Goal: Task Accomplishment & Management: Use online tool/utility

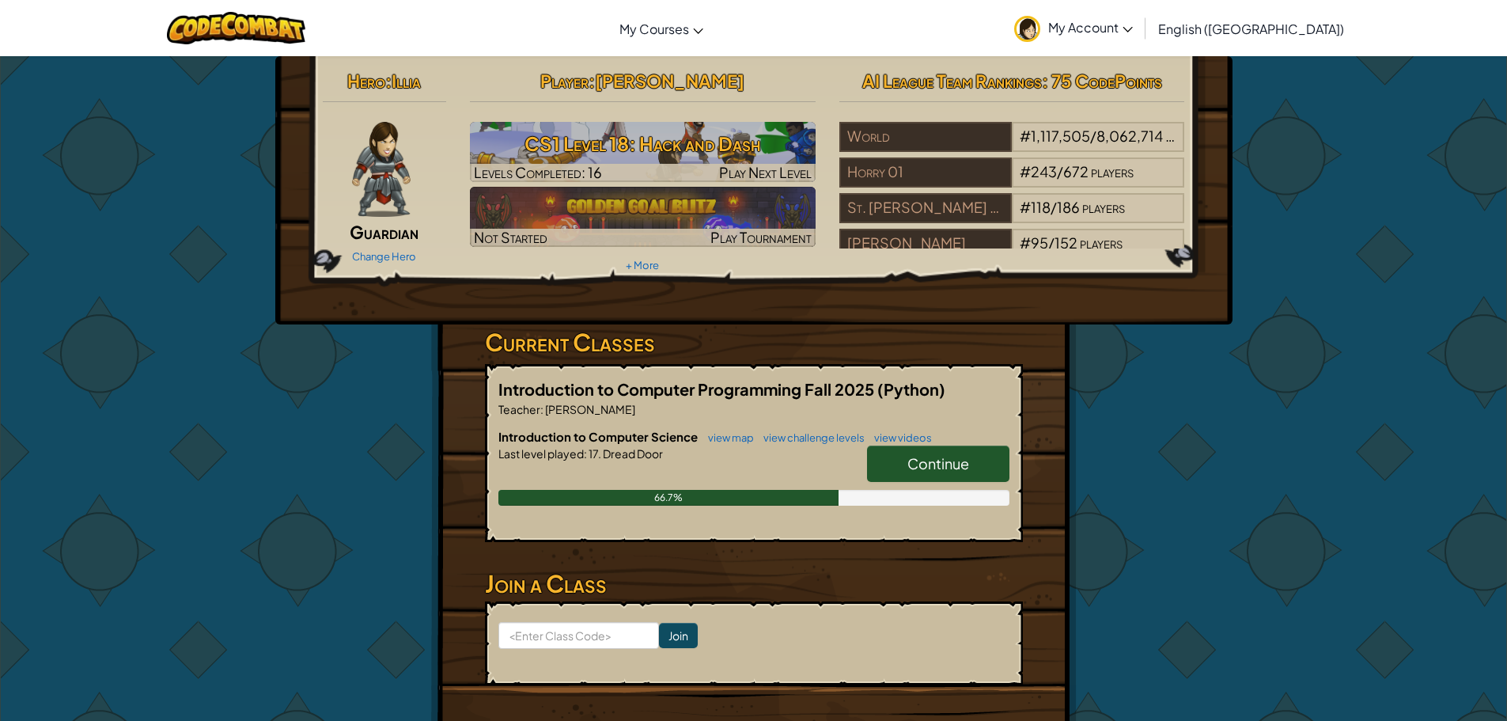
click at [941, 464] on span "Continue" at bounding box center [938, 463] width 62 height 18
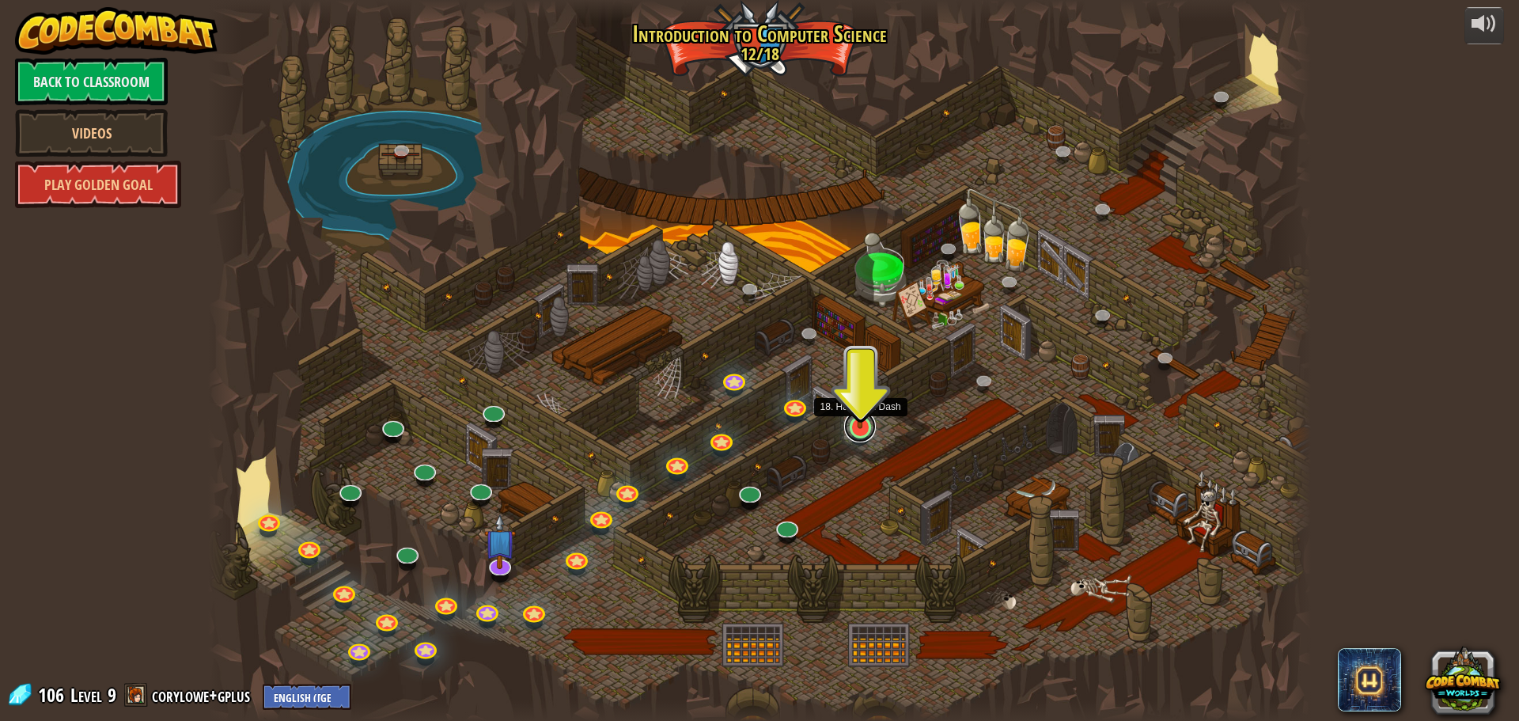
click at [861, 433] on link at bounding box center [860, 427] width 32 height 32
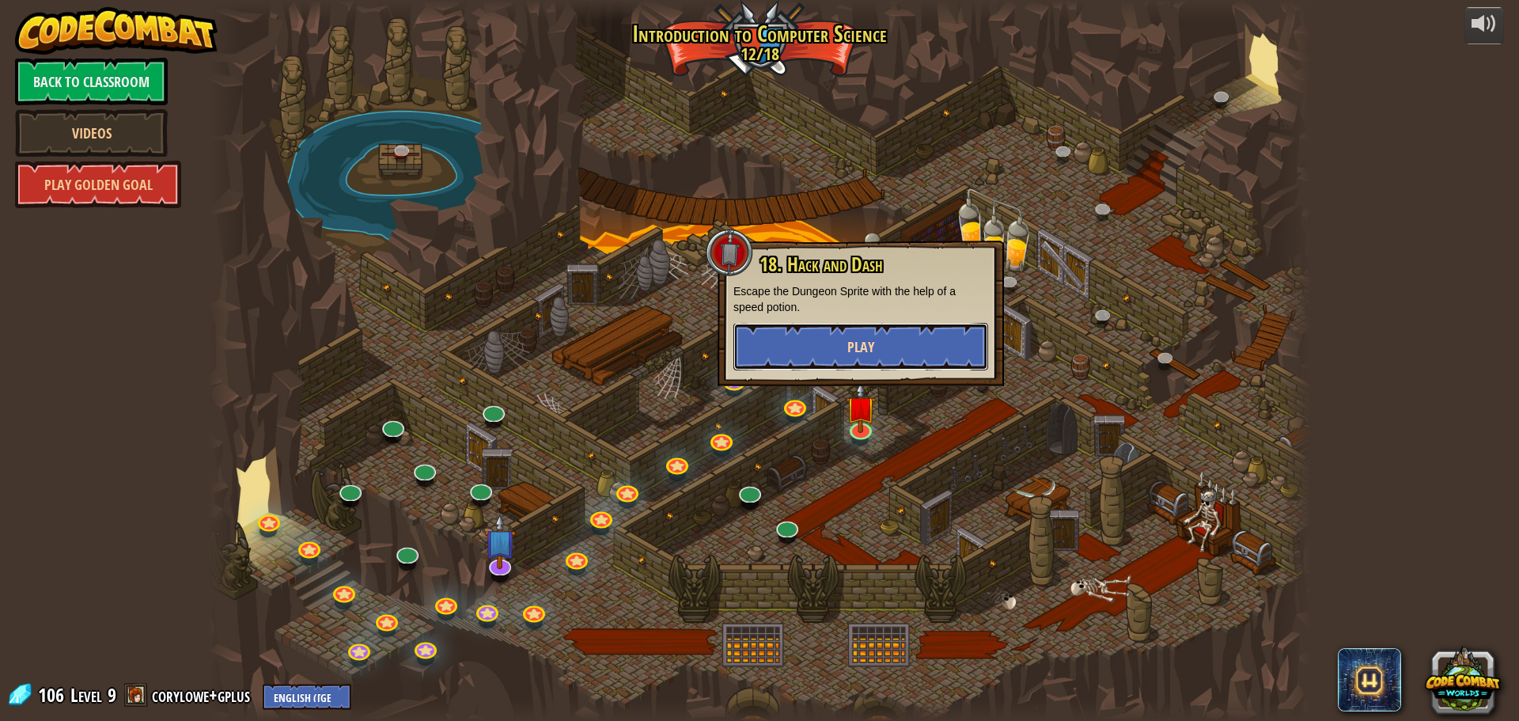
click at [849, 331] on button "Play" at bounding box center [860, 346] width 255 height 47
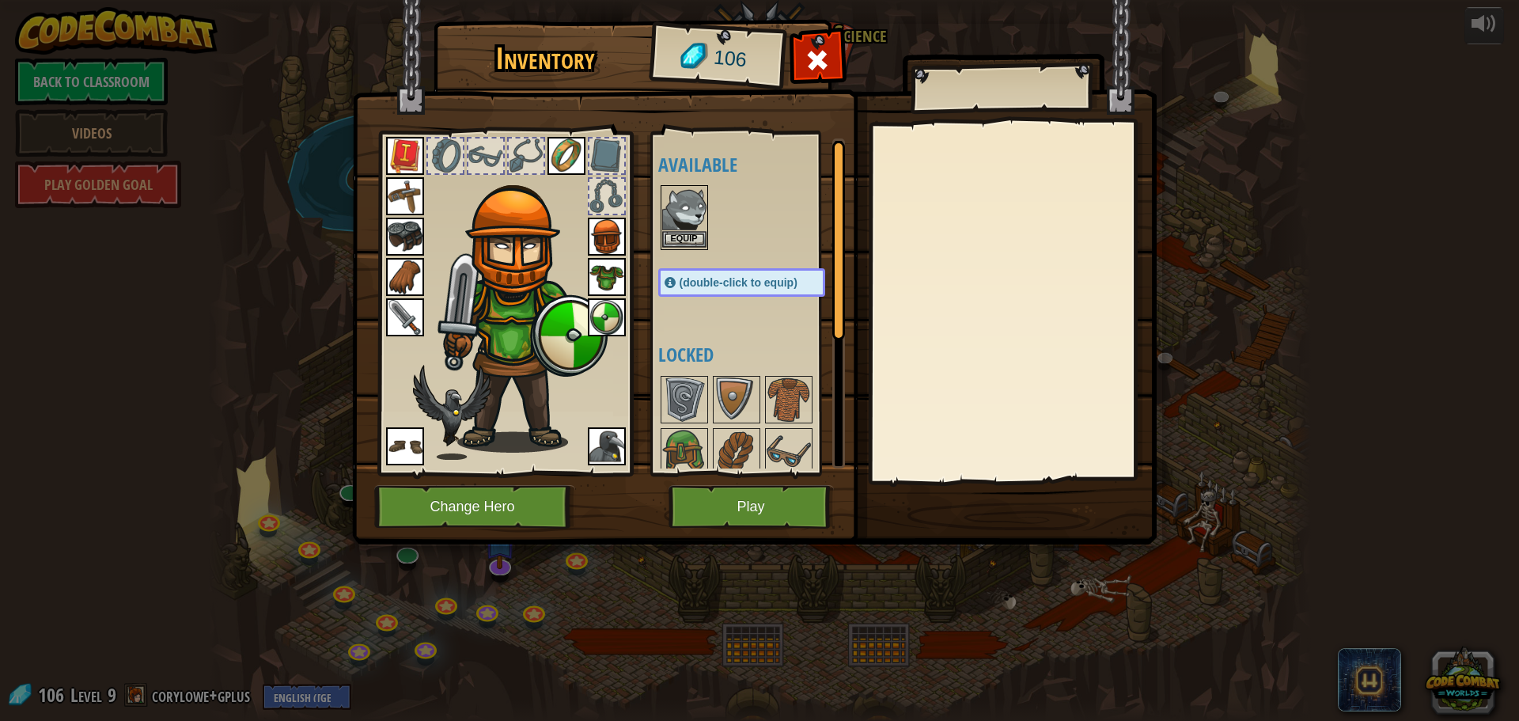
click at [691, 202] on img at bounding box center [684, 209] width 44 height 44
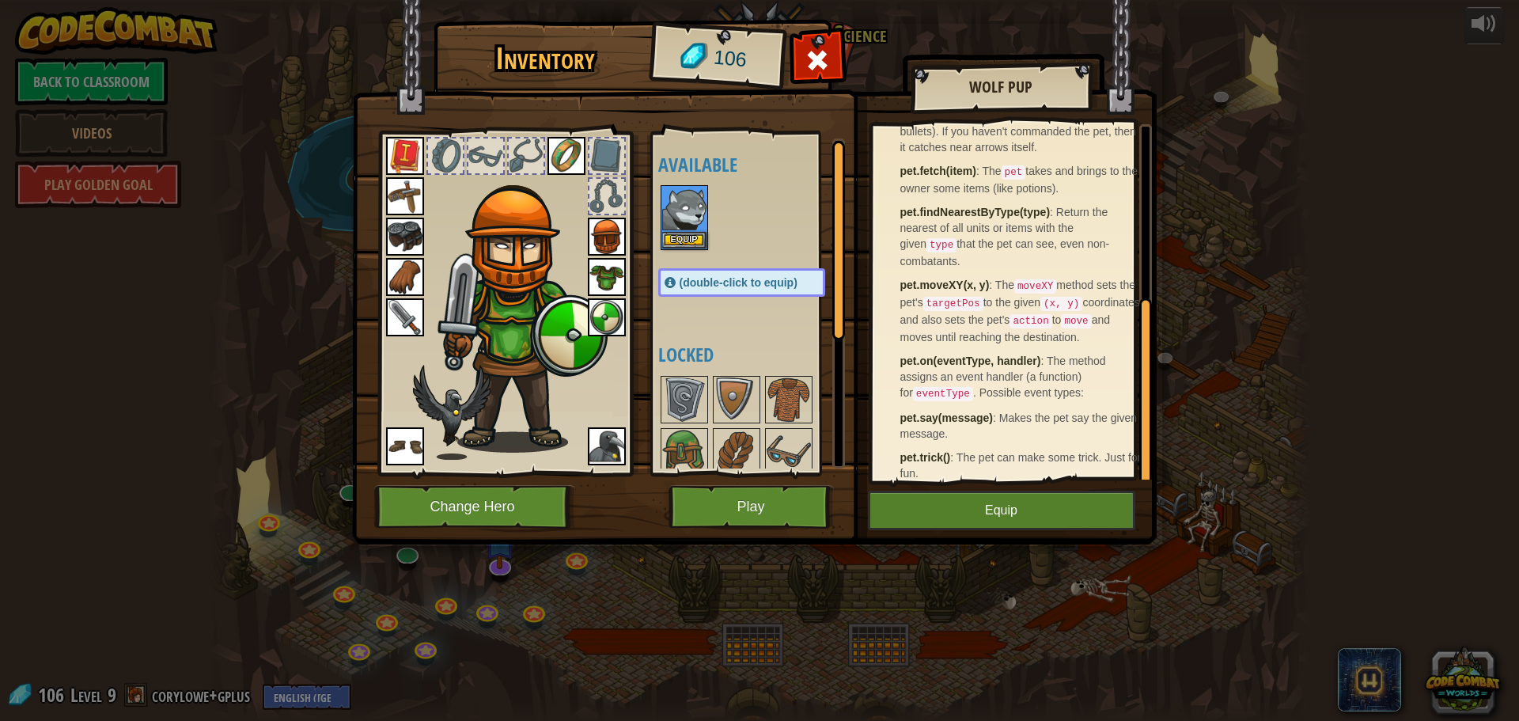
scroll to position [321, 0]
click at [694, 236] on button "Equip" at bounding box center [684, 239] width 44 height 17
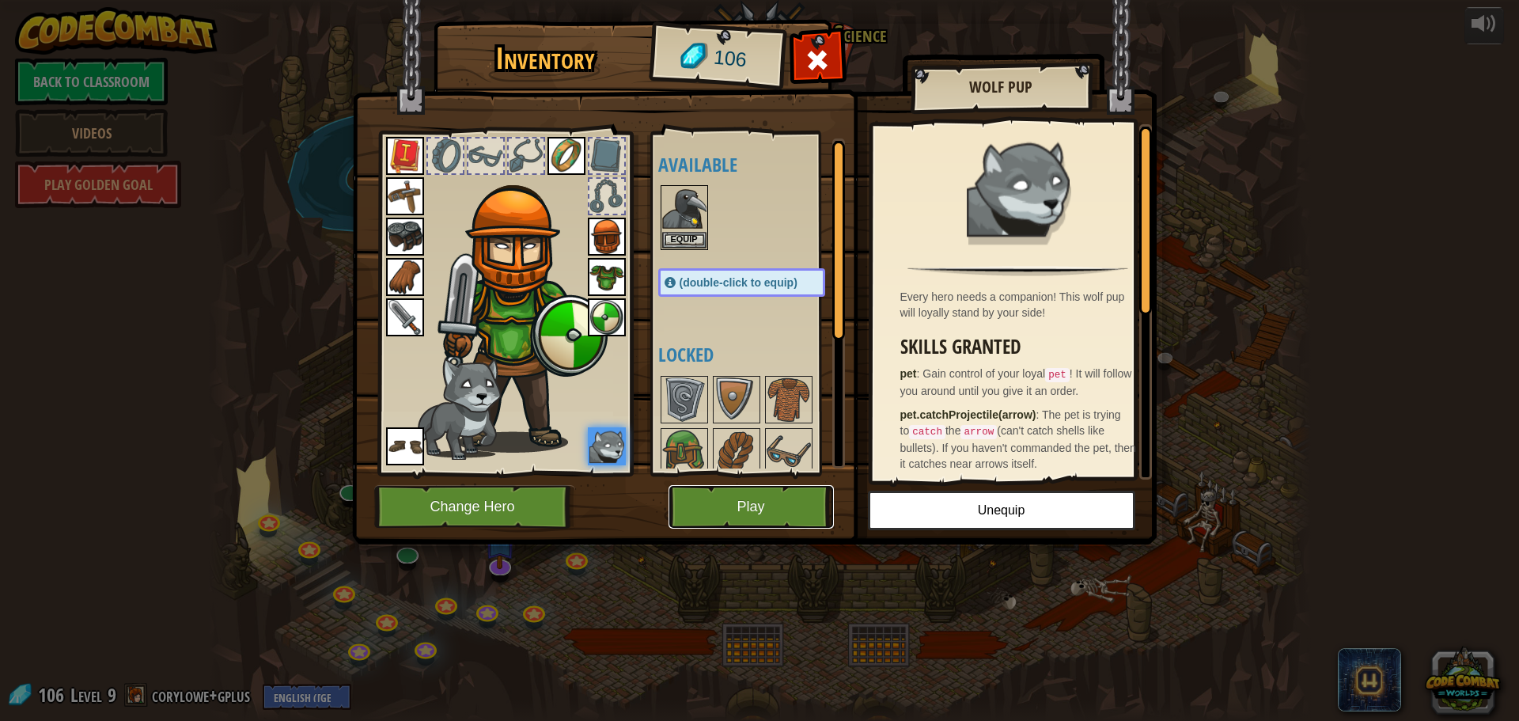
click at [726, 496] on button "Play" at bounding box center [750, 507] width 165 height 44
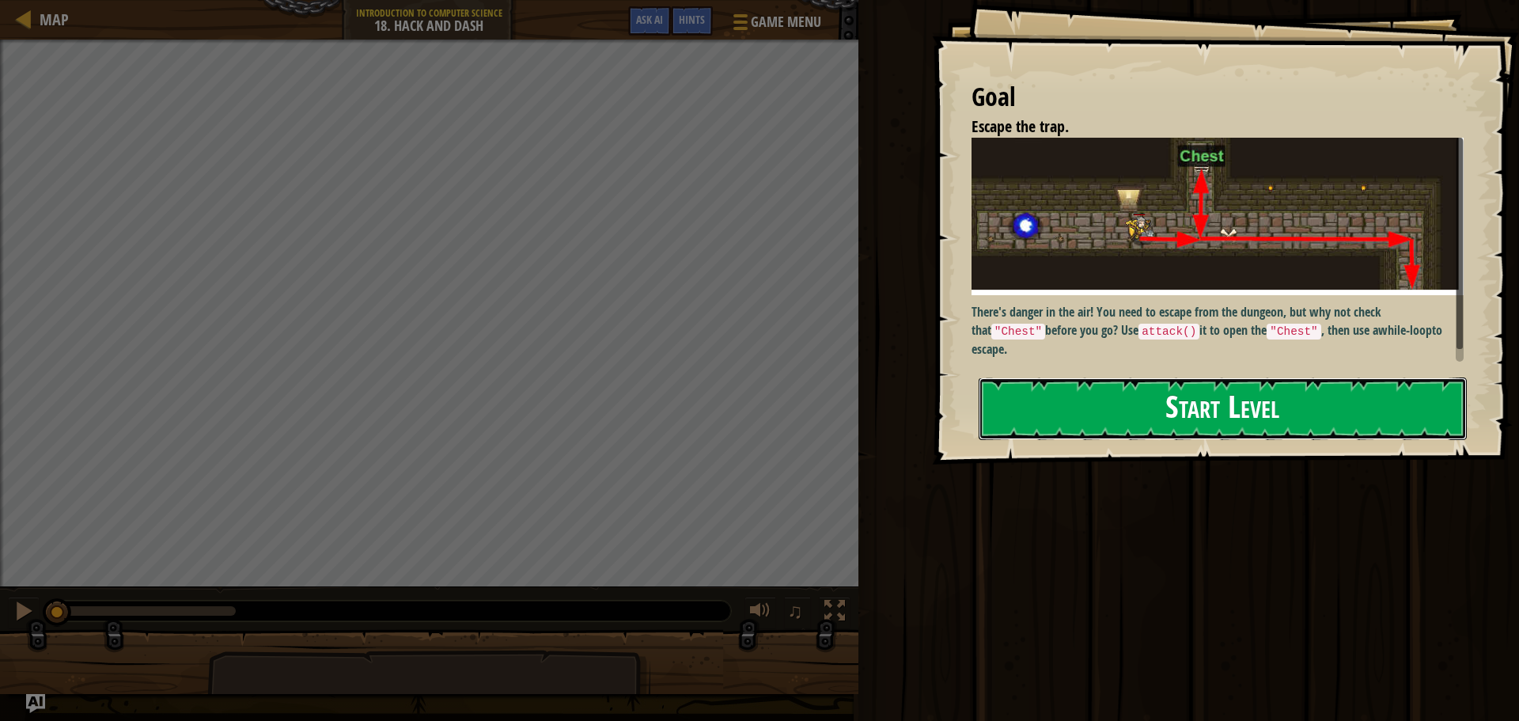
click at [1174, 384] on button "Start Level" at bounding box center [1222, 408] width 488 height 62
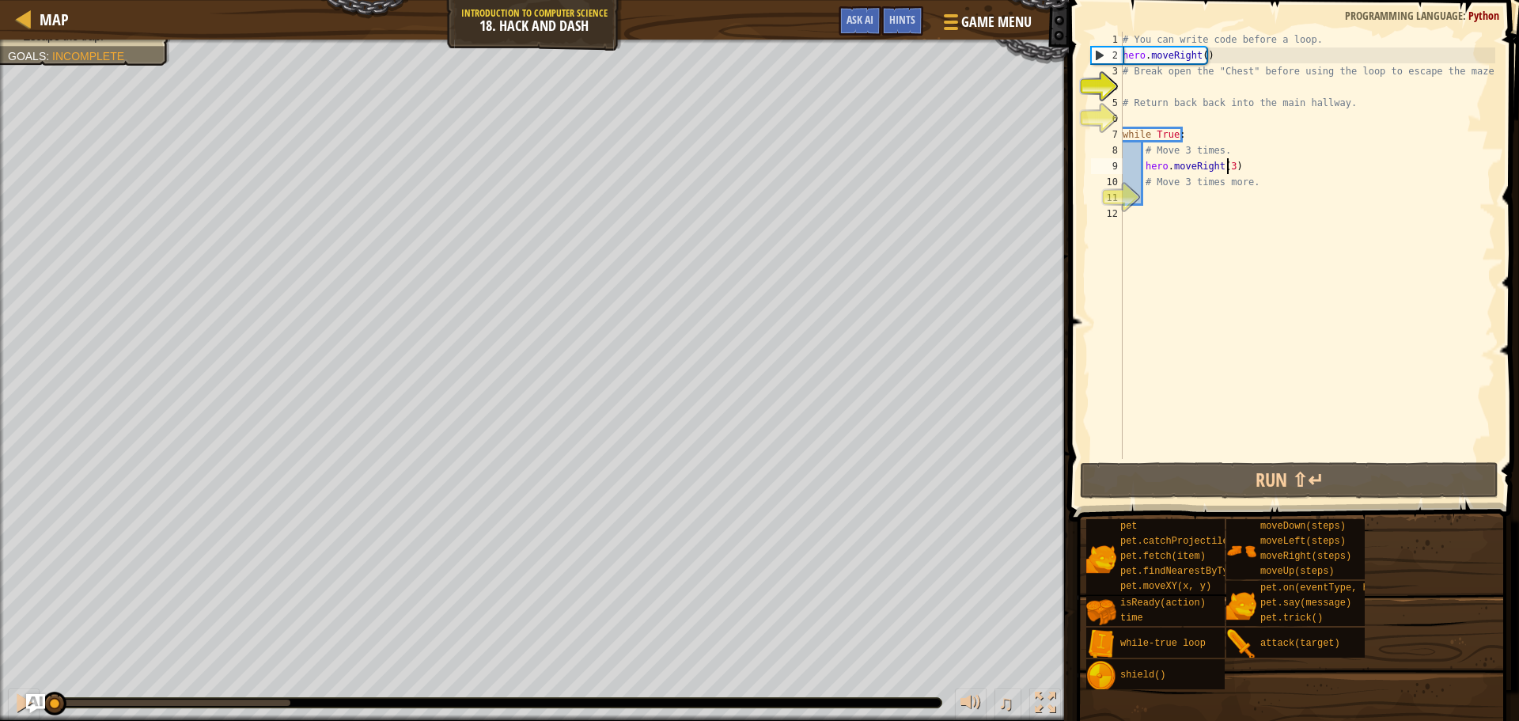
click at [1226, 165] on div "# You can write code before a loop. hero . moveRight ( ) # Break open the "Ches…" at bounding box center [1307, 261] width 376 height 459
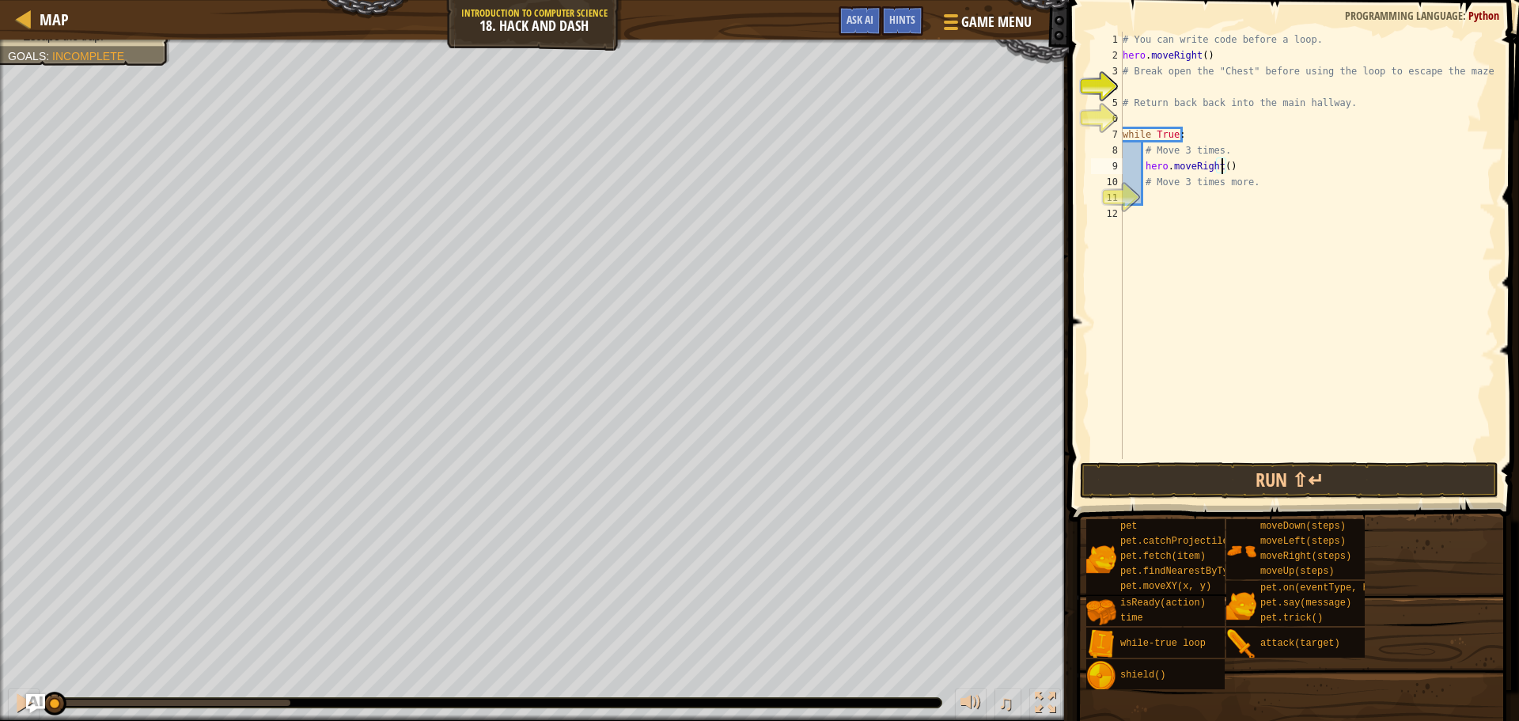
type textarea "hero.moveRight(2)"
click at [1249, 167] on div "# You can write code before a loop. hero . moveRight ( ) # Break open the "Ches…" at bounding box center [1307, 261] width 376 height 459
type textarea "u"
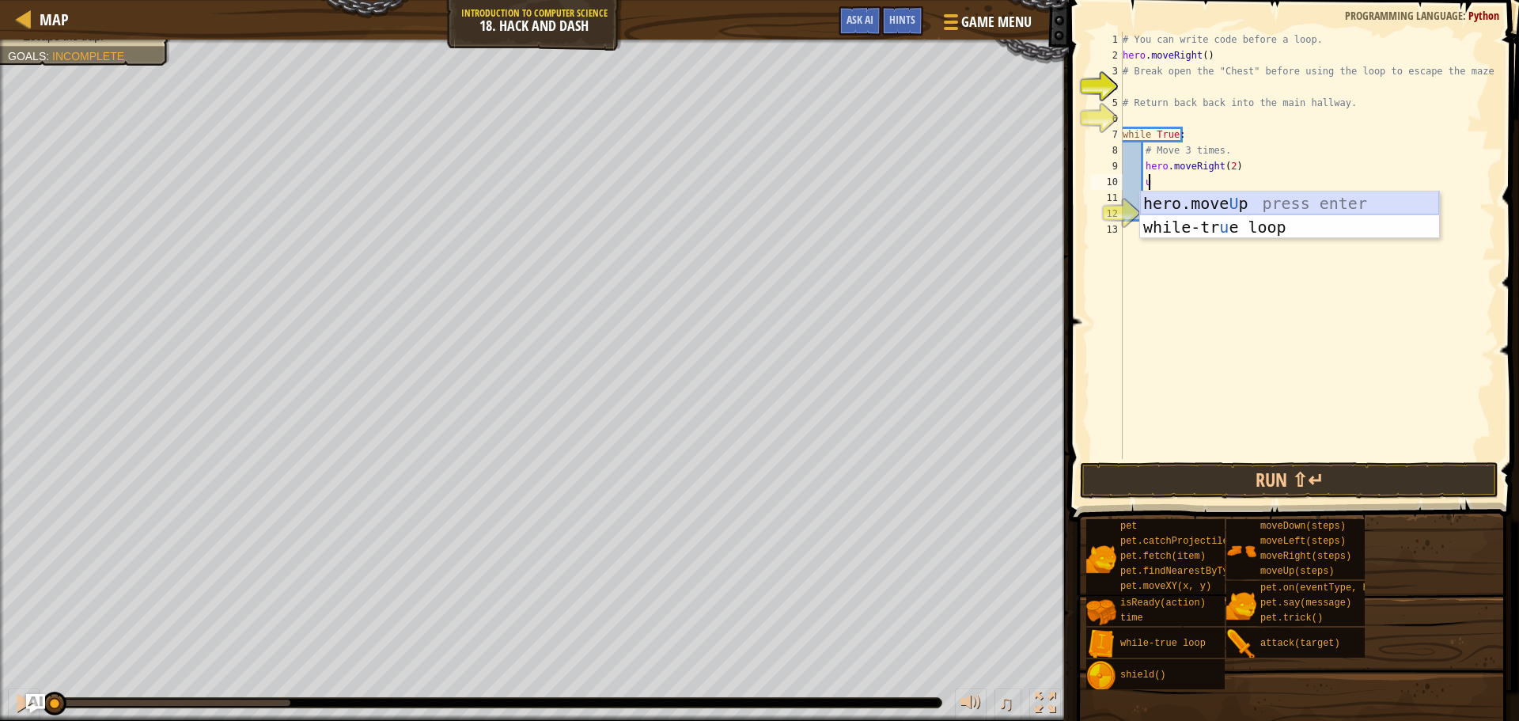
click at [1240, 201] on div "hero.move U p press enter while-tr u e loop press enter" at bounding box center [1289, 238] width 299 height 95
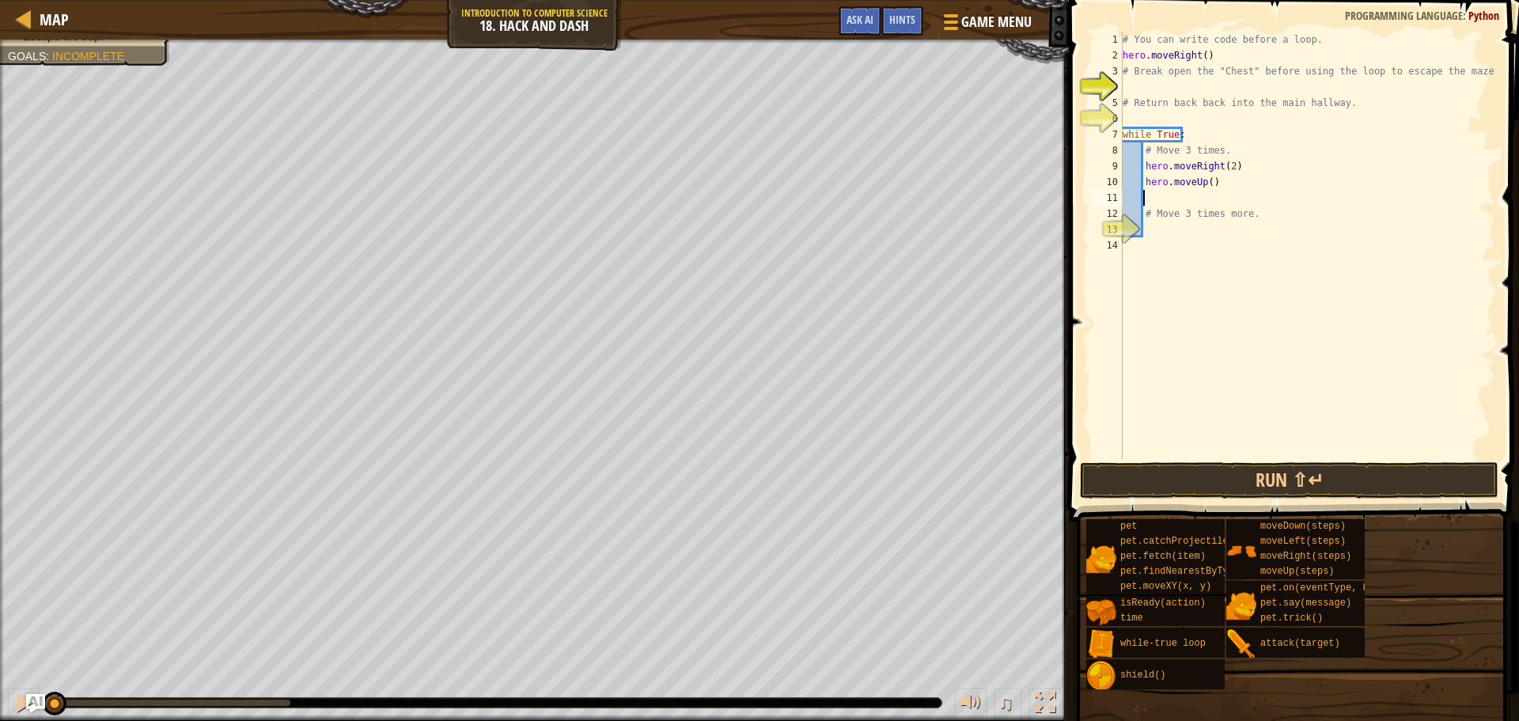
type textarea "d"
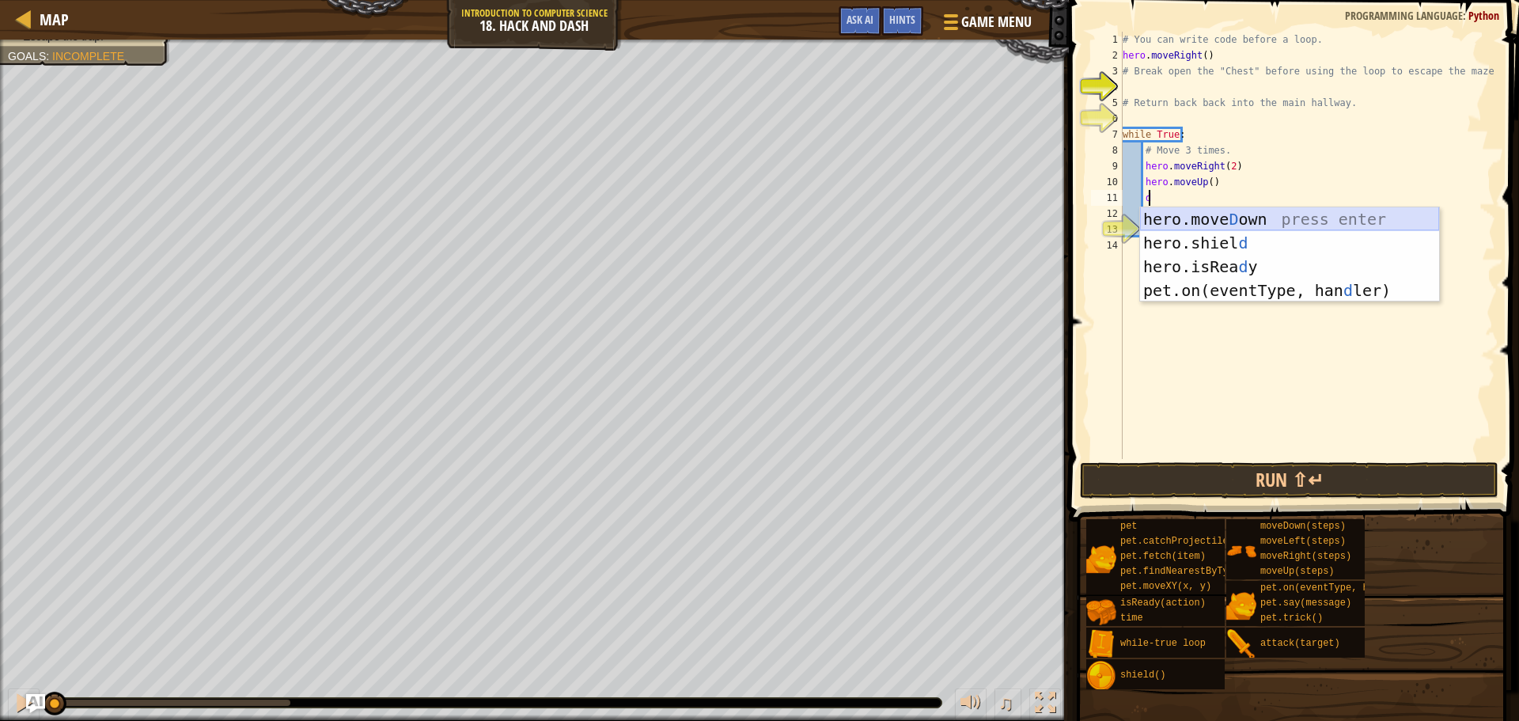
click at [1224, 218] on div "hero.[PERSON_NAME] own press enter hero.[PERSON_NAME] d press enter hero.isRea …" at bounding box center [1289, 278] width 299 height 142
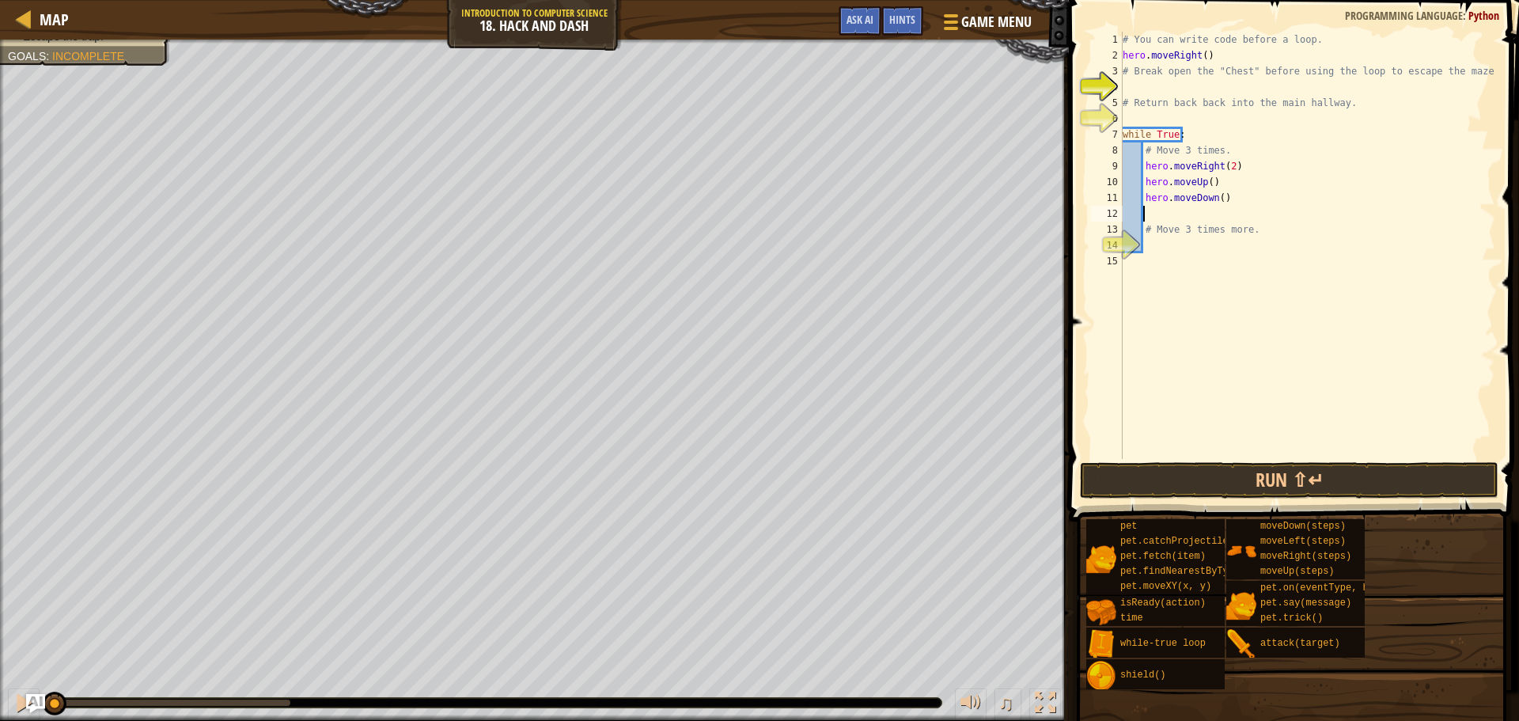
type textarea "r"
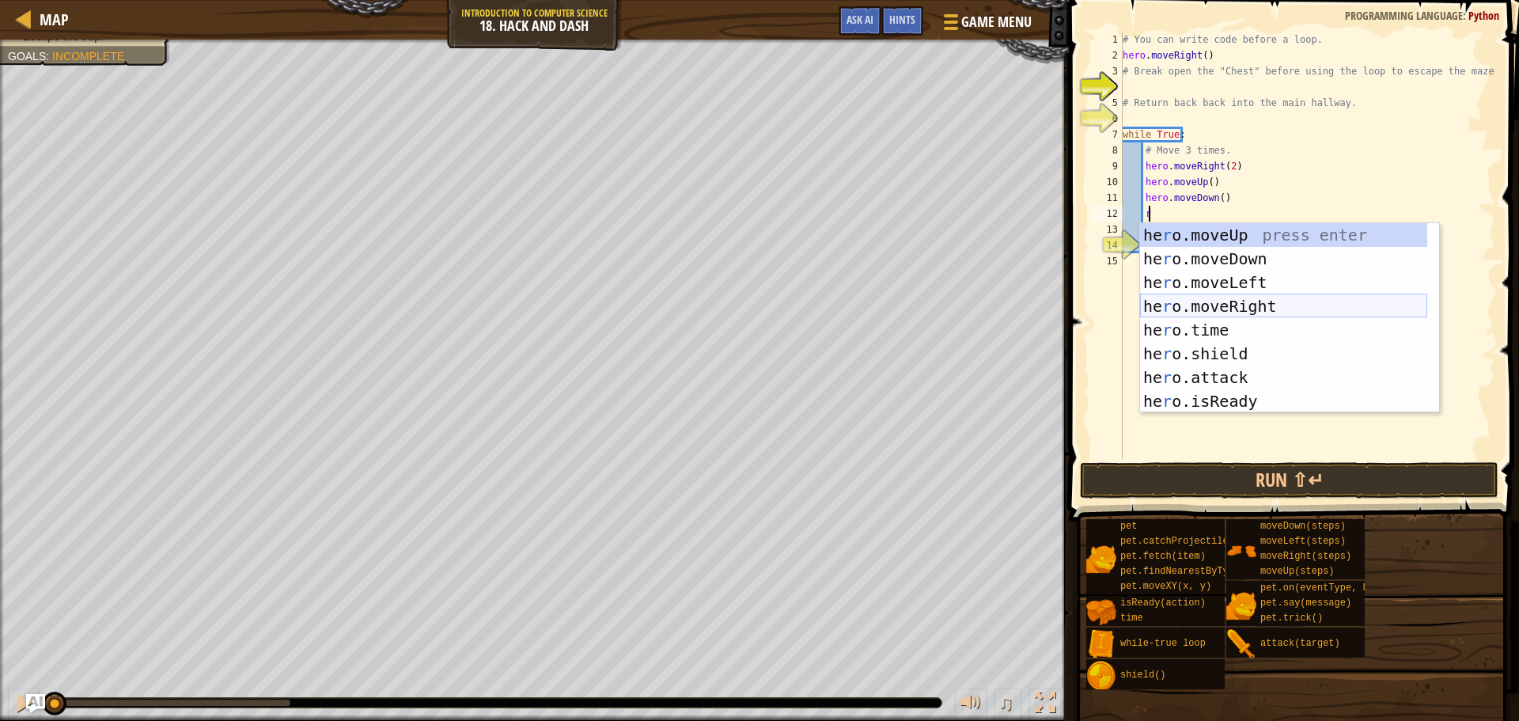
click at [1263, 296] on div "he r o.moveUp press enter he r o.moveDown press enter he r o.moveLeft press ent…" at bounding box center [1283, 341] width 287 height 237
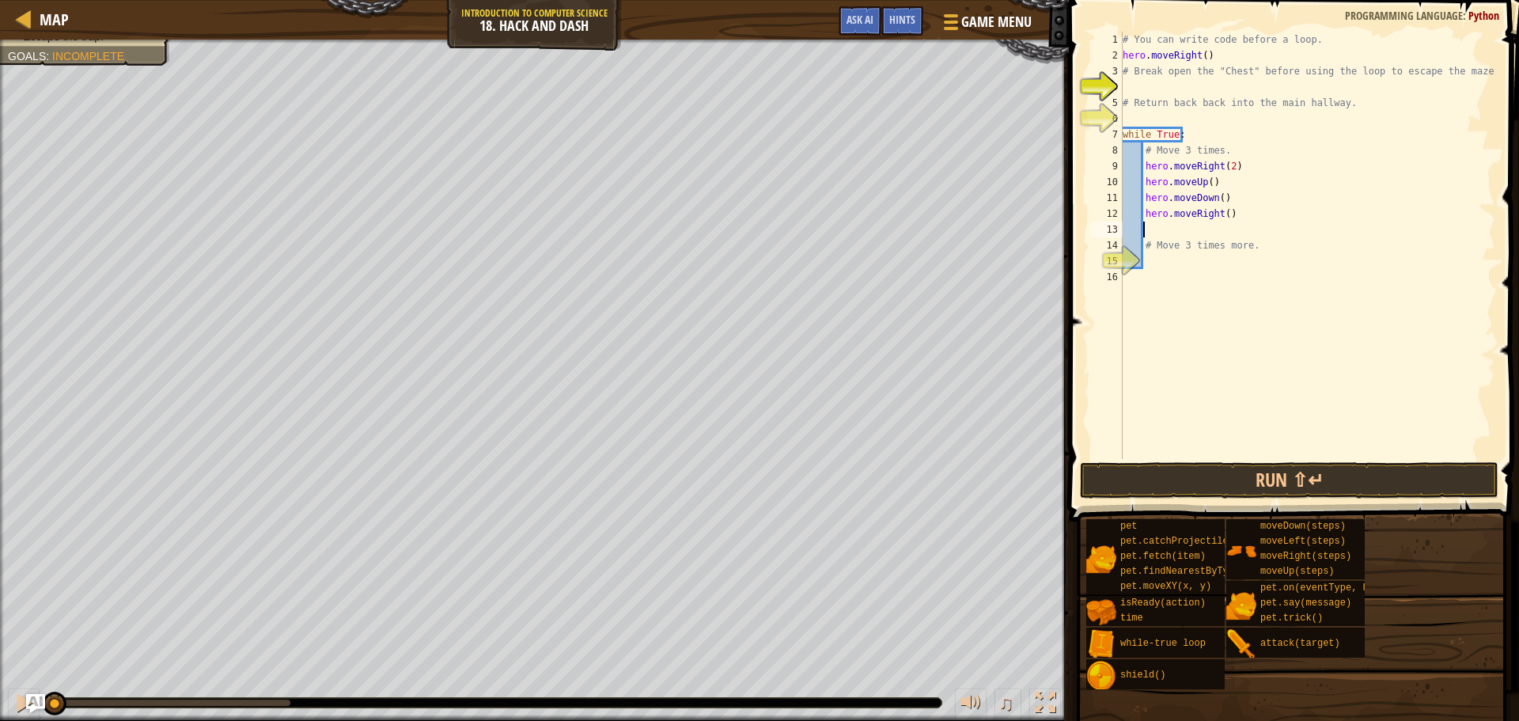
scroll to position [7, 0]
type textarea "hero.moveRight()"
click at [1165, 248] on div "# You can write code before a loop. hero . moveRight ( ) # Break open the "Ches…" at bounding box center [1307, 261] width 376 height 459
type textarea "r"
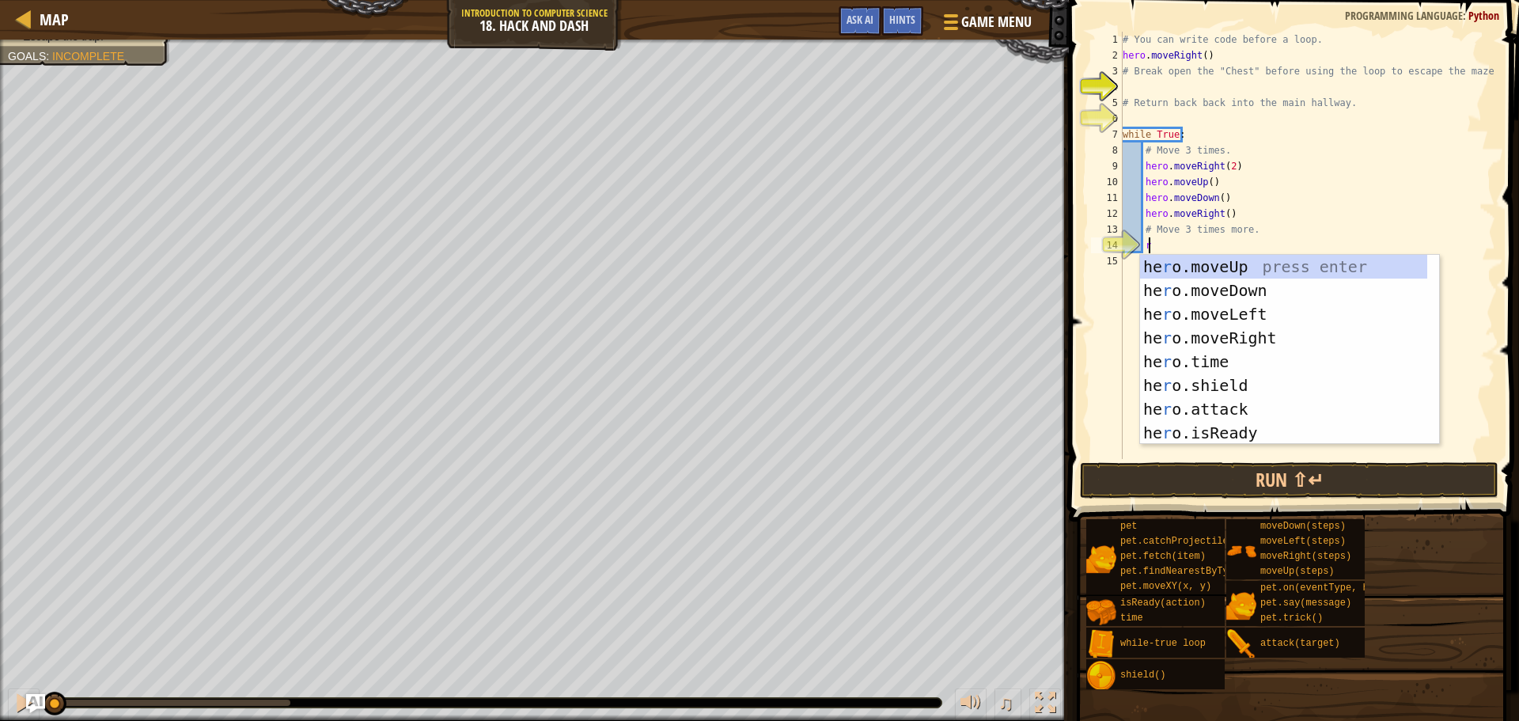
scroll to position [7, 1]
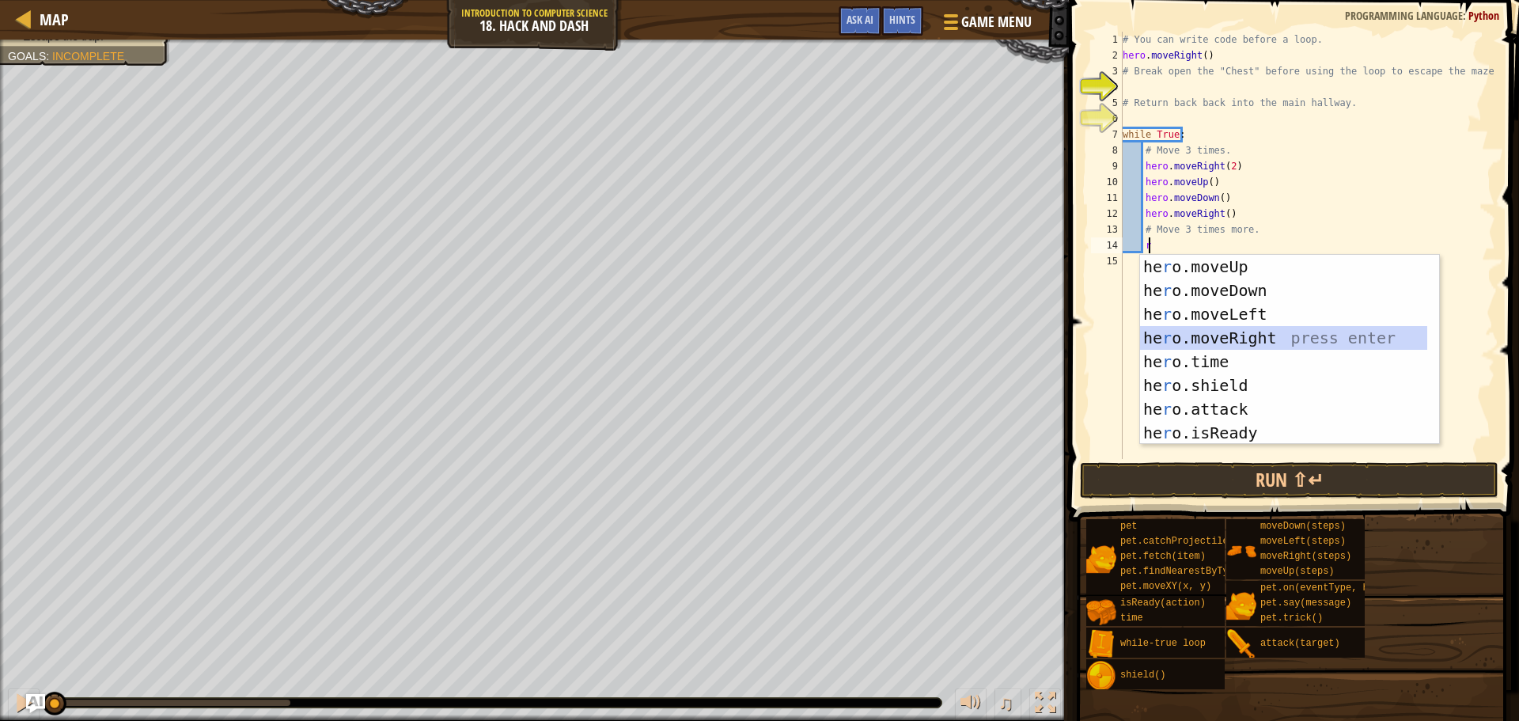
click at [1181, 330] on div "he r o.moveUp press enter he r o.moveDown press enter he r o.moveLeft press ent…" at bounding box center [1283, 373] width 287 height 237
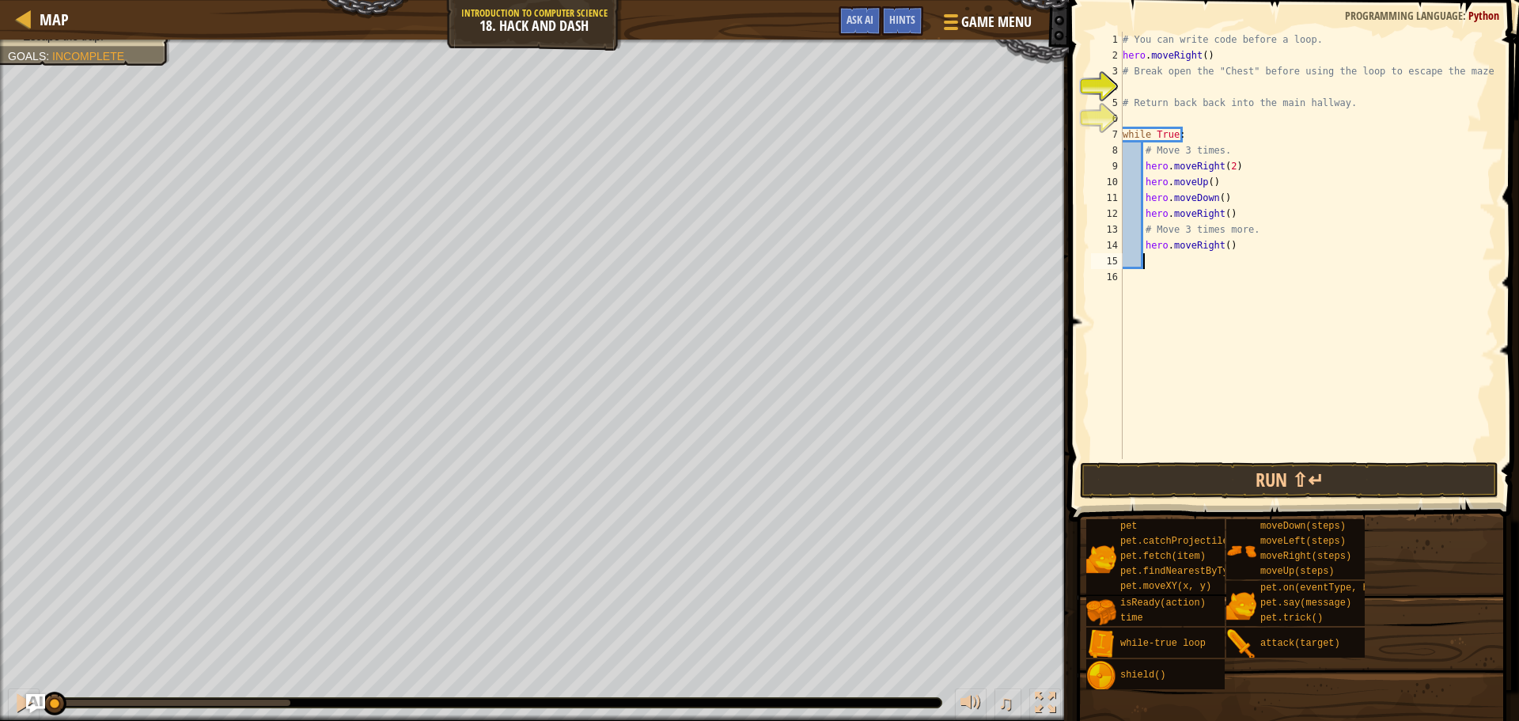
click at [1219, 248] on div "# You can write code before a loop. hero . moveRight ( ) # Break open the "Ches…" at bounding box center [1307, 261] width 376 height 459
click at [1231, 484] on button "Run ⇧↵" at bounding box center [1289, 480] width 418 height 36
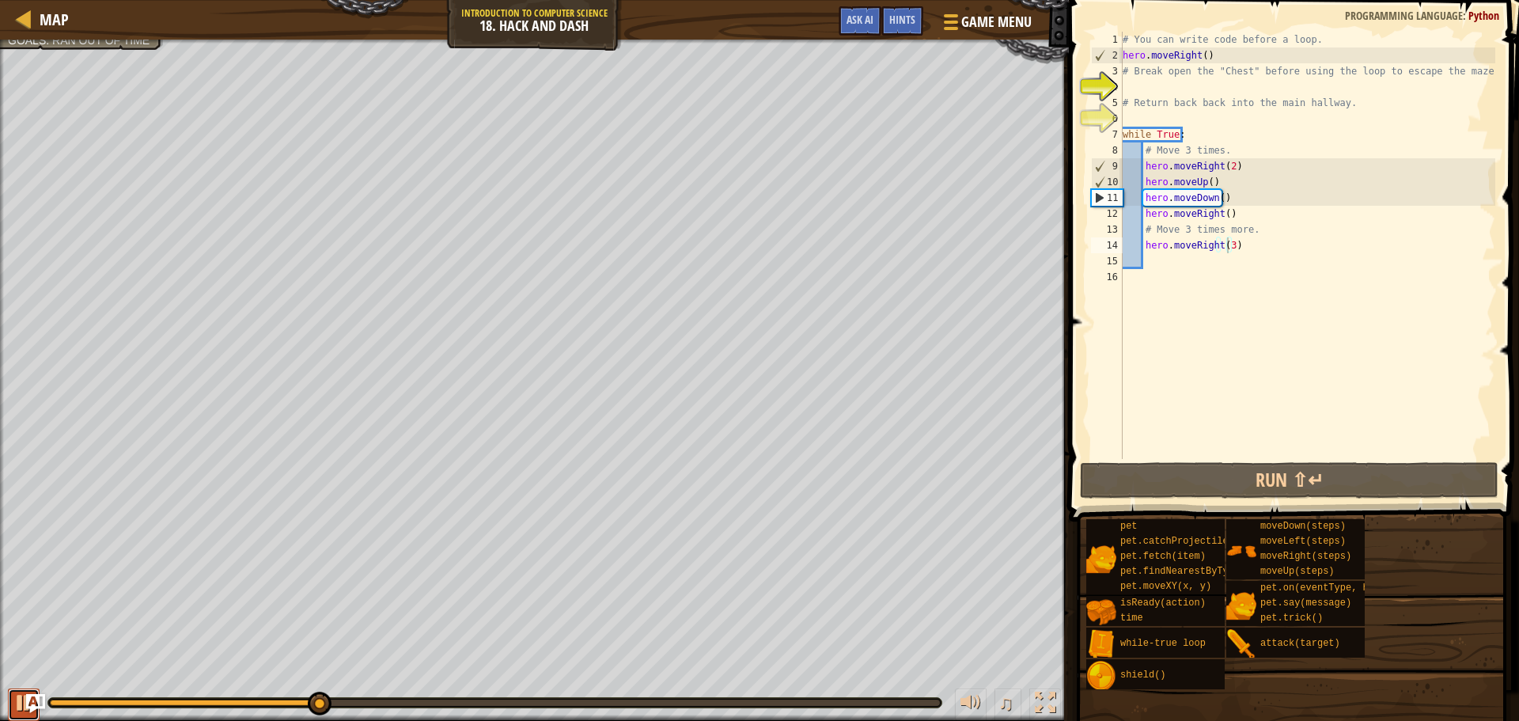
click at [10, 697] on button at bounding box center [24, 704] width 32 height 32
click at [1228, 161] on div "# You can write code before a loop. hero . moveRight ( ) # Break open the "Ches…" at bounding box center [1307, 261] width 376 height 459
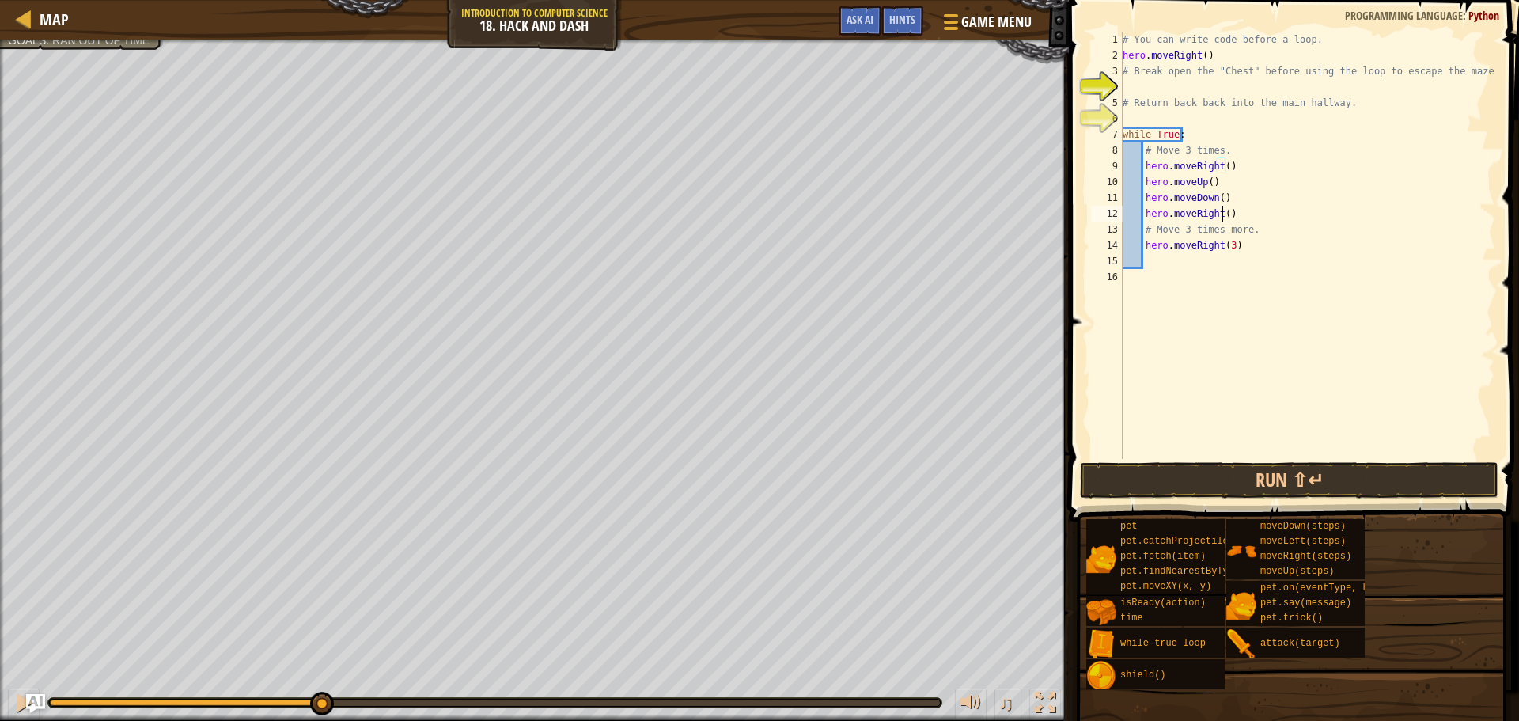
click at [1221, 213] on div "# You can write code before a loop. hero . moveRight ( ) # Break open the "Ches…" at bounding box center [1307, 261] width 376 height 459
type textarea "hero.moveRight(2)"
click at [1218, 480] on button "Run ⇧↵" at bounding box center [1289, 480] width 418 height 36
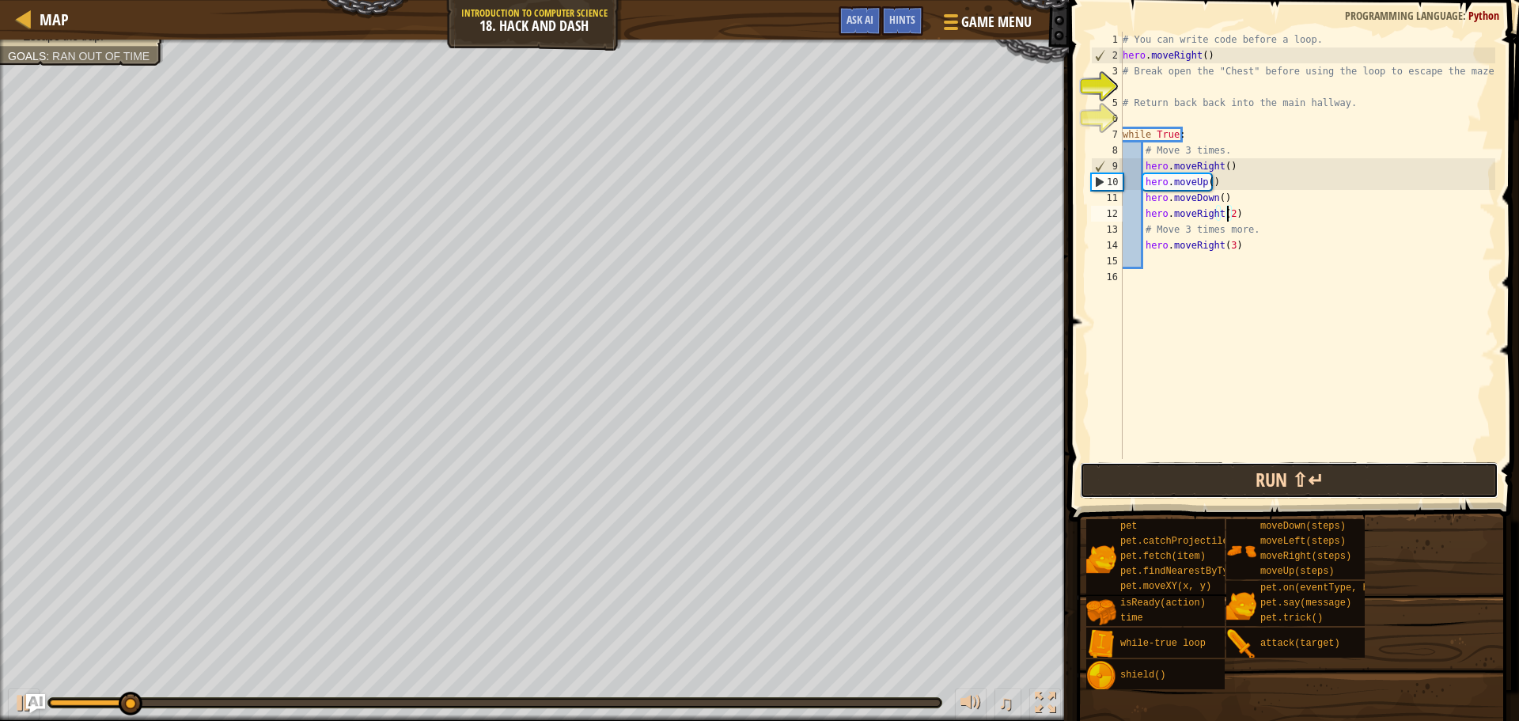
click at [1143, 486] on button "Run ⇧↵" at bounding box center [1289, 480] width 418 height 36
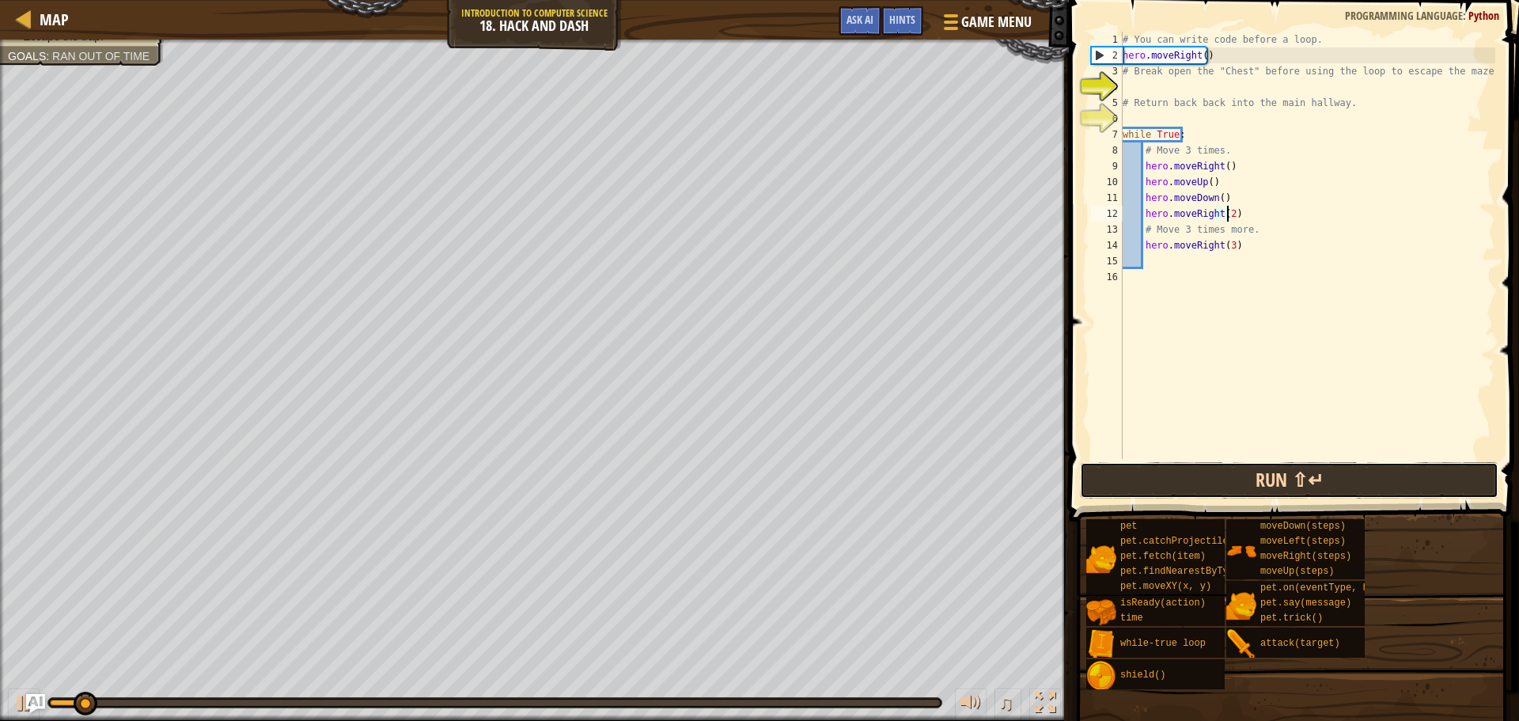
click at [1143, 486] on button "Run ⇧↵" at bounding box center [1289, 480] width 418 height 36
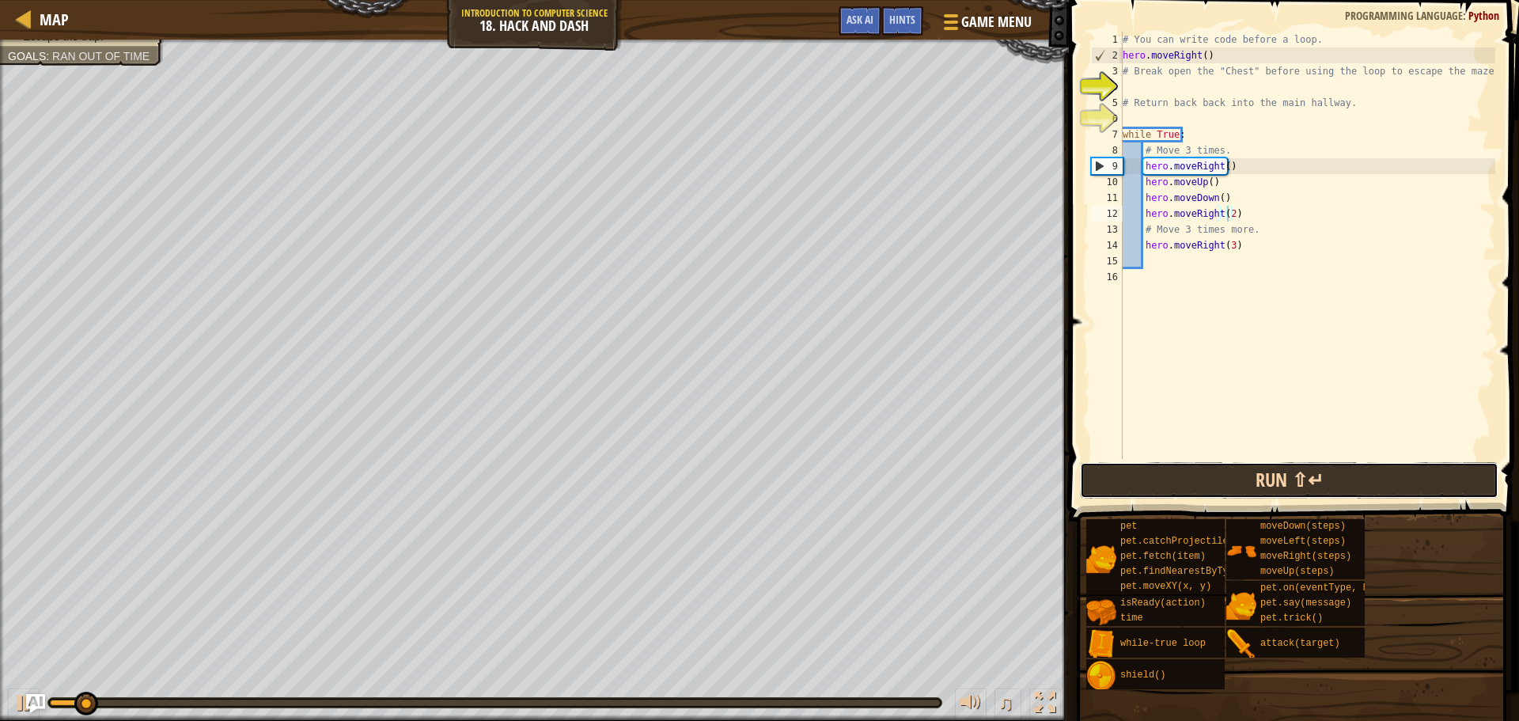
click at [1143, 486] on button "Run ⇧↵" at bounding box center [1289, 480] width 418 height 36
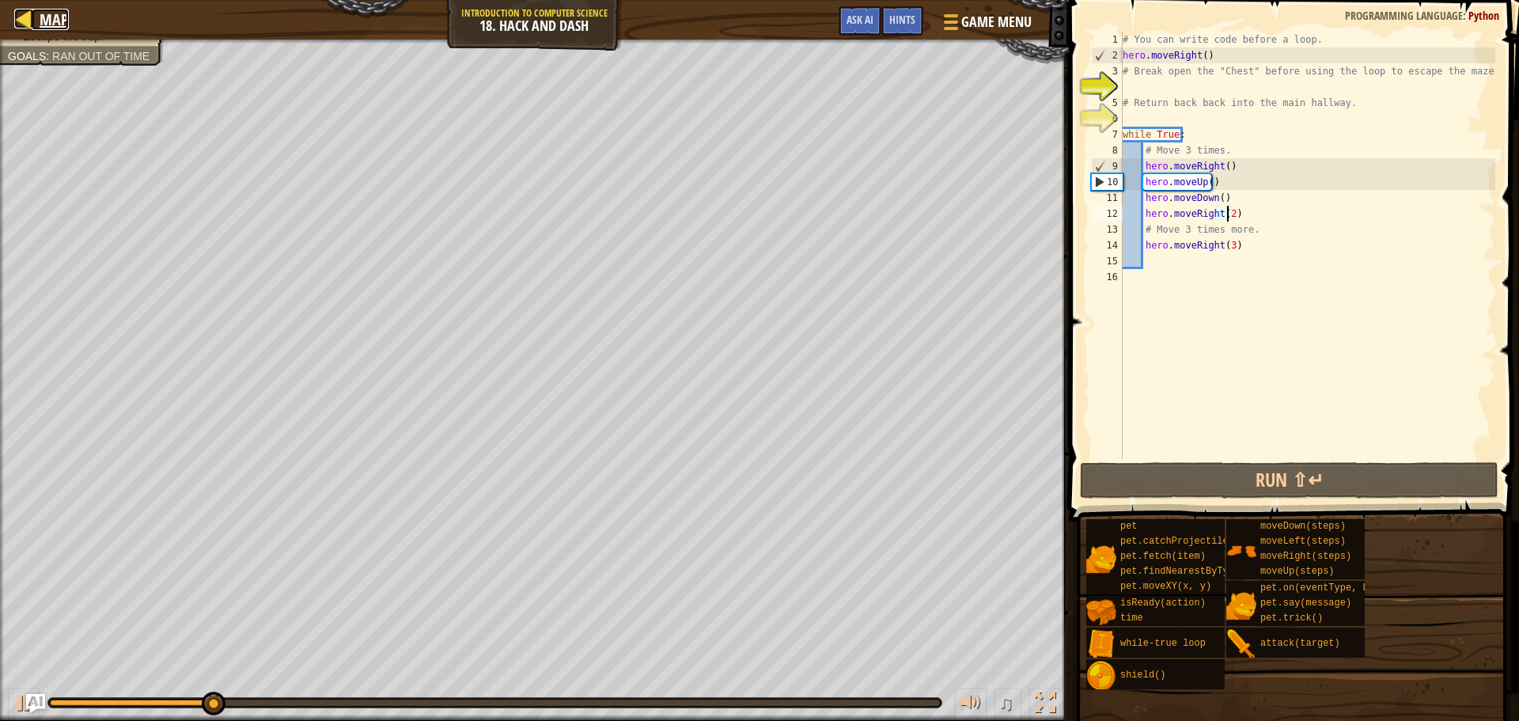
click at [37, 9] on link "Map" at bounding box center [50, 19] width 37 height 21
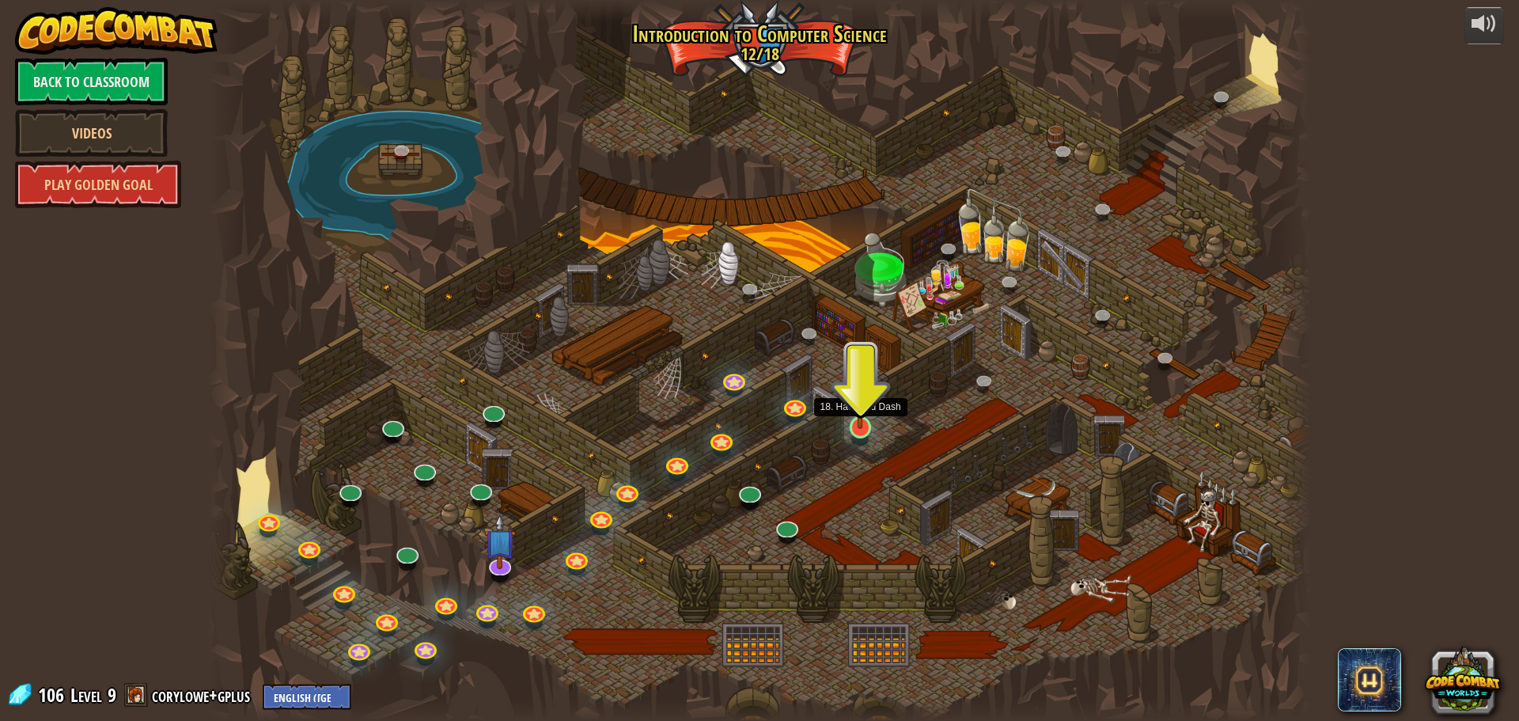
click at [866, 426] on img at bounding box center [860, 394] width 29 height 67
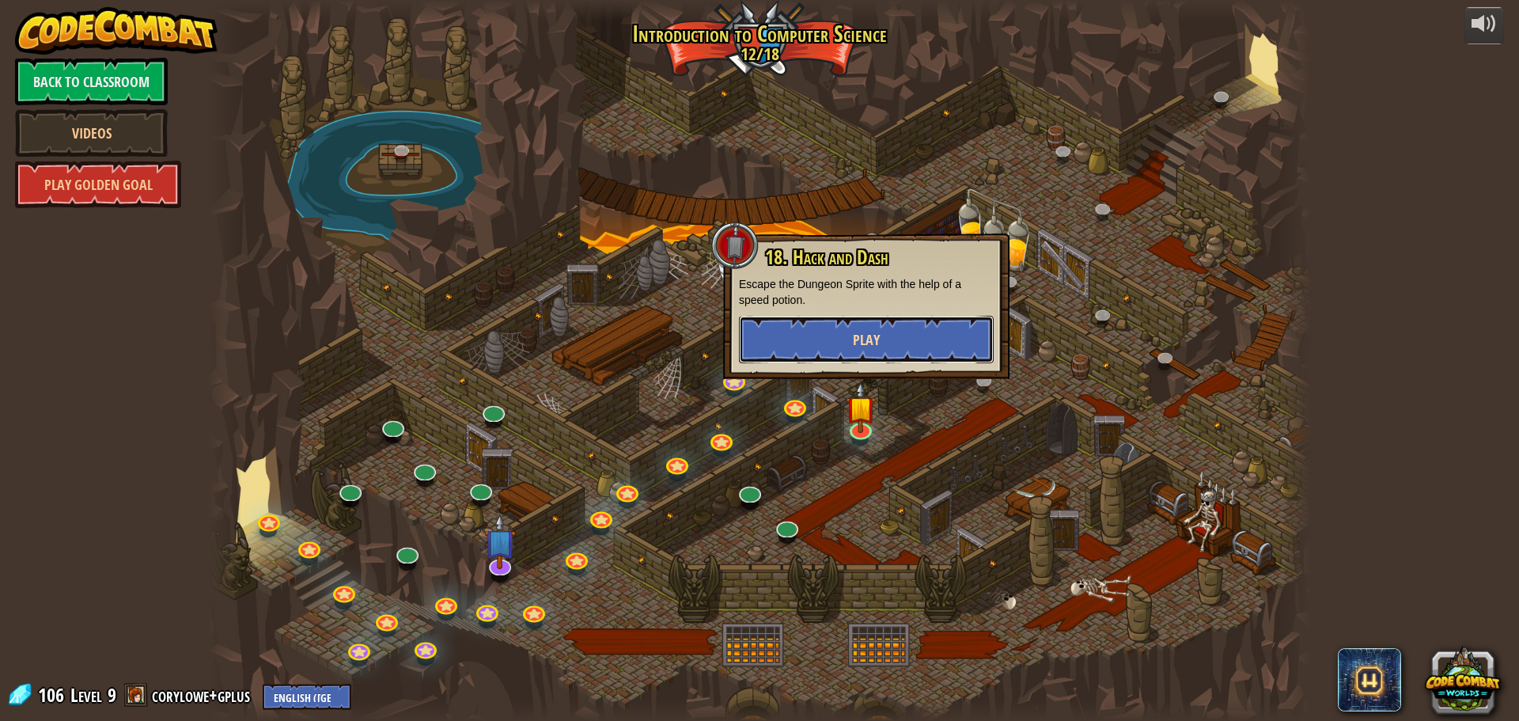
click at [875, 342] on span "Play" at bounding box center [866, 340] width 27 height 20
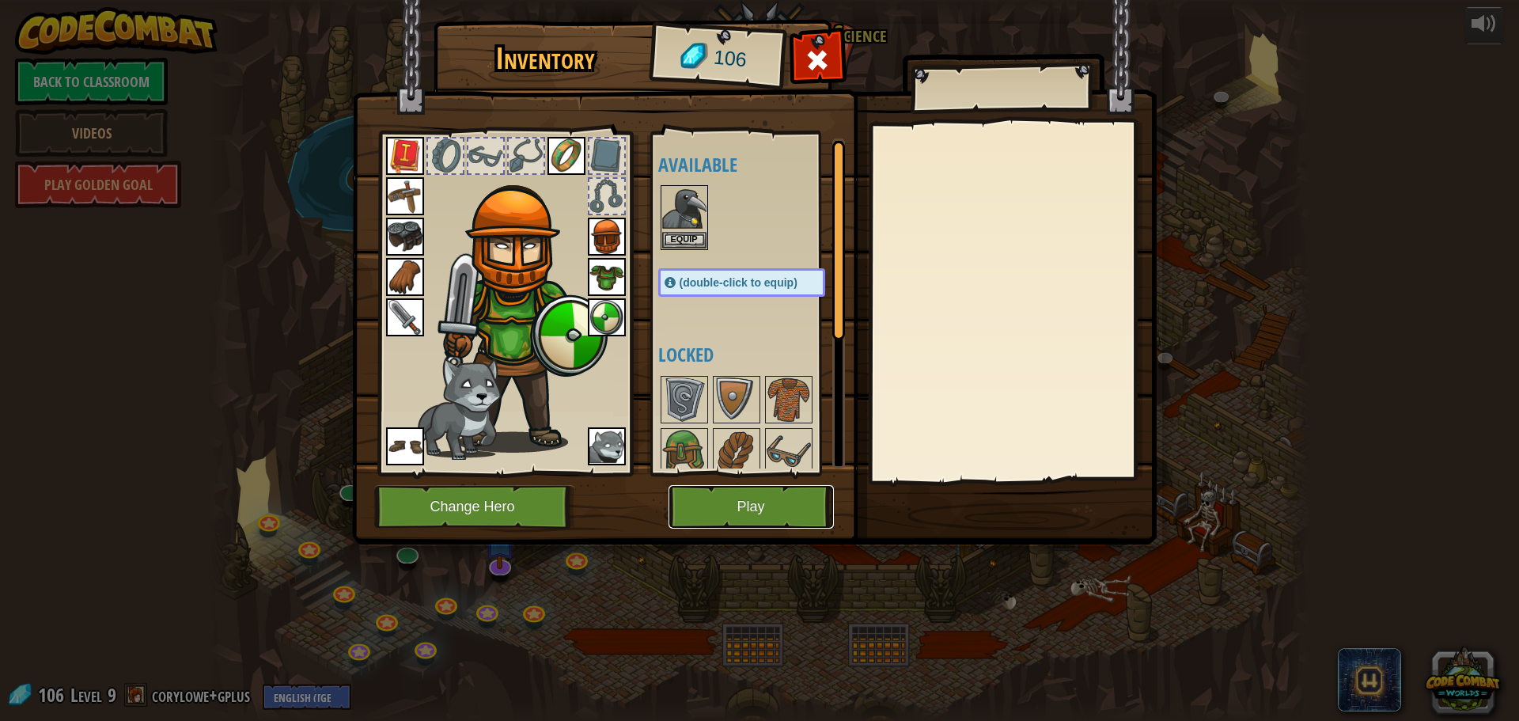
click at [759, 500] on button "Play" at bounding box center [750, 507] width 165 height 44
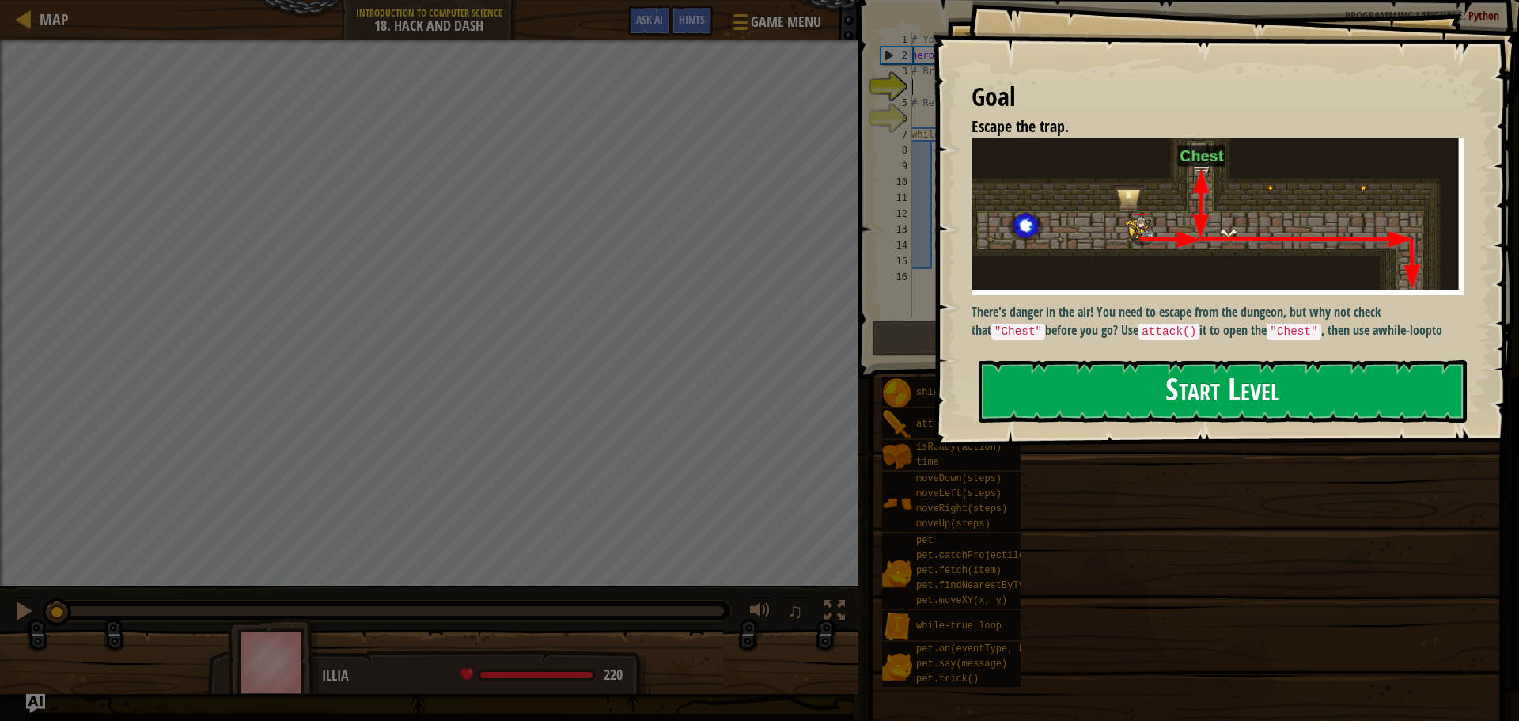
click at [1114, 360] on button "Start Level" at bounding box center [1222, 391] width 488 height 62
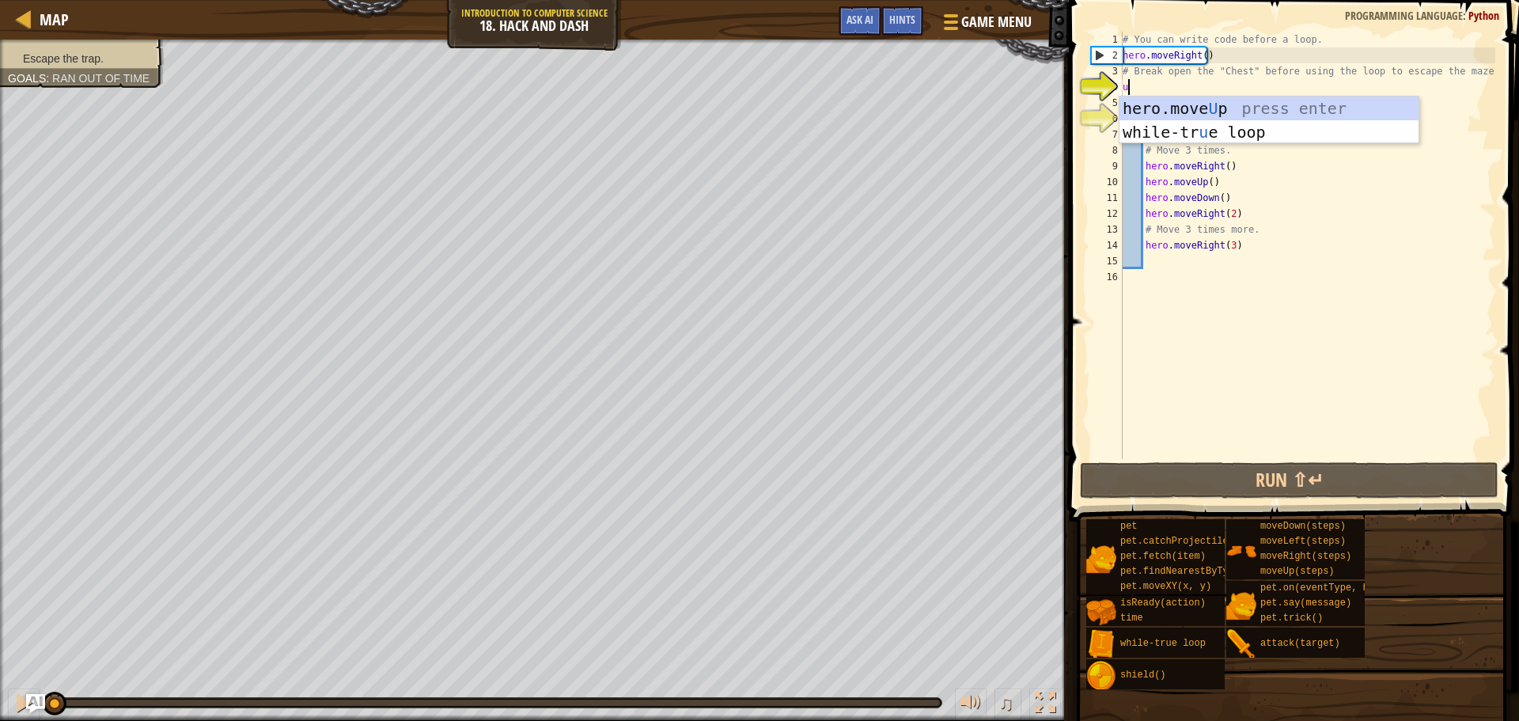
scroll to position [7, 0]
type textarea "up"
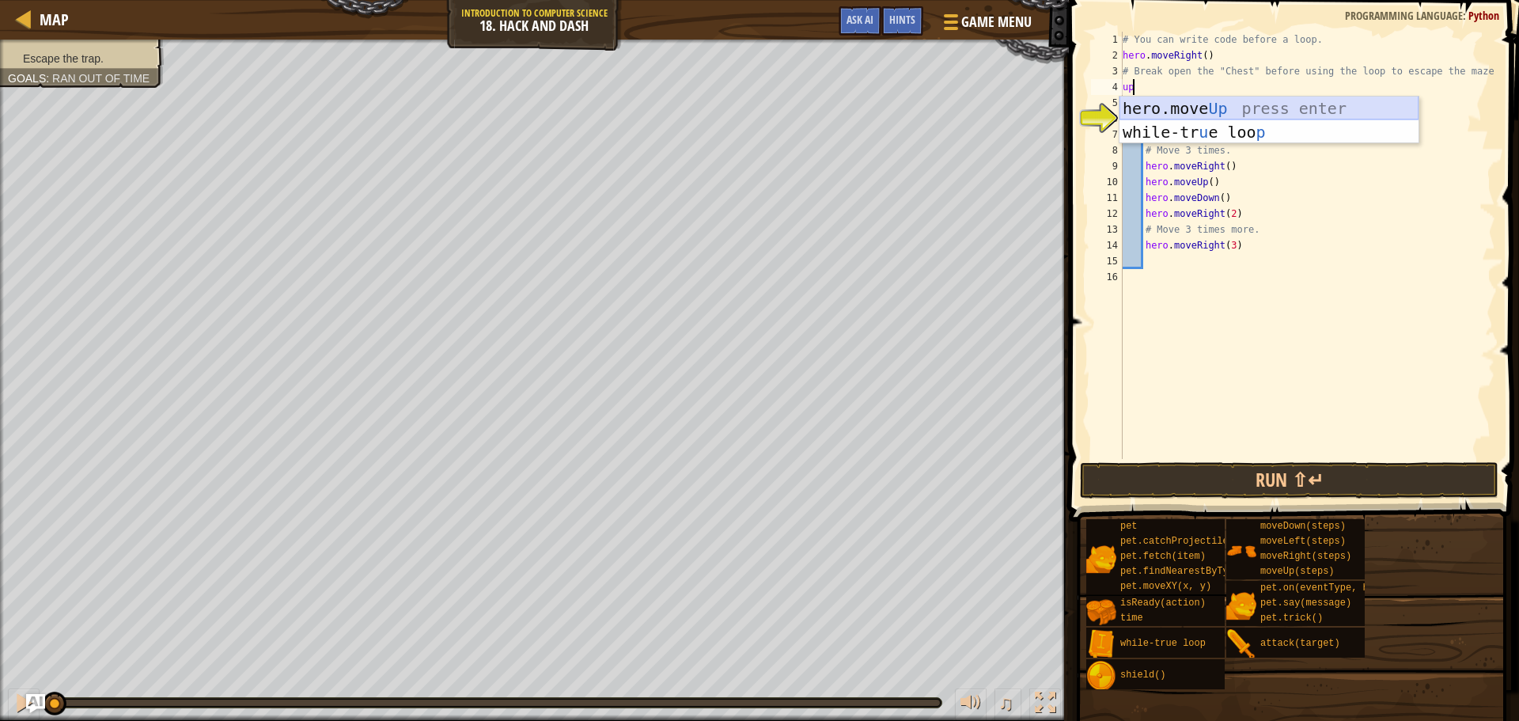
click at [1247, 104] on div "hero.move Up press enter while-tr u e loo p press enter" at bounding box center [1268, 143] width 299 height 95
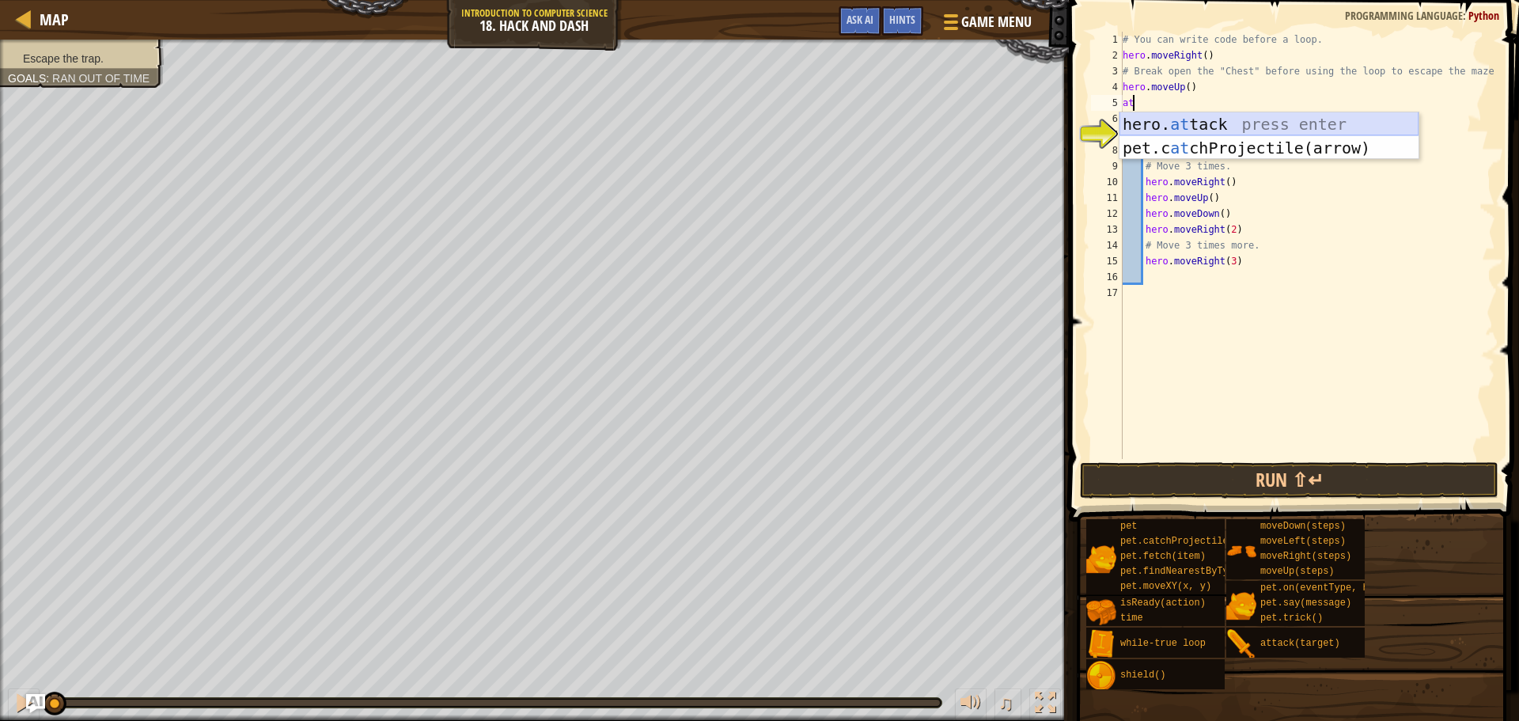
click at [1236, 122] on div "hero. at tack press enter pet.c at chProjectile(arrow) press enter" at bounding box center [1268, 159] width 299 height 95
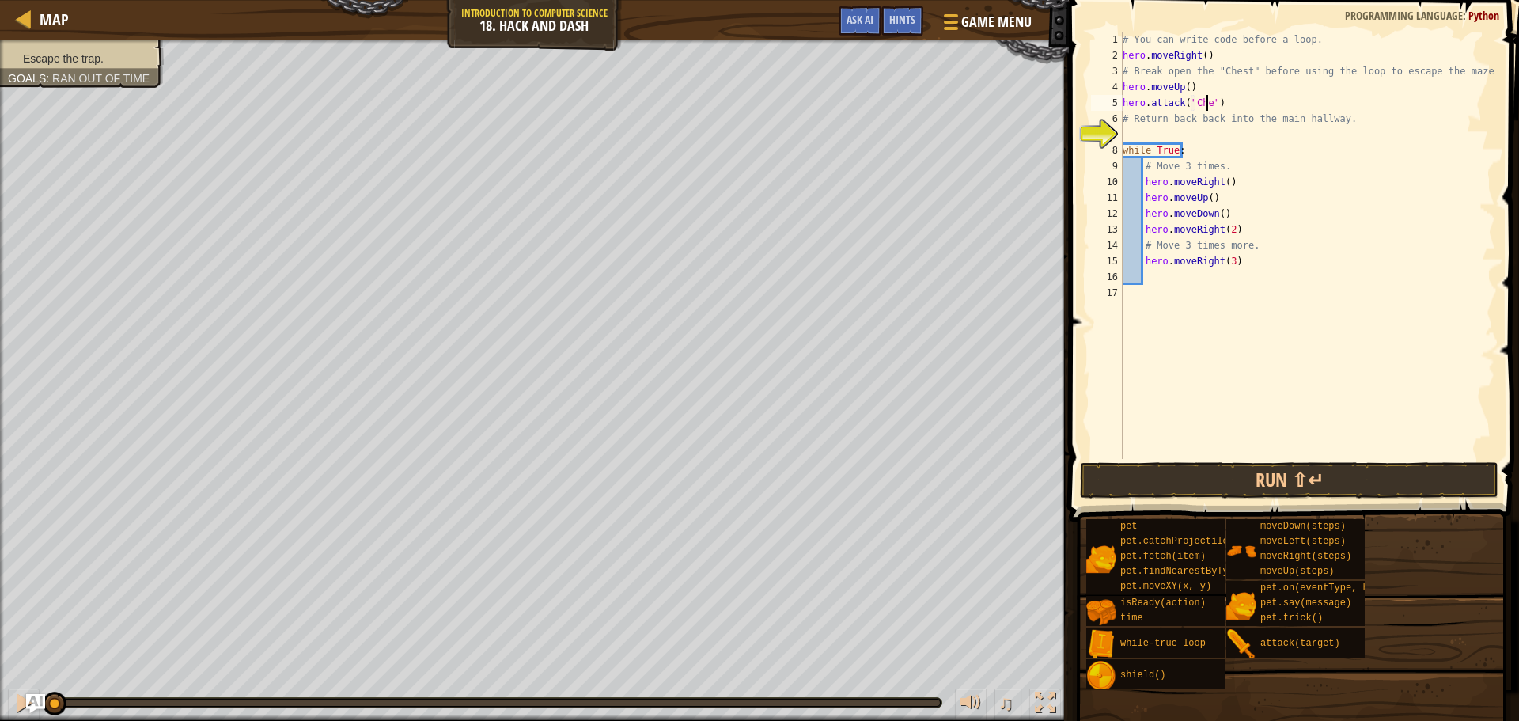
scroll to position [7, 7]
click at [1240, 105] on div "# You can write code before a loop. hero . moveRight ( ) # Break open the "Ches…" at bounding box center [1307, 261] width 376 height 459
drag, startPoint x: 1240, startPoint y: 105, endPoint x: 1125, endPoint y: 107, distance: 115.5
click at [1125, 107] on div "# You can write code before a loop. hero . moveRight ( ) # Break open the "Ches…" at bounding box center [1307, 261] width 376 height 459
type textarea "hero.attack("Chest")"
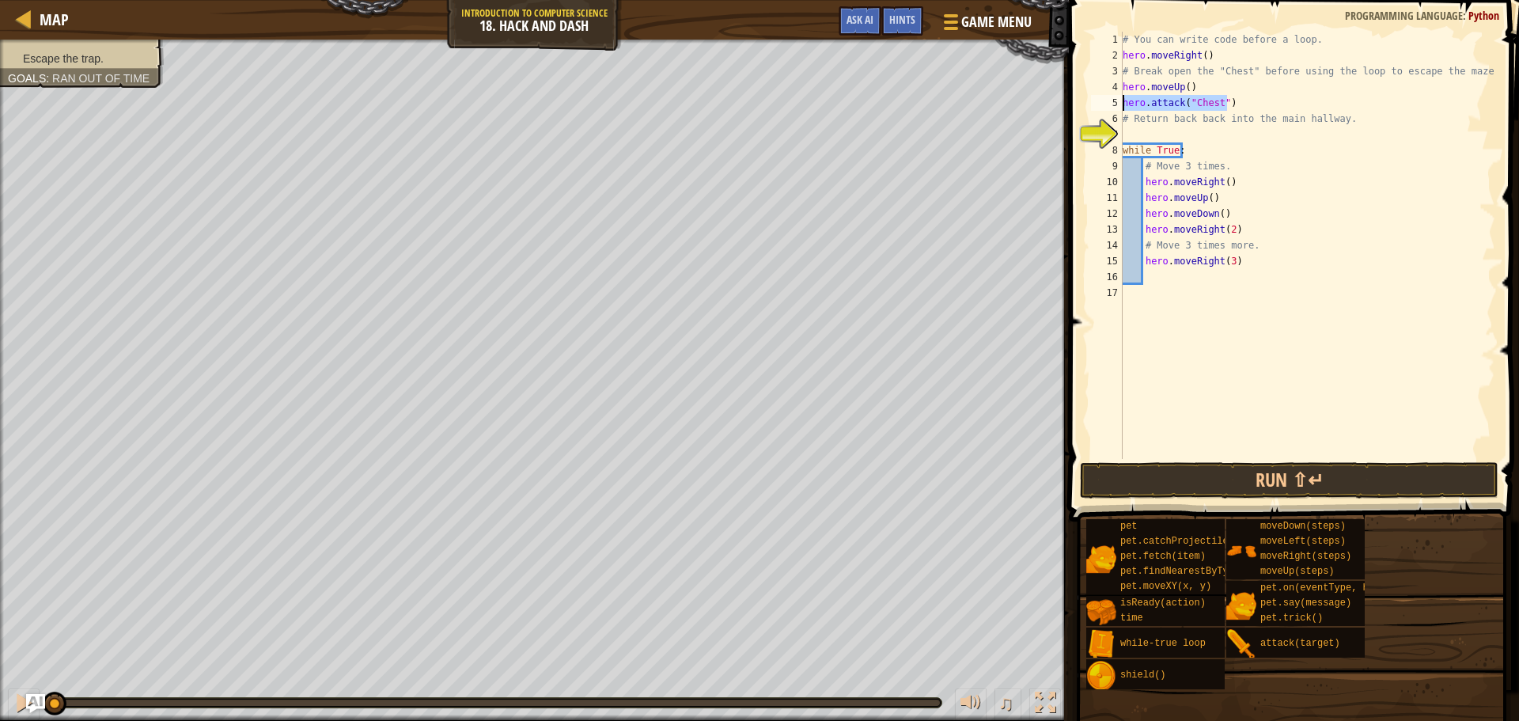
click at [1232, 104] on div "# You can write code before a loop. hero . moveRight ( ) # Break open the "Ches…" at bounding box center [1307, 245] width 376 height 427
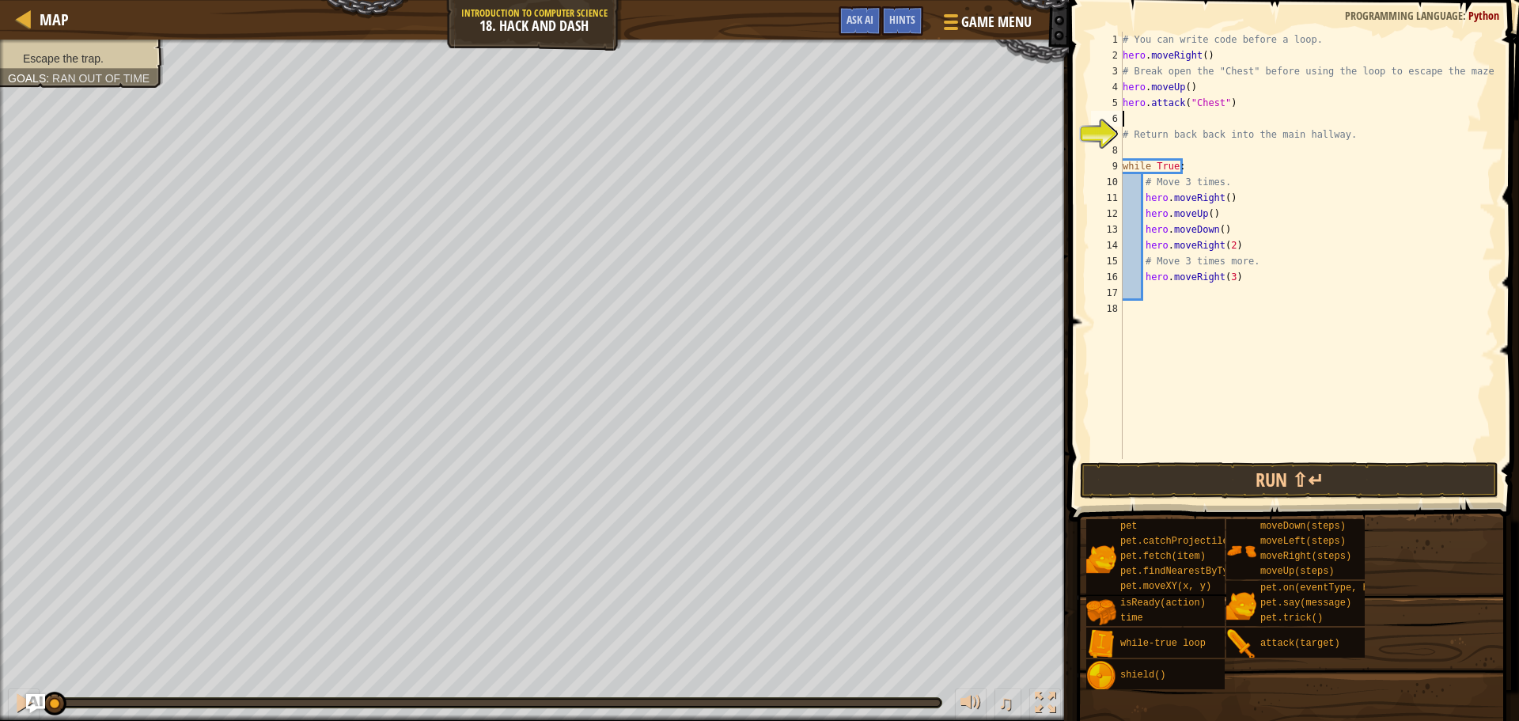
paste textarea "hero.attack("Chest")"
type textarea "hero.attack("Chest")"
paste textarea "hero.attack("Chest")"
type textarea "hero.attack("Chest")"
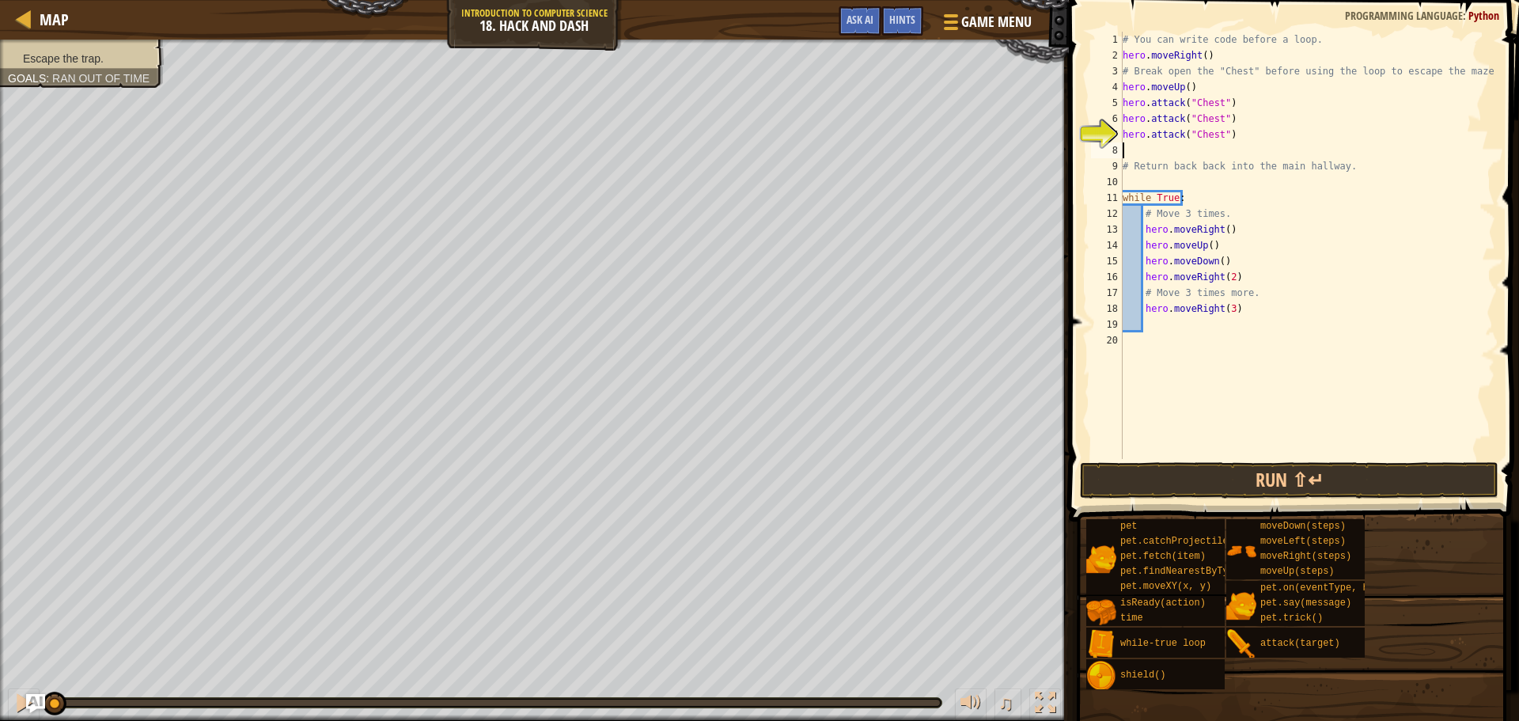
paste textarea "hero.attack("Chest")"
type textarea "hero.attack("Chest")"
click at [1191, 176] on div "# You can write code before a loop. hero . moveRight ( ) # Break open the "Ches…" at bounding box center [1307, 261] width 376 height 459
type textarea "d"
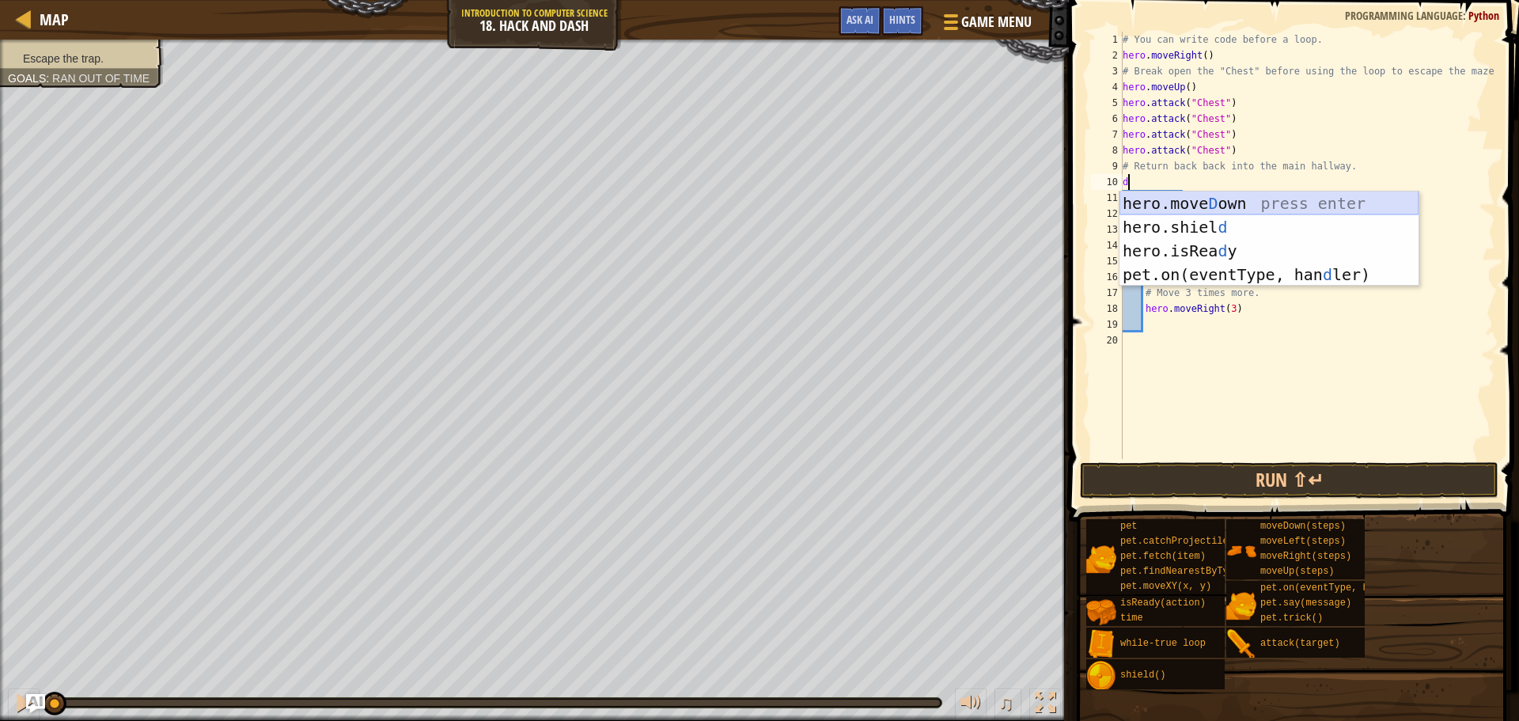
click at [1220, 210] on div "hero.[PERSON_NAME] own press enter hero.[PERSON_NAME] d press enter hero.isRea …" at bounding box center [1268, 262] width 299 height 142
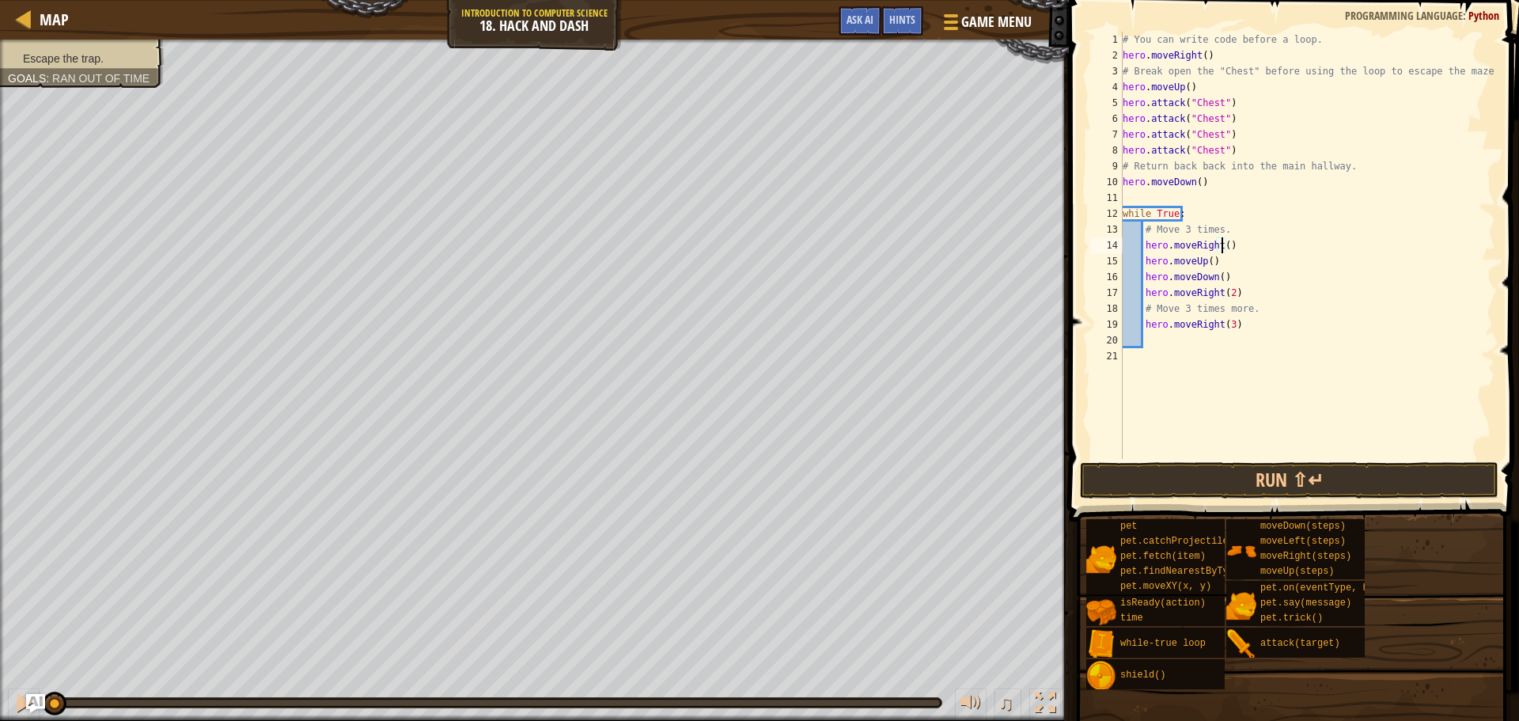
click at [1222, 244] on div "# You can write code before a loop. hero . moveRight ( ) # Break open the "Ches…" at bounding box center [1307, 261] width 376 height 459
drag, startPoint x: 1242, startPoint y: 321, endPoint x: 1234, endPoint y: 322, distance: 7.9
click at [1234, 322] on div "# You can write code before a loop. hero . moveRight ( ) # Break open the "Ches…" at bounding box center [1307, 261] width 376 height 459
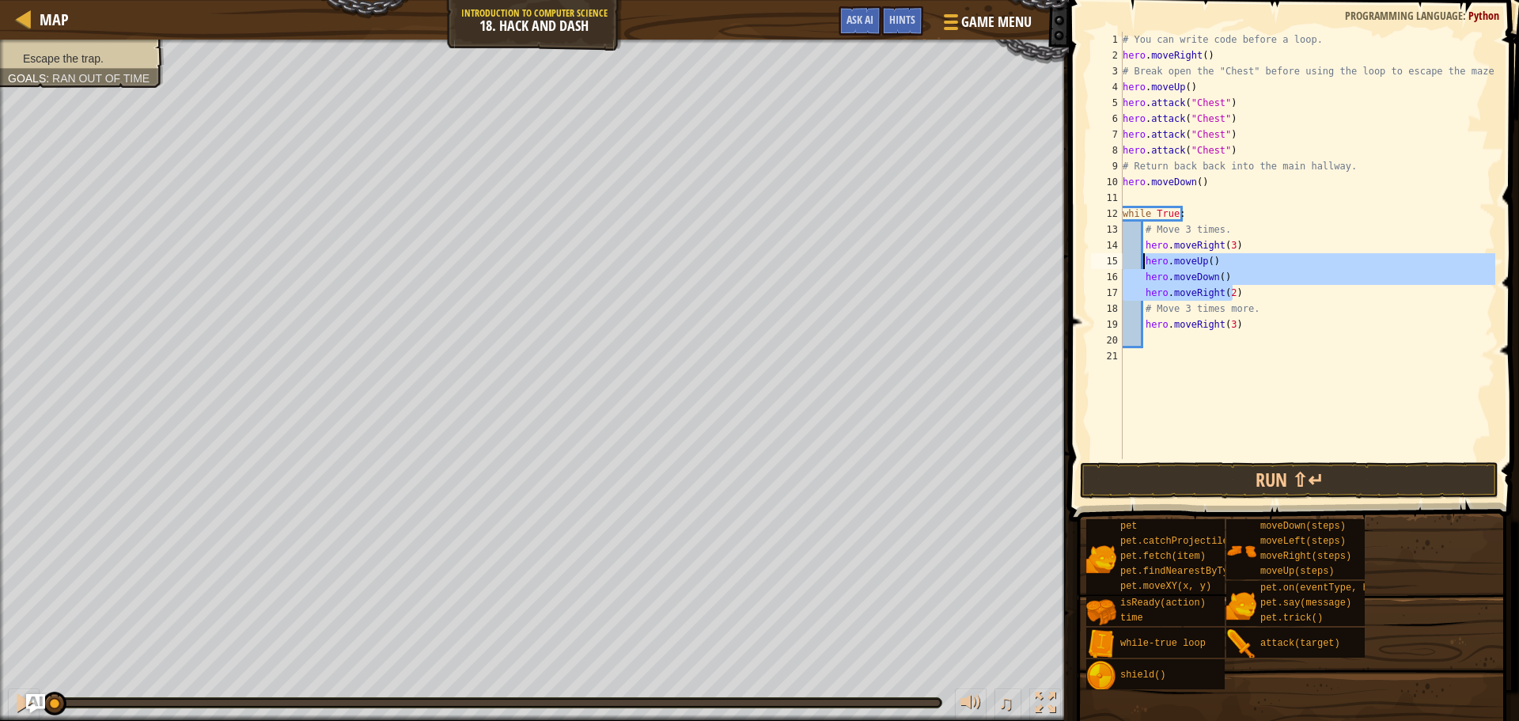
drag, startPoint x: 1243, startPoint y: 293, endPoint x: 1144, endPoint y: 259, distance: 105.1
click at [1144, 259] on div "# You can write code before a loop. hero . moveRight ( ) # Break open the "Ches…" at bounding box center [1307, 261] width 376 height 459
type textarea "hero.moveUp() hero.moveDown()"
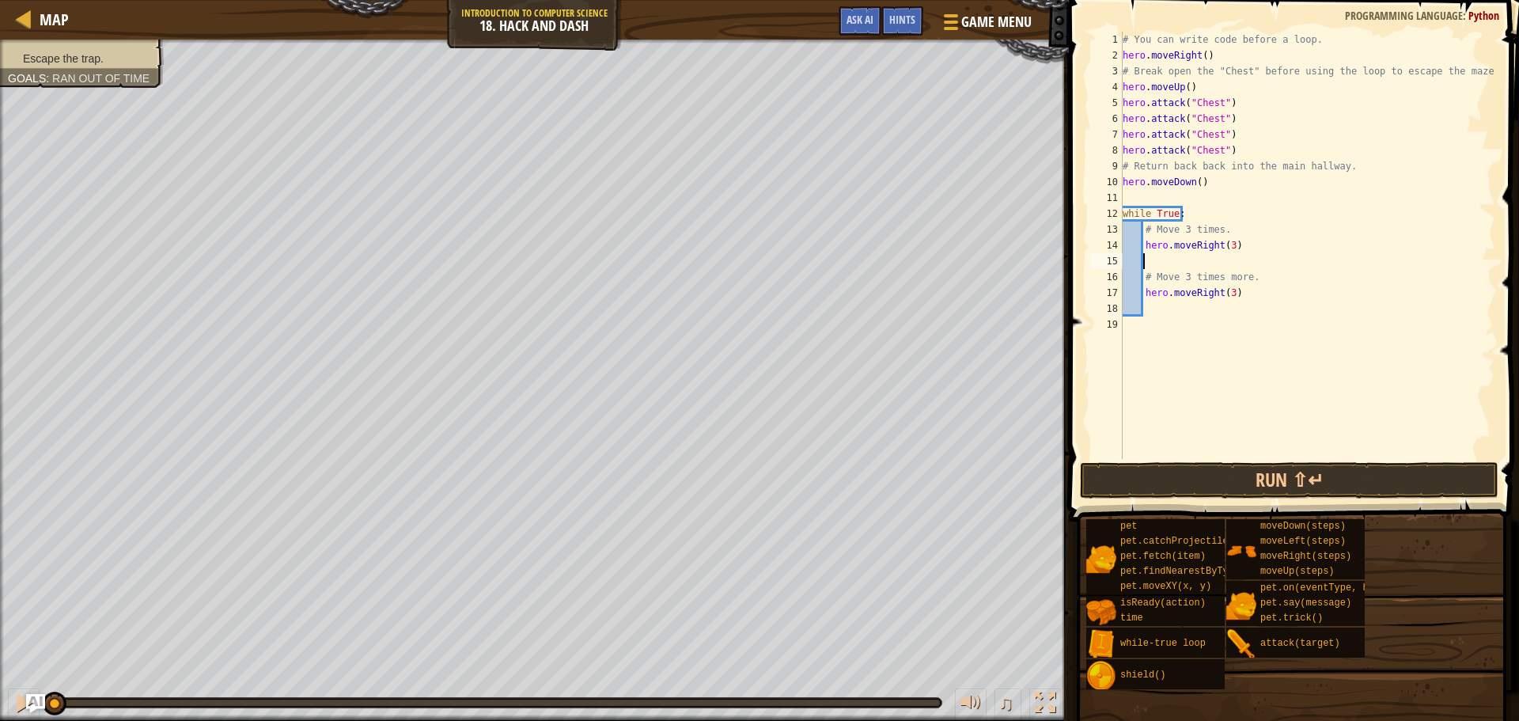
scroll to position [7, 0]
click at [1239, 282] on div "# You can write code before a loop. hero . moveRight ( ) # Break open the "Ches…" at bounding box center [1307, 261] width 376 height 459
click at [1216, 474] on button "Run ⇧↵" at bounding box center [1289, 480] width 418 height 36
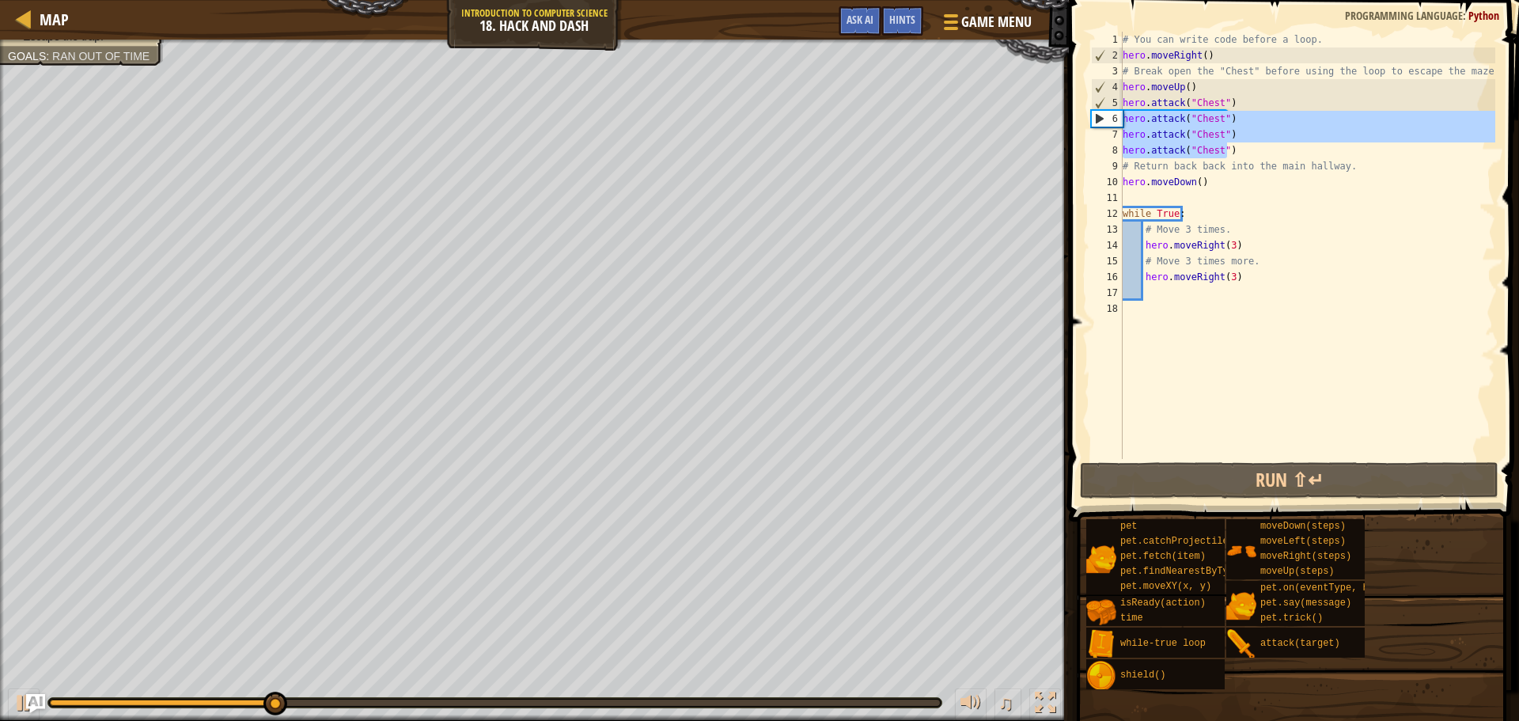
drag, startPoint x: 1237, startPoint y: 147, endPoint x: 1121, endPoint y: 114, distance: 120.9
click at [1121, 114] on div "hero.moveRight(3) 1 2 3 4 5 6 7 8 9 10 11 12 13 14 15 16 17 18 # You can write …" at bounding box center [1291, 245] width 407 height 427
type textarea "hero.attack("Chest") hero.attack("Chest")"
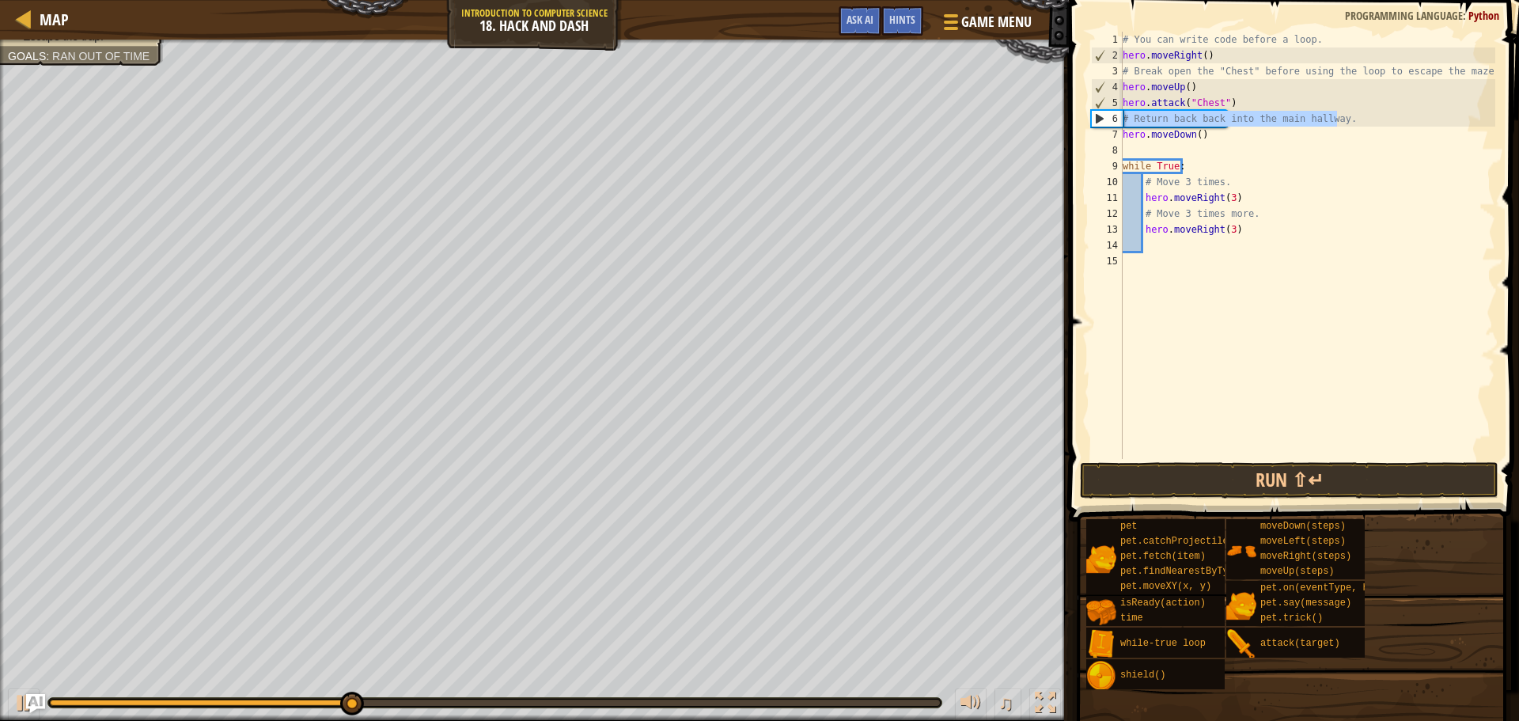
drag, startPoint x: 1366, startPoint y: 115, endPoint x: 1095, endPoint y: 121, distance: 270.6
click at [1095, 121] on div "hero.attack("Chest") 1 2 3 4 5 6 7 8 9 10 11 12 13 14 15 # You can write code b…" at bounding box center [1291, 245] width 407 height 427
type textarea "# Return back back into the main hallway."
type textarea "hero.attack("Chest")"
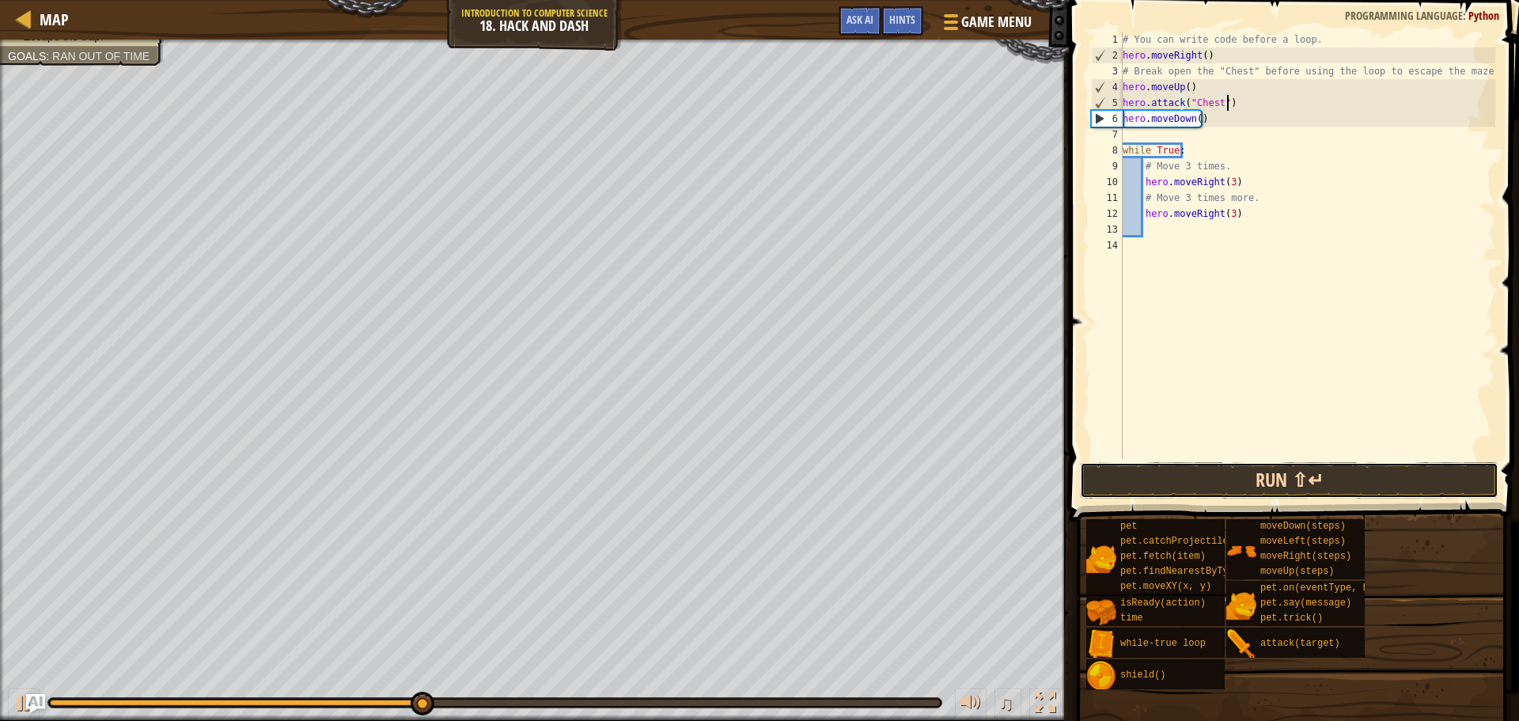
click at [1273, 471] on button "Run ⇧↵" at bounding box center [1289, 480] width 418 height 36
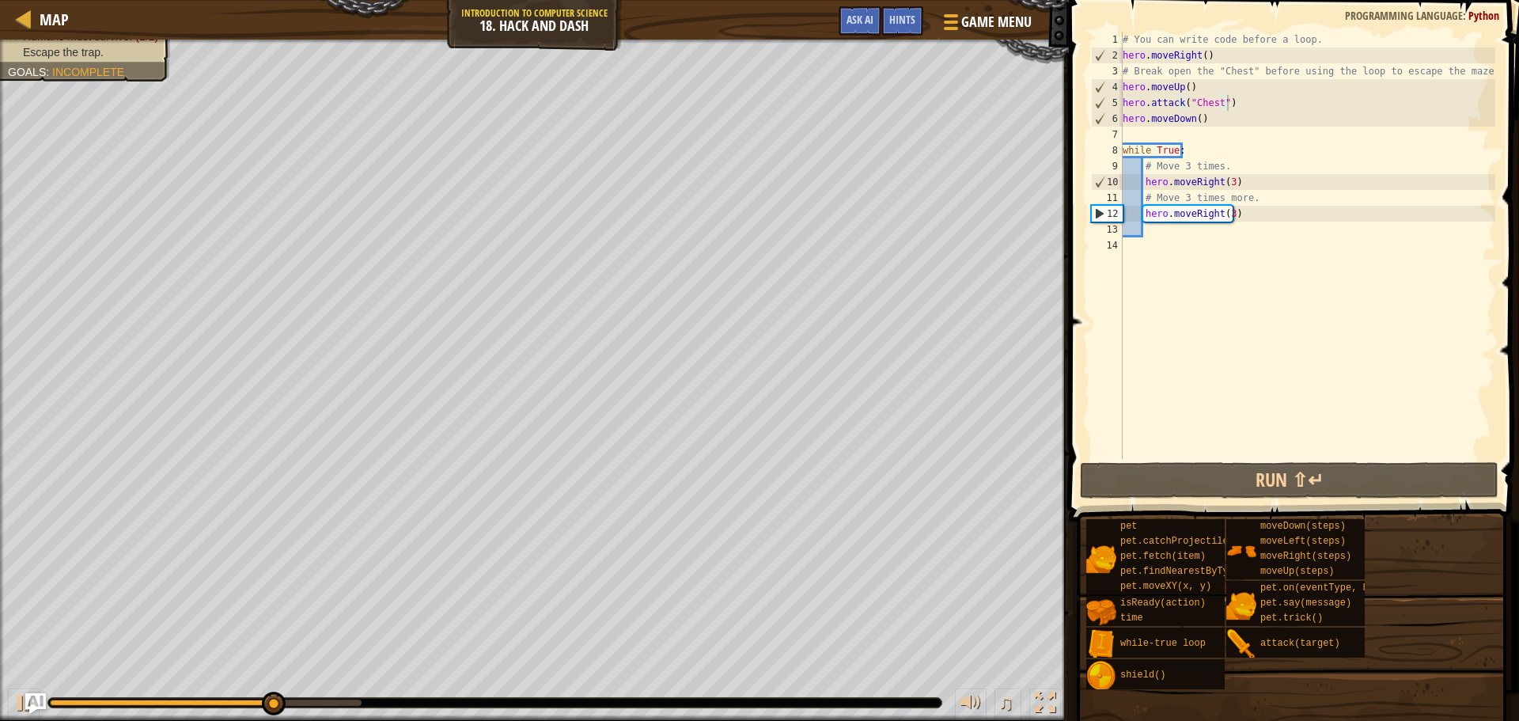
click at [25, 700] on img "Ask AI" at bounding box center [35, 703] width 21 height 21
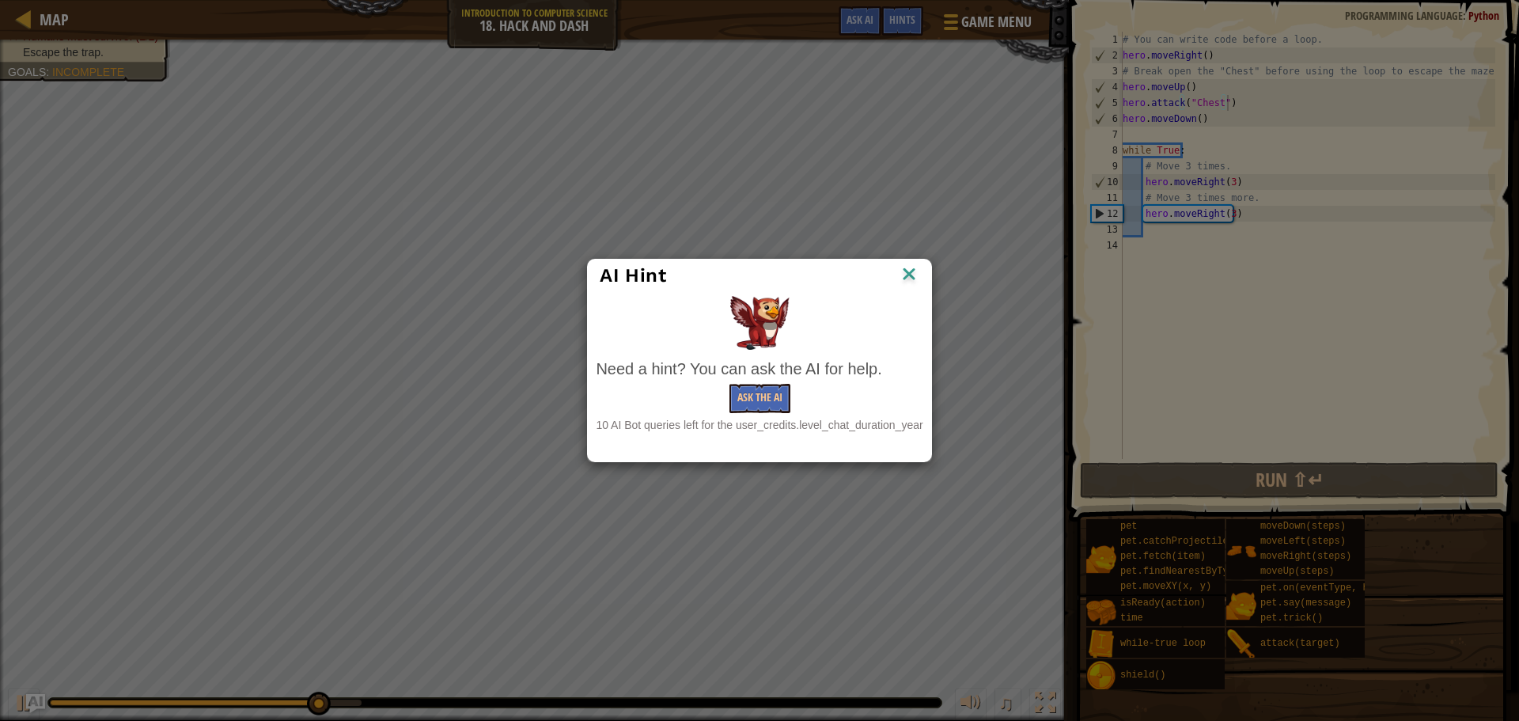
click at [909, 267] on img at bounding box center [909, 275] width 21 height 24
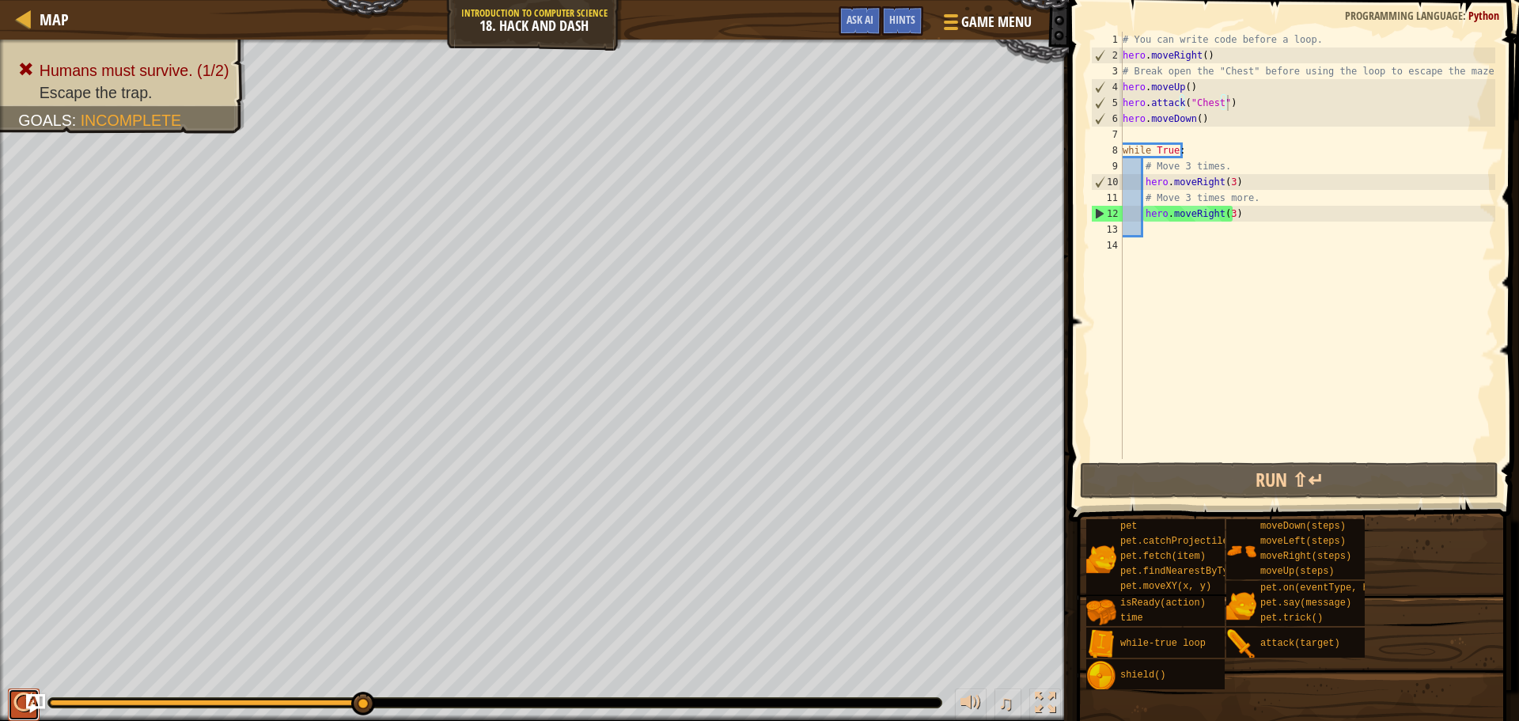
click at [18, 702] on div at bounding box center [23, 702] width 21 height 21
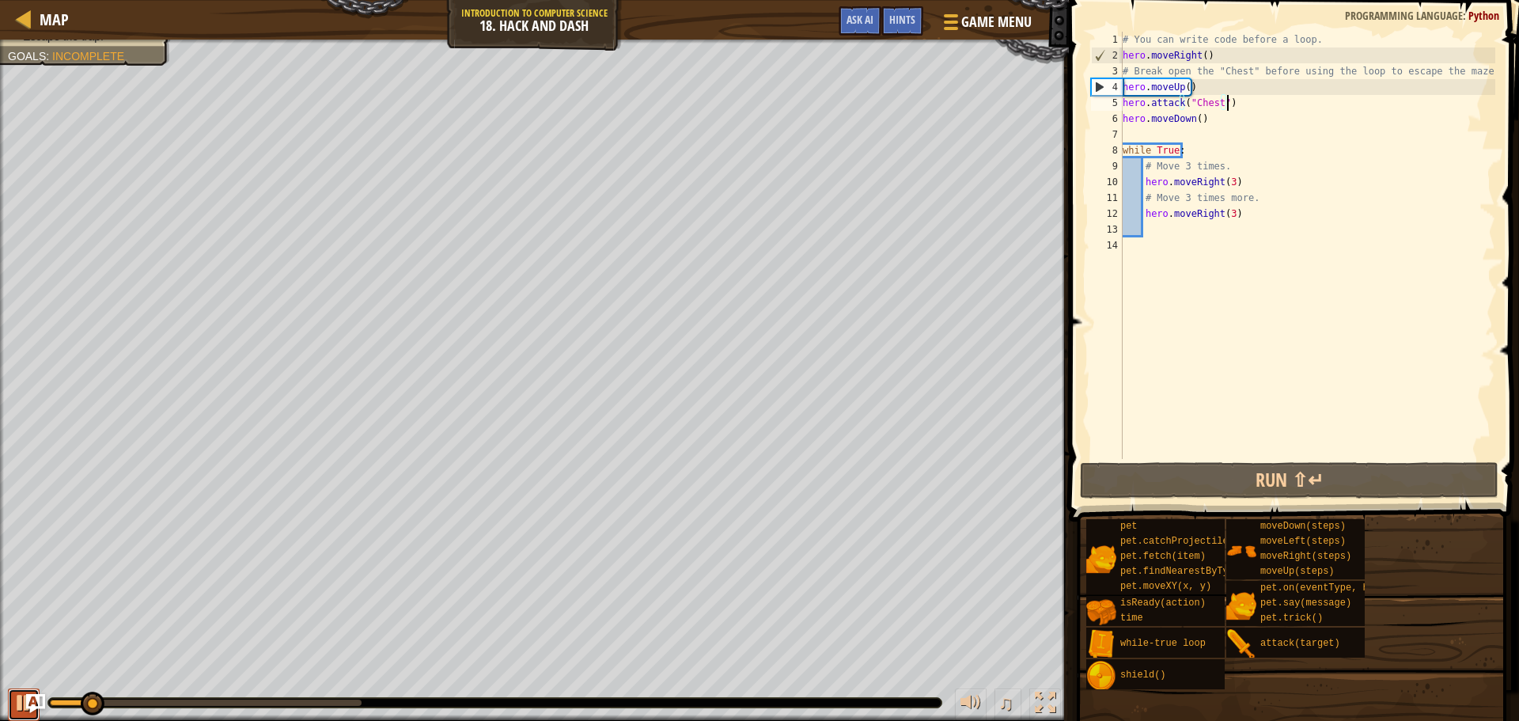
click at [24, 694] on div at bounding box center [23, 702] width 21 height 21
click at [1219, 225] on div "# You can write code before a loop. hero . moveRight ( ) # Break open the "Ches…" at bounding box center [1307, 261] width 376 height 459
click at [1196, 250] on div "# You can write code before a loop. hero . moveRight ( ) # Break open the "Ches…" at bounding box center [1307, 261] width 376 height 459
click at [1198, 234] on div "# You can write code before a loop. hero . moveRight ( ) # Break open the "Ches…" at bounding box center [1307, 261] width 376 height 459
drag, startPoint x: 1238, startPoint y: 217, endPoint x: 1144, endPoint y: 216, distance: 94.1
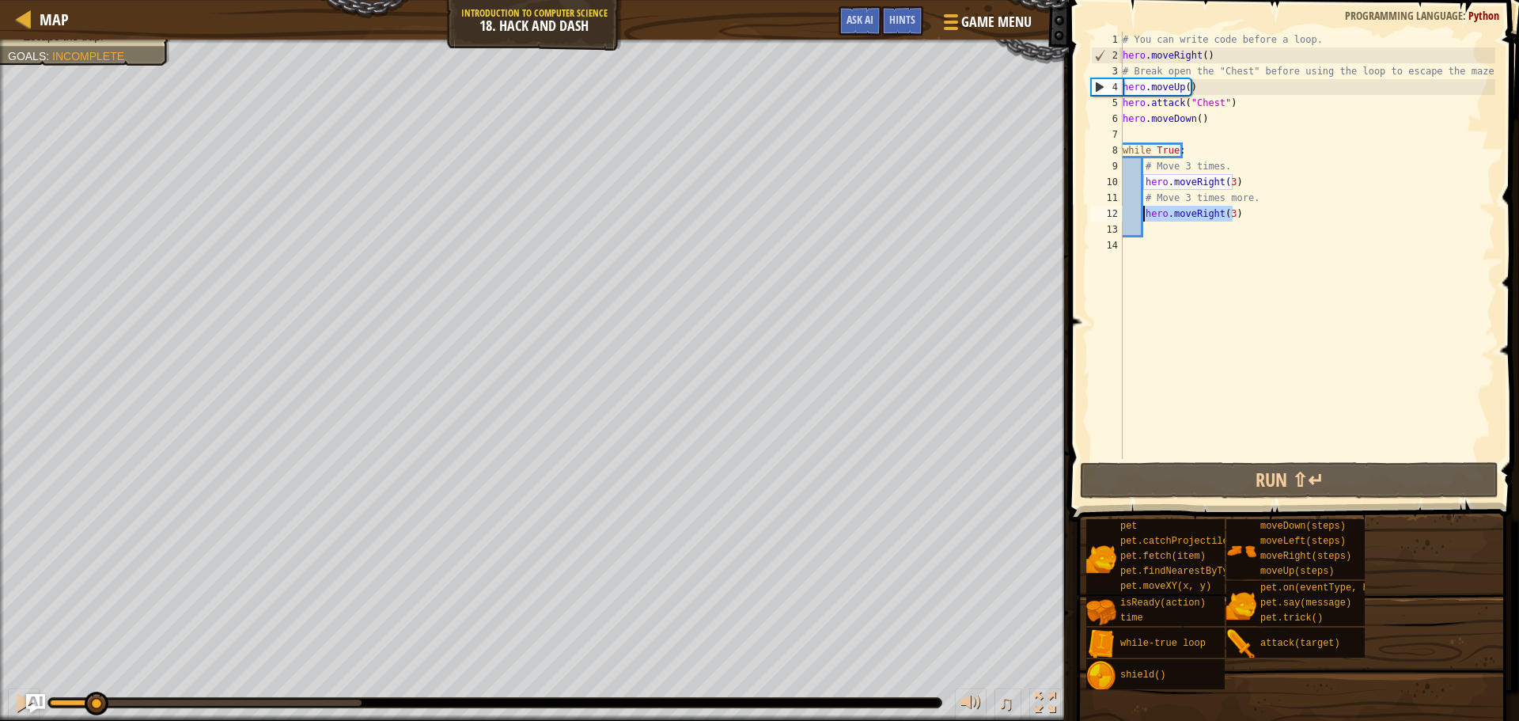
click at [1144, 216] on div "# You can write code before a loop. hero . moveRight ( ) # Break open the "Ches…" at bounding box center [1307, 261] width 376 height 459
type textarea "hero.moveRight(3)"
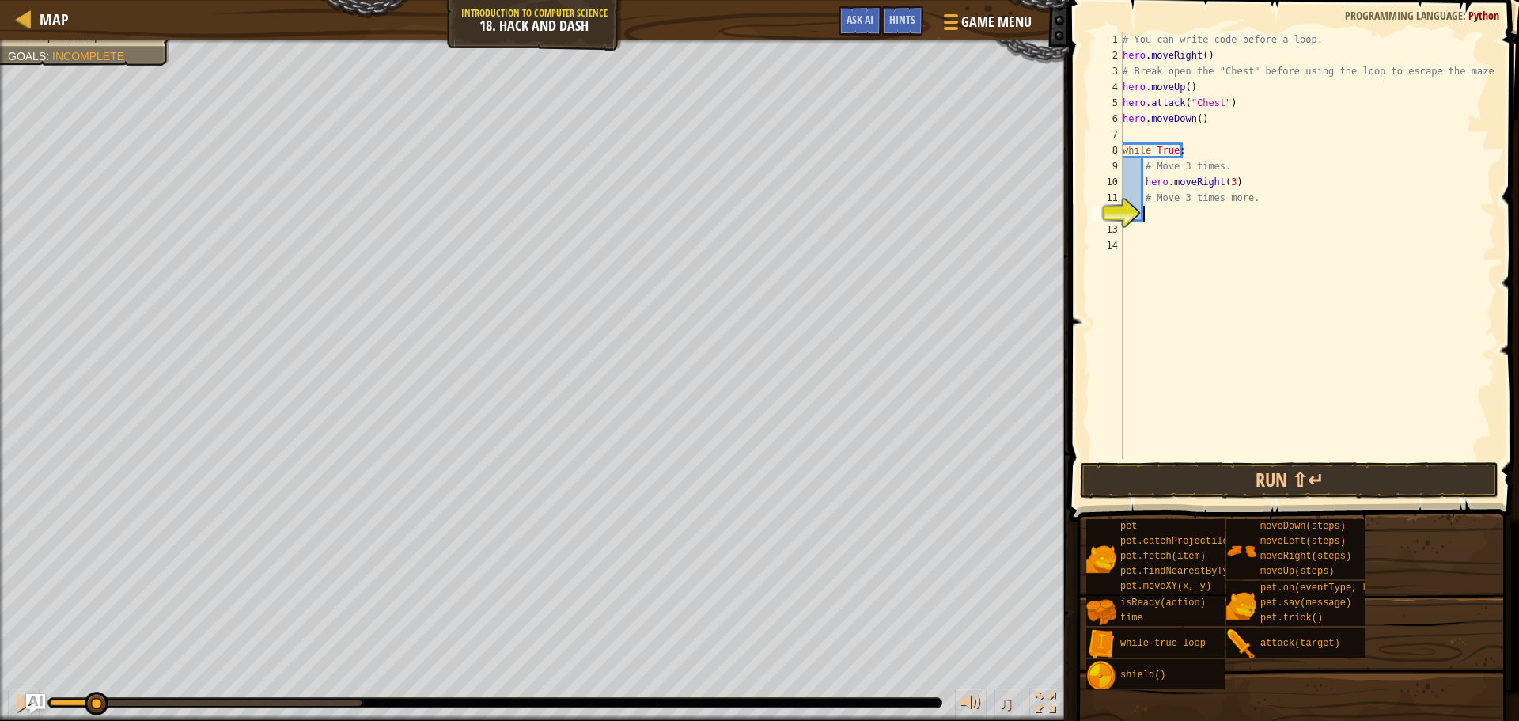
type textarea "d"
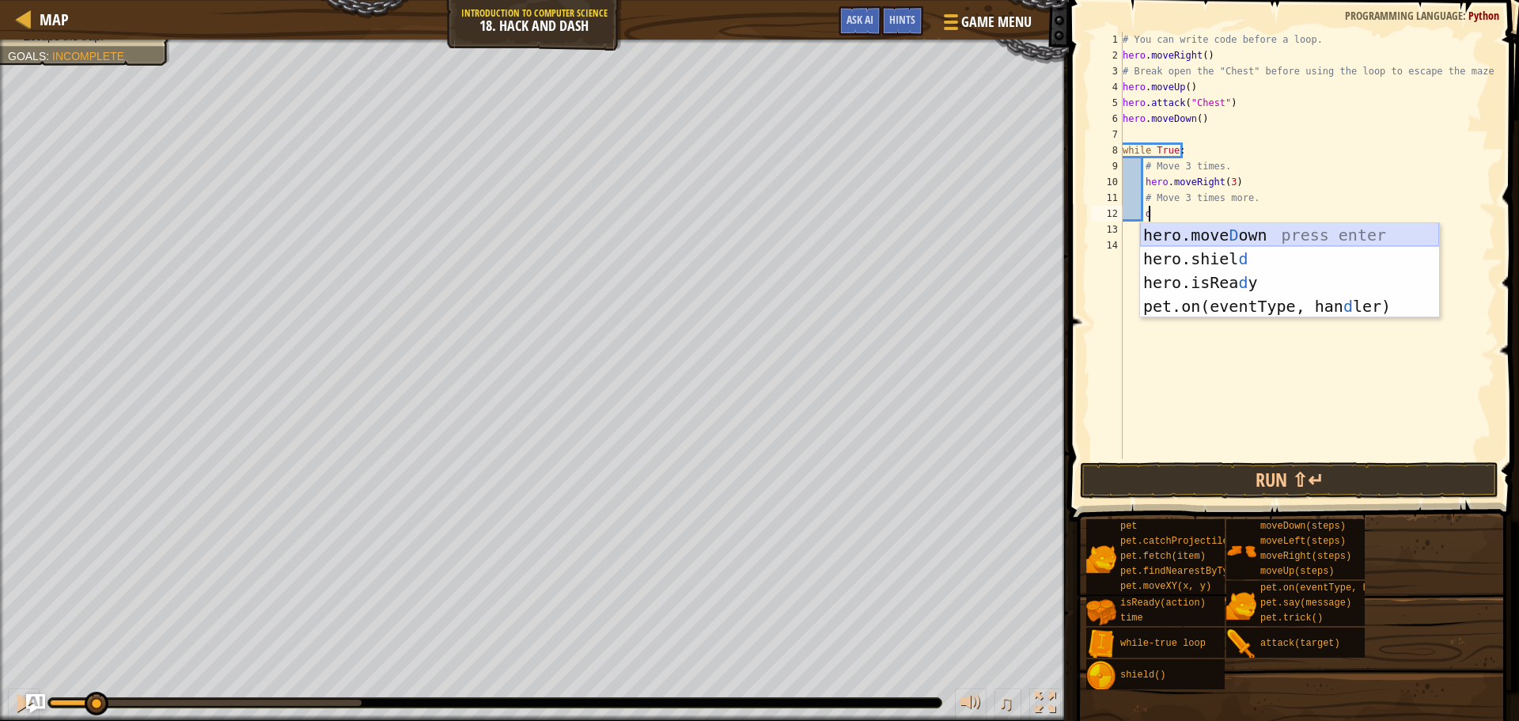
click at [1213, 234] on div "hero.[PERSON_NAME] own press enter hero.[PERSON_NAME] d press enter hero.isRea …" at bounding box center [1289, 294] width 299 height 142
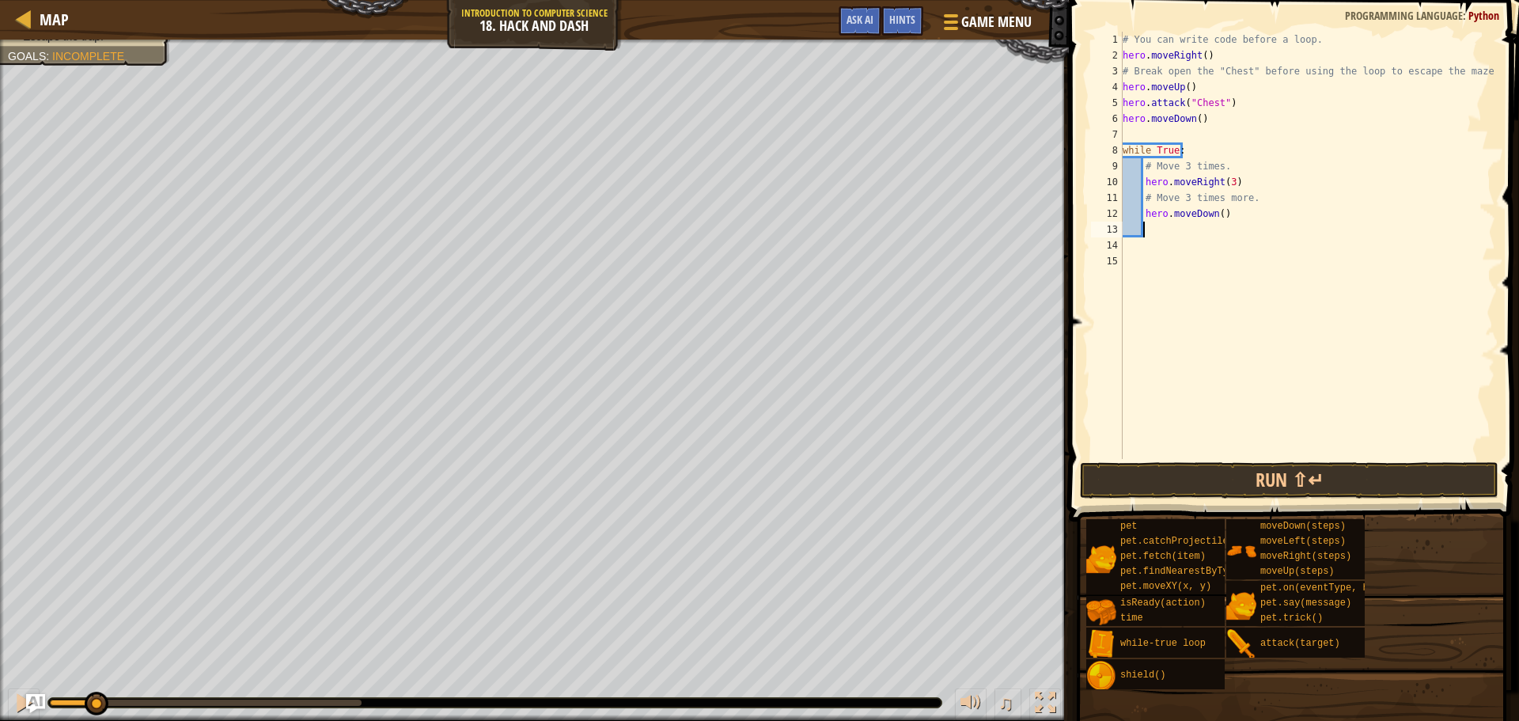
click at [1212, 223] on div "# You can write code before a loop. hero . moveRight ( ) # Break open the "Ches…" at bounding box center [1307, 261] width 376 height 459
click at [1213, 218] on div "# You can write code before a loop. hero . moveRight ( ) # Break open the "Ches…" at bounding box center [1307, 261] width 376 height 459
type textarea "hero.moveDown(3)"
click at [1206, 482] on button "Run ⇧↵" at bounding box center [1289, 480] width 418 height 36
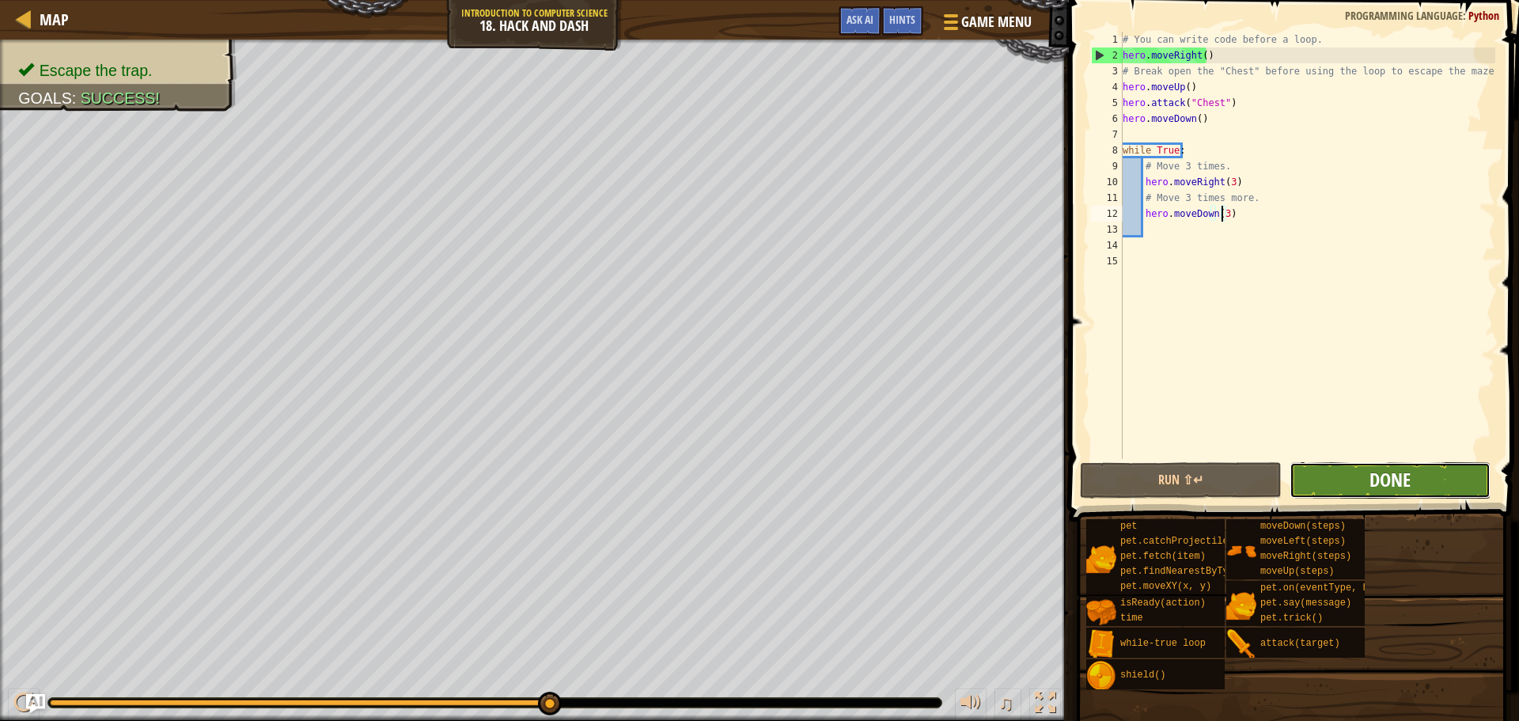
click at [1394, 485] on span "Done" at bounding box center [1389, 479] width 41 height 25
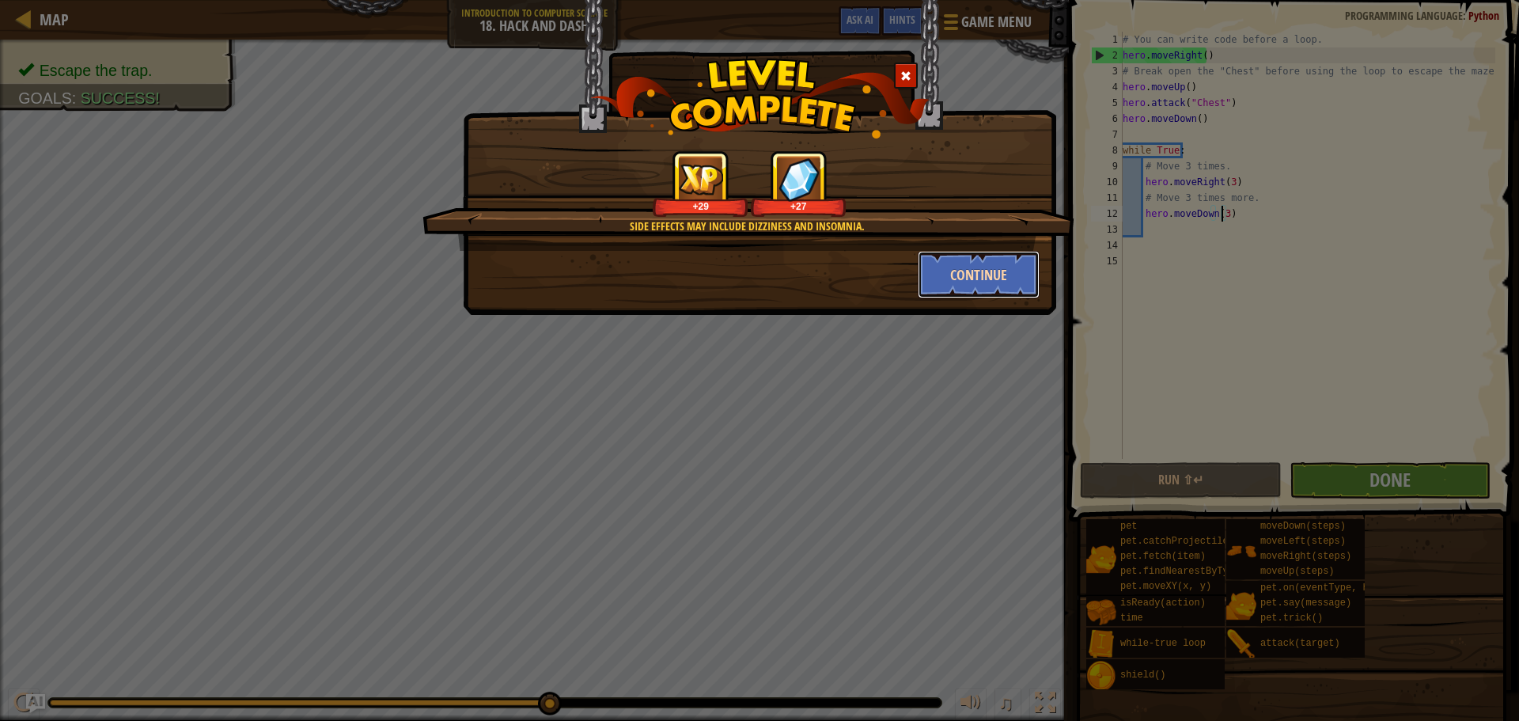
click at [952, 281] on button "Continue" at bounding box center [979, 274] width 123 height 47
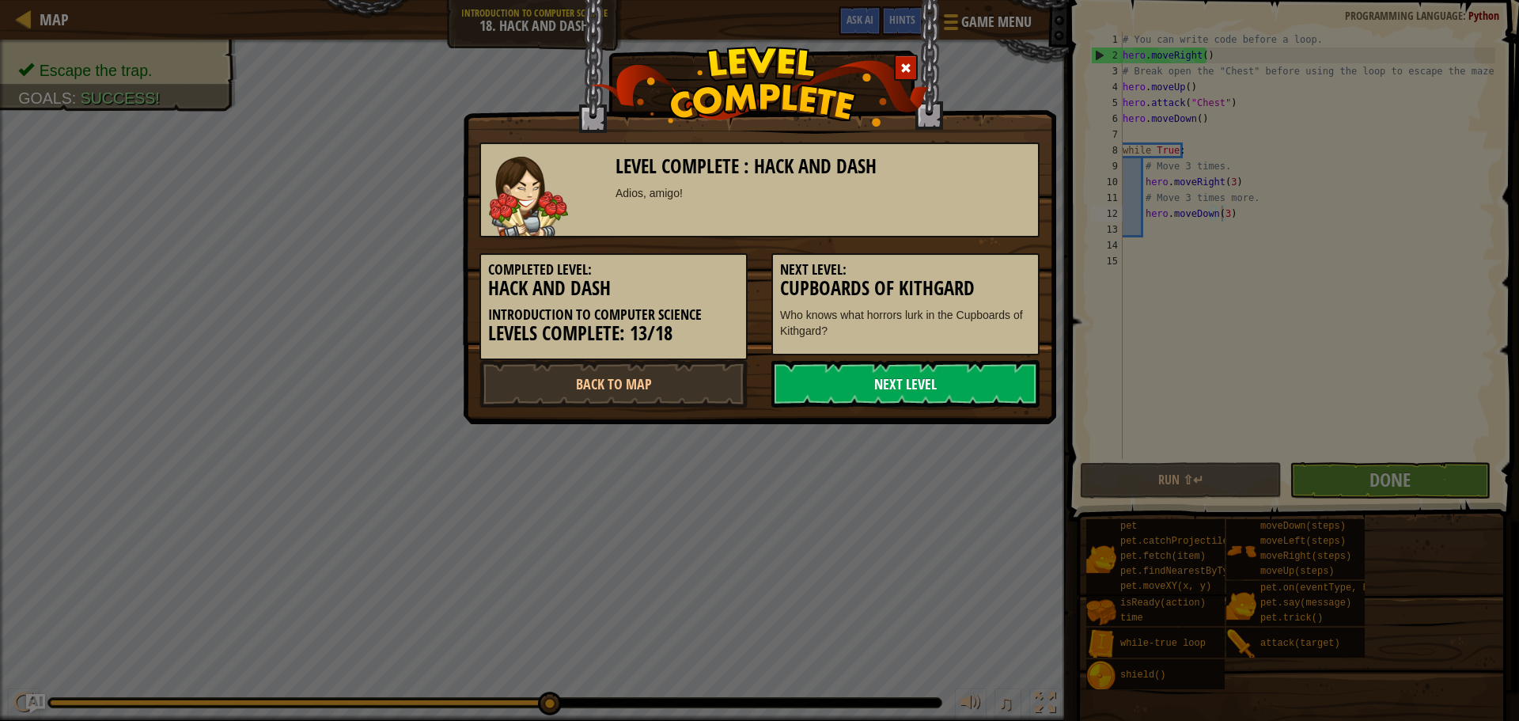
click at [865, 378] on link "Next Level" at bounding box center [905, 383] width 268 height 47
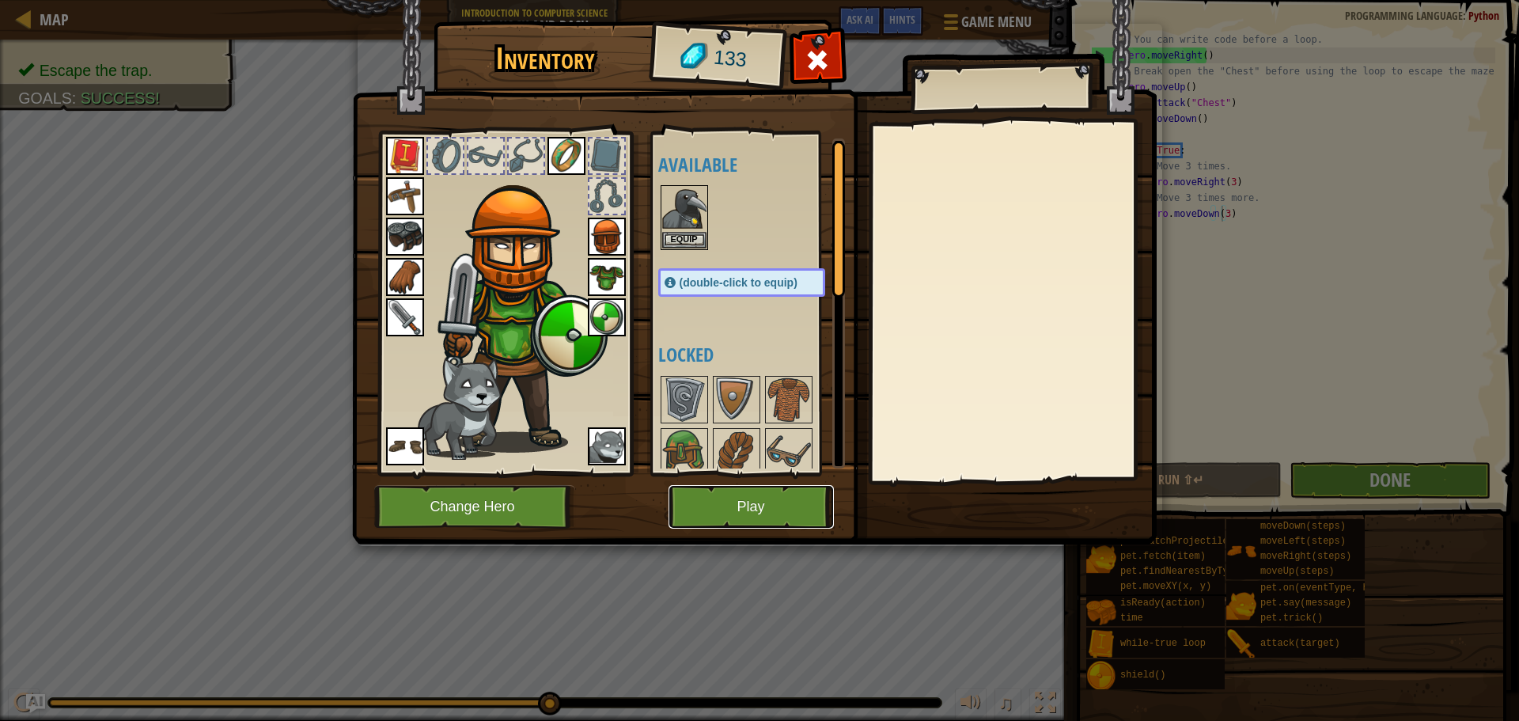
click at [735, 504] on button "Play" at bounding box center [750, 507] width 165 height 44
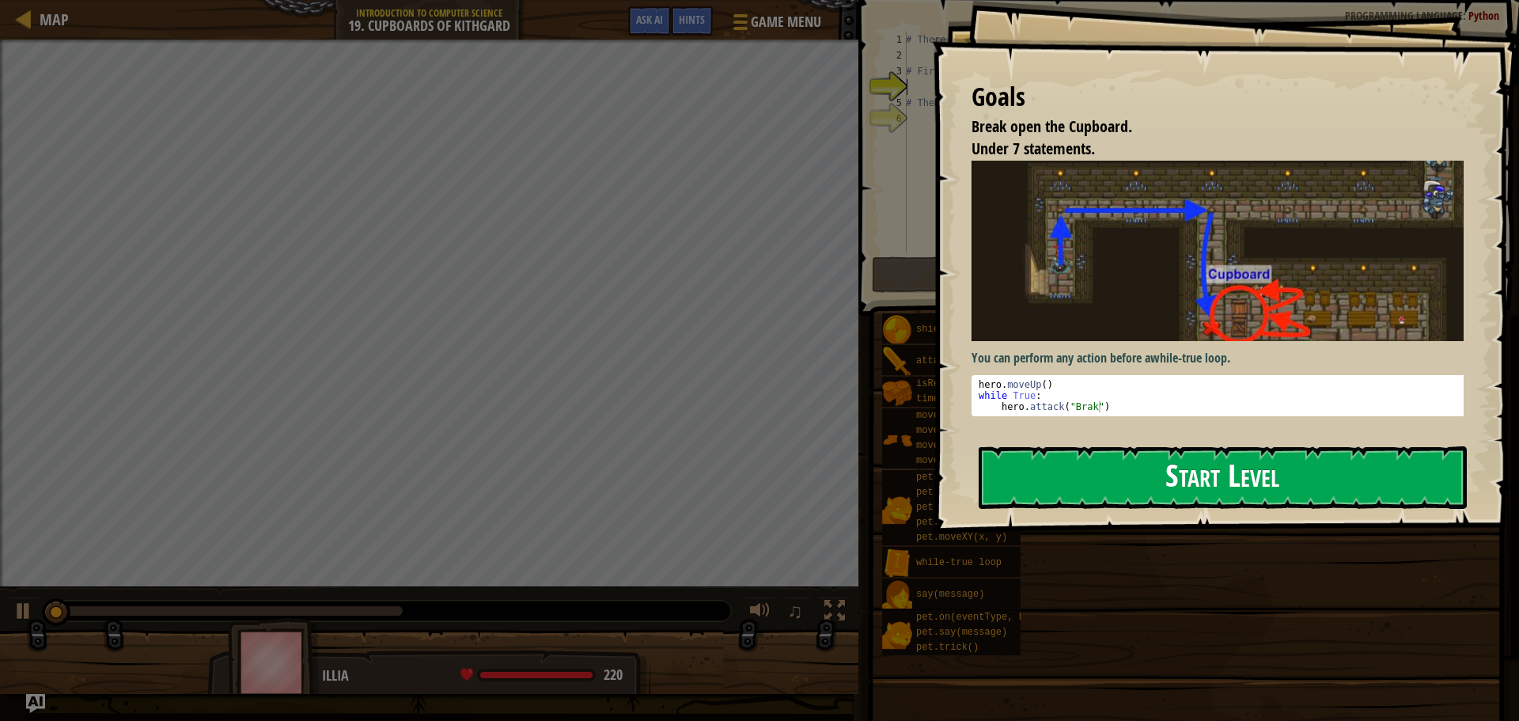
click at [1101, 480] on button "Start Level" at bounding box center [1222, 477] width 488 height 62
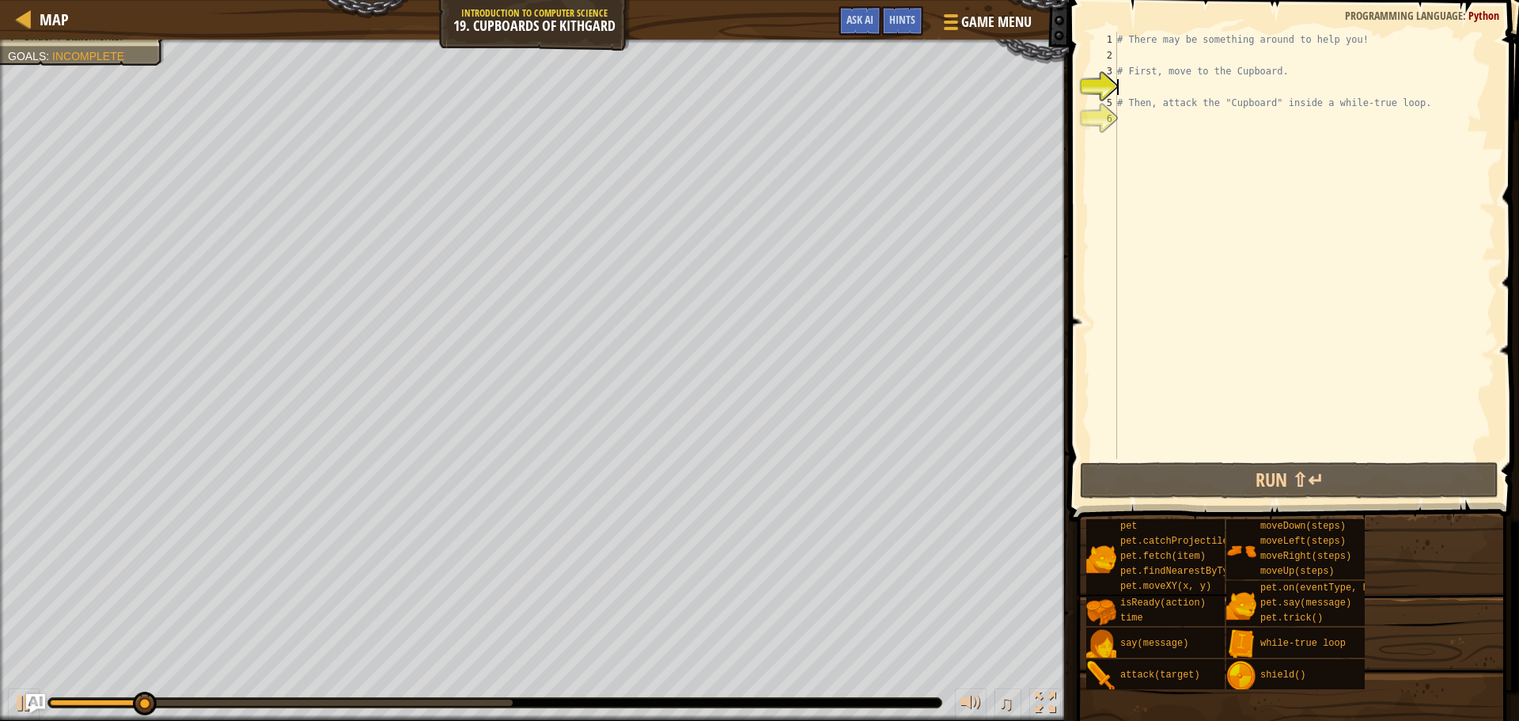
click at [1171, 59] on div "# There may be something around to help you! # First, move to the Cupboard. # T…" at bounding box center [1304, 261] width 381 height 459
click at [1171, 95] on div "# There may be something around to help you! # First, move to the Cupboard. # T…" at bounding box center [1304, 261] width 381 height 459
type textarea "# Then, attack the "Cupboard" inside a while-true loop."
click at [1153, 89] on div "# There may be something around to help you! # First, move to the Cupboard. # T…" at bounding box center [1304, 261] width 381 height 459
type textarea "u"
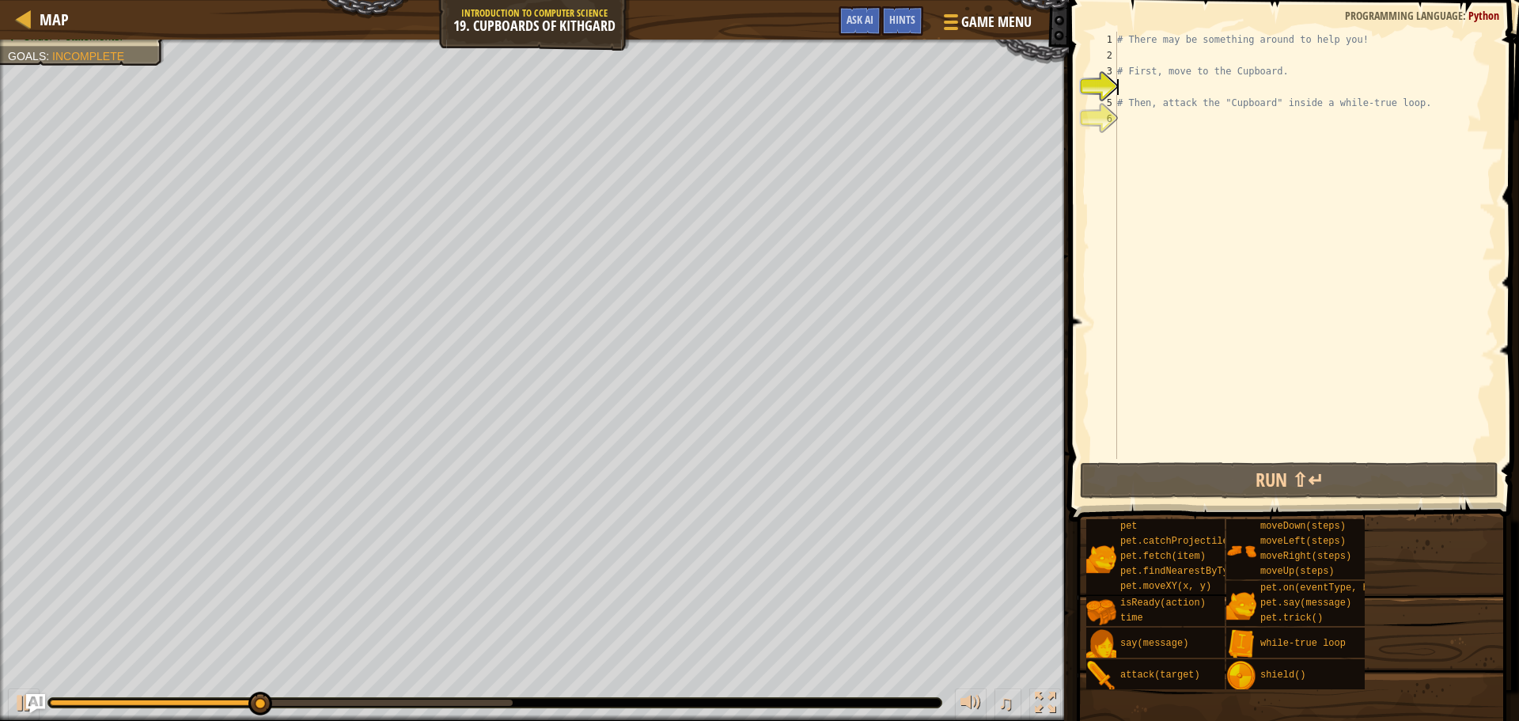
scroll to position [7, 0]
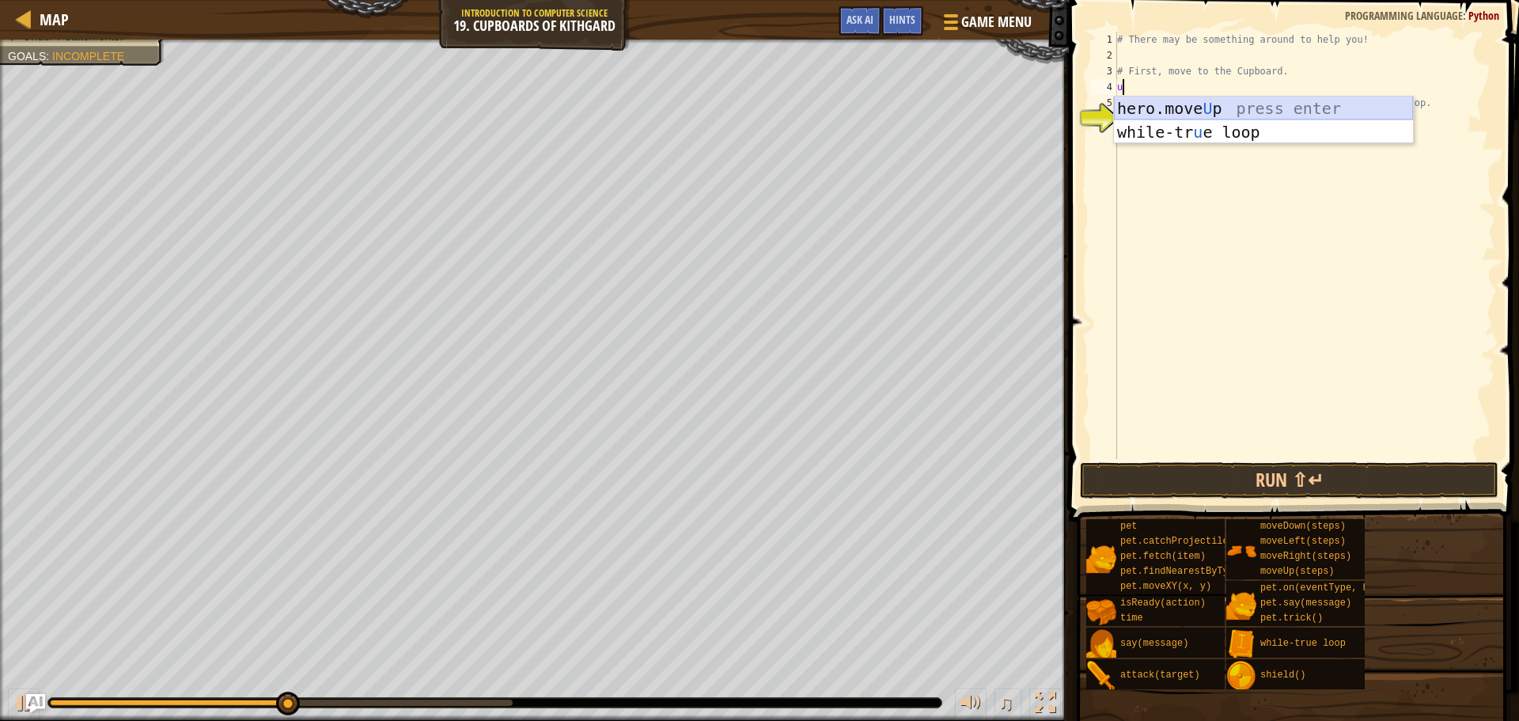
click at [1146, 106] on div "hero.move U p press enter while-tr u e loop press enter" at bounding box center [1263, 143] width 299 height 95
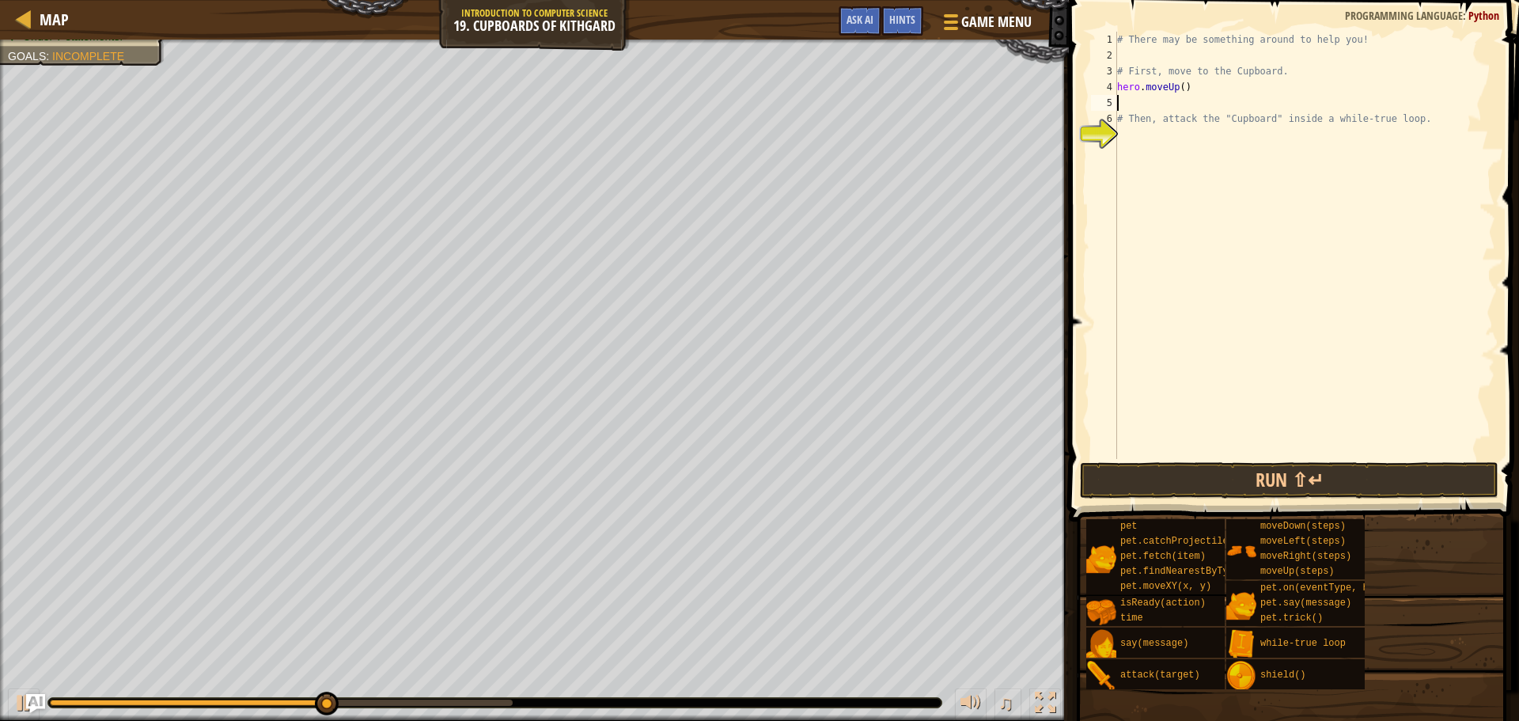
type textarea "r"
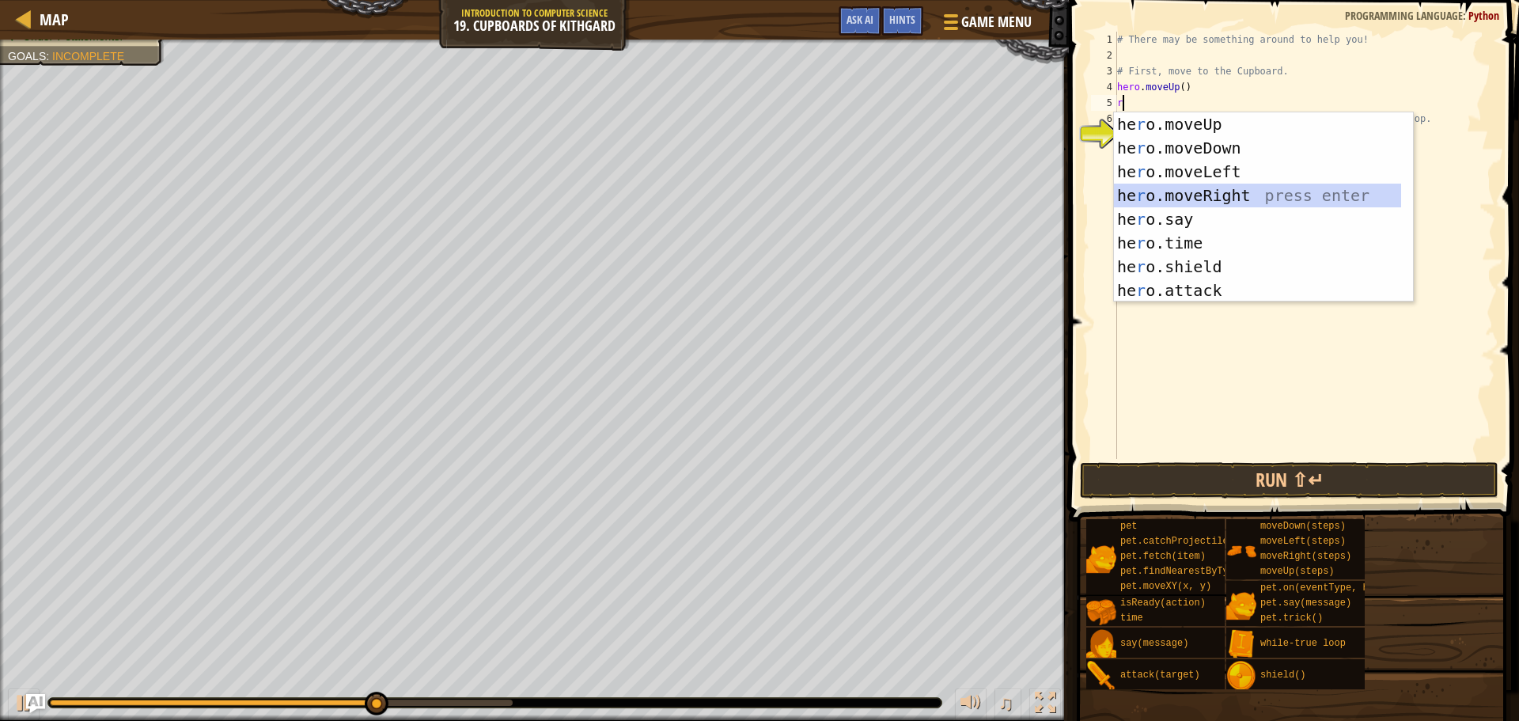
click at [1194, 189] on div "he r o.moveUp press enter he r o.moveDown press enter he r o.moveLeft press ent…" at bounding box center [1257, 230] width 287 height 237
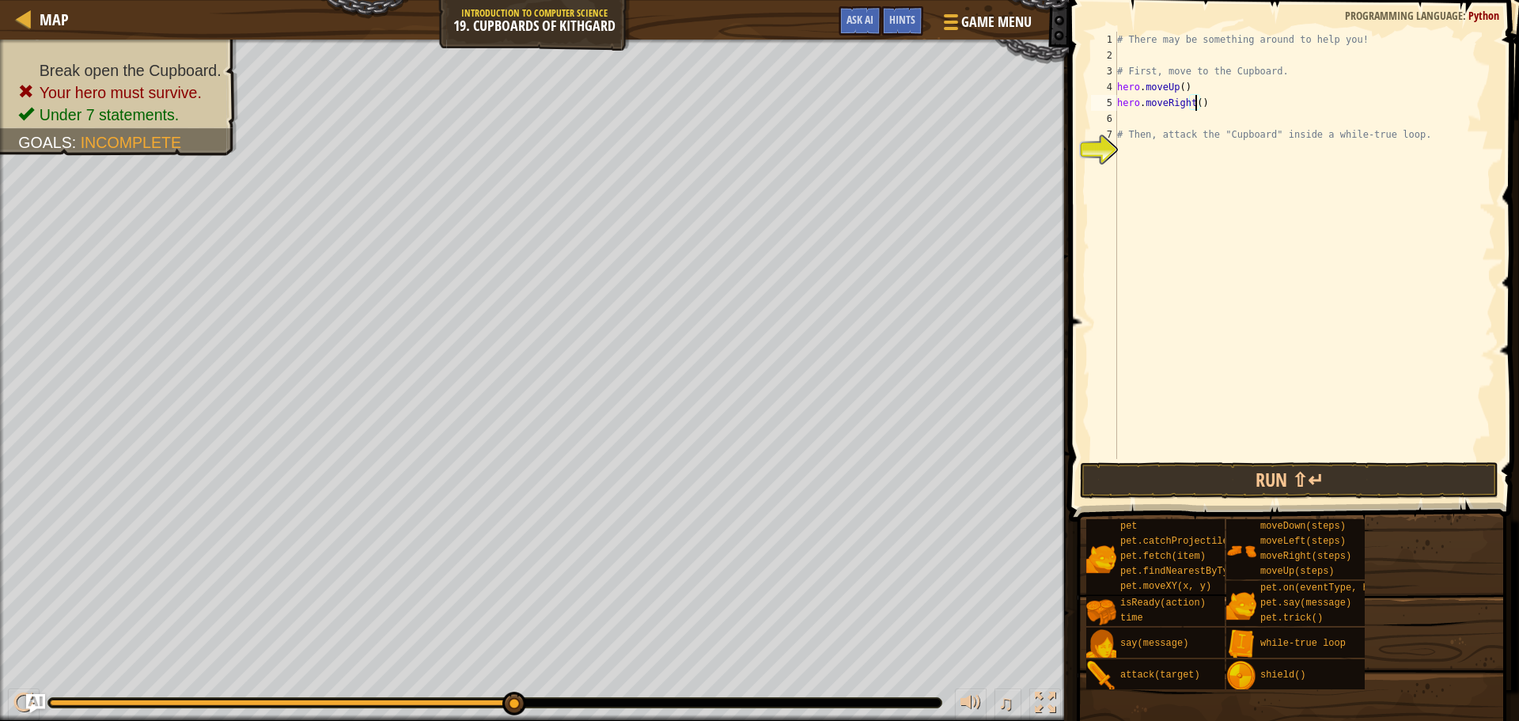
click at [1194, 102] on div "# There may be something around to help you! # First, move to the Cupboard. her…" at bounding box center [1304, 261] width 381 height 459
type textarea "hero.moveRight(2)"
click at [1186, 117] on div "# There may be something around to help you! # First, move to the Cupboard. her…" at bounding box center [1304, 261] width 381 height 459
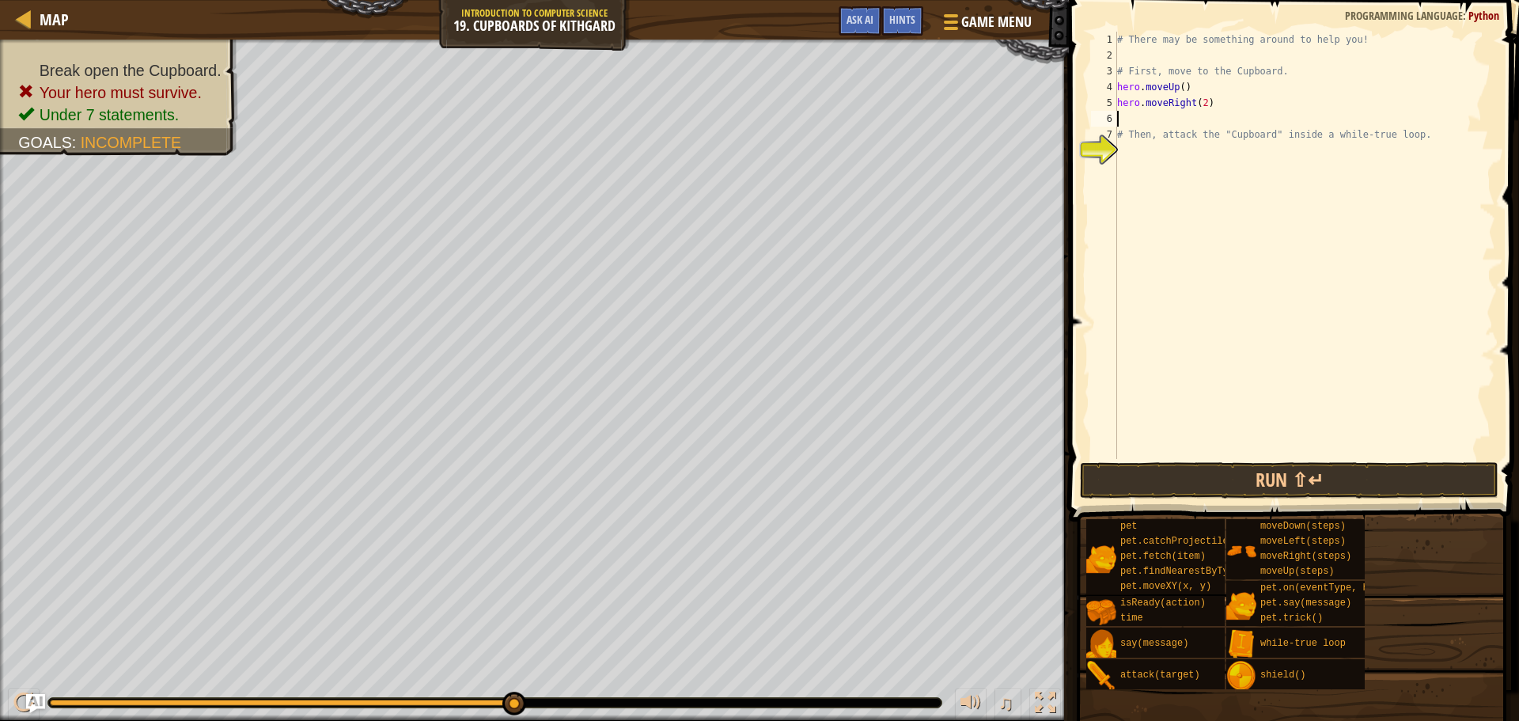
type textarea "d"
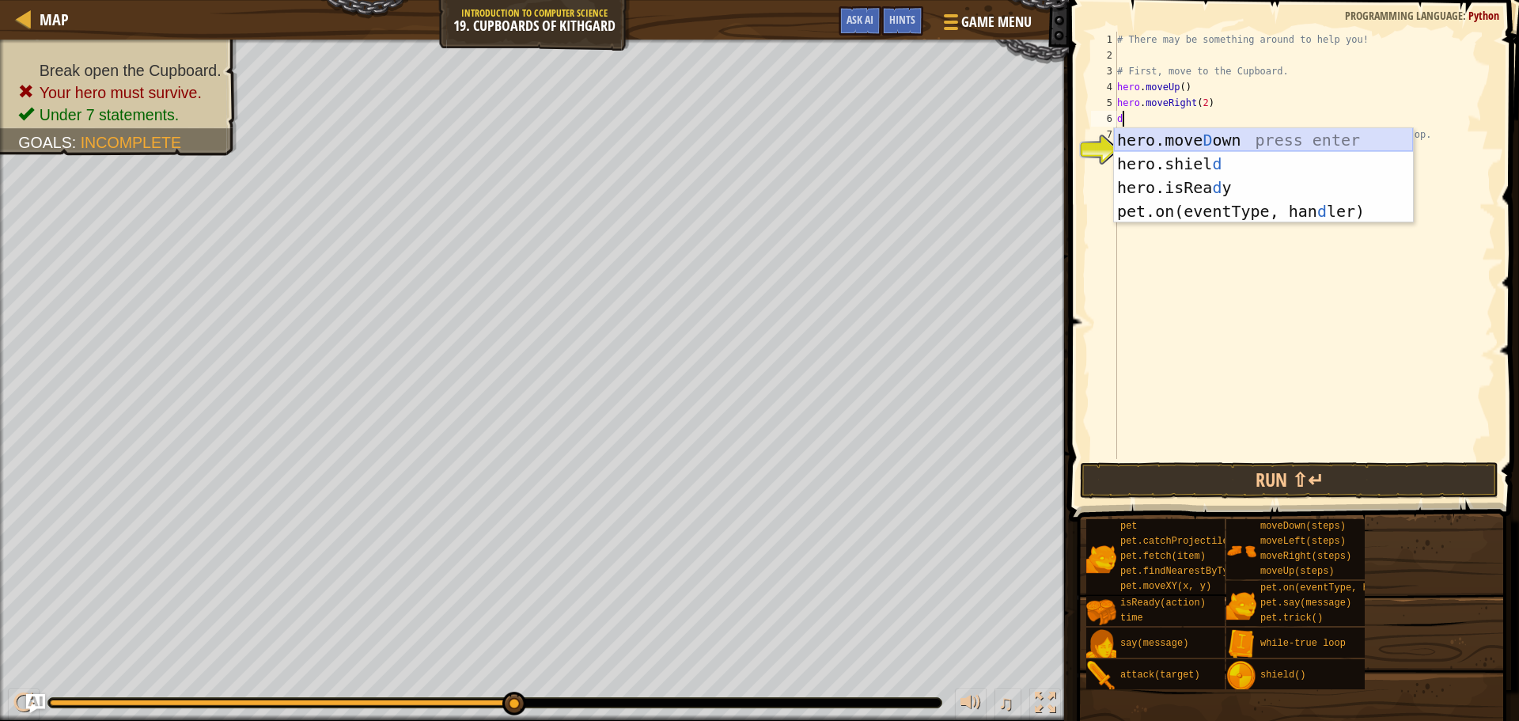
click at [1204, 134] on div "hero.[PERSON_NAME] own press enter hero.[PERSON_NAME] d press enter hero.isRea …" at bounding box center [1263, 199] width 299 height 142
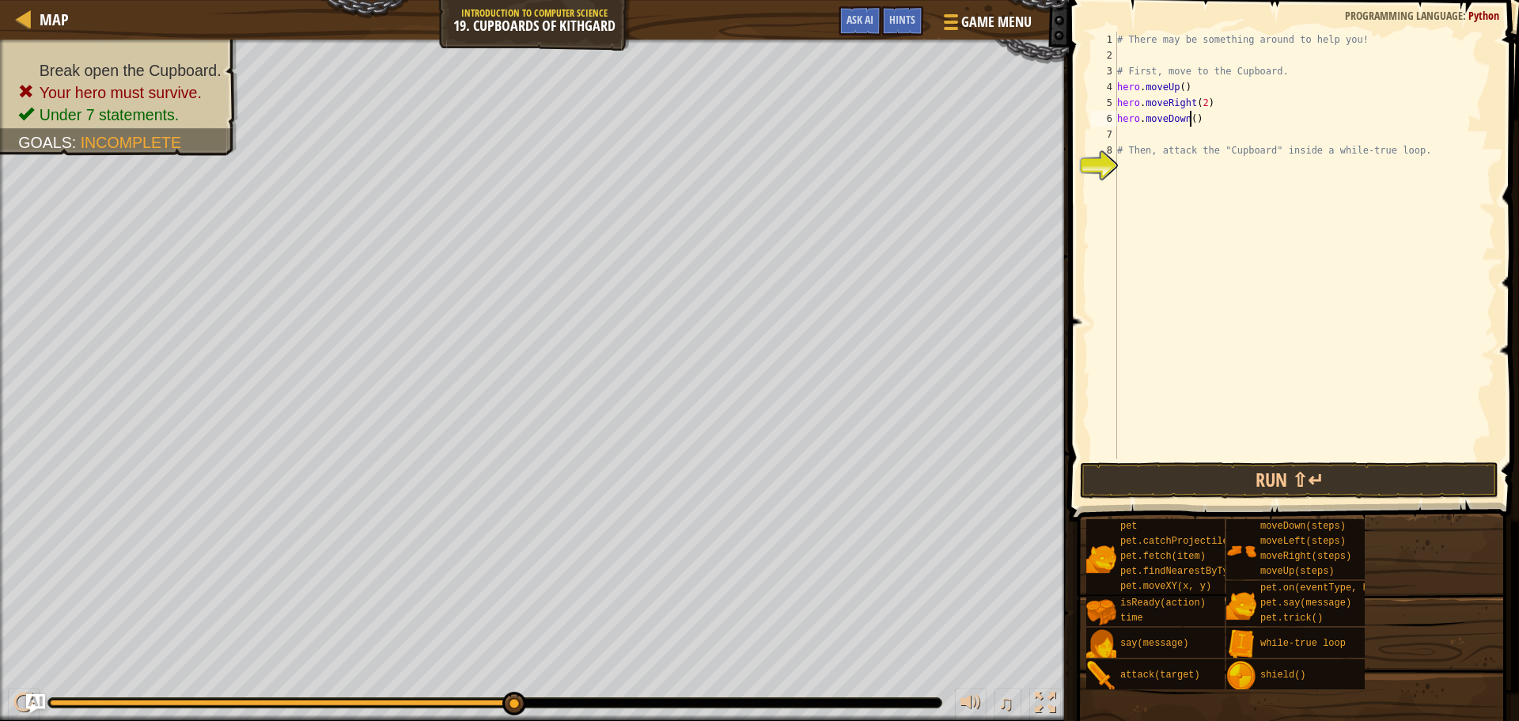
click at [1188, 115] on div "# There may be something around to help you! # First, move to the Cupboard. her…" at bounding box center [1304, 261] width 381 height 459
type textarea "hero.moveDown(2)"
click at [1166, 165] on div "# There may be something around to help you! # First, move to the Cupboard. her…" at bounding box center [1304, 261] width 381 height 459
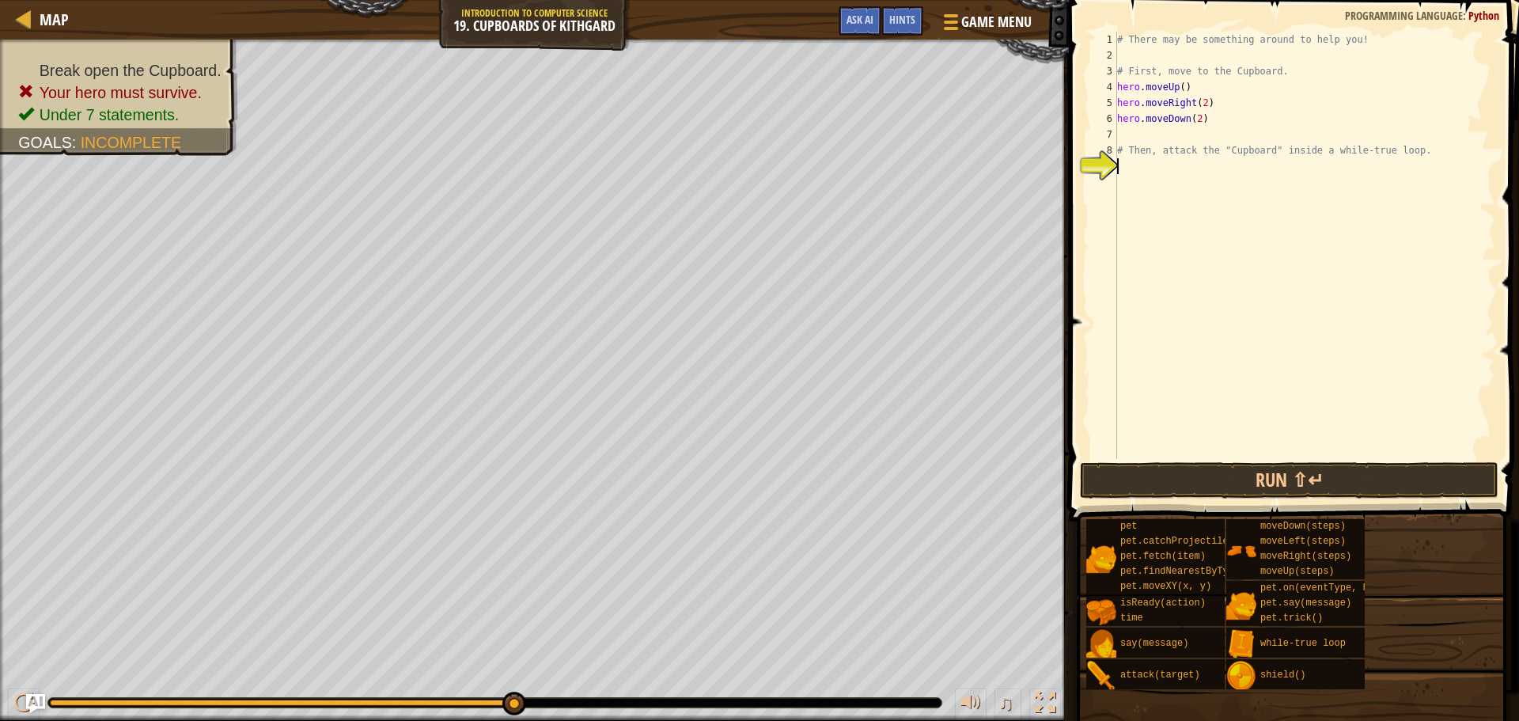
type textarea "q"
type textarea "w"
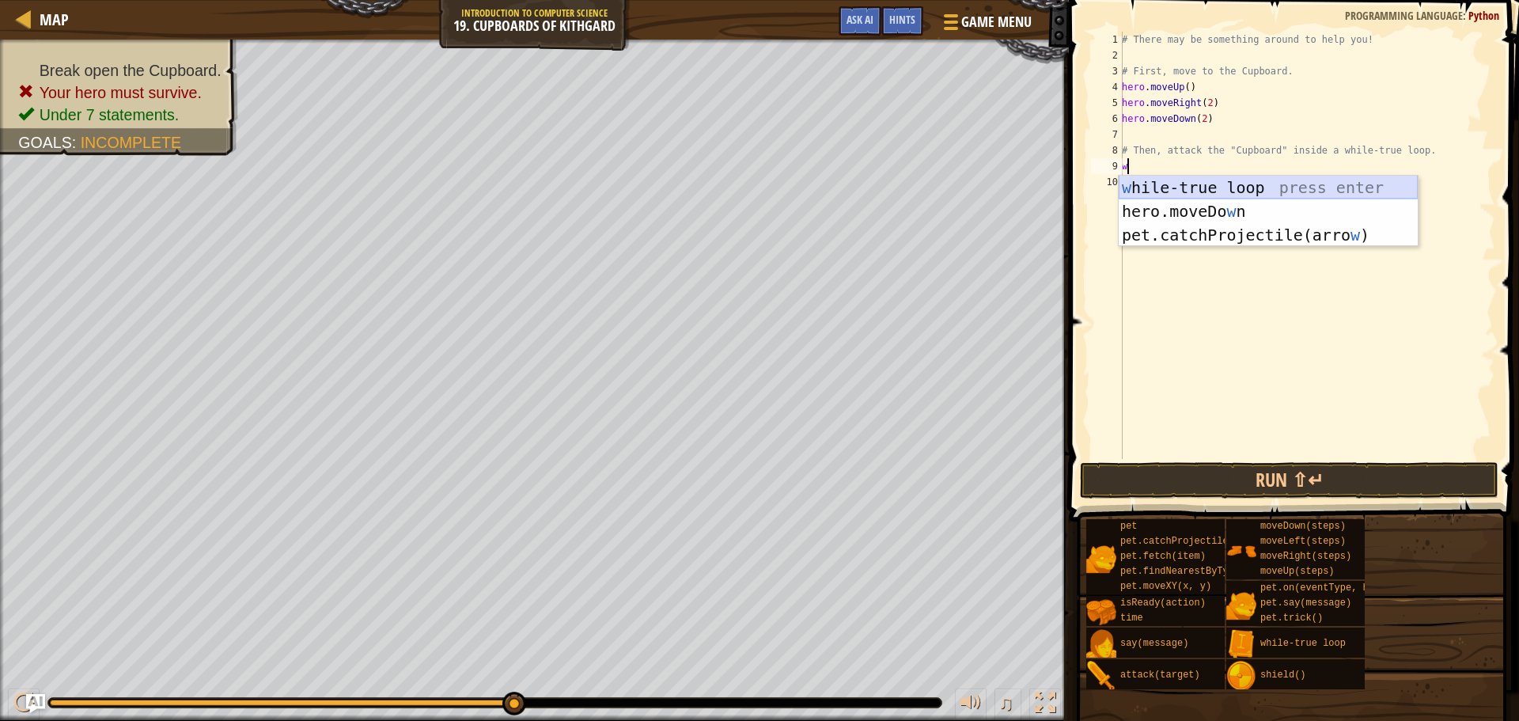
click at [1235, 178] on div "w [PERSON_NAME]-true loop press enter hero.moveDo w n press enter pet.catchProj…" at bounding box center [1267, 235] width 299 height 119
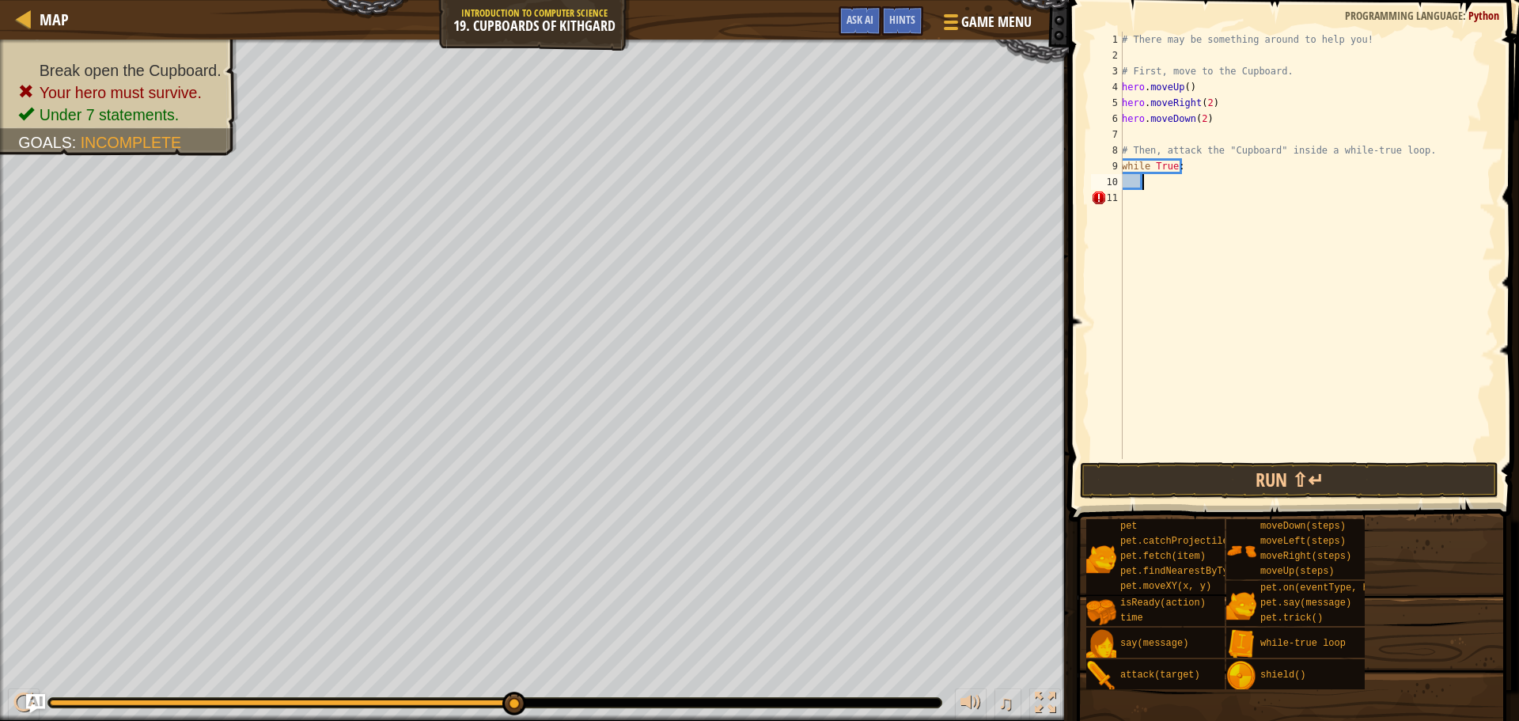
scroll to position [7, 1]
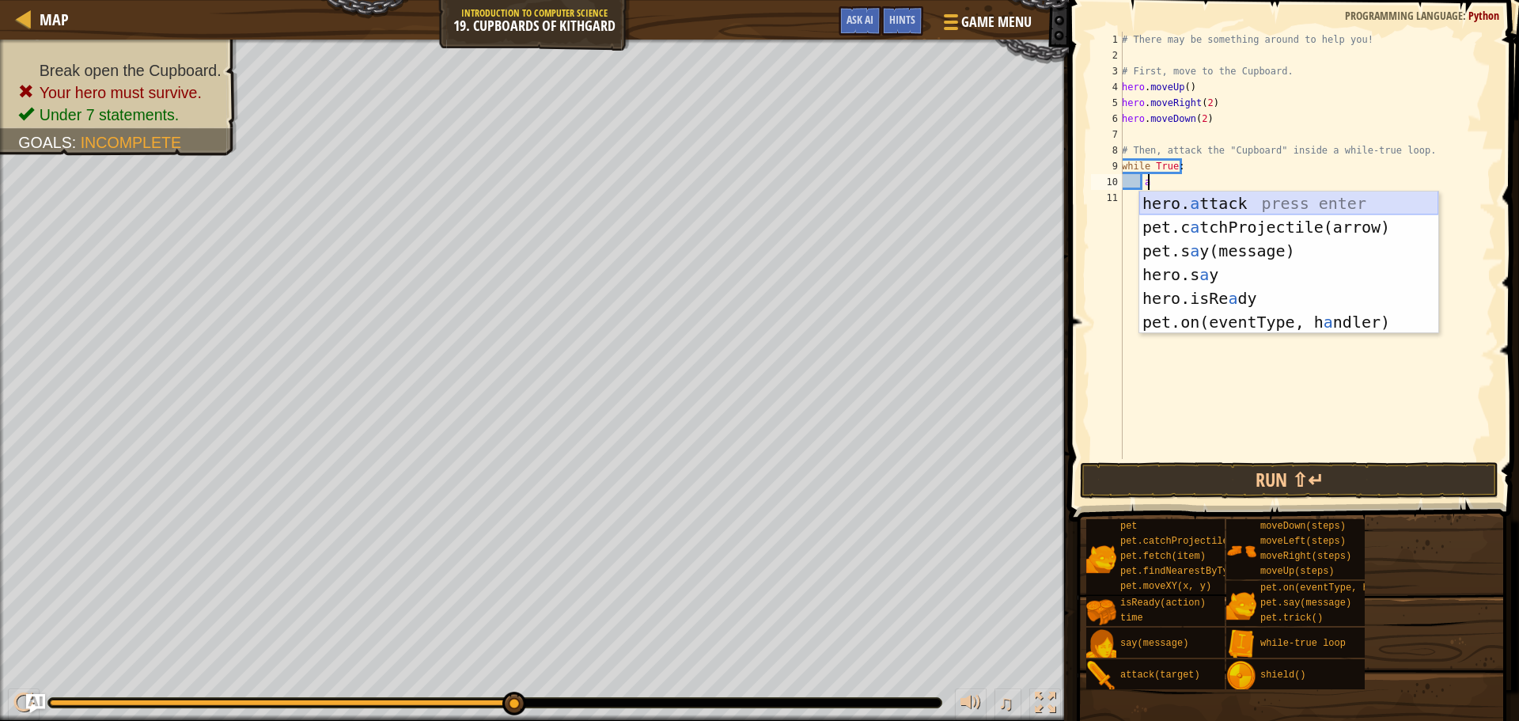
click at [1220, 206] on div "hero. a ttack press enter pet.c a tchProjectile(arrow) press enter pet.s a y(me…" at bounding box center [1288, 286] width 299 height 190
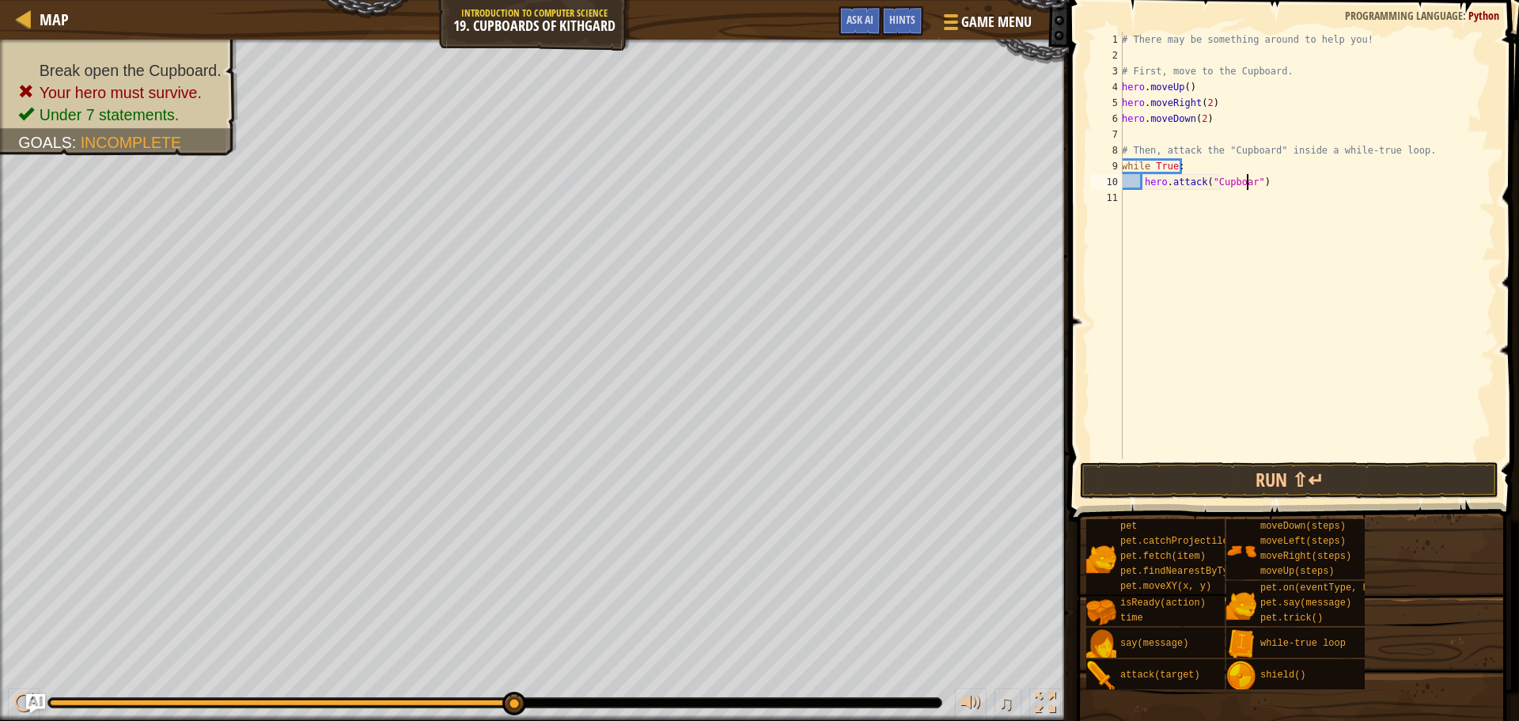
scroll to position [7, 10]
type textarea "hero.attack("Cupboard")"
click at [1164, 474] on button "Run ⇧↵" at bounding box center [1289, 480] width 418 height 36
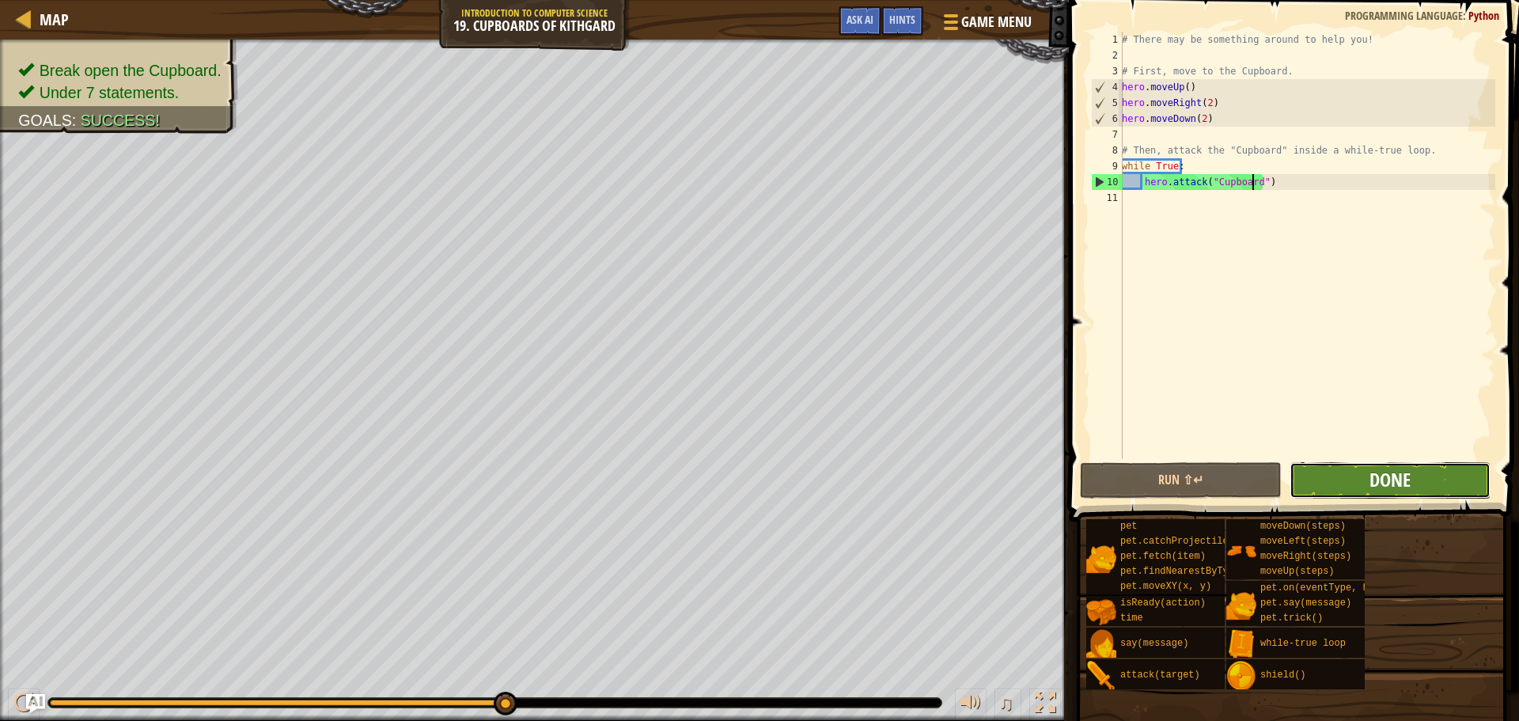
click at [1394, 471] on span "Done" at bounding box center [1389, 479] width 41 height 25
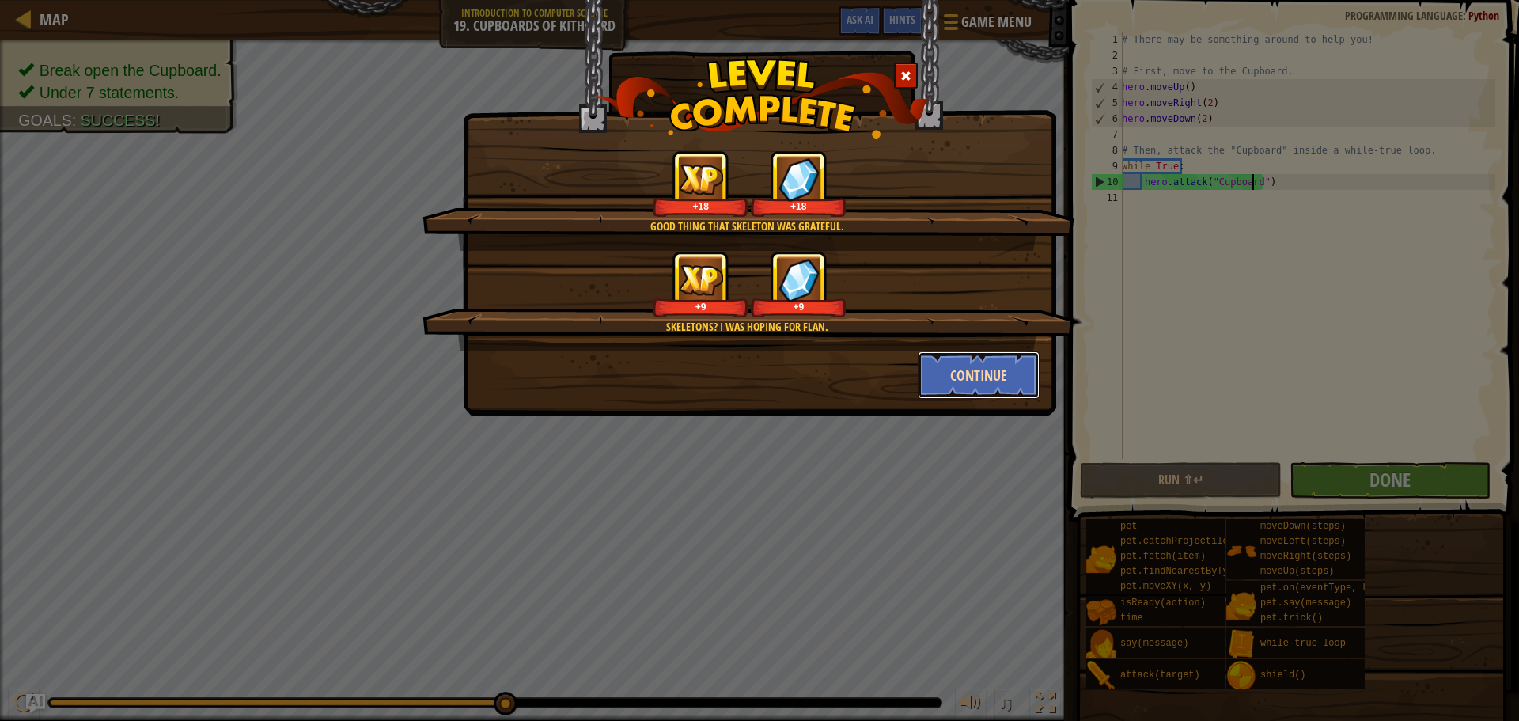
click at [952, 381] on button "Continue" at bounding box center [979, 374] width 123 height 47
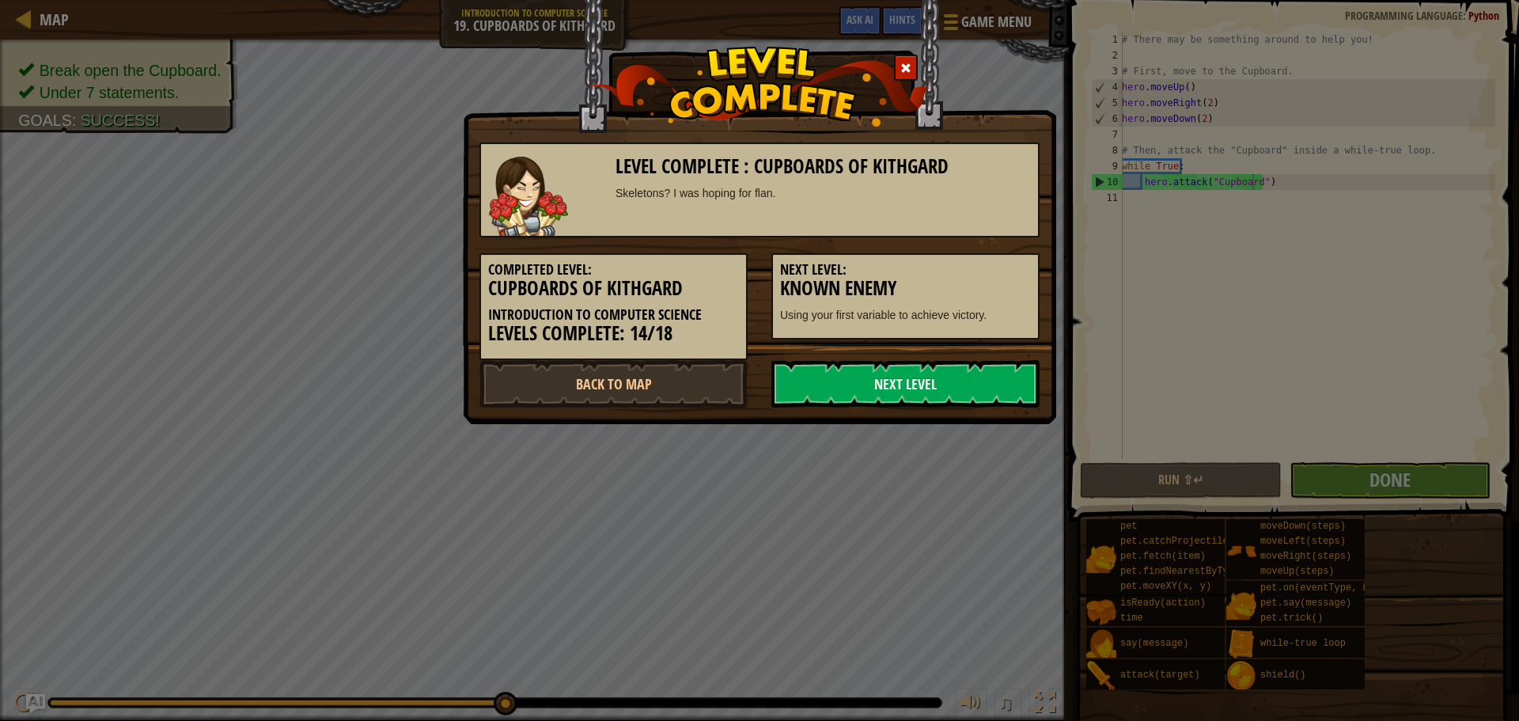
click at [952, 381] on link "Next Level" at bounding box center [905, 383] width 268 height 47
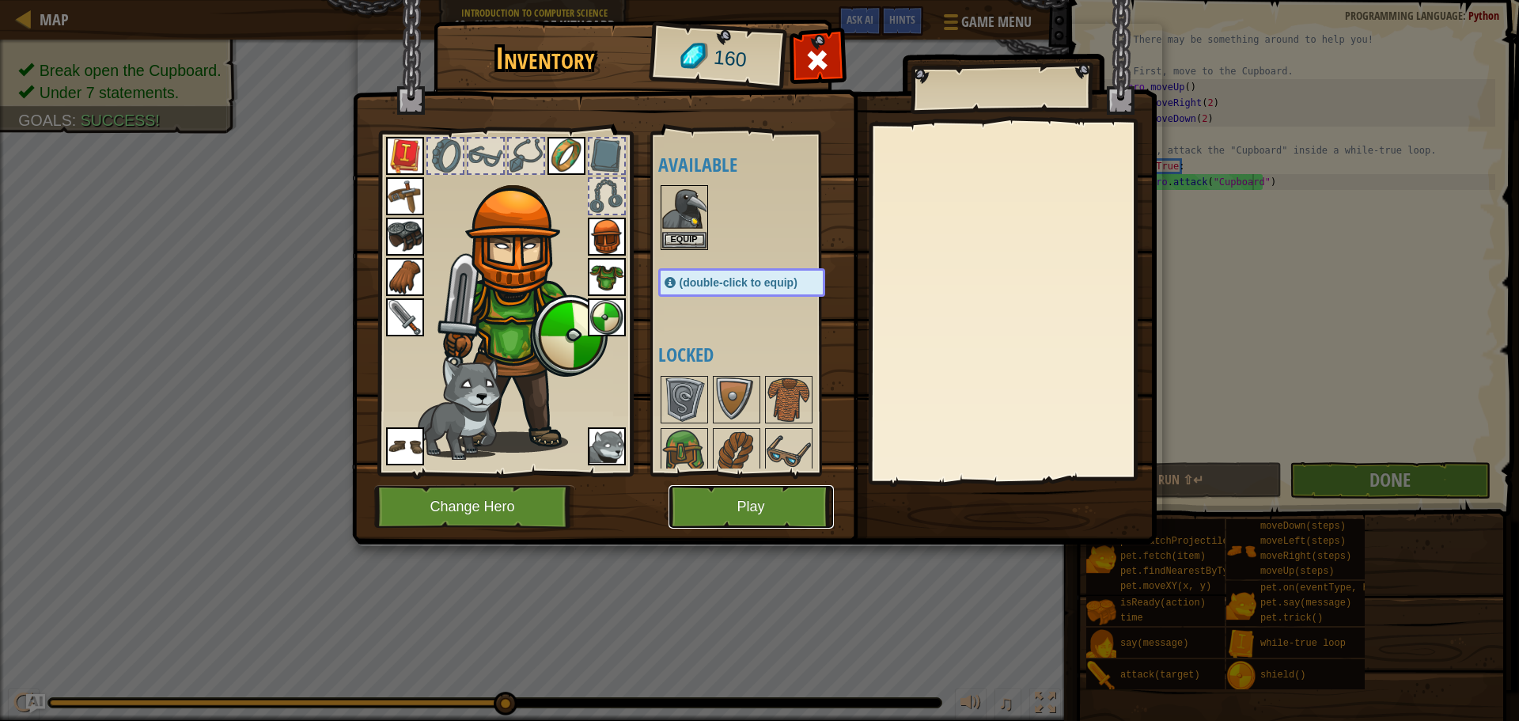
click at [751, 495] on button "Play" at bounding box center [750, 507] width 165 height 44
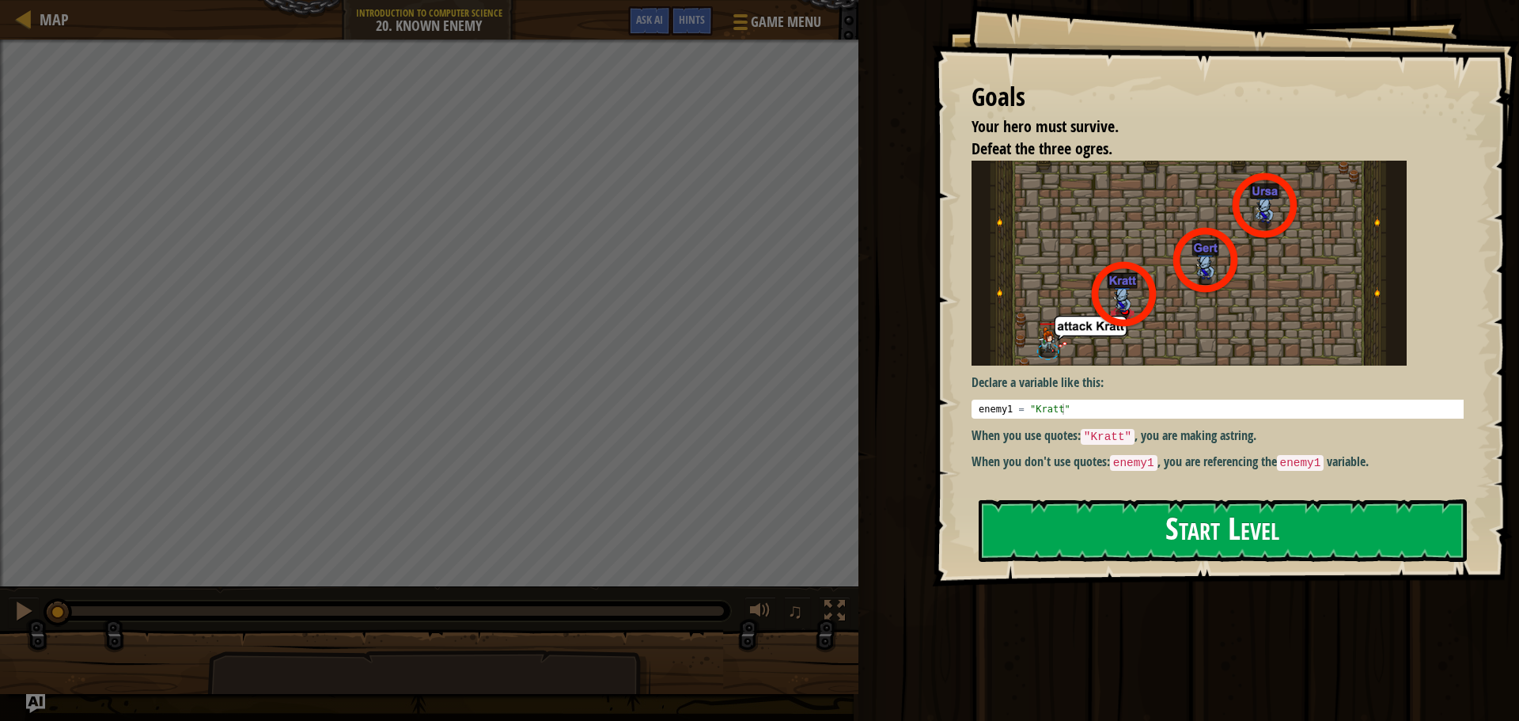
click at [1054, 531] on button "Start Level" at bounding box center [1222, 530] width 488 height 62
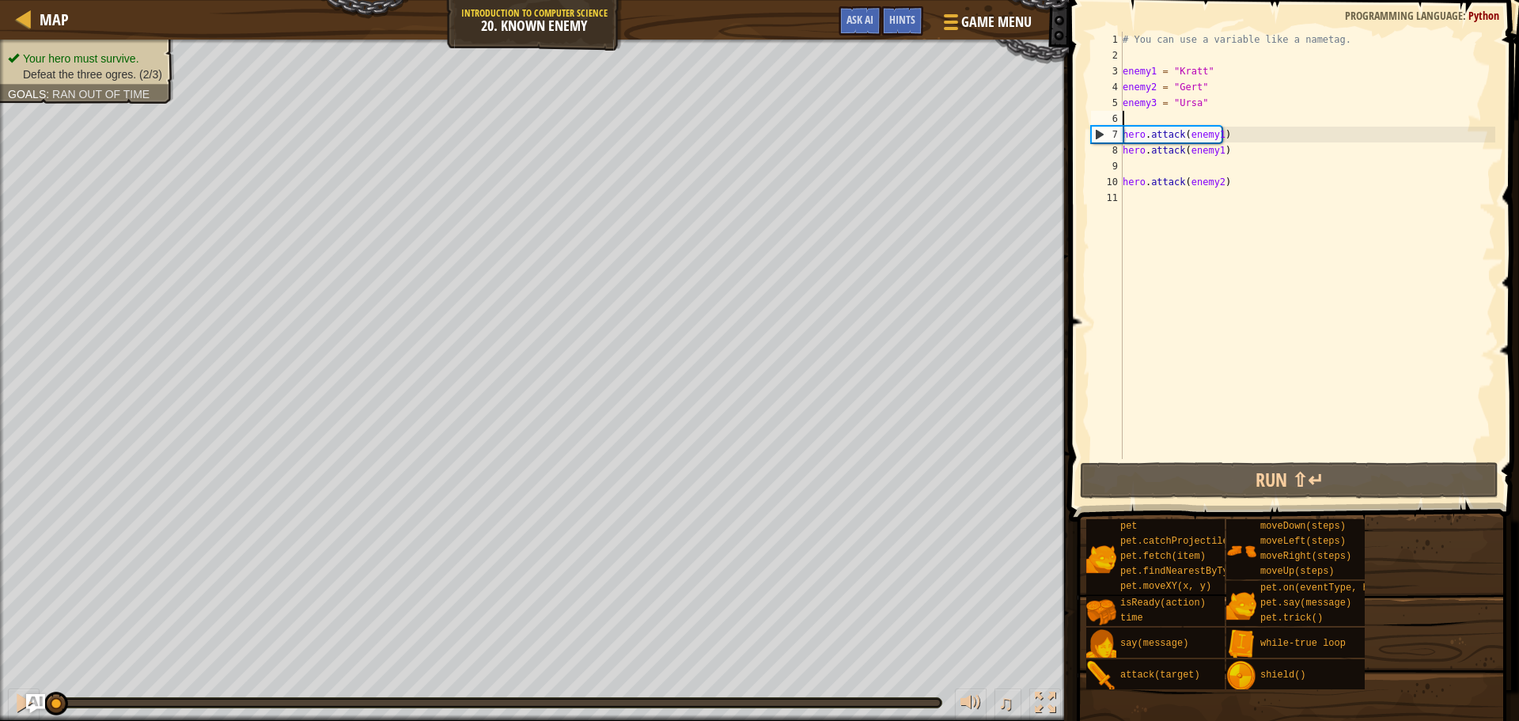
click at [1147, 123] on div "# You can use a variable like a nametag. enemy1 = "[PERSON_NAME]" enemy2 = "[PE…" at bounding box center [1307, 261] width 376 height 459
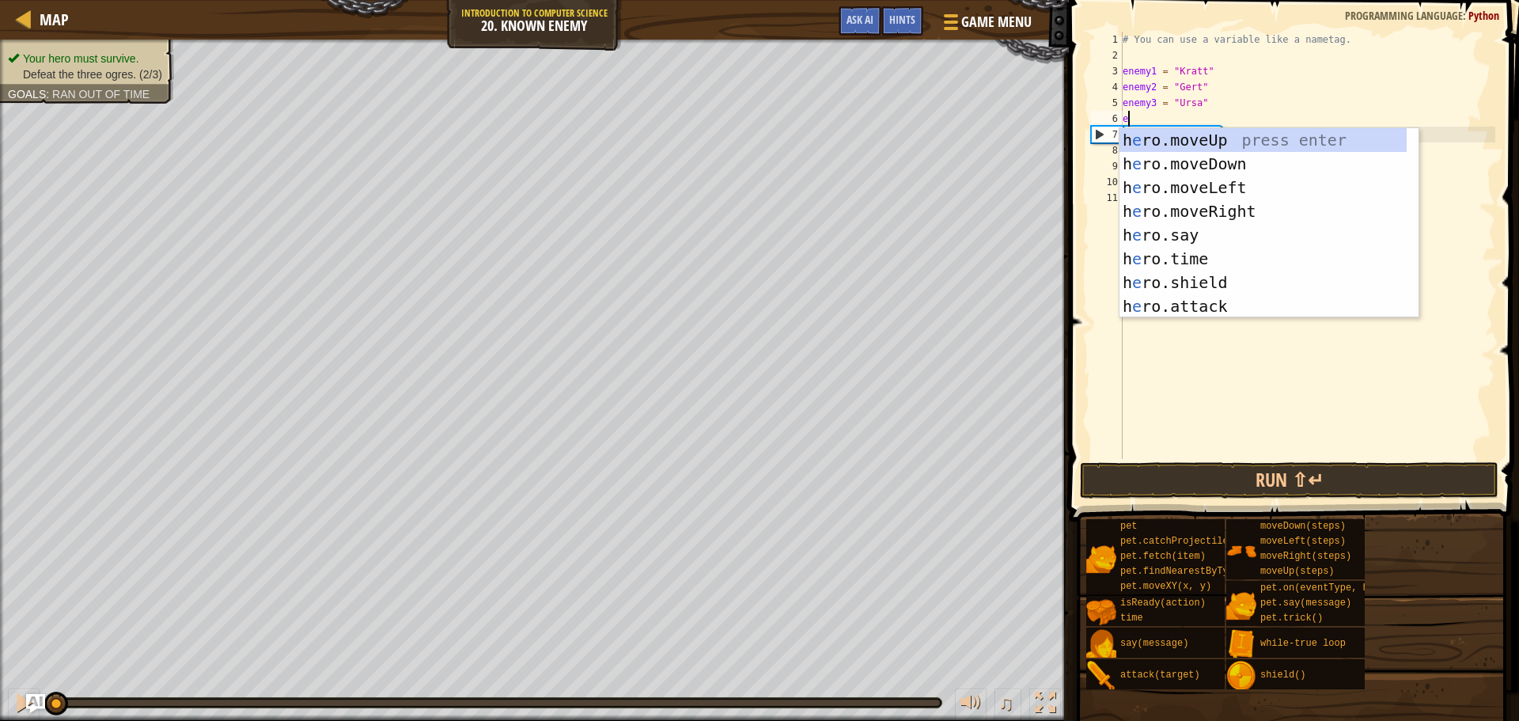
scroll to position [7, 0]
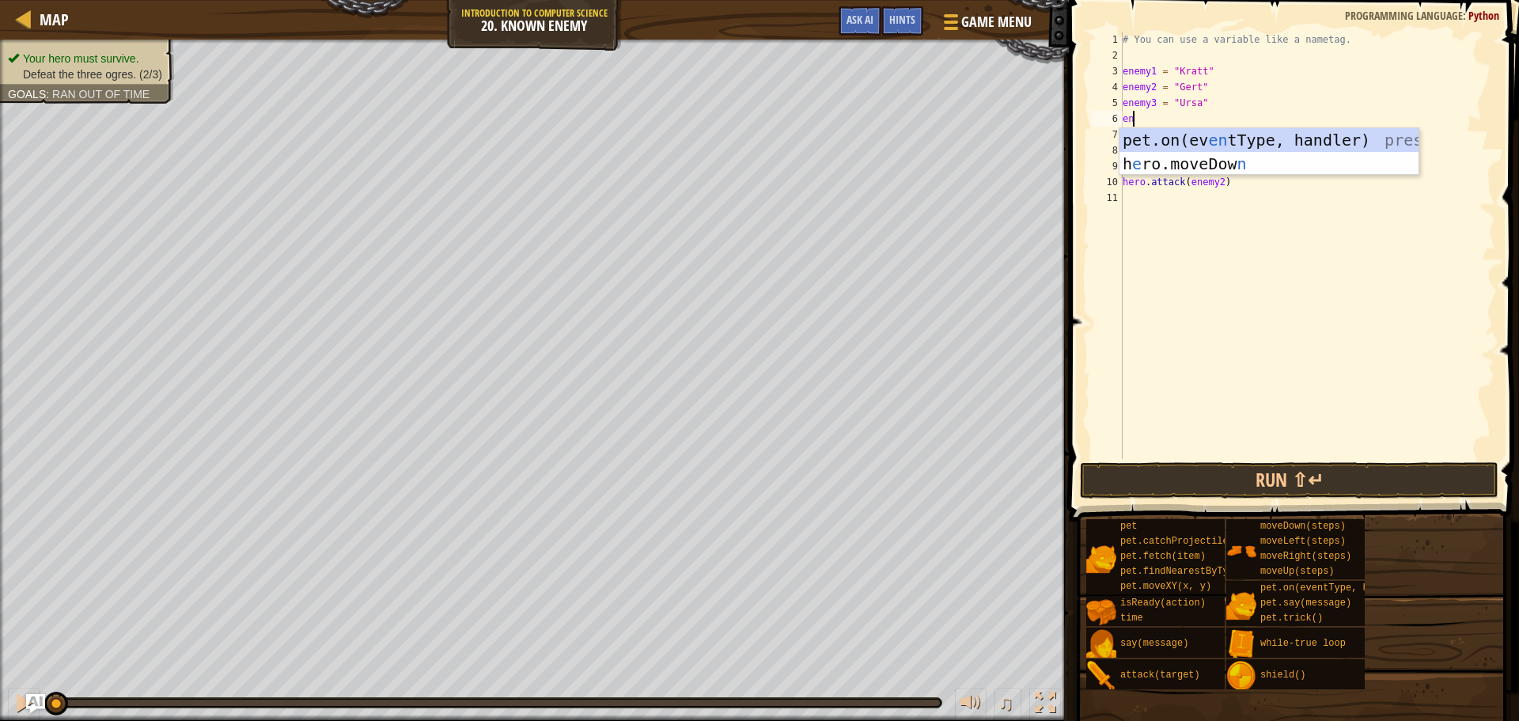
type textarea "e"
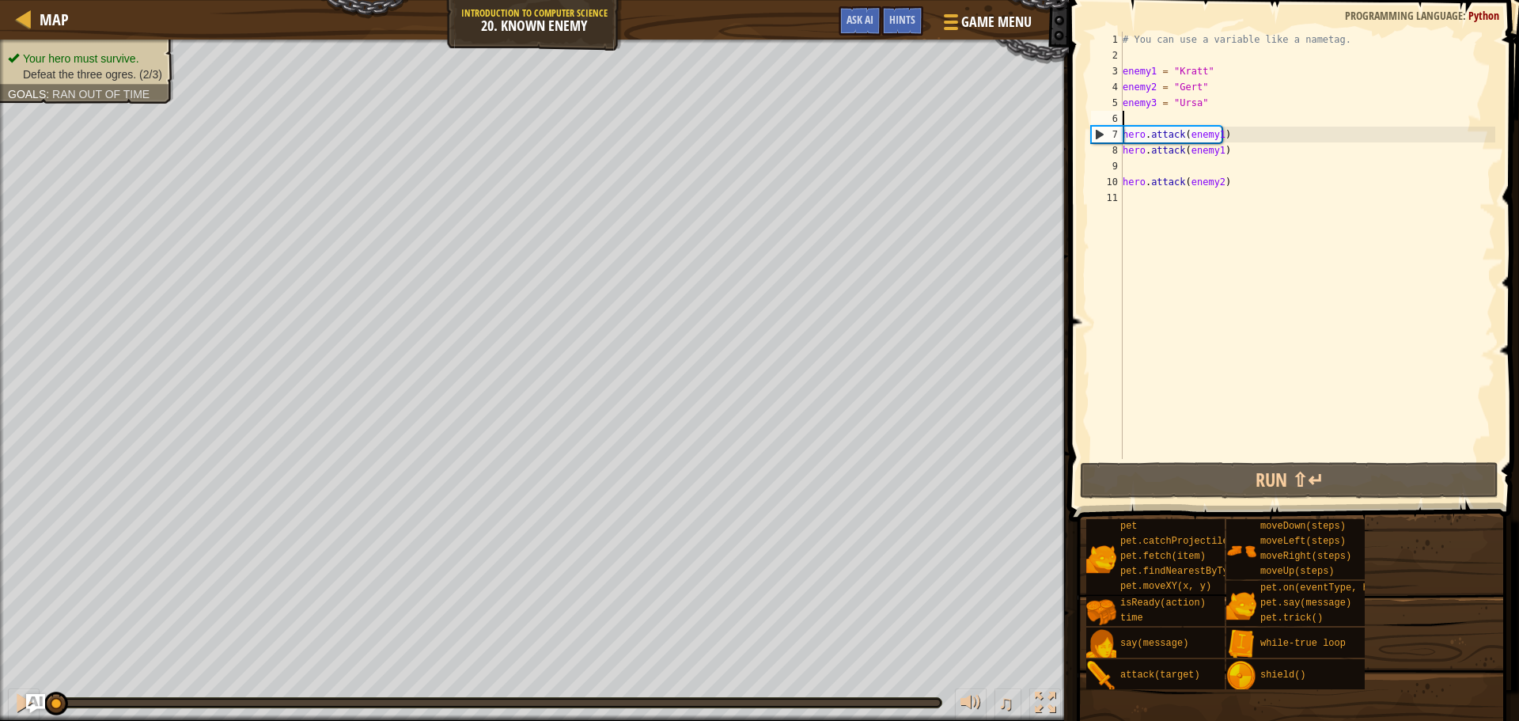
type textarea "enemy3 = "Ursa""
type textarea "w"
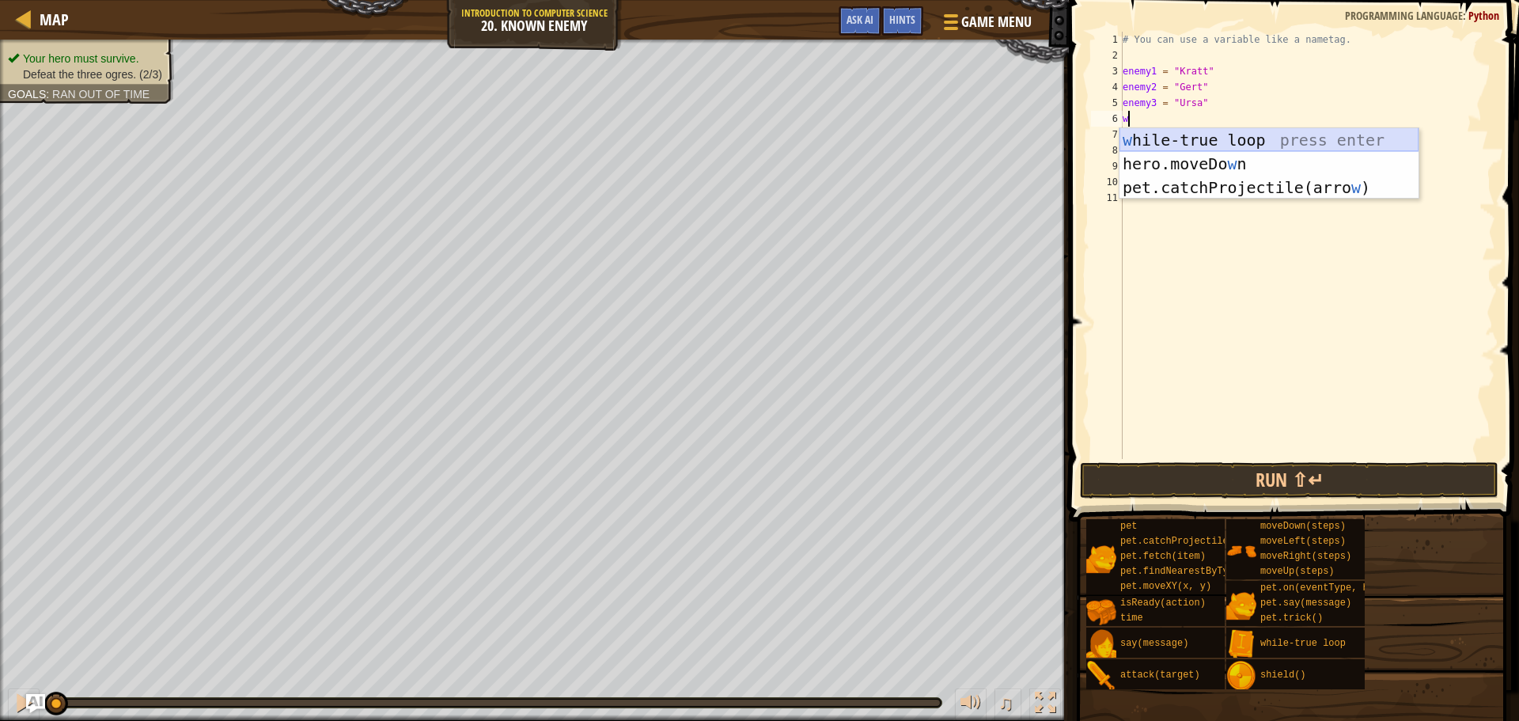
click at [1160, 145] on div "w [PERSON_NAME]-true loop press enter hero.moveDo w n press enter pet.catchProj…" at bounding box center [1268, 187] width 299 height 119
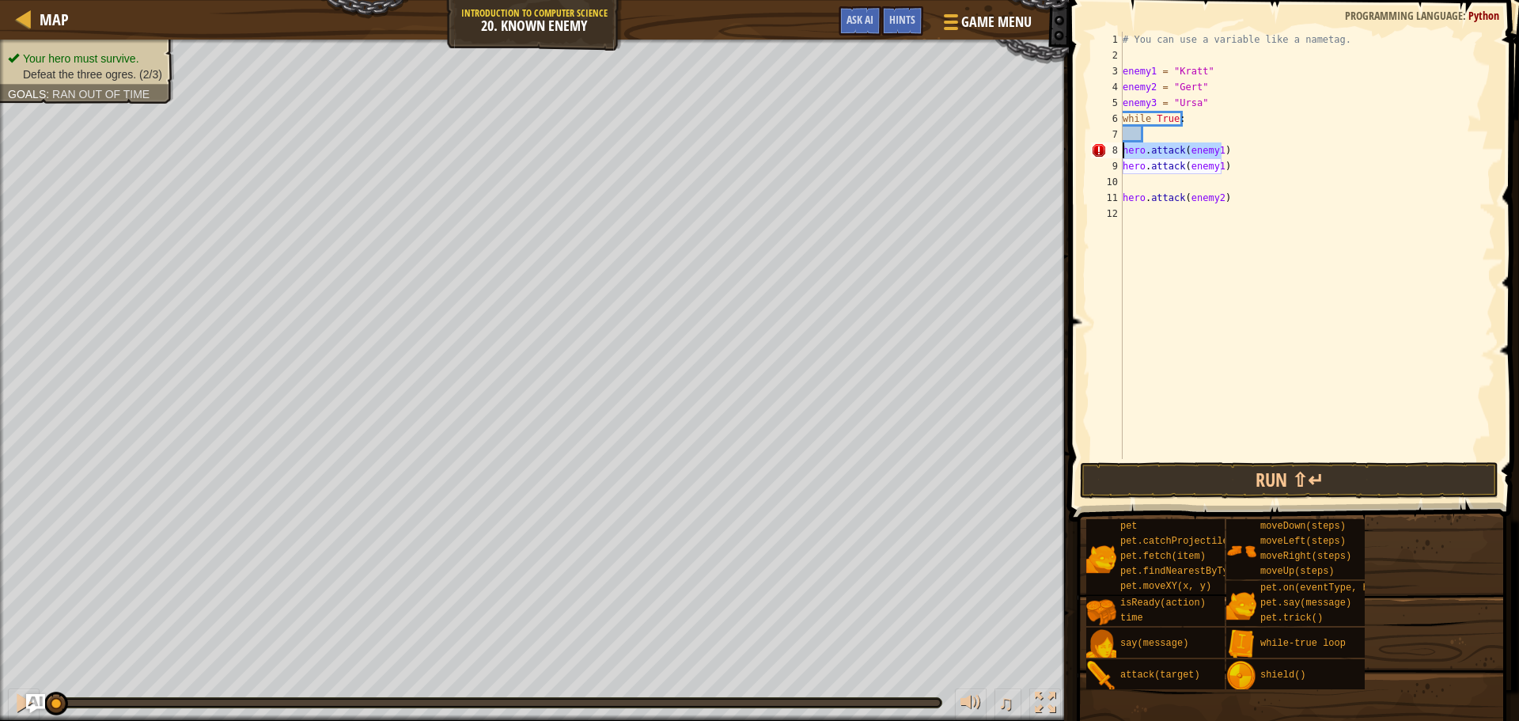
drag, startPoint x: 1232, startPoint y: 151, endPoint x: 1119, endPoint y: 156, distance: 112.4
click at [1119, 156] on div "1 2 3 4 5 6 7 8 9 10 11 12 # You can use a variable like a nametag. enemy1 = "[…" at bounding box center [1291, 245] width 407 height 427
type textarea "hero.attack(enemy1)"
click at [1167, 134] on div "# You can use a variable like a nametag. enemy1 = "[PERSON_NAME]" enemy2 = "[PE…" at bounding box center [1307, 261] width 376 height 459
drag, startPoint x: 1224, startPoint y: 157, endPoint x: 1125, endPoint y: 155, distance: 98.9
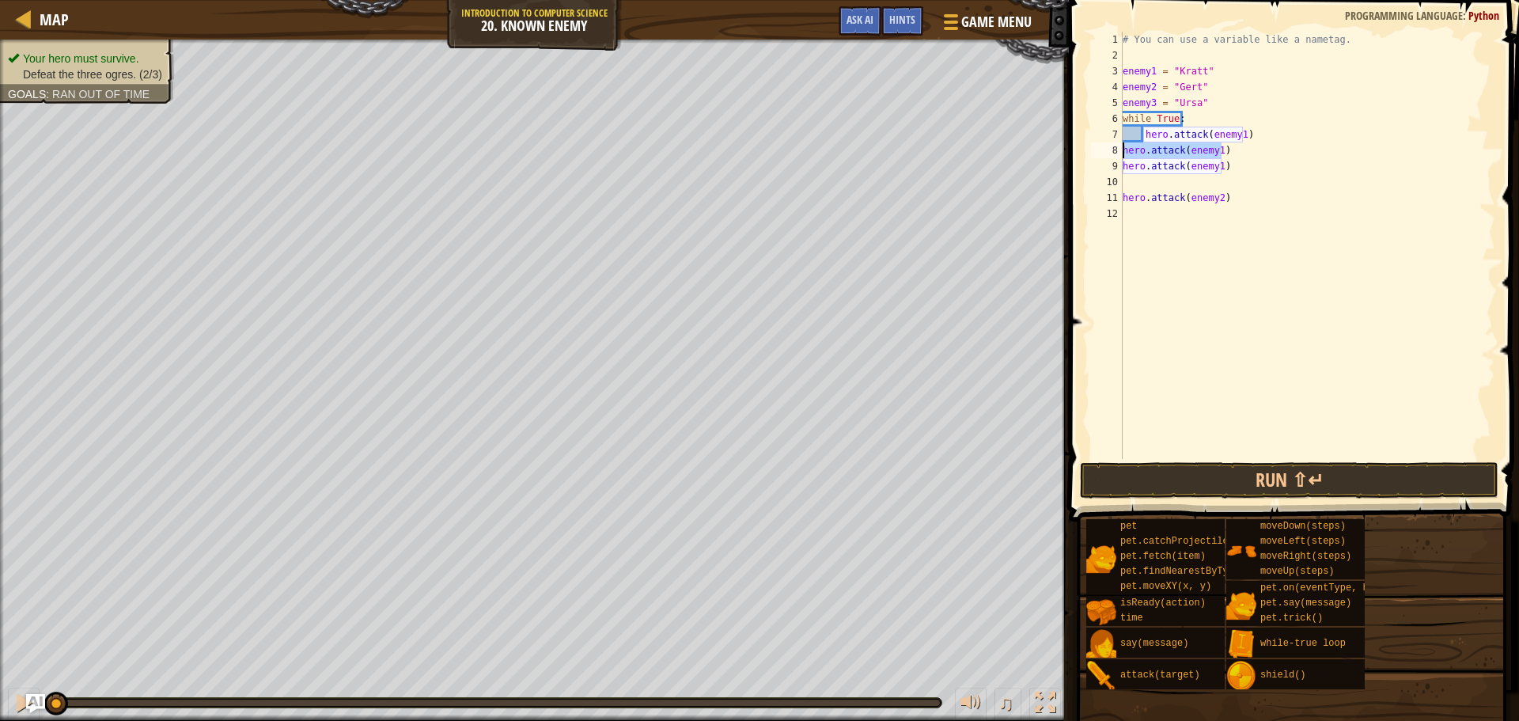
click at [1125, 155] on div "# You can use a variable like a nametag. enemy1 = "[PERSON_NAME]" enemy2 = "[PE…" at bounding box center [1307, 261] width 376 height 459
type textarea "hero.attack(enemy1)"
click at [1215, 168] on div "# You can use a variable like a nametag. enemy1 = "[PERSON_NAME]" enemy2 = "[PE…" at bounding box center [1307, 261] width 376 height 459
drag, startPoint x: 1216, startPoint y: 199, endPoint x: 1215, endPoint y: 214, distance: 15.0
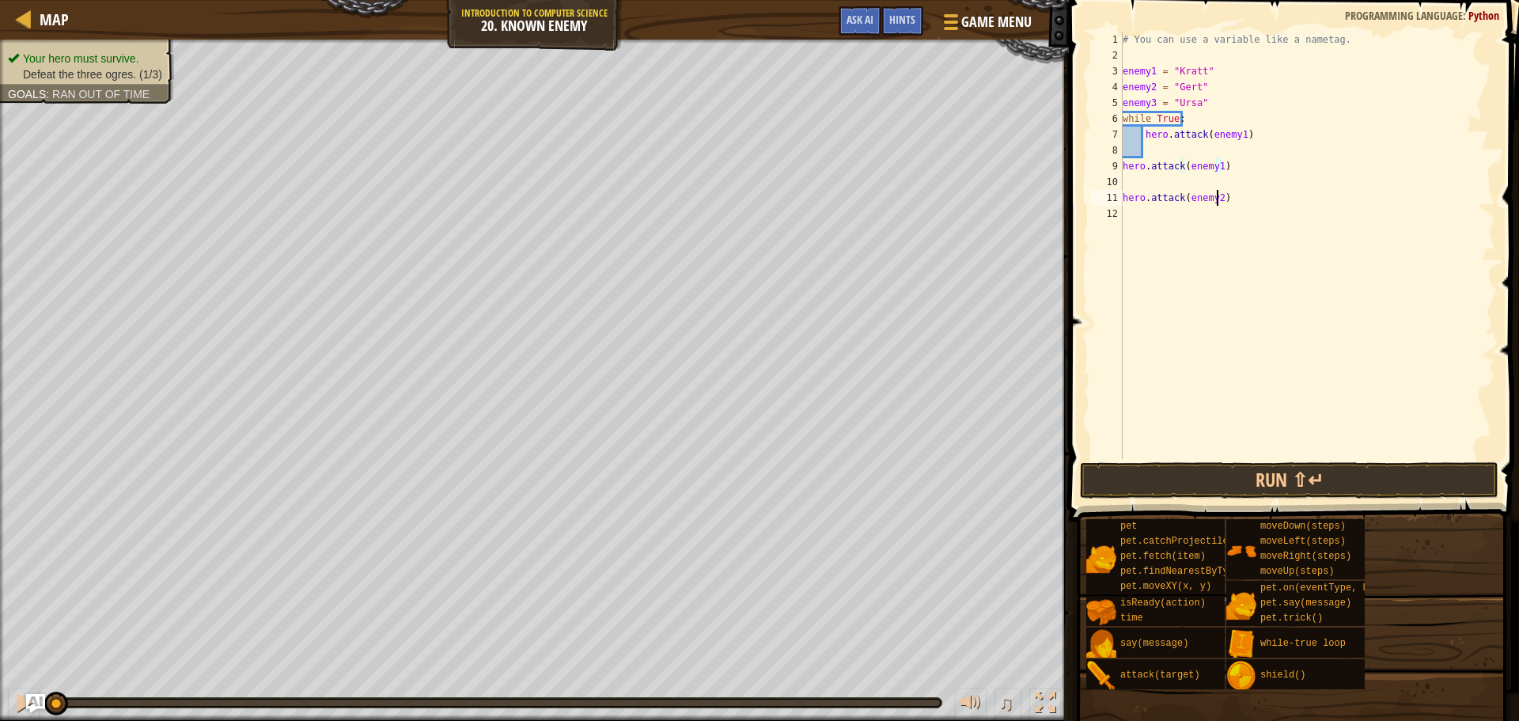
click at [1215, 214] on div "# You can use a variable like a nametag. enemy1 = "[PERSON_NAME]" enemy2 = "[PE…" at bounding box center [1307, 261] width 376 height 459
type textarea "hero.attack(enemy2)"
click at [1213, 207] on div "# You can use a variable like a nametag. enemy1 = "[PERSON_NAME]" enemy2 = "[PE…" at bounding box center [1307, 245] width 376 height 427
click at [1215, 202] on div "# You can use a variable like a nametag. enemy1 = "[PERSON_NAME]" enemy2 = "[PE…" at bounding box center [1307, 261] width 376 height 459
type textarea "hero.attack(enemy3)"
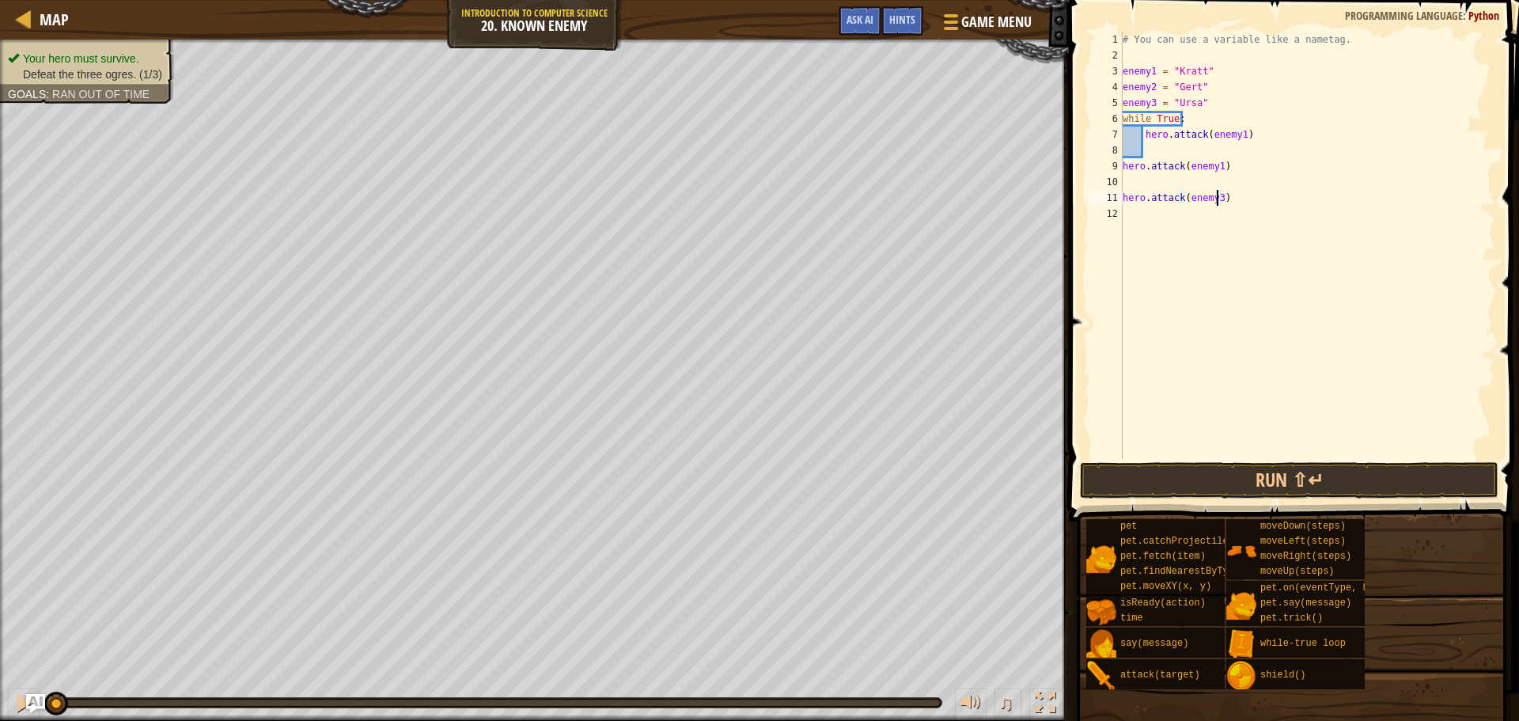
scroll to position [7, 7]
drag, startPoint x: 1223, startPoint y: 174, endPoint x: 1175, endPoint y: 176, distance: 47.5
click at [1175, 176] on div "# You can use a variable like a nametag. enemy1 = "[PERSON_NAME]" enemy2 = "[PE…" at bounding box center [1307, 261] width 376 height 459
drag, startPoint x: 1254, startPoint y: 168, endPoint x: 1122, endPoint y: 170, distance: 131.3
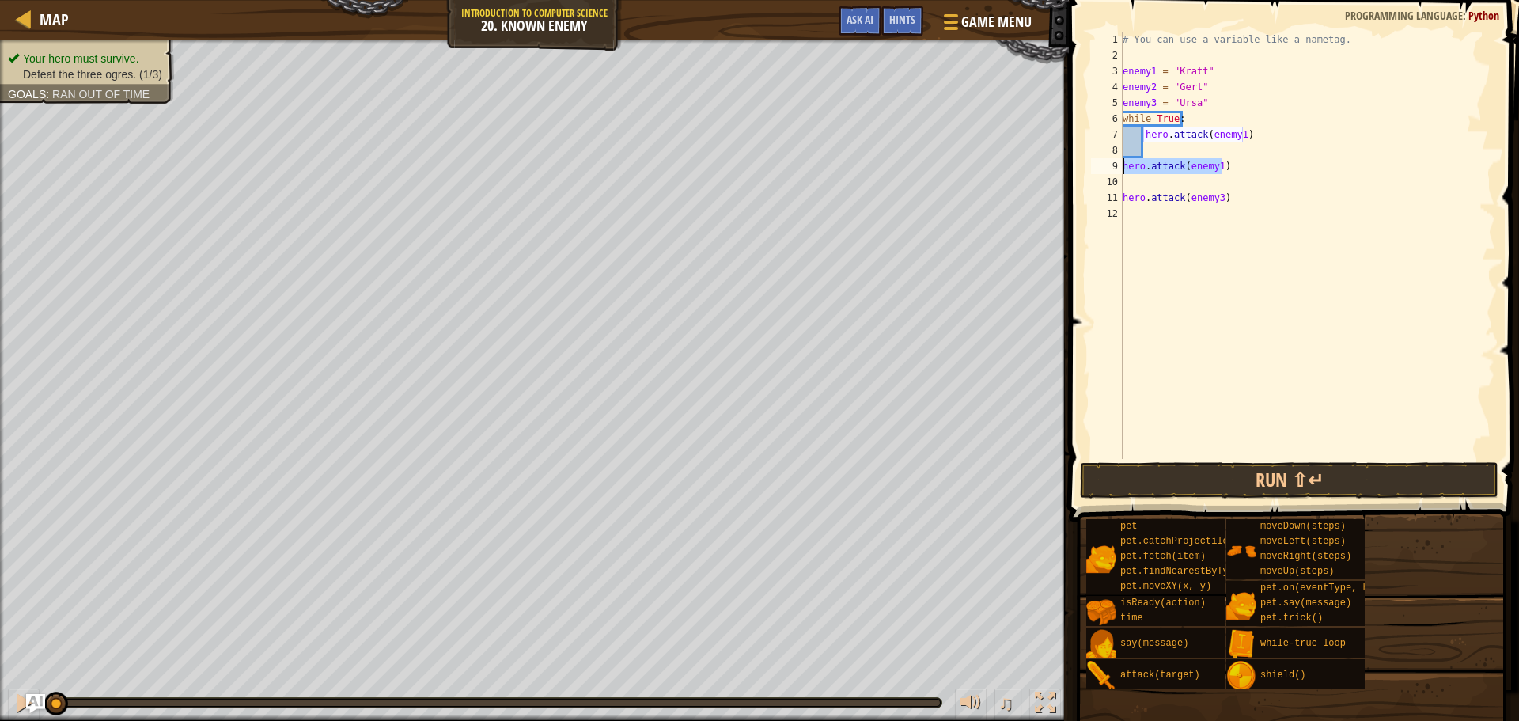
click at [1122, 170] on div "# You can use a variable like a nametag. enemy1 = "[PERSON_NAME]" enemy2 = "[PE…" at bounding box center [1307, 261] width 376 height 459
drag, startPoint x: 1250, startPoint y: 134, endPoint x: 1145, endPoint y: 138, distance: 104.5
click at [1145, 138] on div "# You can use a variable like a nametag. enemy1 = "[PERSON_NAME]" enemy2 = "[PE…" at bounding box center [1307, 261] width 376 height 459
type textarea "hero.attack(enemy1)"
click at [1151, 144] on div "# You can use a variable like a nametag. enemy1 = "[PERSON_NAME]" enemy2 = "[PE…" at bounding box center [1307, 261] width 376 height 459
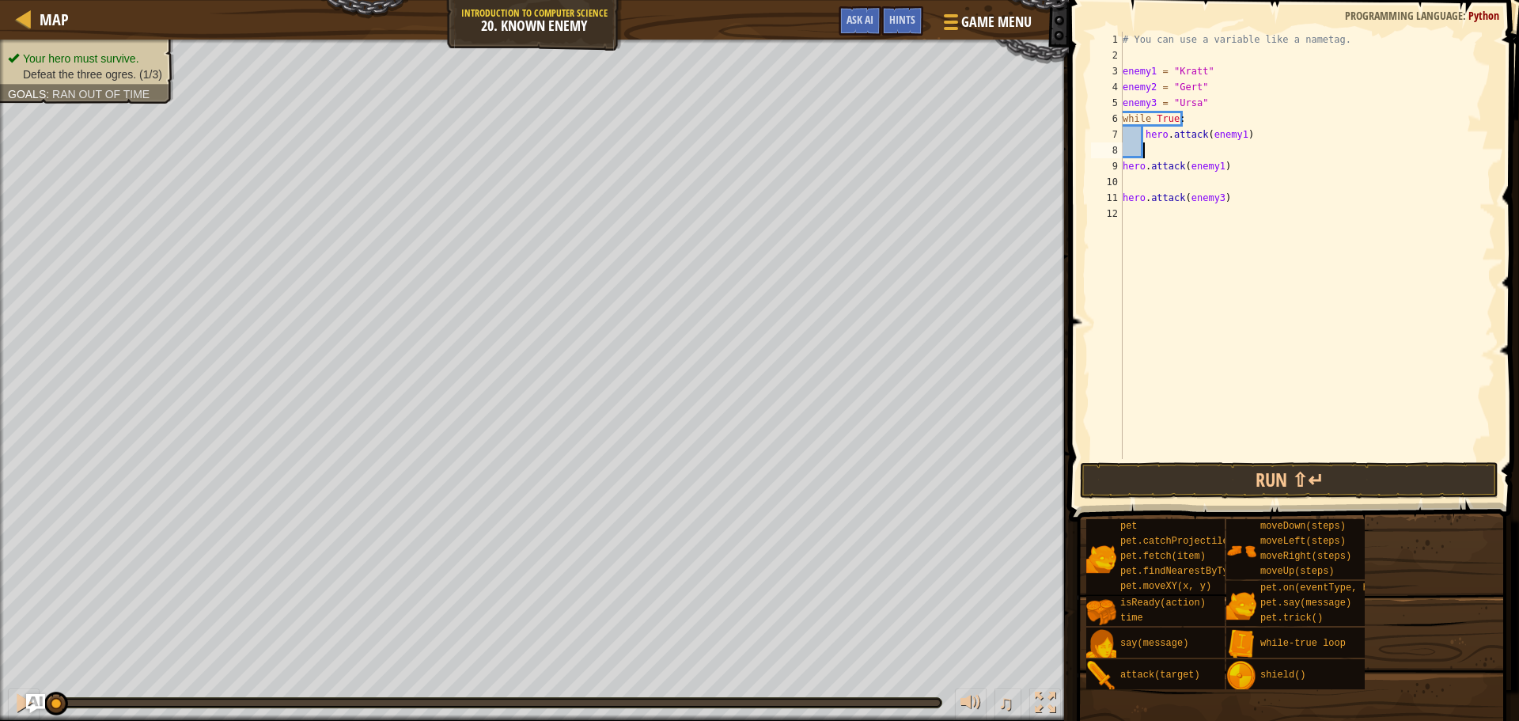
paste textarea "hero.attack(enemy1)"
type textarea "hero.attack(enemy1)"
paste textarea "hero.attack(enemy1)"
drag, startPoint x: 1231, startPoint y: 177, endPoint x: 1207, endPoint y: 183, distance: 24.4
click at [1207, 183] on div "# You can use a variable like a nametag. enemy1 = "[PERSON_NAME]" enemy2 = "[PE…" at bounding box center [1307, 261] width 376 height 459
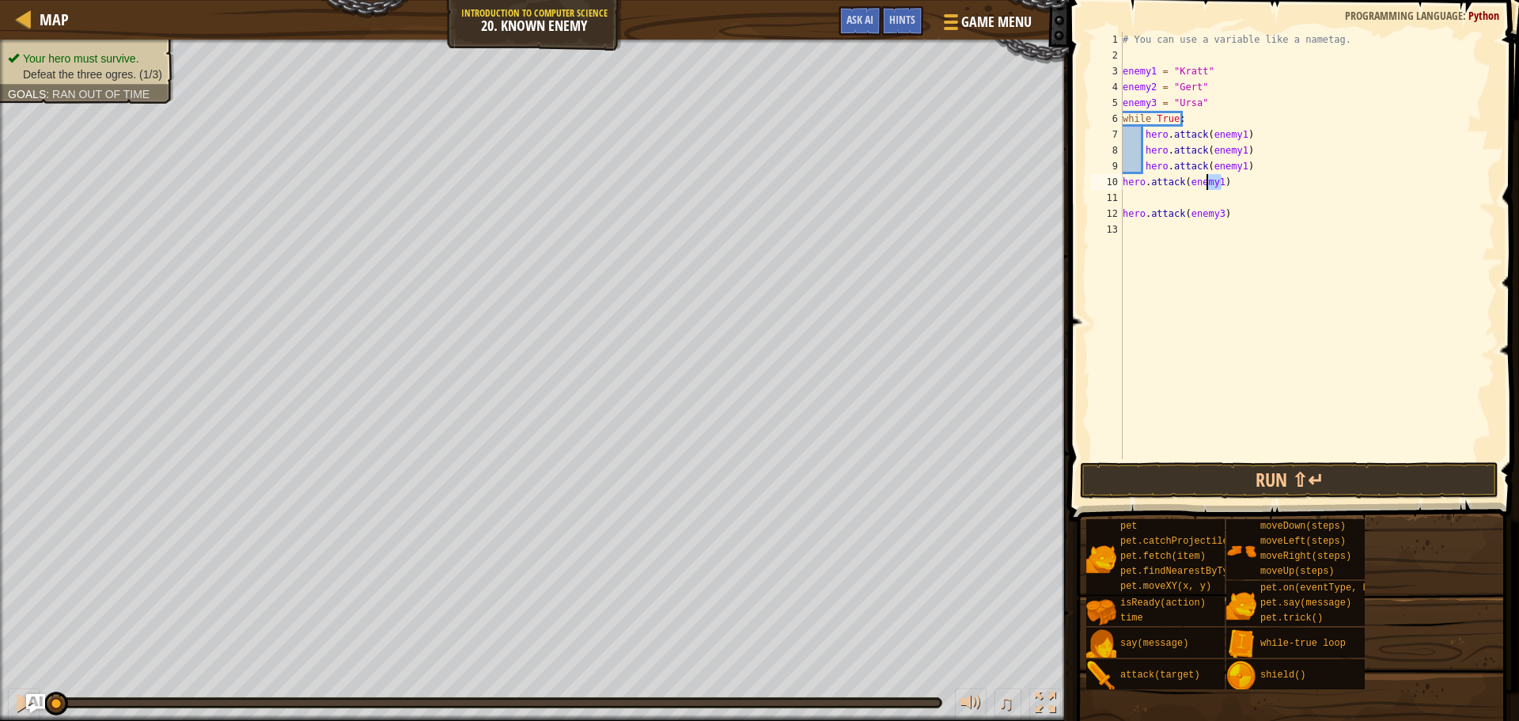
click at [1213, 183] on div "# You can use a variable like a nametag. enemy1 = "[PERSON_NAME]" enemy2 = "[PE…" at bounding box center [1307, 245] width 376 height 427
click at [1217, 181] on div "# You can use a variable like a nametag. enemy1 = "[PERSON_NAME]" enemy2 = "[PE…" at bounding box center [1307, 261] width 376 height 459
drag, startPoint x: 1254, startPoint y: 165, endPoint x: 1143, endPoint y: 162, distance: 111.6
click at [1143, 162] on div "# You can use a variable like a nametag. enemy1 = "[PERSON_NAME]" enemy2 = "[PE…" at bounding box center [1307, 261] width 376 height 459
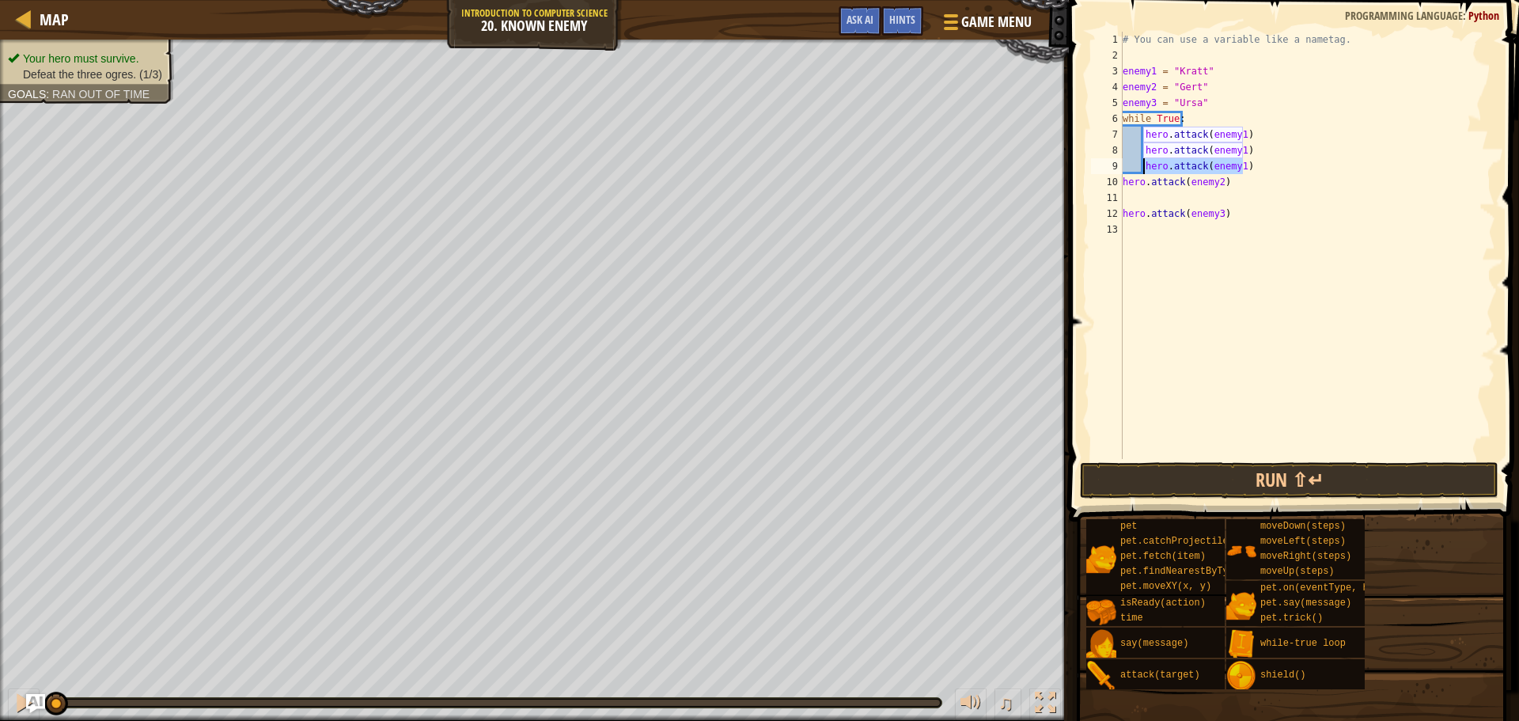
type textarea "hero.attack(enemy1)"
type textarea "hero.attack(enemy2)"
paste textarea "hero.attack(enemy1)"
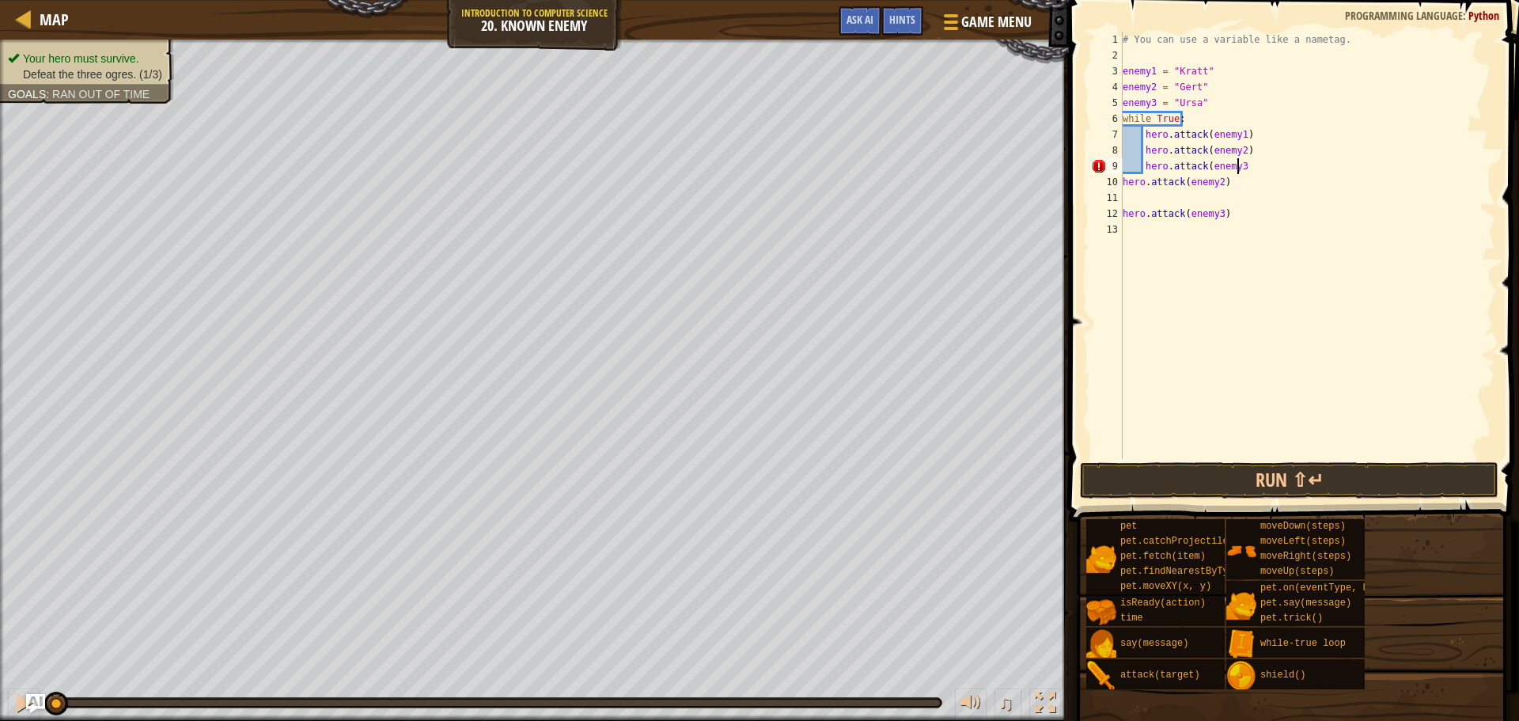
scroll to position [7, 9]
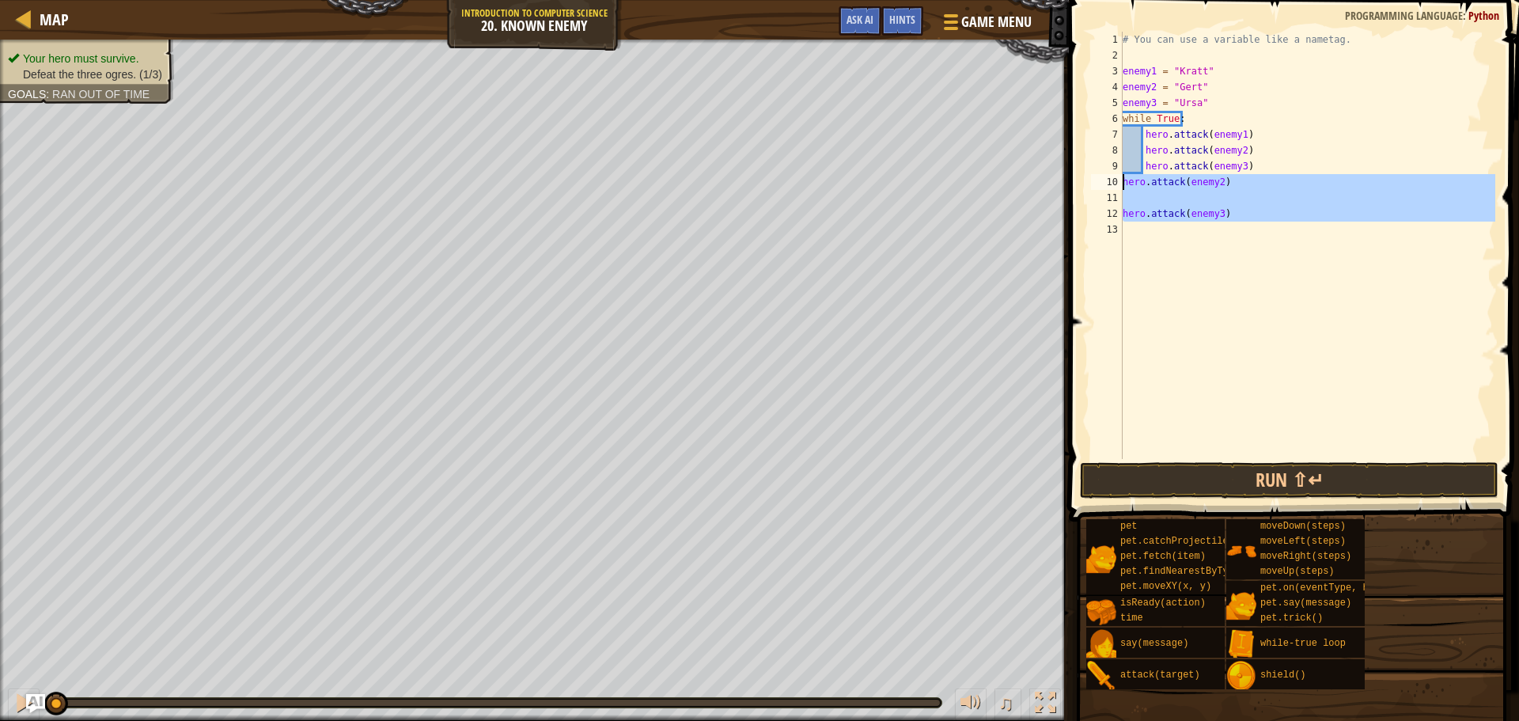
drag, startPoint x: 1232, startPoint y: 232, endPoint x: 1107, endPoint y: 184, distance: 134.7
click at [1107, 184] on div "hero.attack(enemy3) 1 2 3 4 5 6 7 8 9 10 11 12 13 # You can use a variable like…" at bounding box center [1291, 245] width 407 height 427
type textarea "hero.attack(enemy2)"
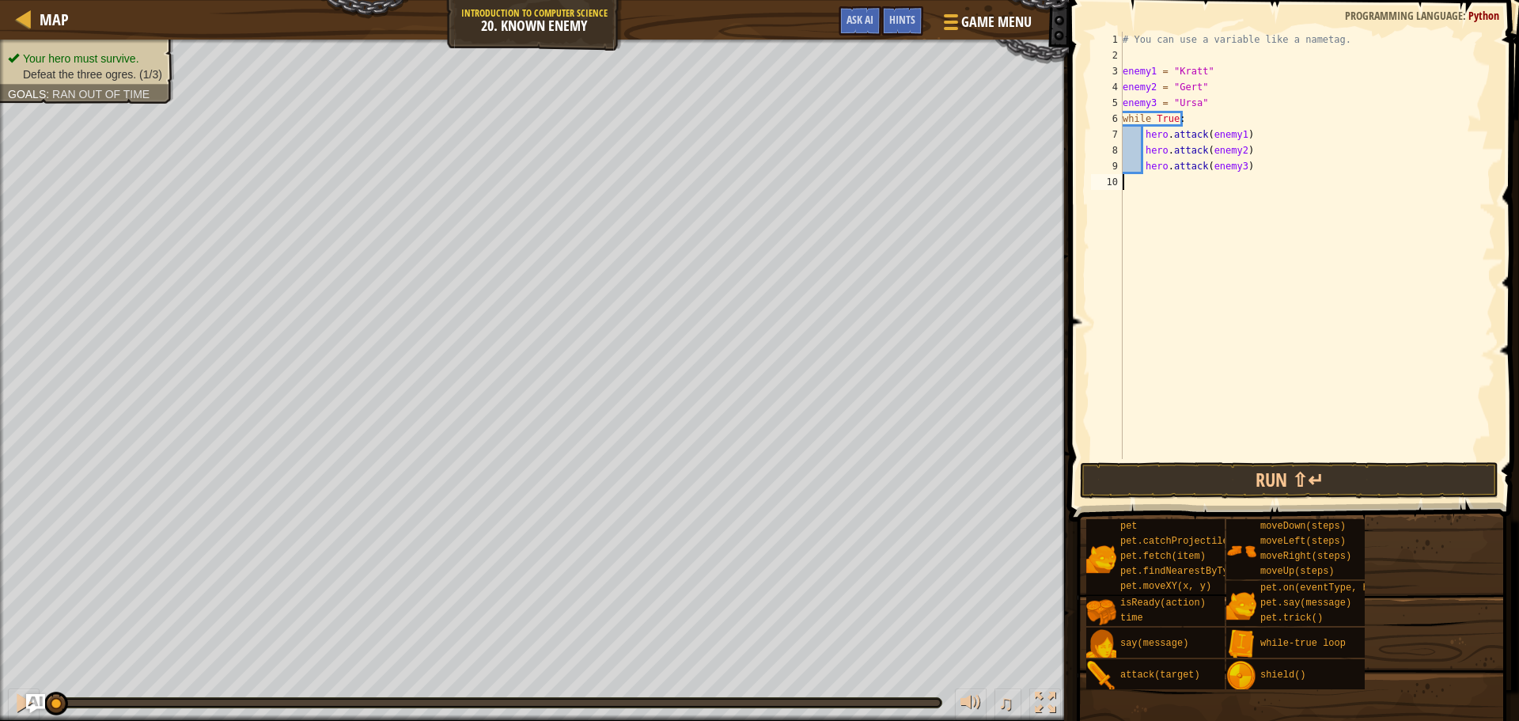
scroll to position [7, 0]
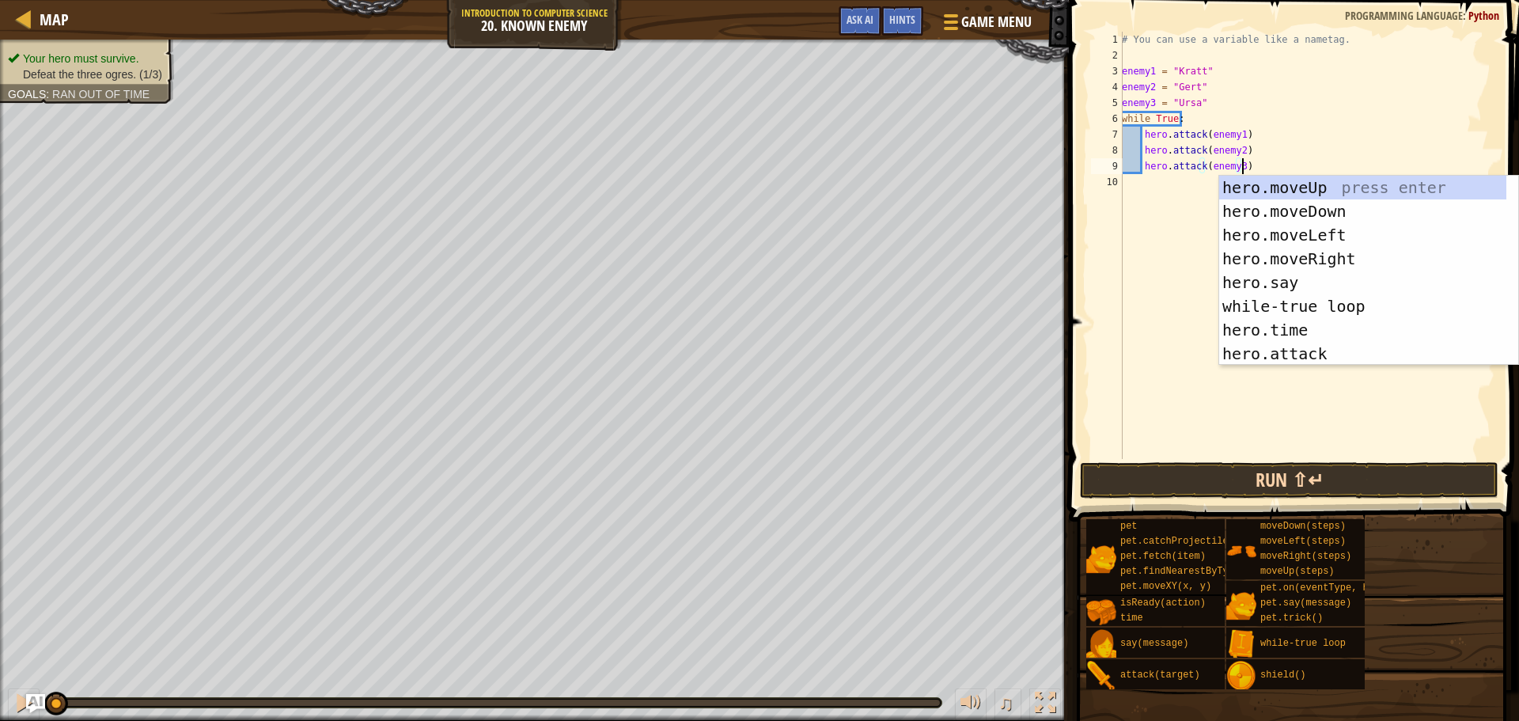
type textarea "hero.attack(enemy3)"
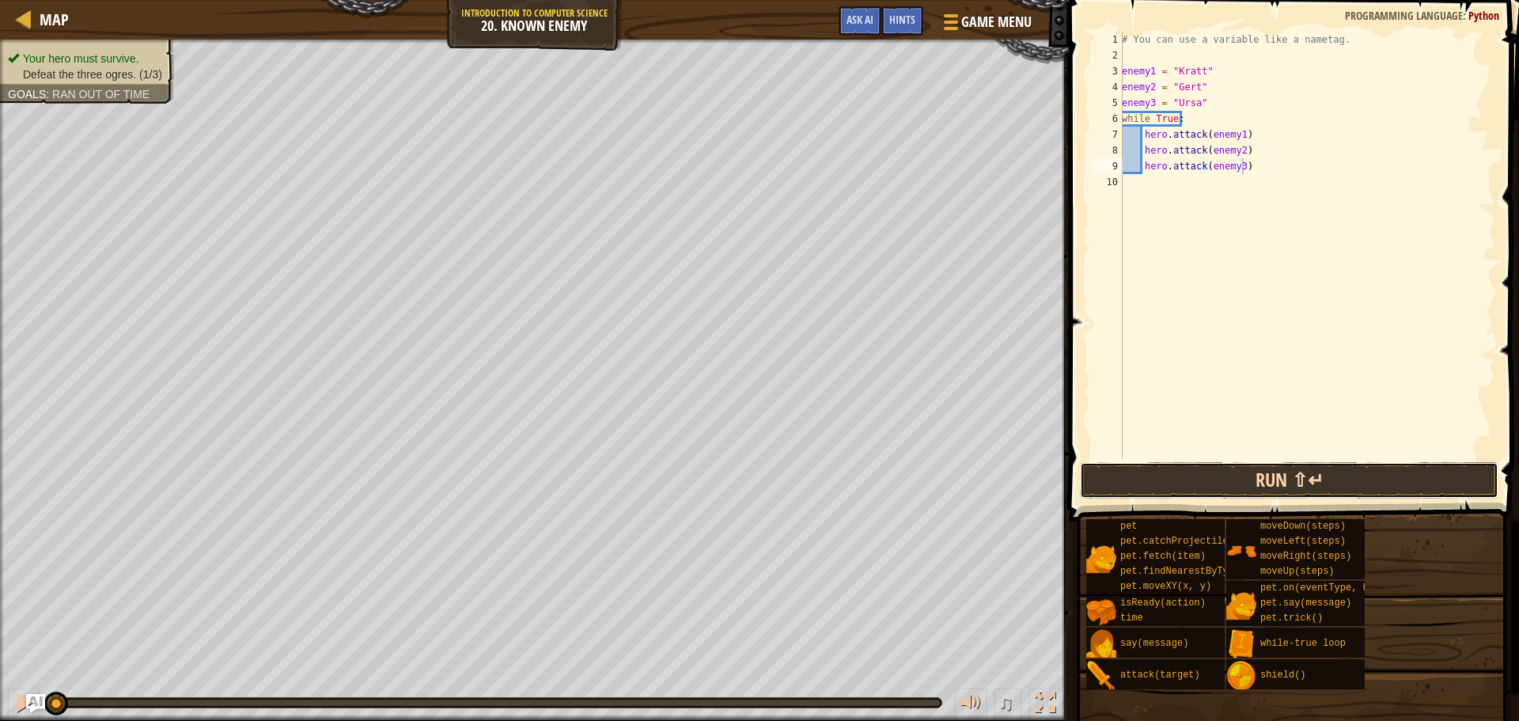
click at [1163, 491] on button "Run ⇧↵" at bounding box center [1289, 480] width 418 height 36
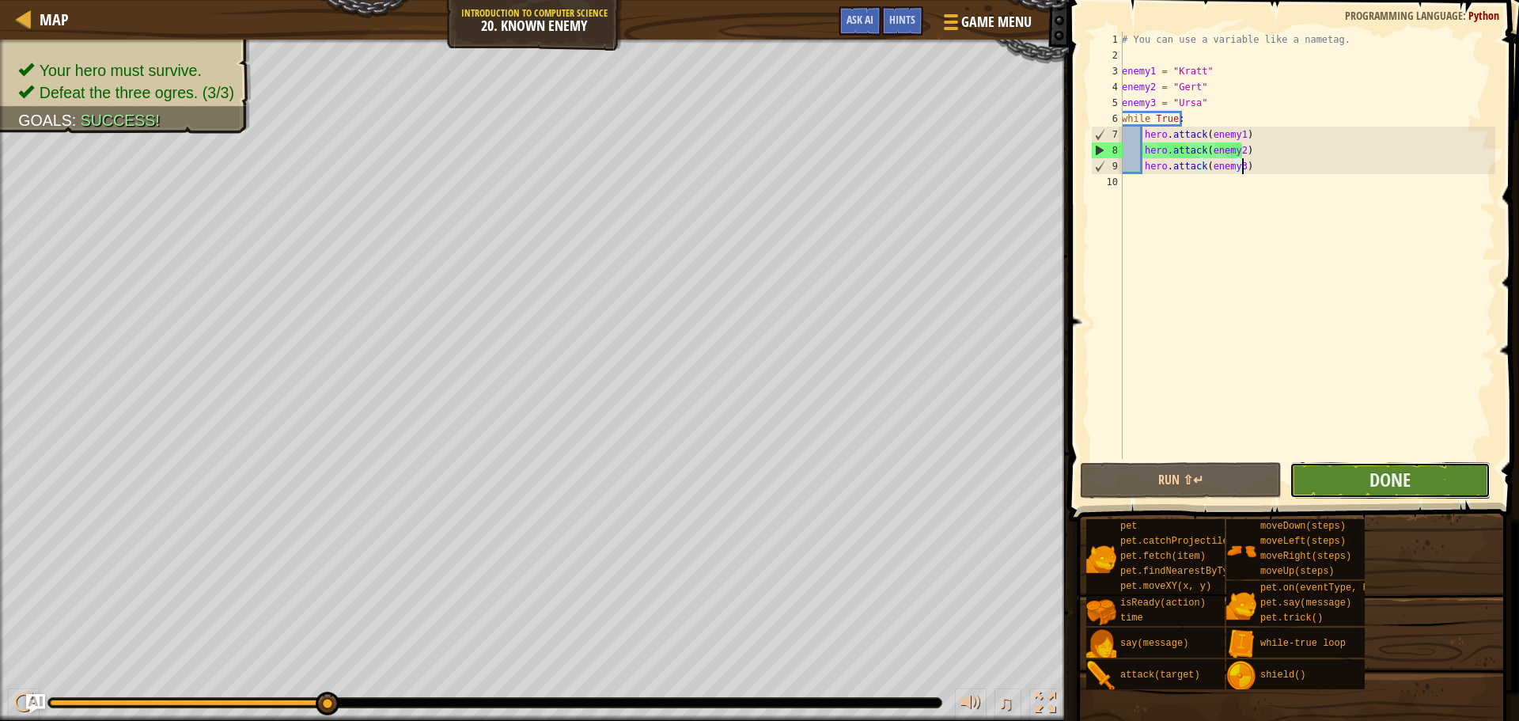
click at [1372, 464] on button "Done" at bounding box center [1389, 480] width 201 height 36
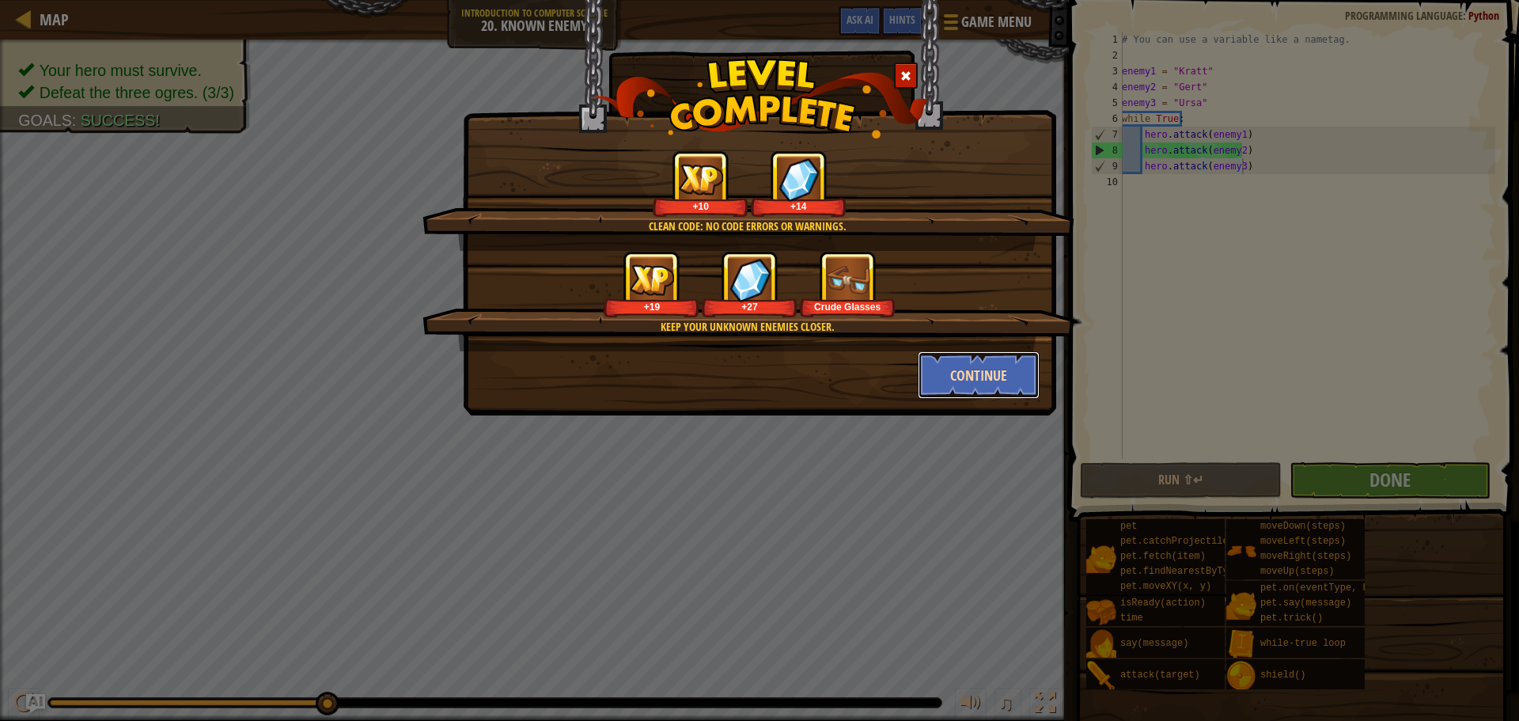
click at [952, 383] on button "Continue" at bounding box center [979, 374] width 123 height 47
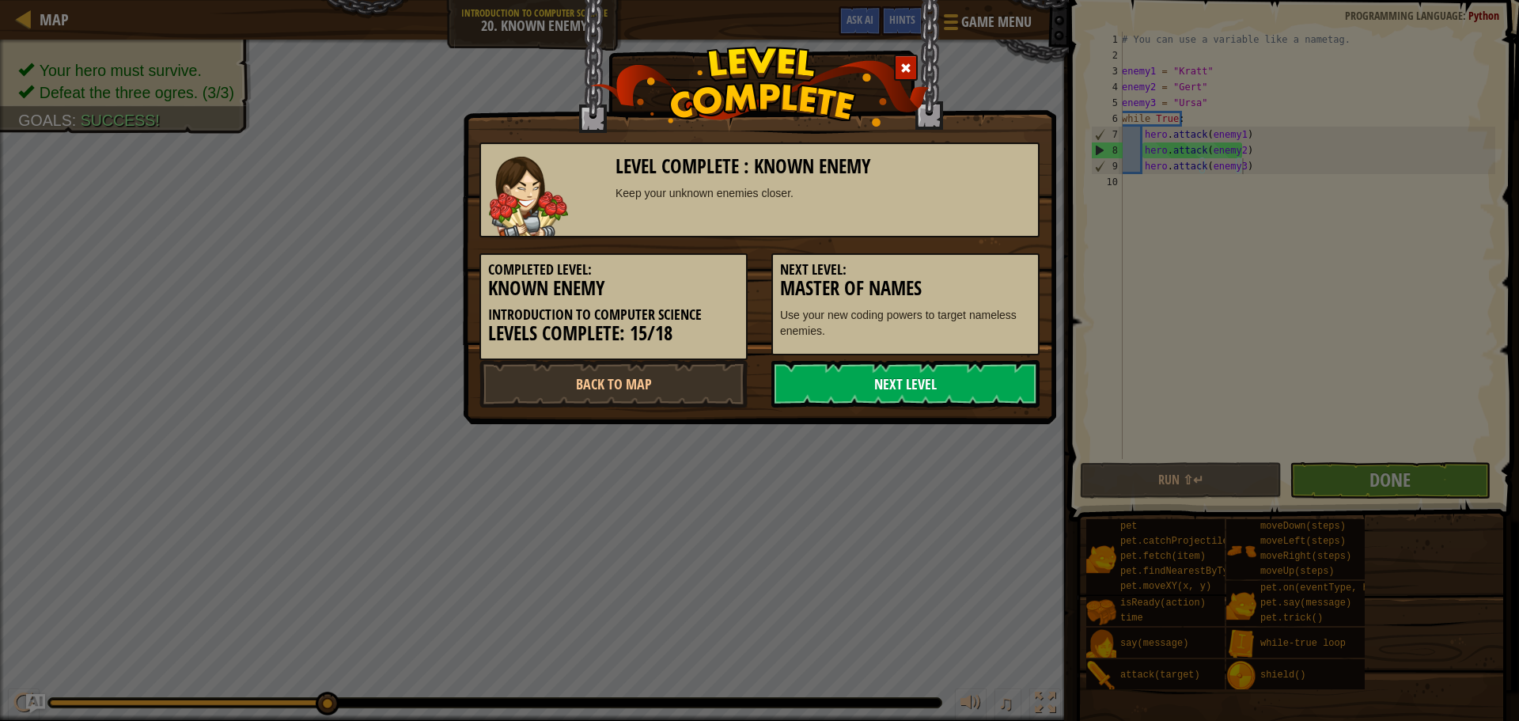
click at [945, 380] on link "Next Level" at bounding box center [905, 383] width 268 height 47
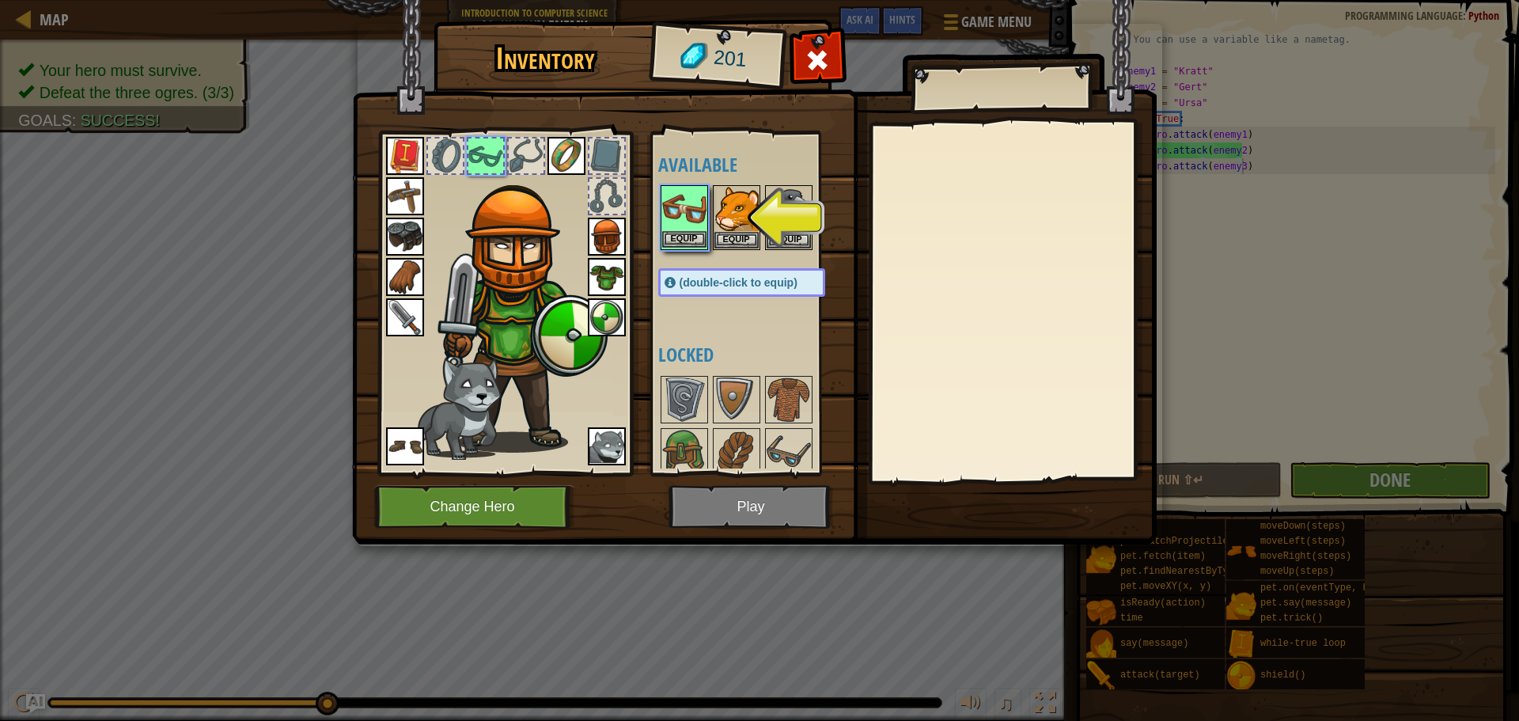
click at [687, 199] on img at bounding box center [684, 209] width 44 height 44
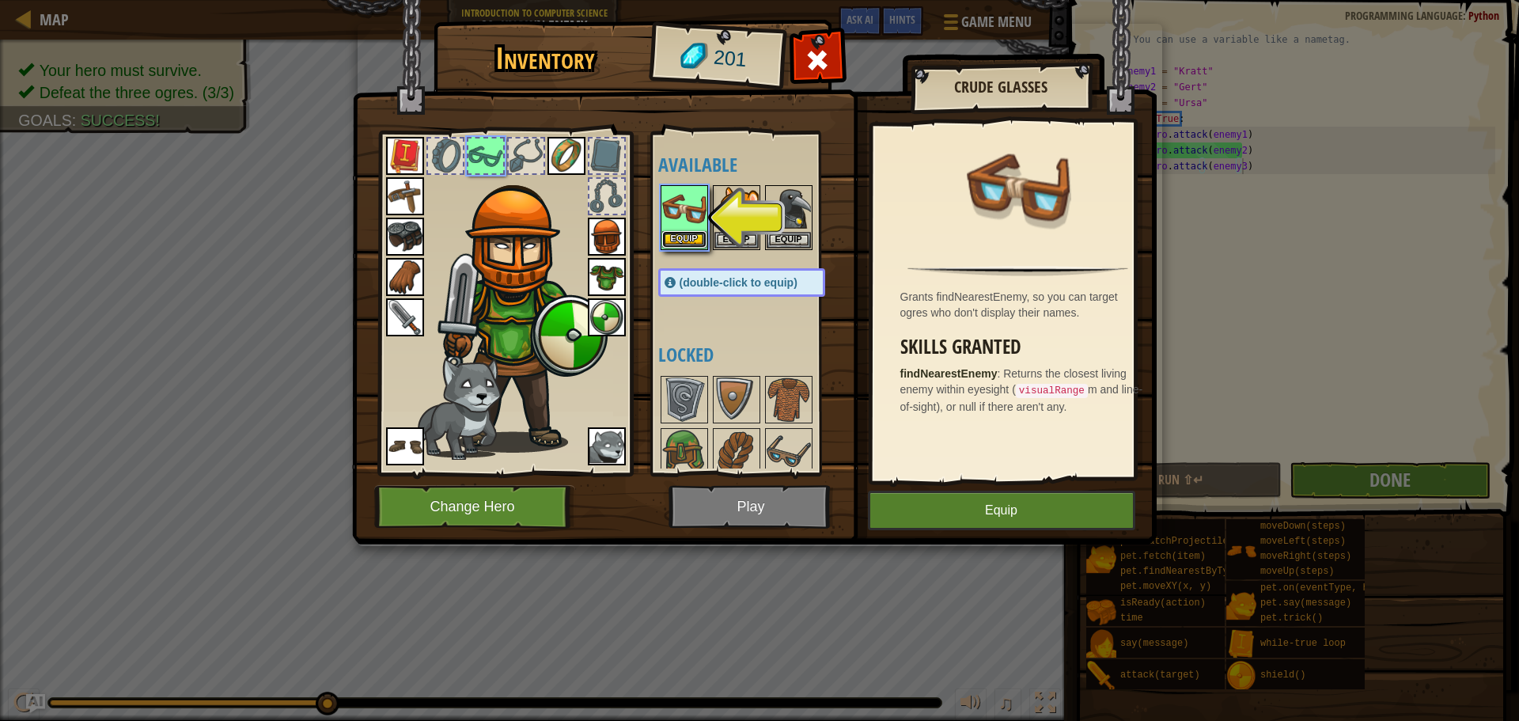
click at [687, 238] on button "Equip" at bounding box center [684, 239] width 44 height 17
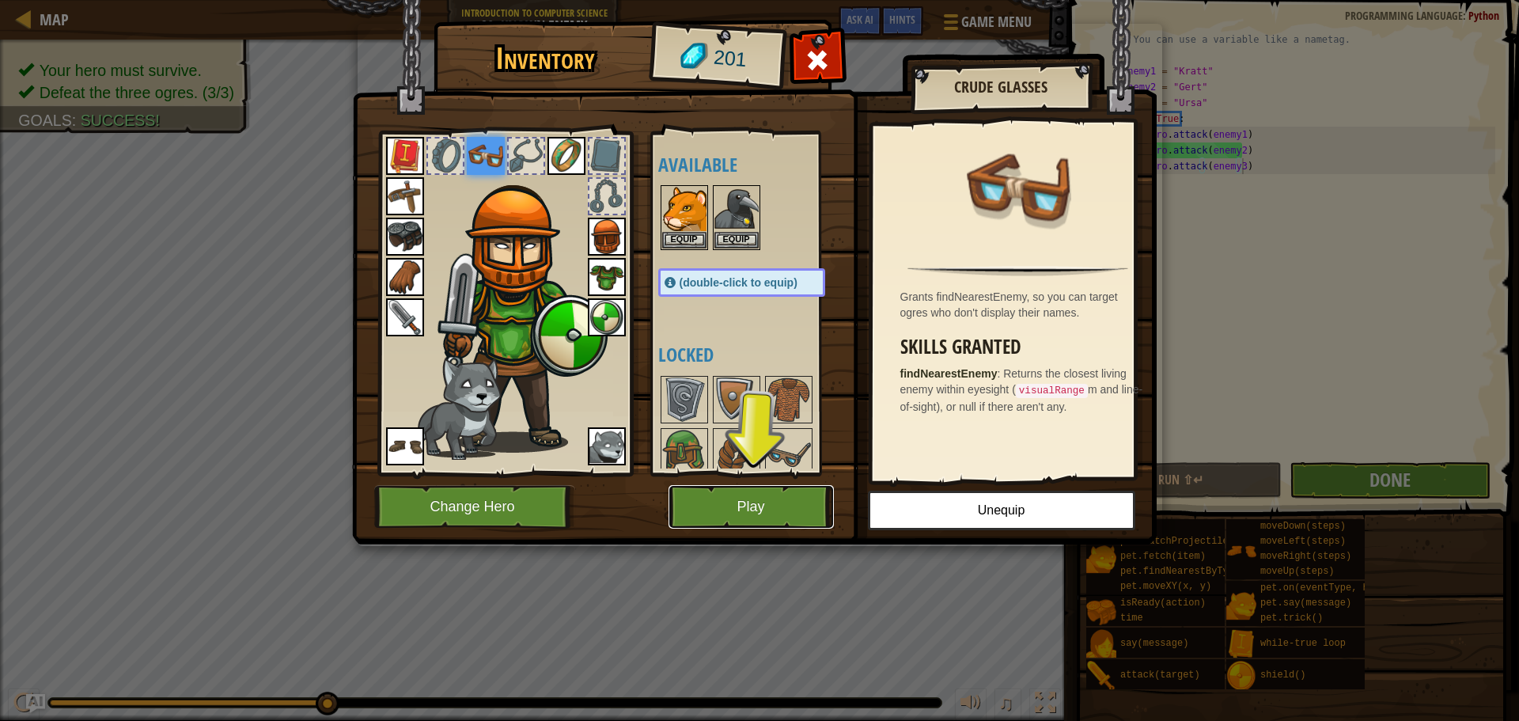
click at [714, 502] on button "Play" at bounding box center [750, 507] width 165 height 44
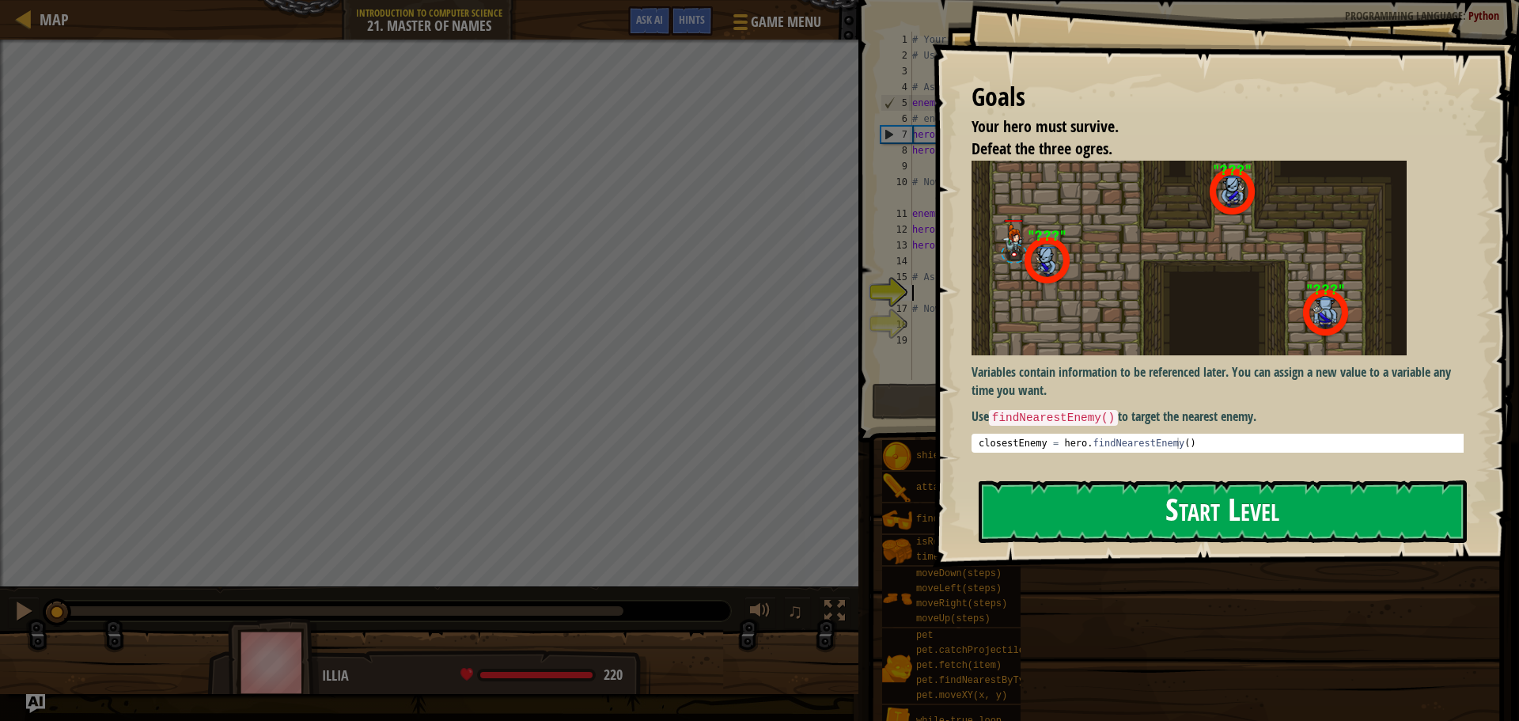
click at [1099, 499] on button "Start Level" at bounding box center [1222, 511] width 488 height 62
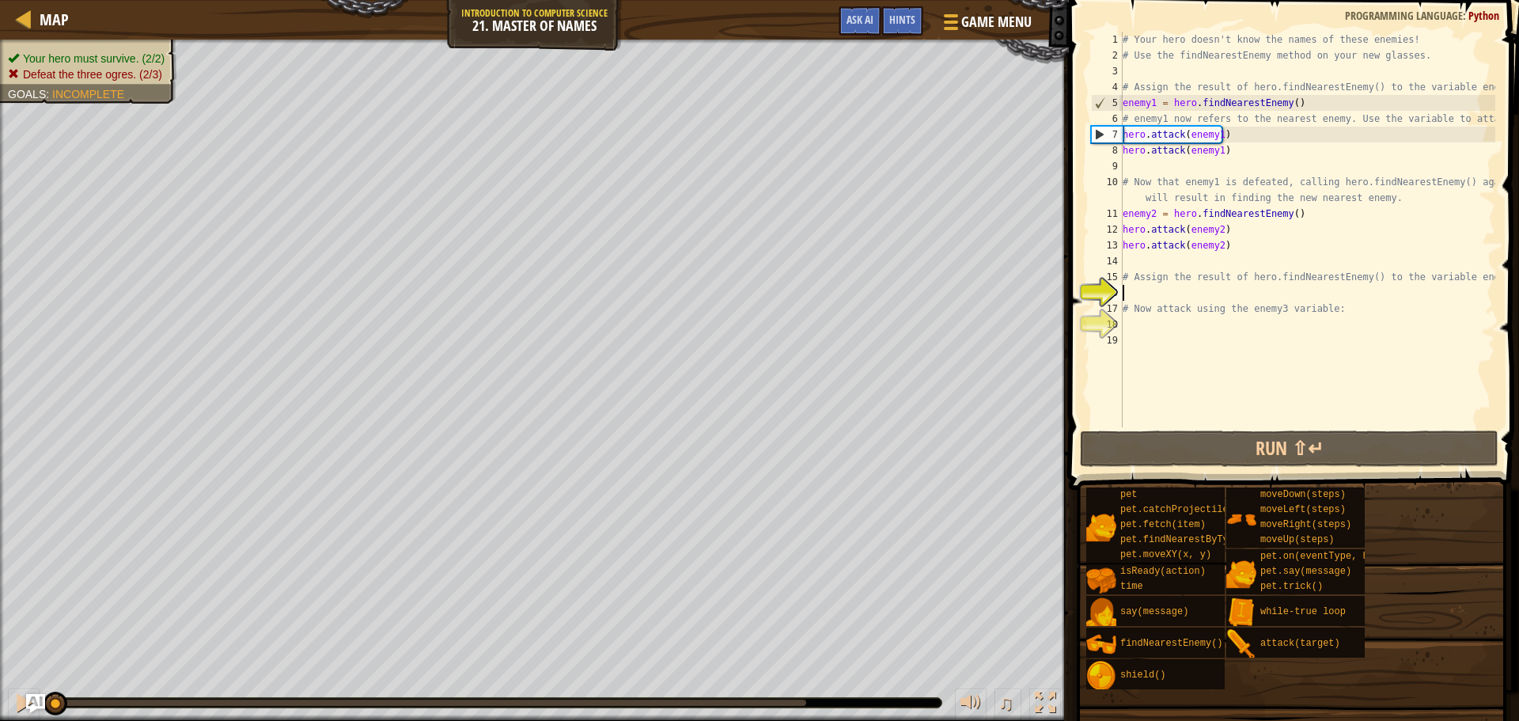
scroll to position [7, 0]
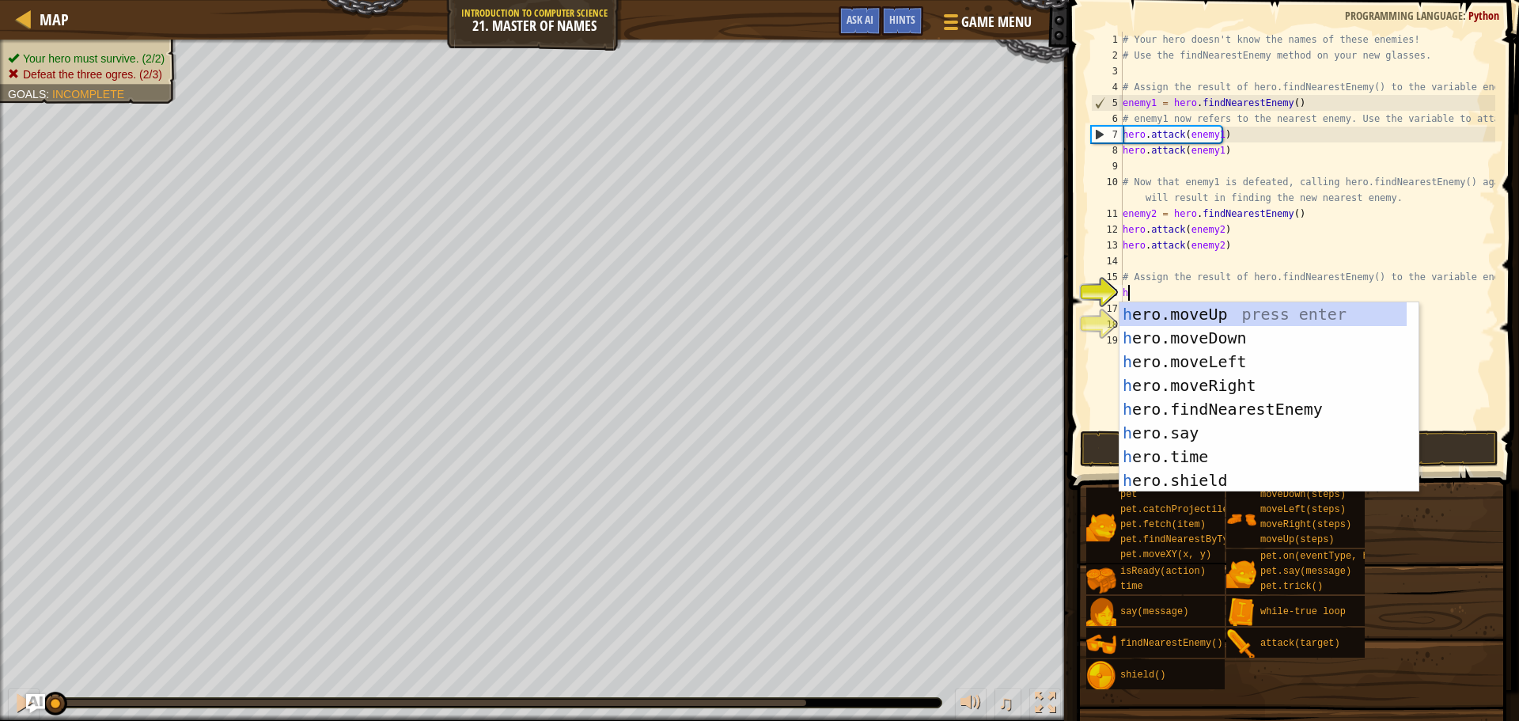
type textarea "her"
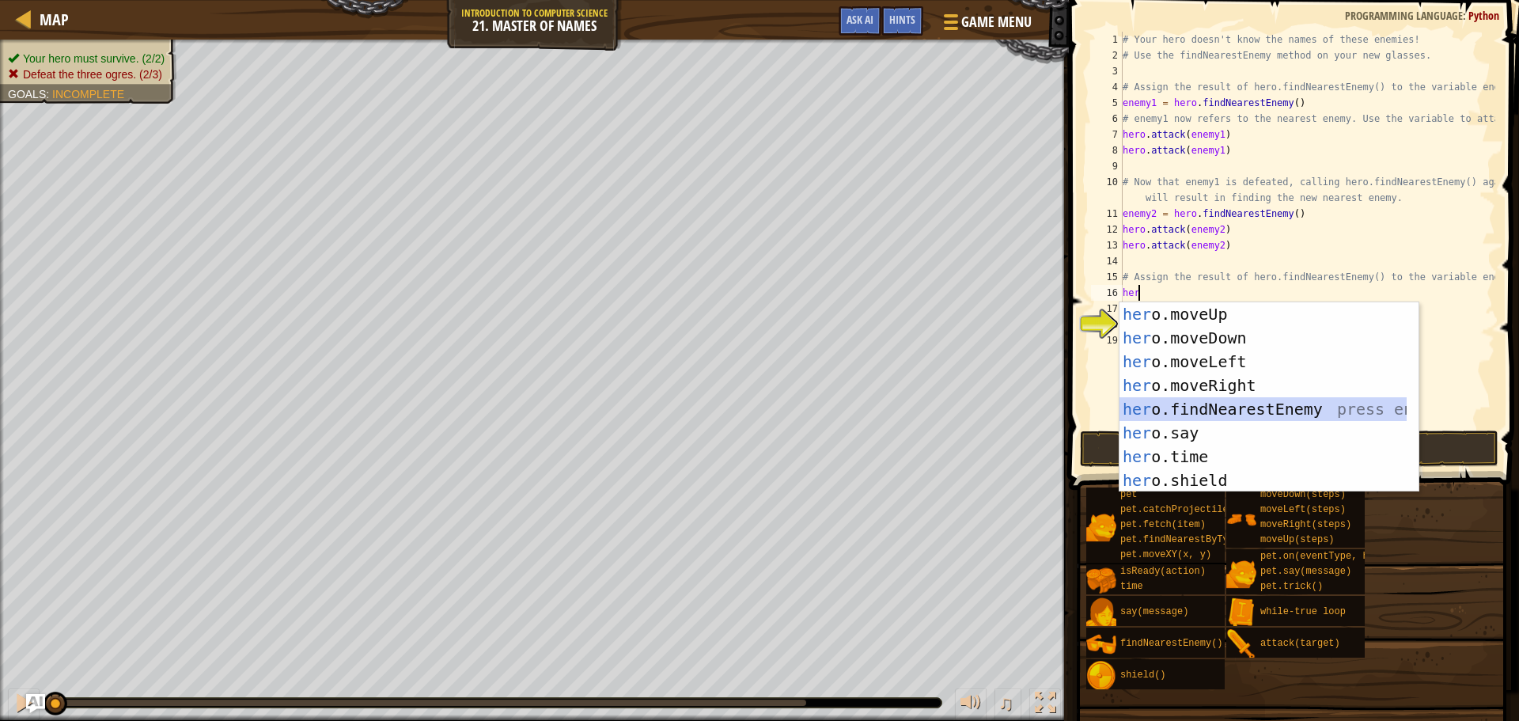
click at [1175, 410] on div "her o.moveUp press enter her o.moveDown press enter her o.moveLeft press enter …" at bounding box center [1262, 420] width 287 height 237
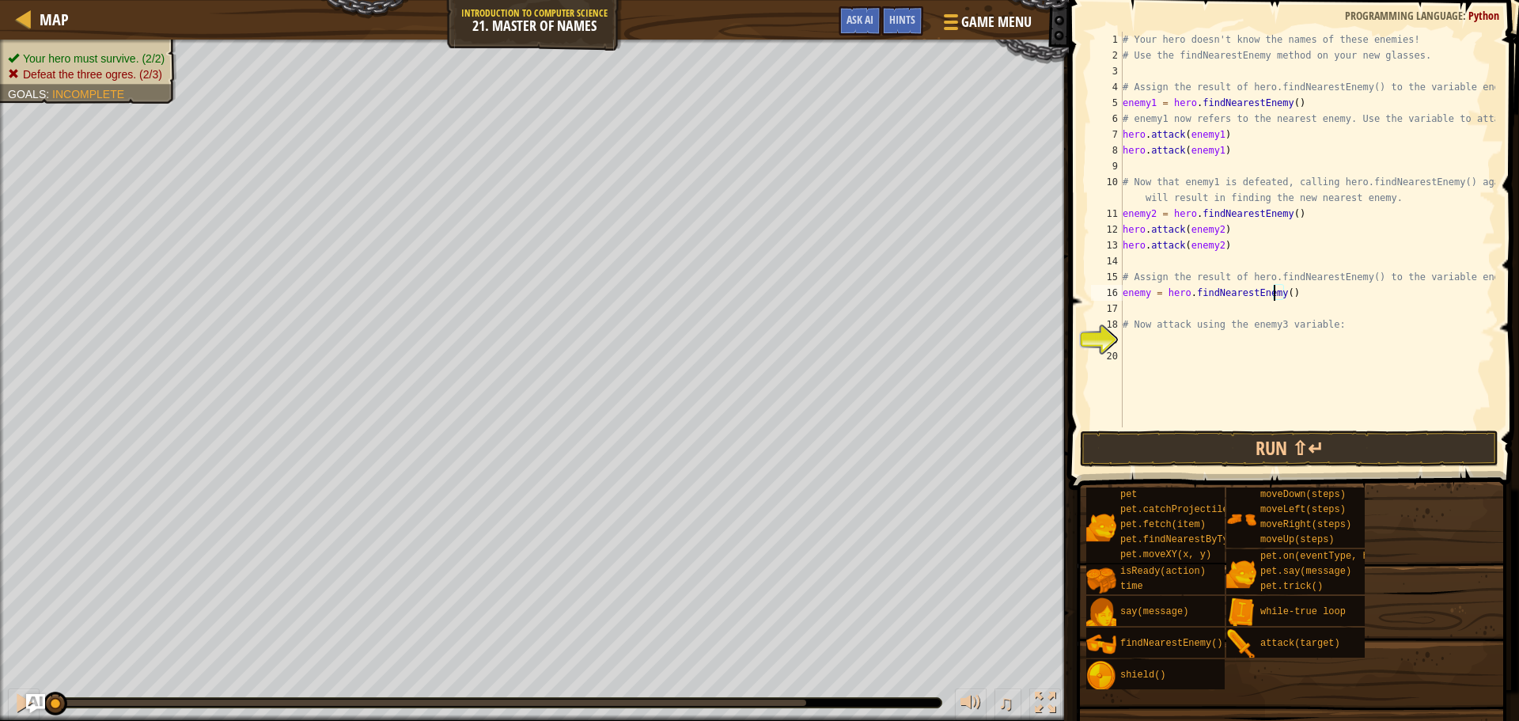
click at [1276, 293] on div "# Your hero doesn't know the names of these enemies! # Use the findNearestEnemy…" at bounding box center [1307, 245] width 376 height 427
click at [1278, 292] on div "# Your hero doesn't know the names of these enemies! # Use the findNearestEnemy…" at bounding box center [1307, 245] width 376 height 427
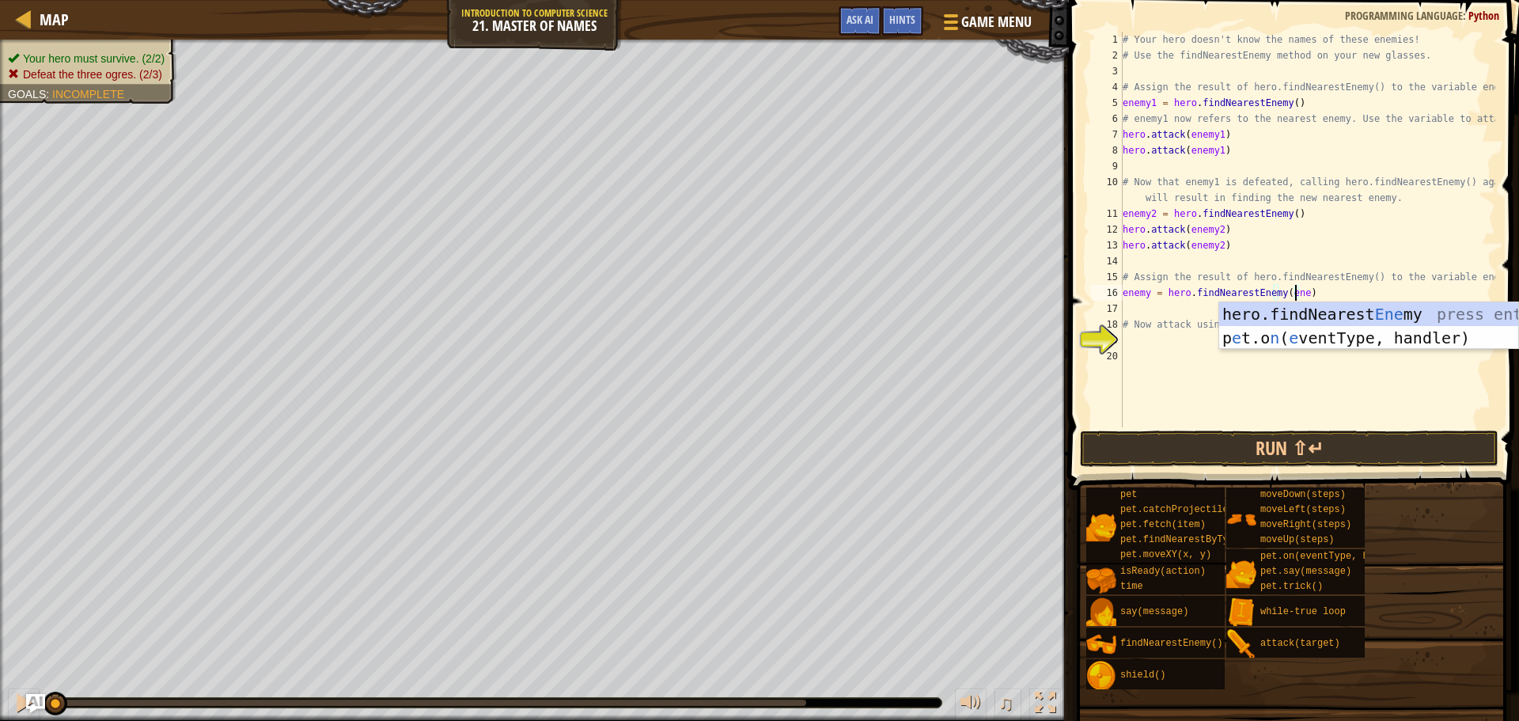
scroll to position [7, 14]
type textarea "enemy = hero.findNearestEnemy(enemy3)"
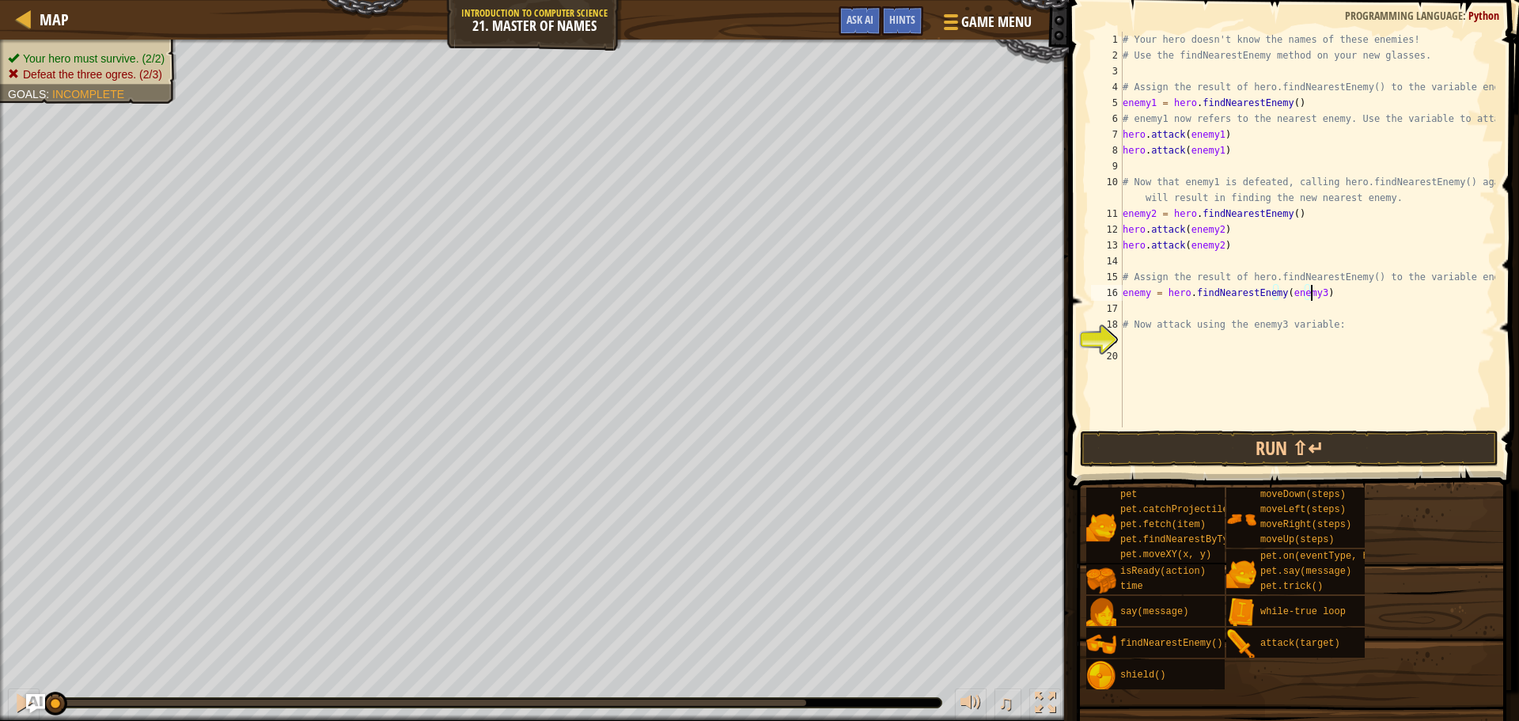
scroll to position [7, 15]
click at [1249, 346] on div "# Your hero doesn't know the names of these enemies! # Use the findNearestEnemy…" at bounding box center [1307, 245] width 376 height 427
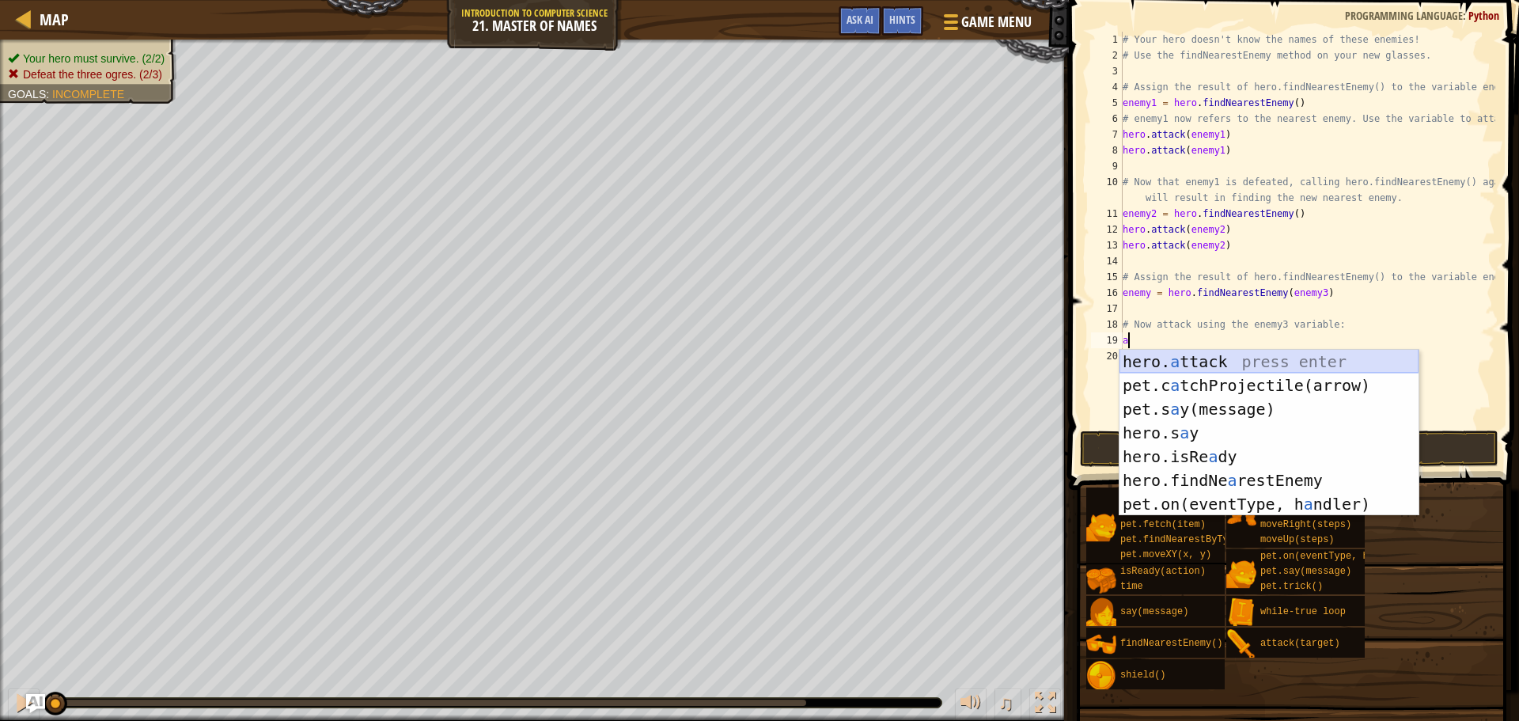
click at [1173, 365] on div "hero. a ttack press enter pet.c a tchProjectile(arrow) press enter pet.s a y(me…" at bounding box center [1268, 457] width 299 height 214
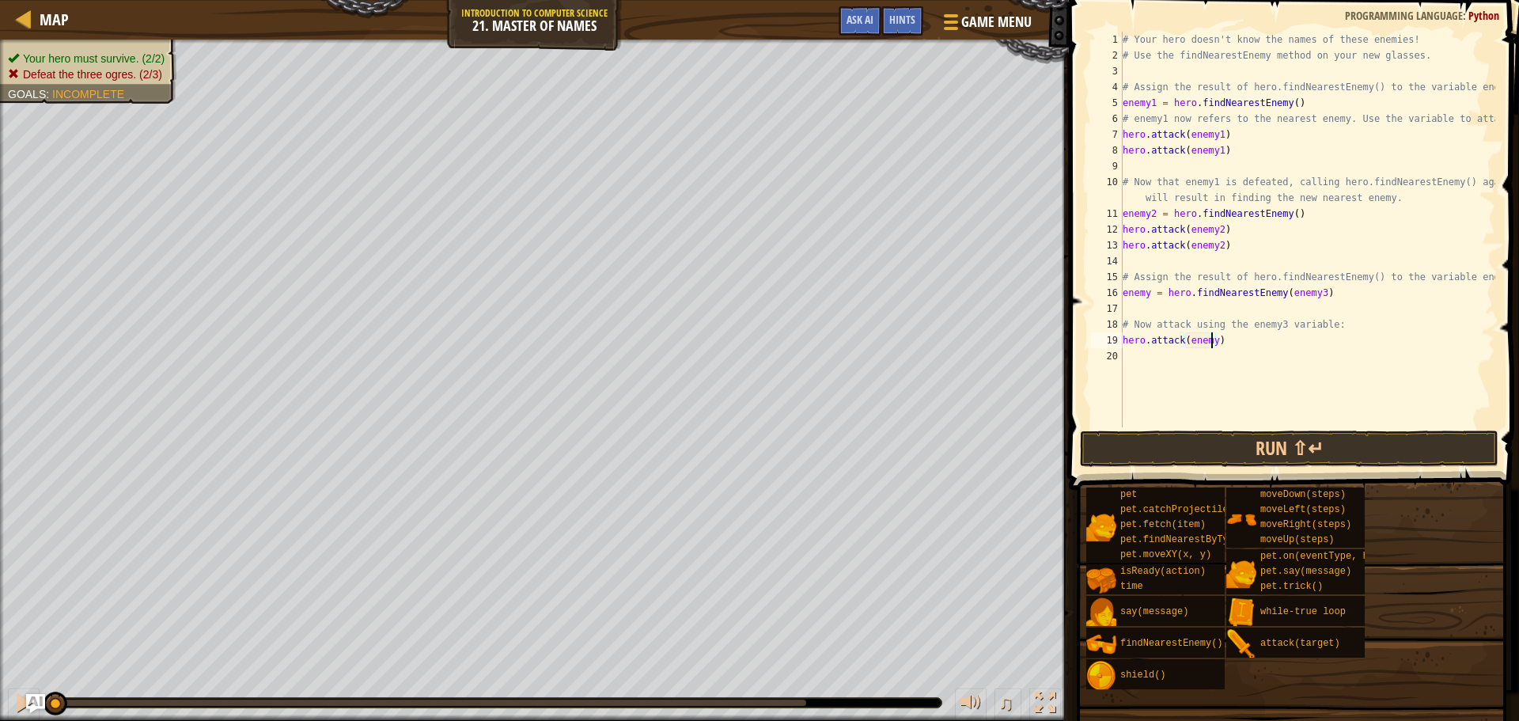
scroll to position [7, 7]
click at [1223, 444] on button "Run ⇧↵" at bounding box center [1289, 448] width 418 height 36
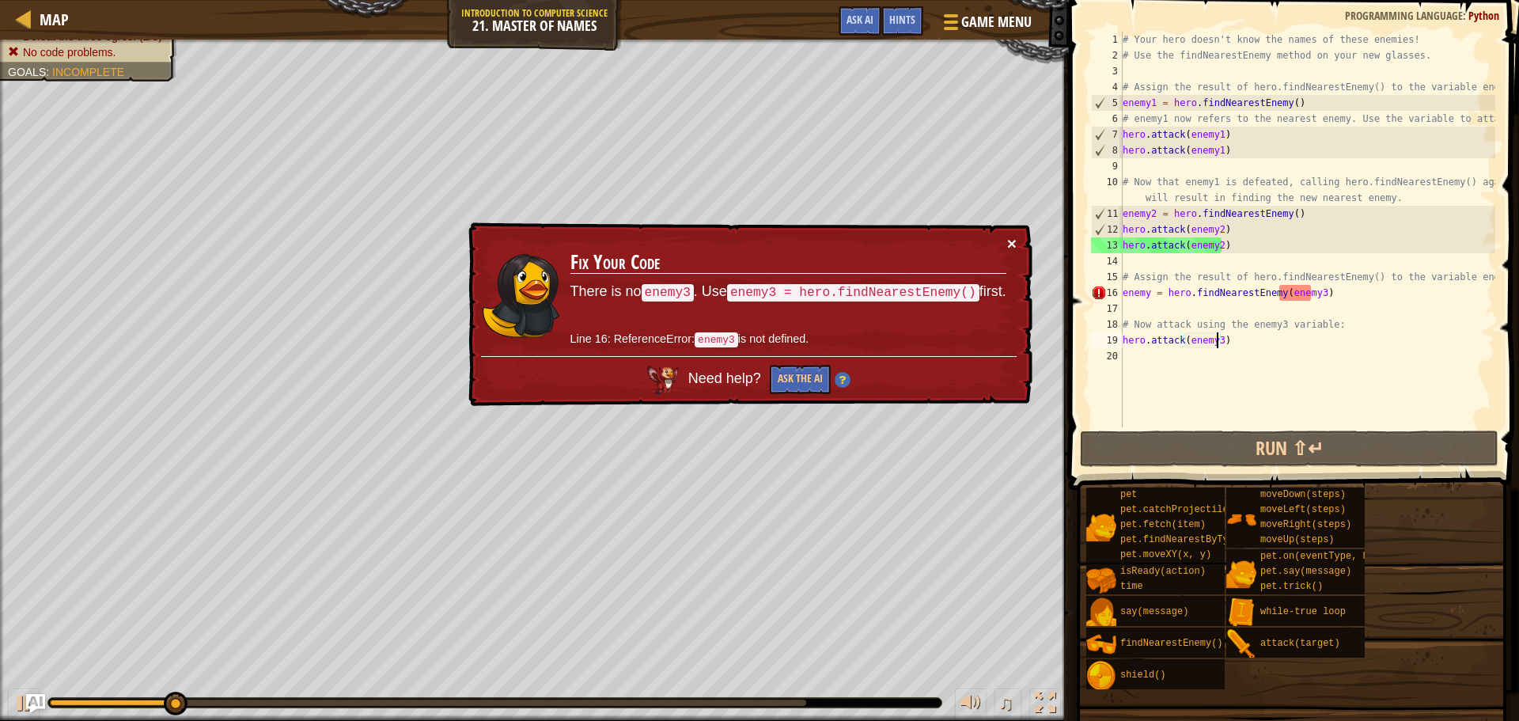
click at [1010, 237] on button "×" at bounding box center [1011, 243] width 9 height 17
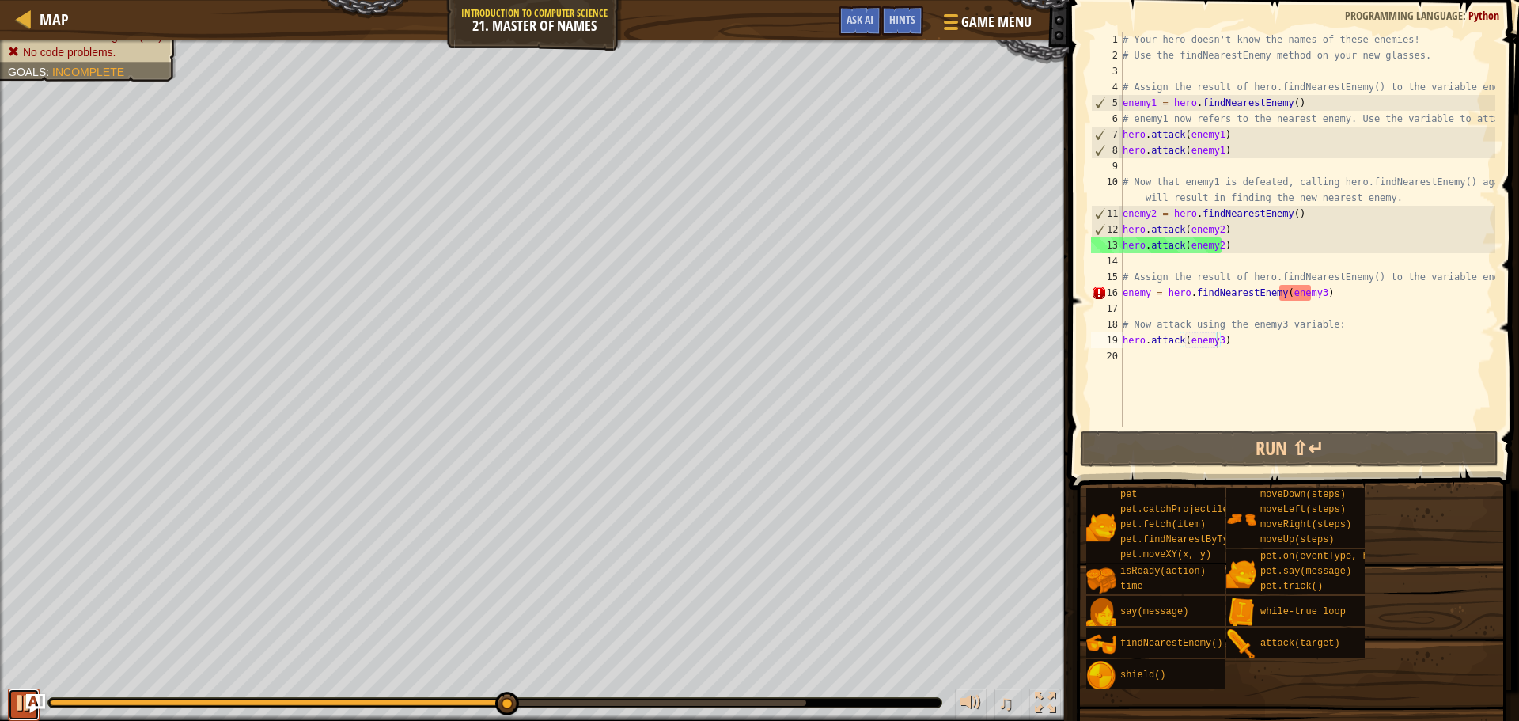
click at [17, 693] on div at bounding box center [23, 702] width 21 height 21
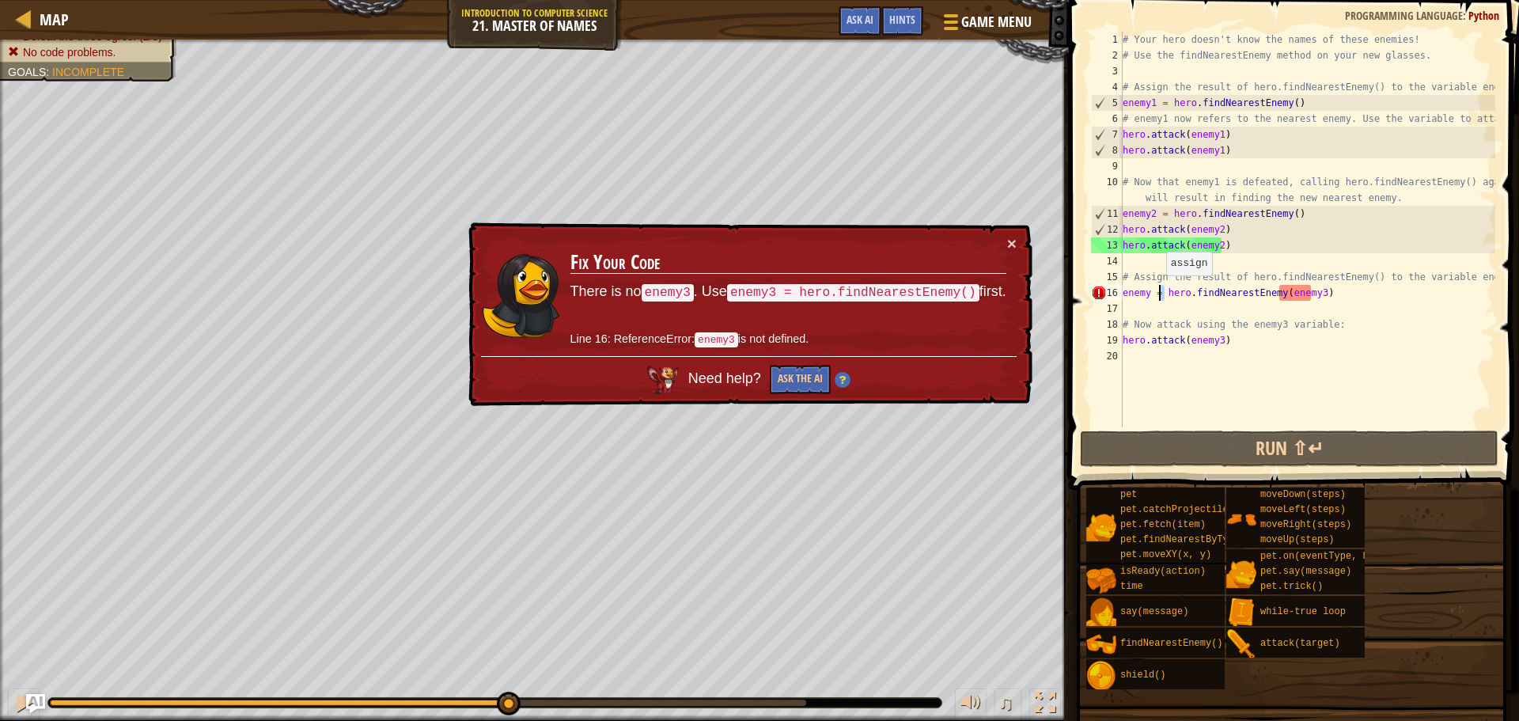
click at [1158, 291] on div "# Your hero doesn't know the names of these enemies! # Use the findNearestEnemy…" at bounding box center [1307, 245] width 376 height 427
click at [1160, 291] on div "# Your hero doesn't know the names of these enemies! # Use the findNearestEnemy…" at bounding box center [1307, 229] width 376 height 395
drag, startPoint x: 1160, startPoint y: 291, endPoint x: 1137, endPoint y: 288, distance: 23.2
click at [1137, 288] on div "# Your hero doesn't know the names of these enemies! # Use the findNearestEnemy…" at bounding box center [1307, 245] width 376 height 427
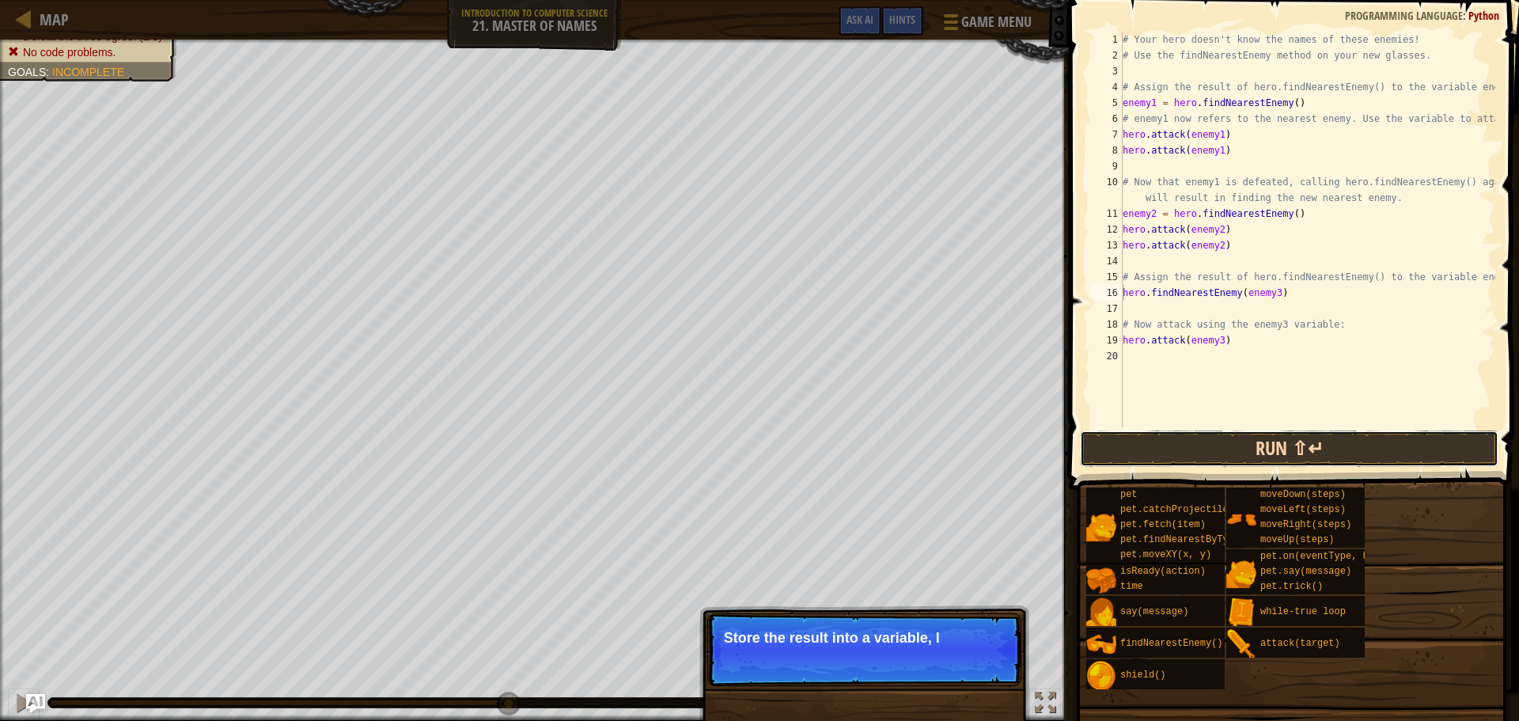
click at [1126, 453] on button "Run ⇧↵" at bounding box center [1289, 448] width 418 height 36
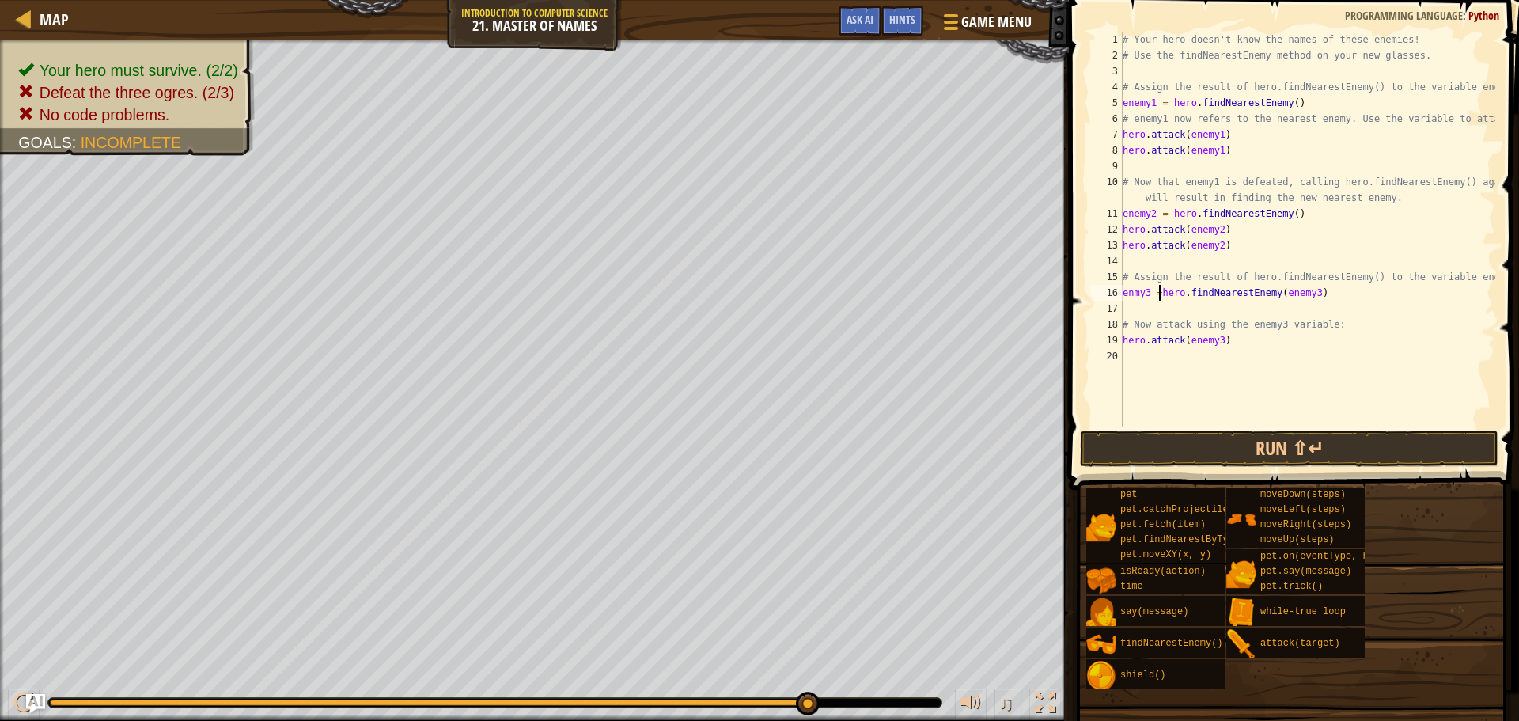
scroll to position [7, 2]
click at [1132, 297] on div "# Your hero doesn't know the names of these enemies! # Use the findNearestEnemy…" at bounding box center [1307, 245] width 376 height 427
click at [1312, 292] on div "# Your hero doesn't know the names of these enemies! # Use the findNearestEnemy…" at bounding box center [1307, 245] width 376 height 427
click at [1322, 292] on div "# Your hero doesn't know the names of these enemies! # Use the findNearestEnemy…" at bounding box center [1307, 245] width 376 height 427
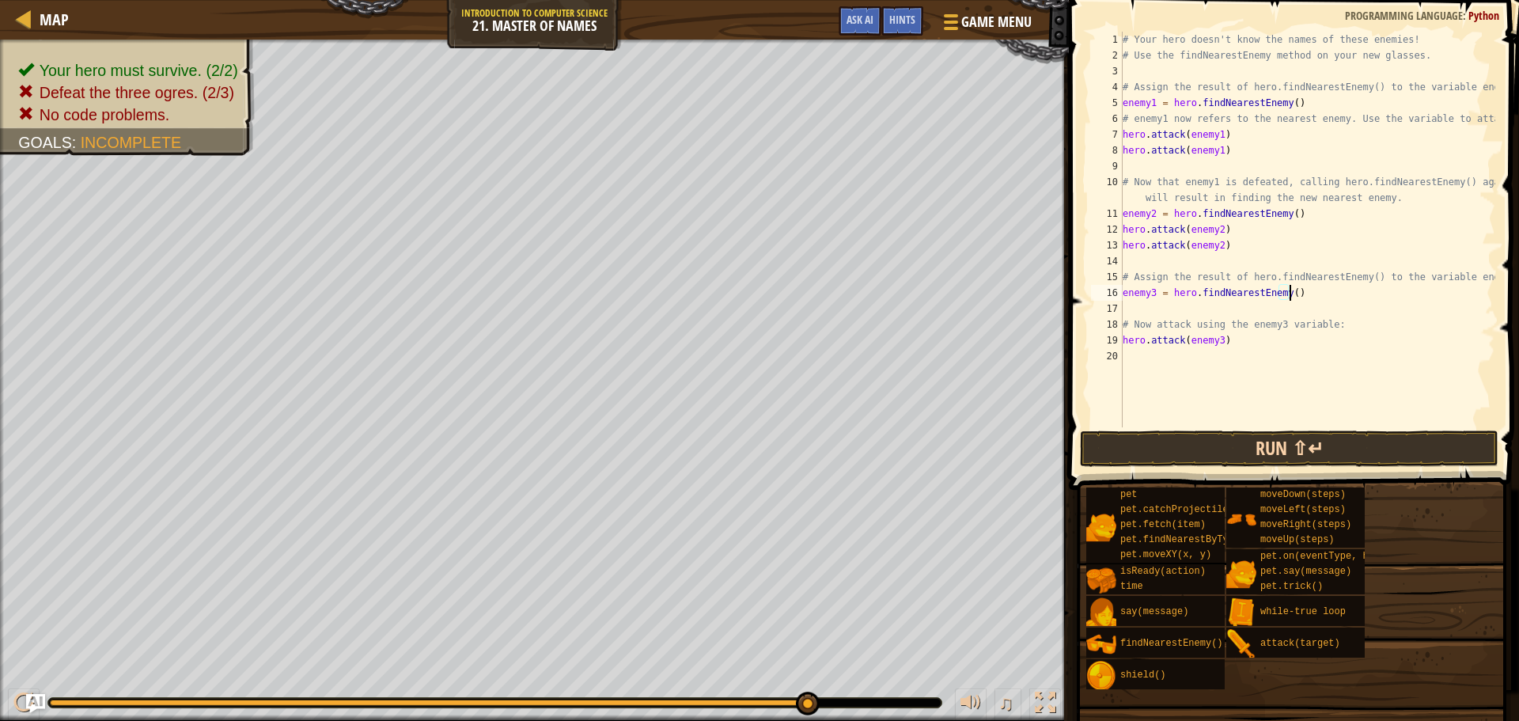
type textarea "enemy3 = hero.findNearestEnemy()"
click at [1159, 445] on button "Run ⇧↵" at bounding box center [1289, 448] width 418 height 36
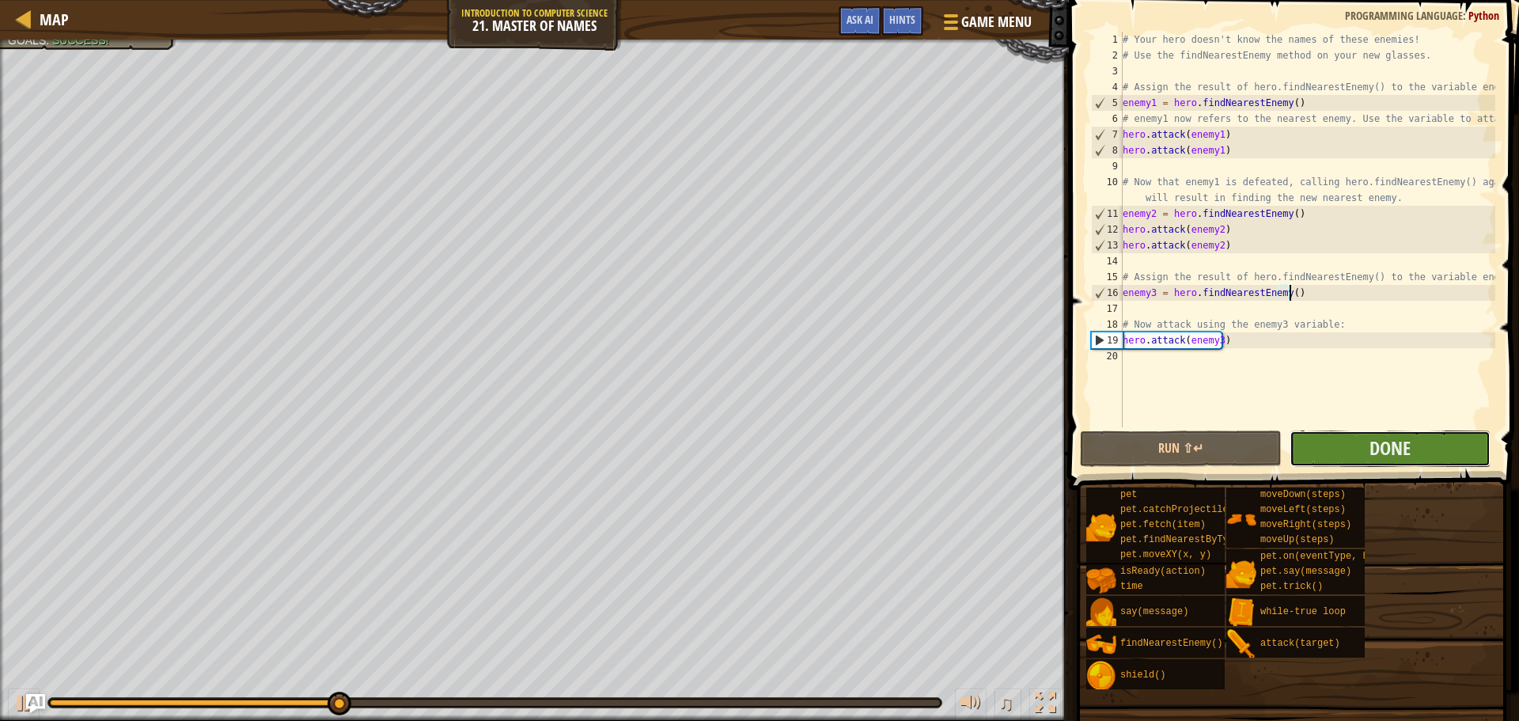
click at [1398, 434] on button "Done" at bounding box center [1389, 448] width 201 height 36
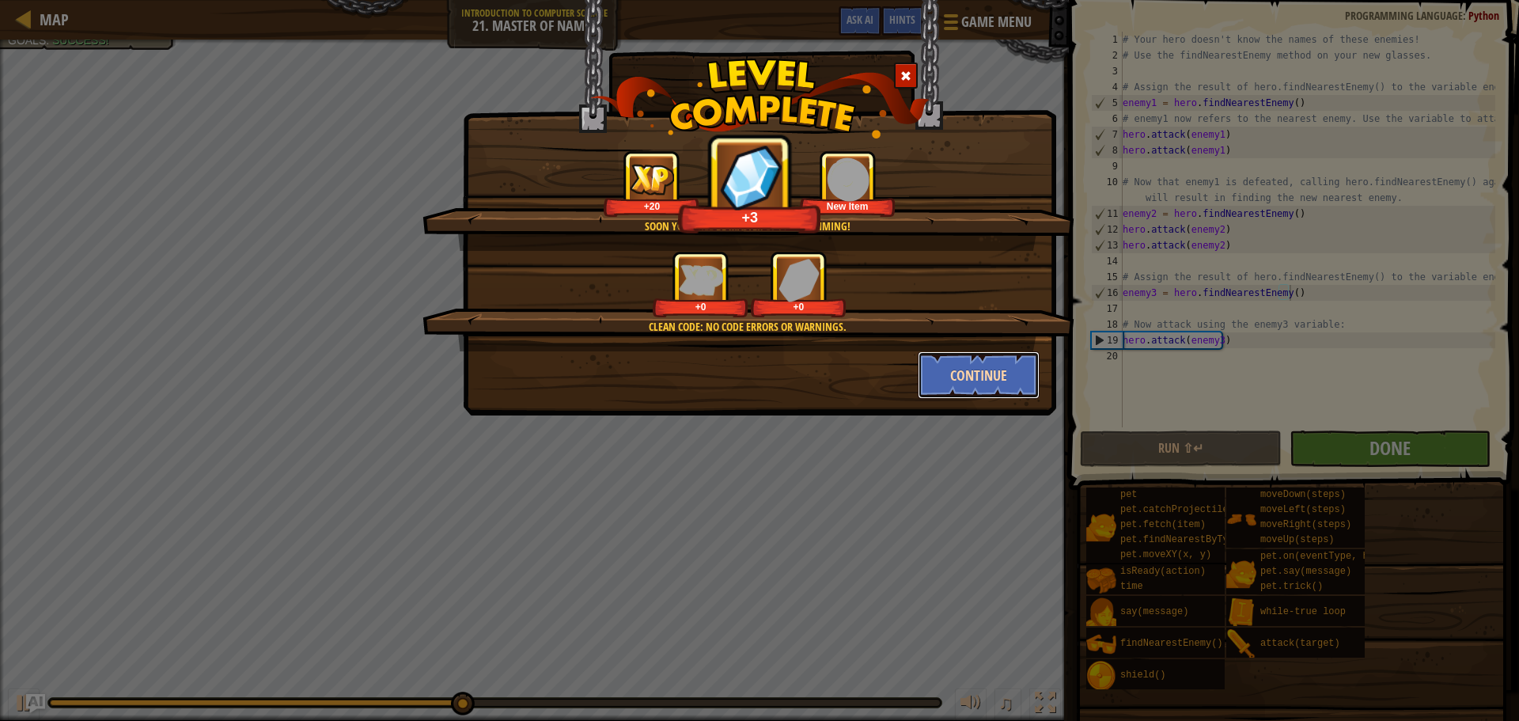
click at [949, 372] on button "Continue" at bounding box center [979, 374] width 123 height 47
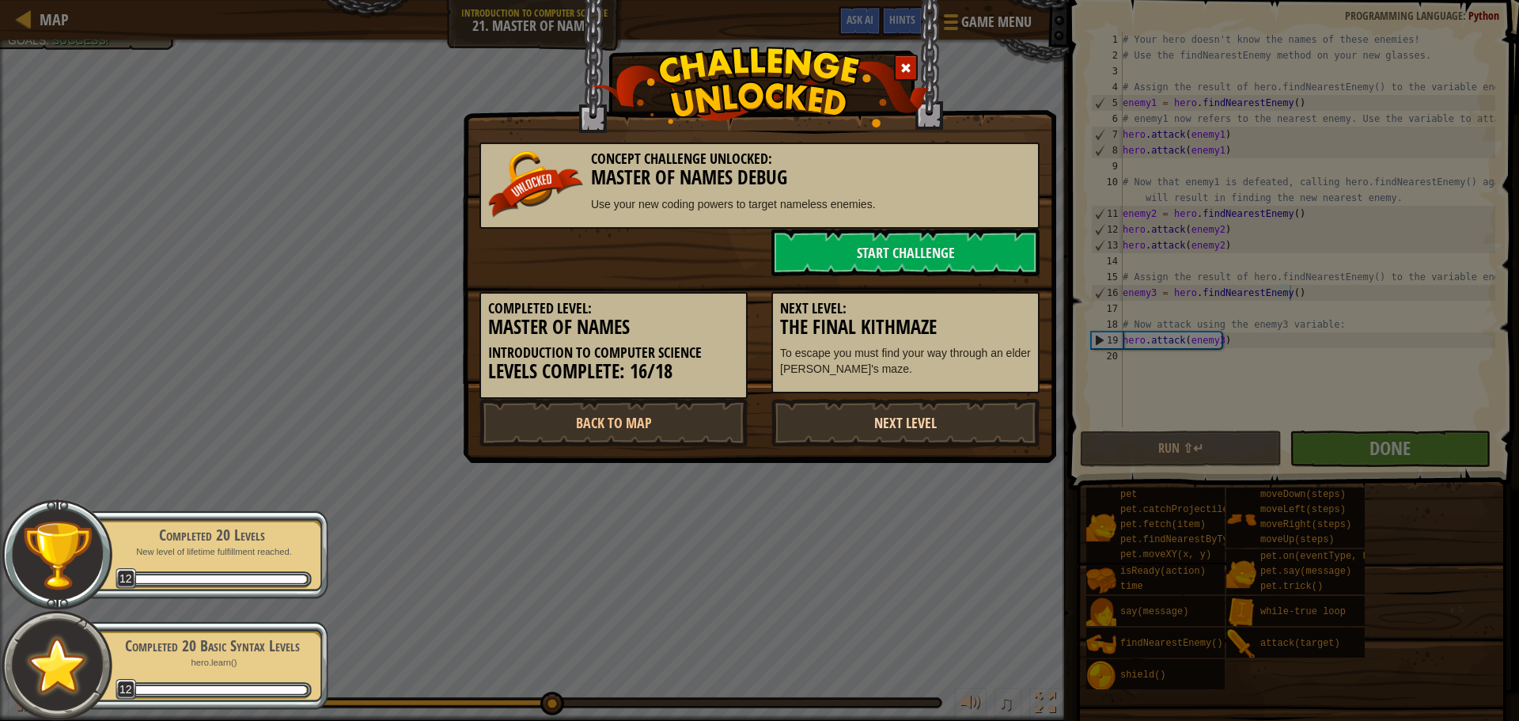
click at [918, 409] on link "Next Level" at bounding box center [905, 422] width 268 height 47
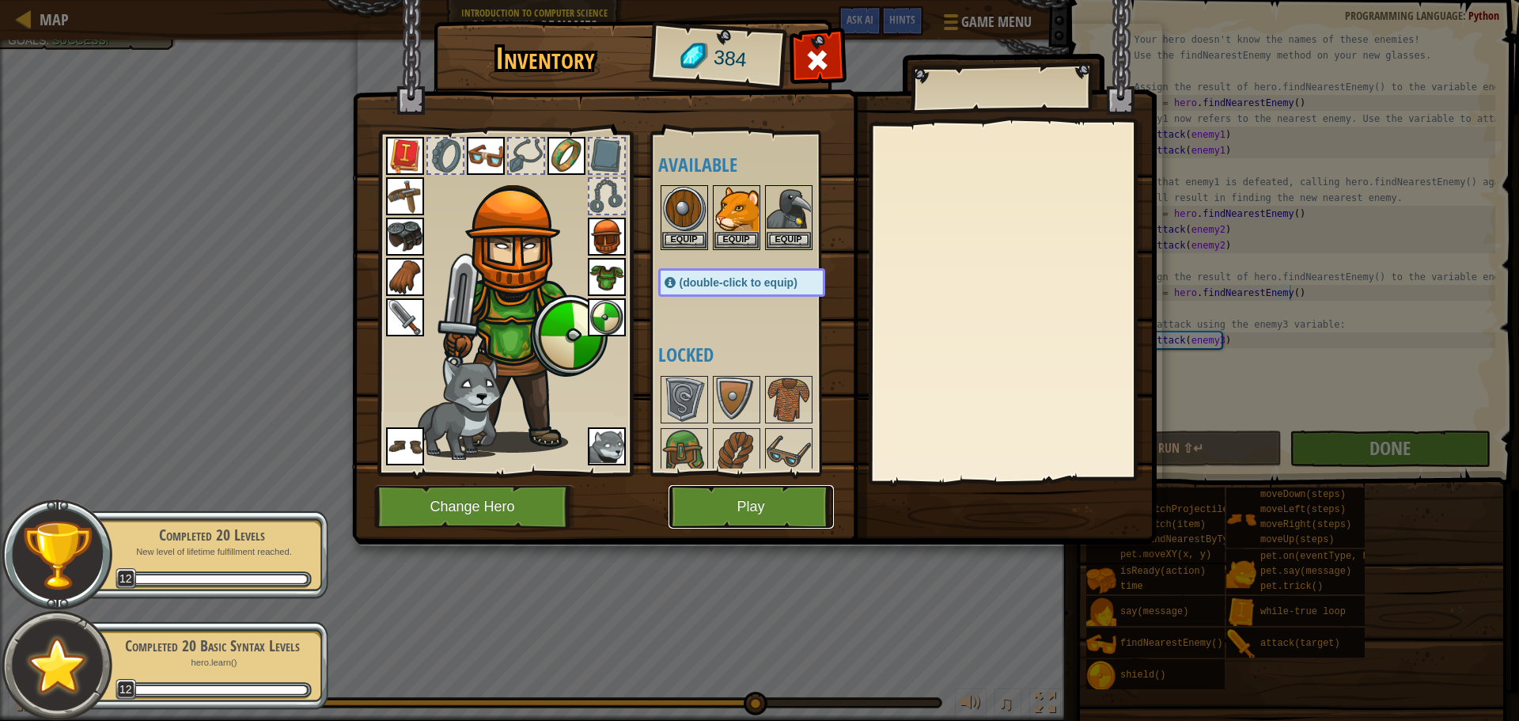
click at [747, 502] on button "Play" at bounding box center [750, 507] width 165 height 44
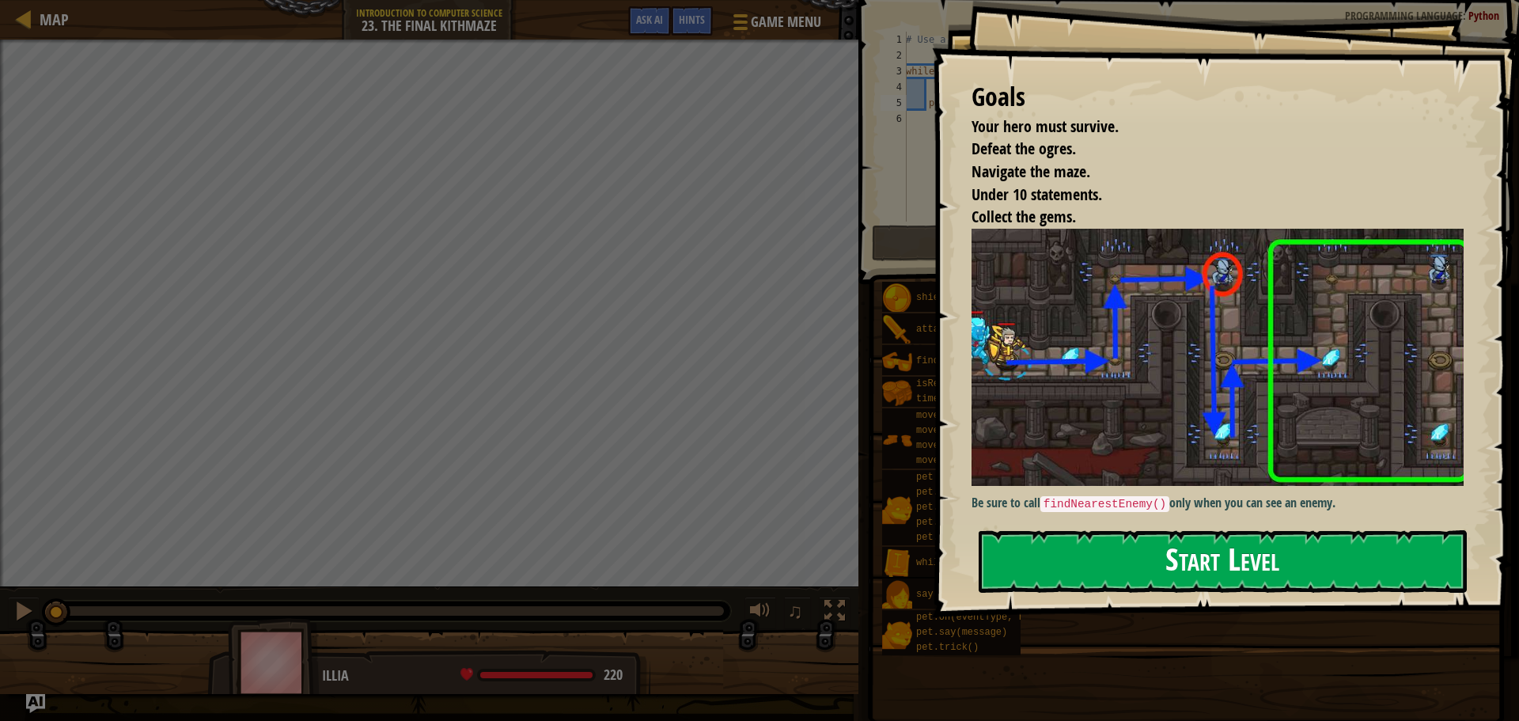
click at [1108, 553] on button "Start Level" at bounding box center [1222, 561] width 488 height 62
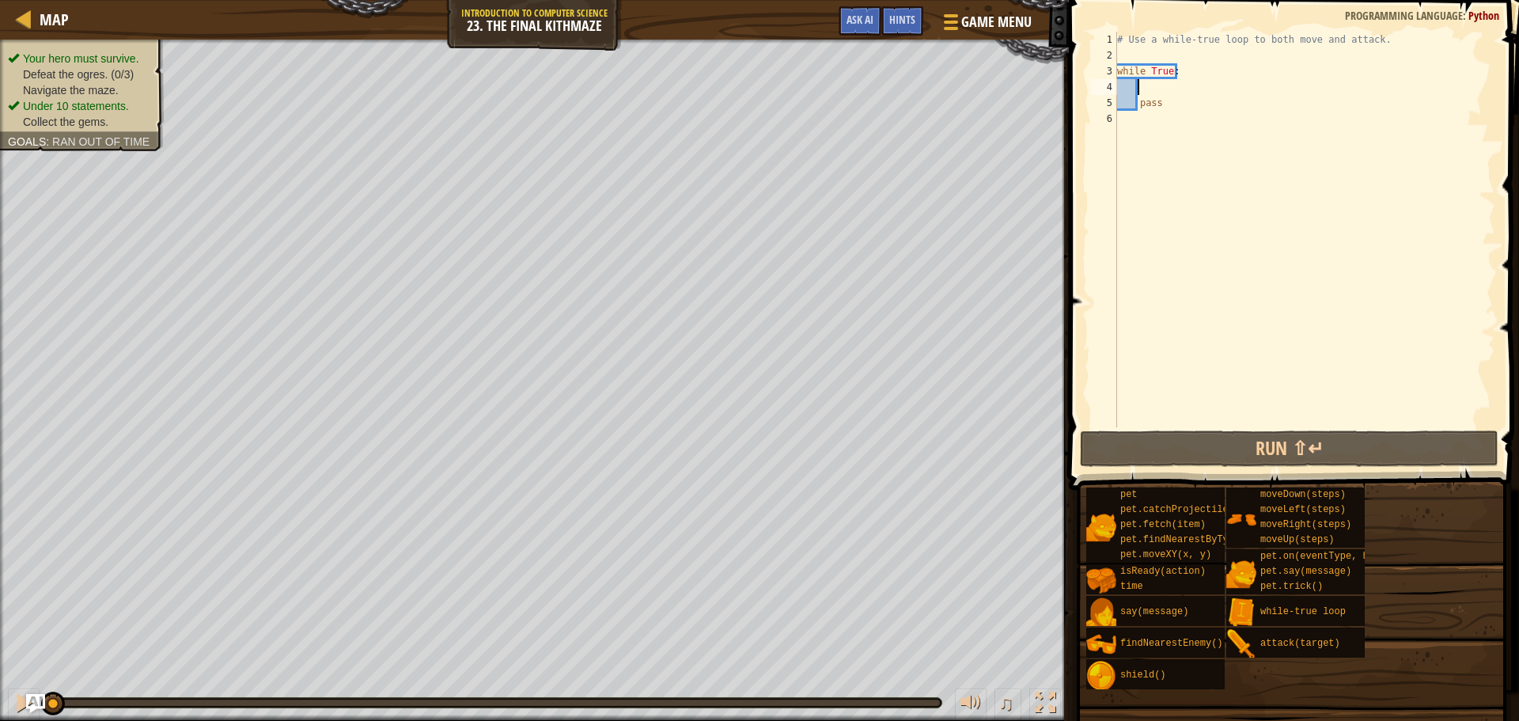
click at [1167, 83] on div "# Use a while-true loop to both move and attack. while True : pass" at bounding box center [1304, 245] width 381 height 427
type textarea "r"
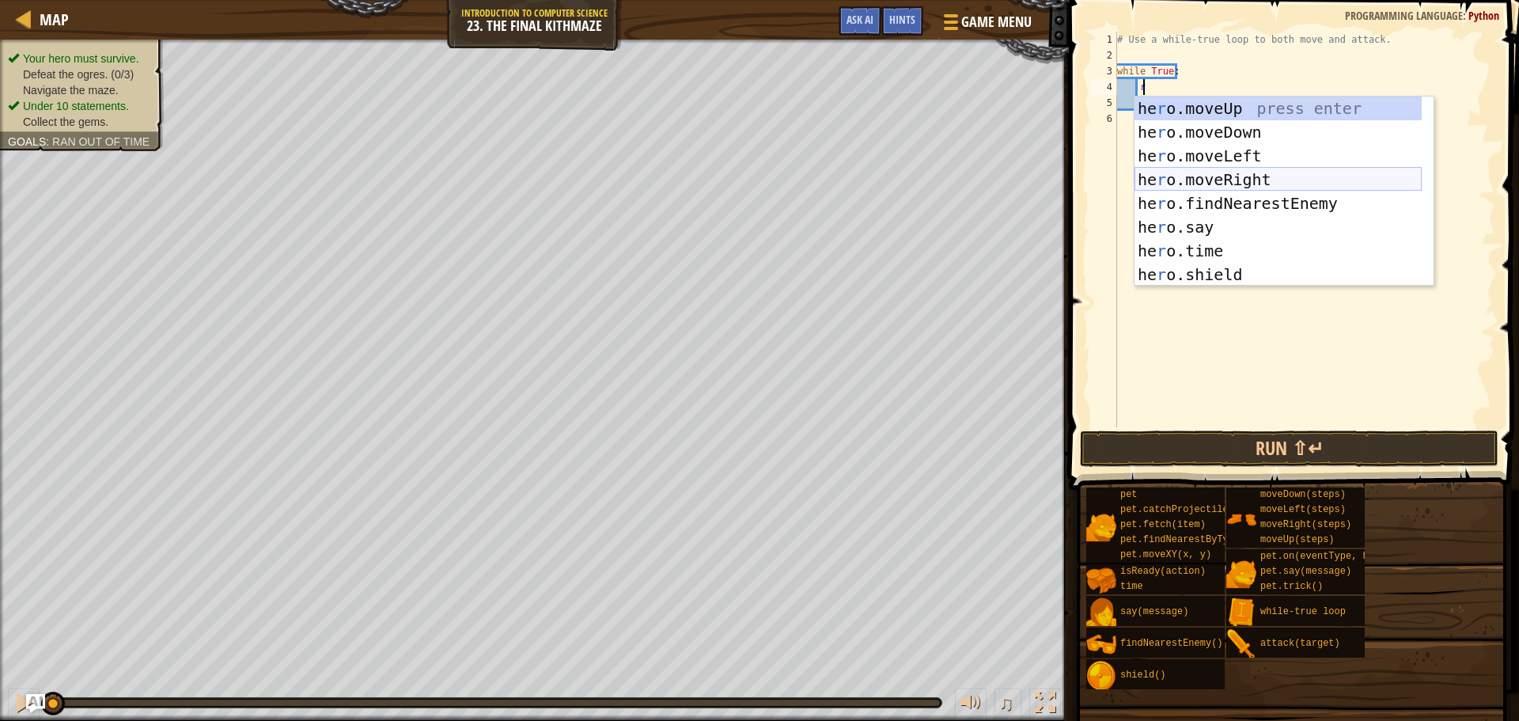
click at [1256, 170] on div "he r o.moveUp press enter he r o.moveDown press enter he r o.moveLeft press ent…" at bounding box center [1277, 214] width 287 height 237
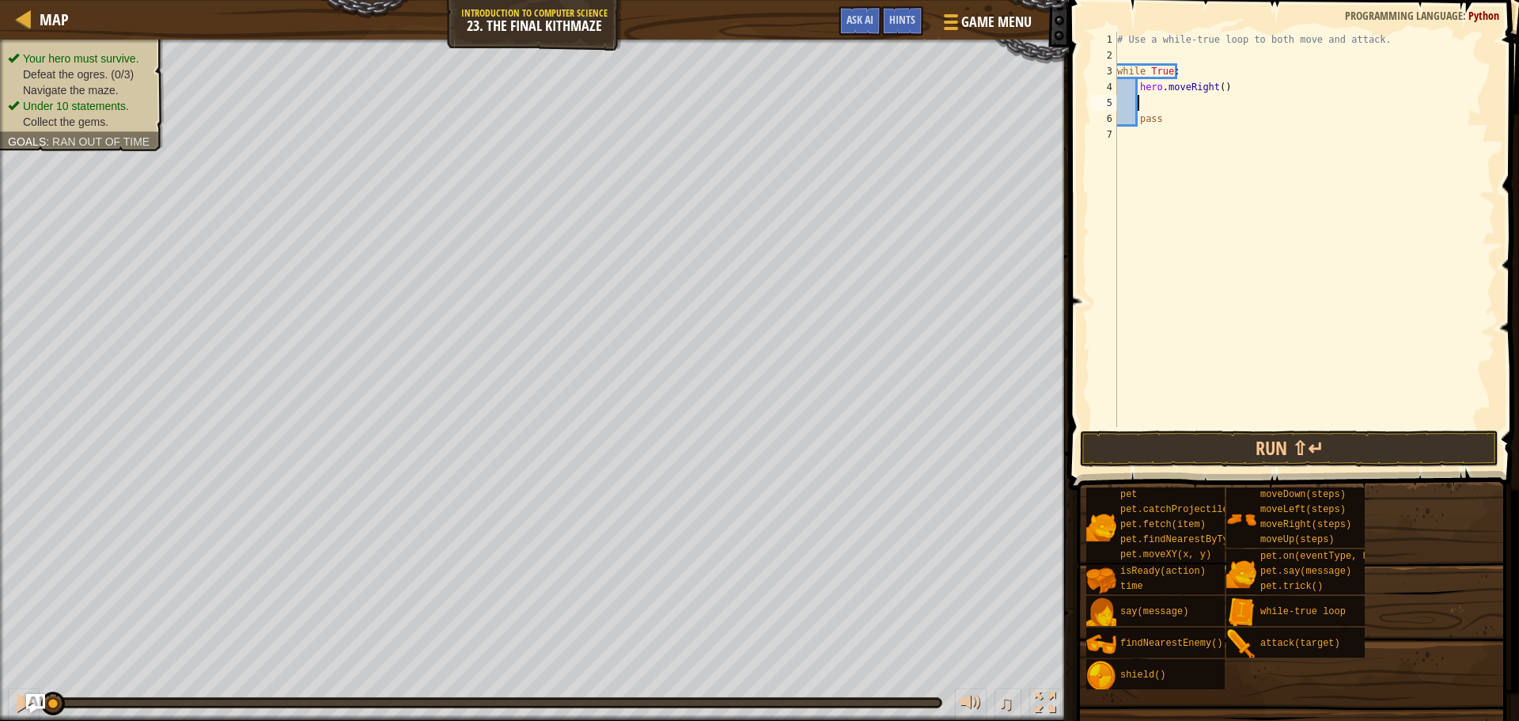
type textarea "u"
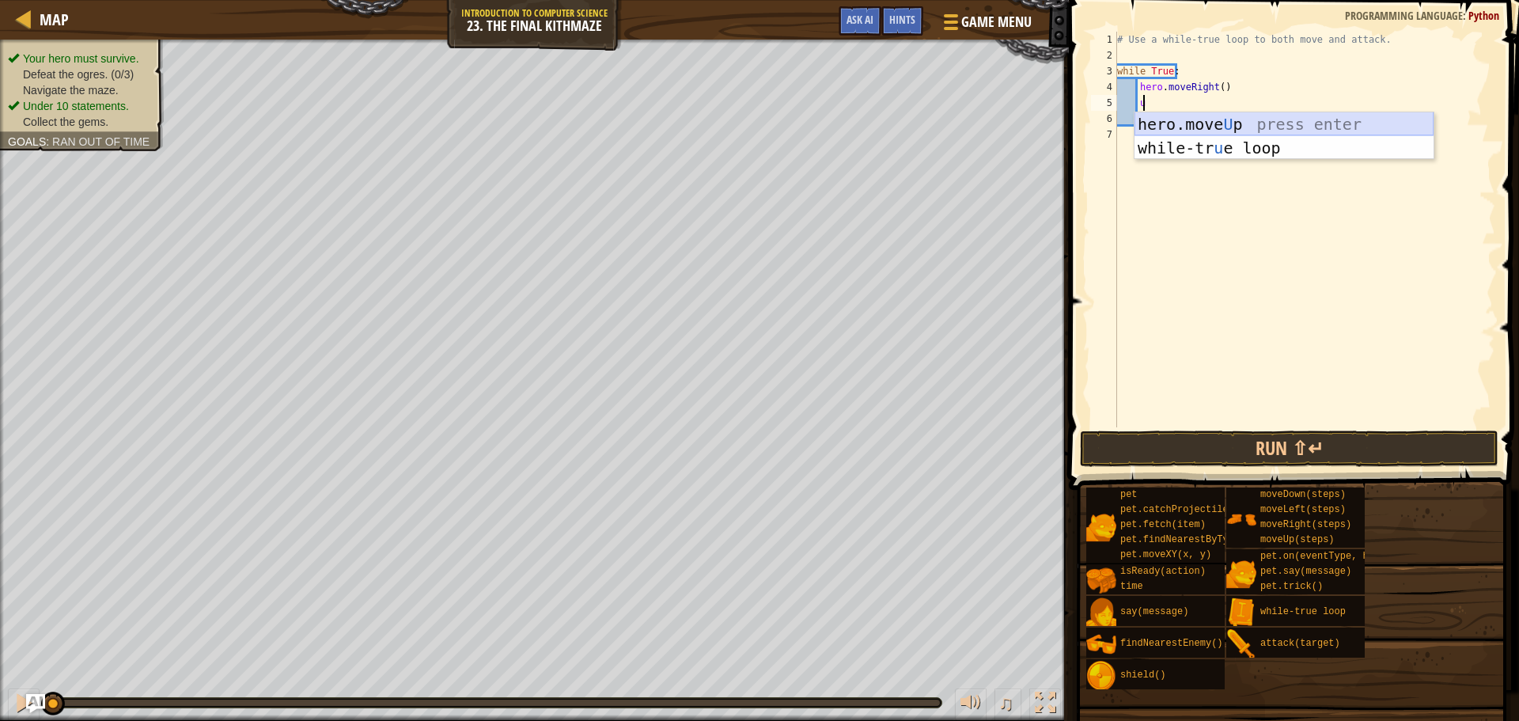
click at [1248, 124] on div "hero.move U p press enter while-tr u e loop press enter" at bounding box center [1283, 159] width 299 height 95
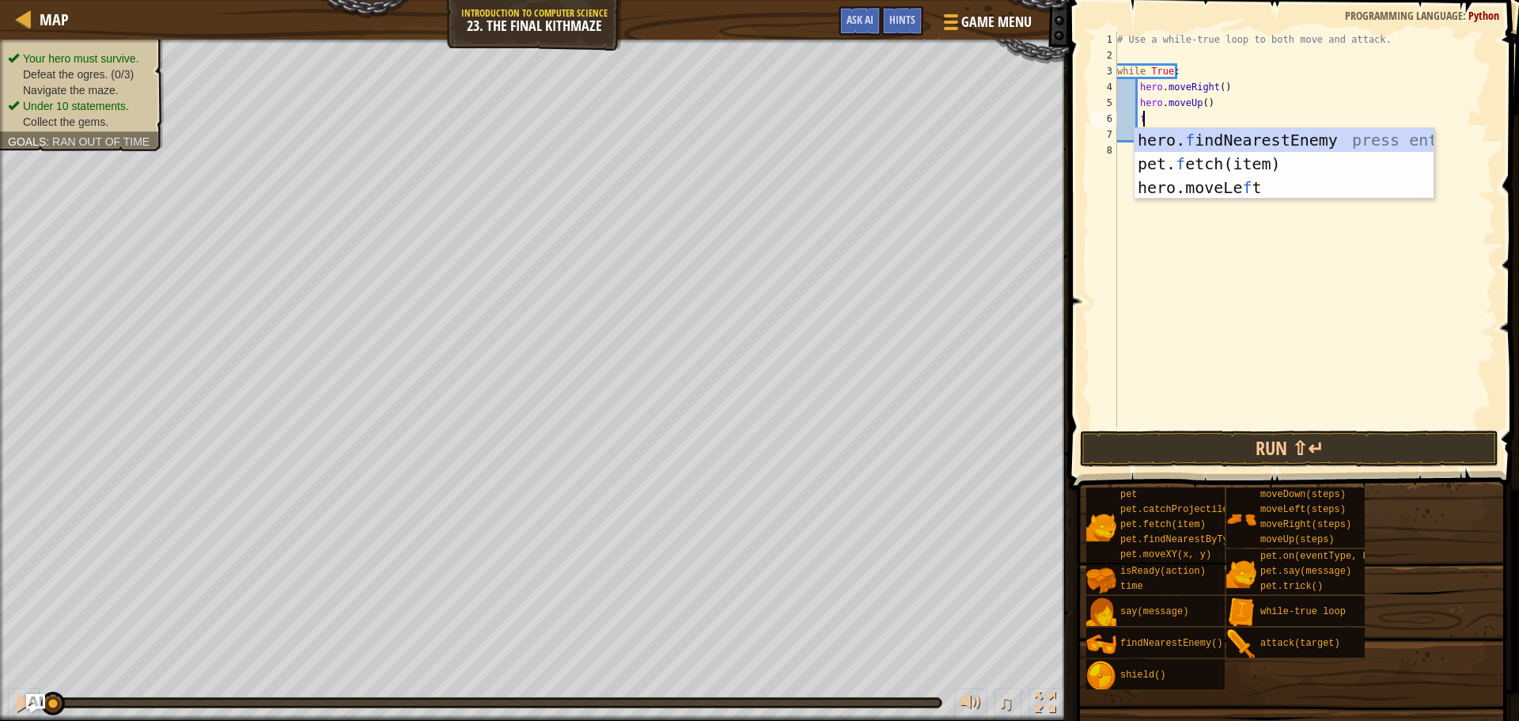
scroll to position [7, 2]
type textarea "fin"
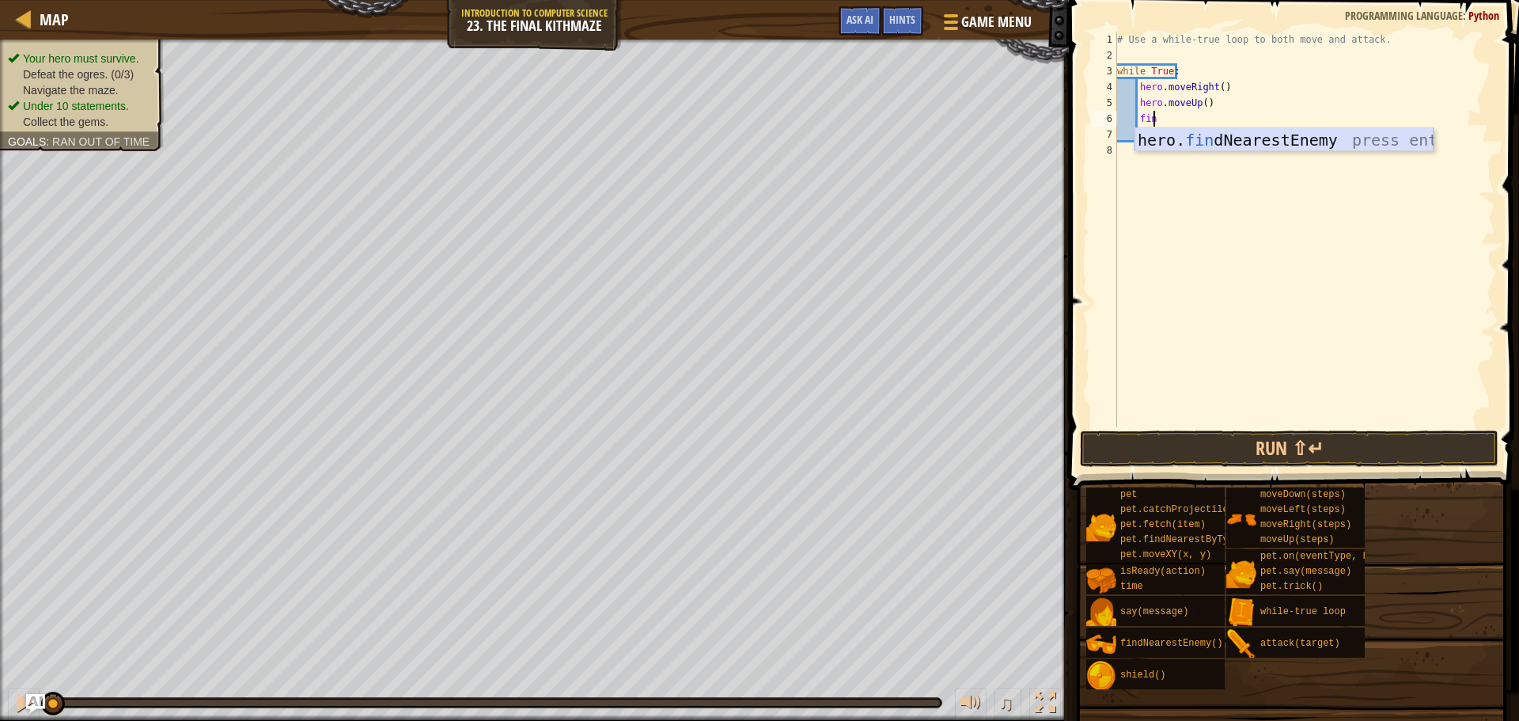
click at [1227, 135] on div "hero. fin dNearestEnemy press enter" at bounding box center [1283, 163] width 299 height 71
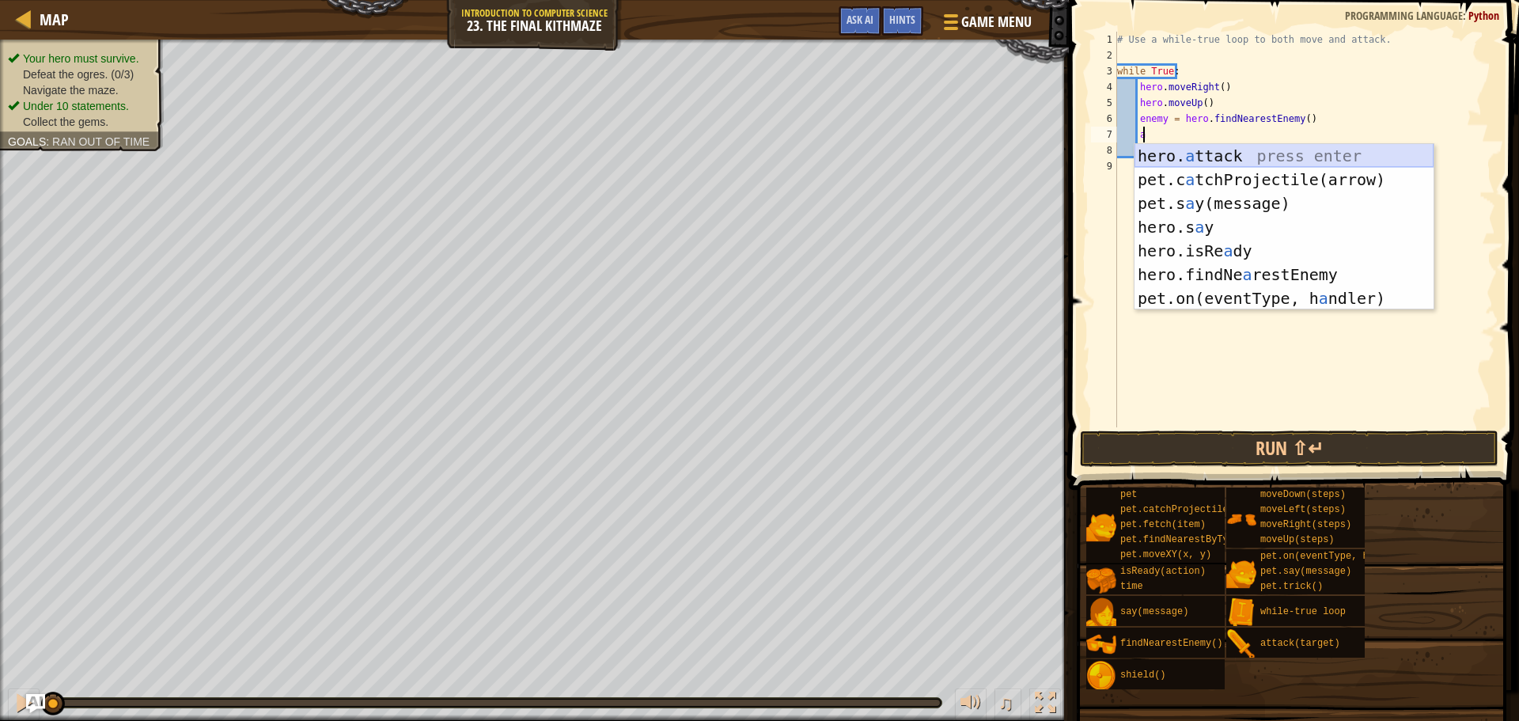
click at [1236, 157] on div "hero. a ttack press enter pet.c a tchProjectile(arrow) press enter pet.s a y(me…" at bounding box center [1283, 251] width 299 height 214
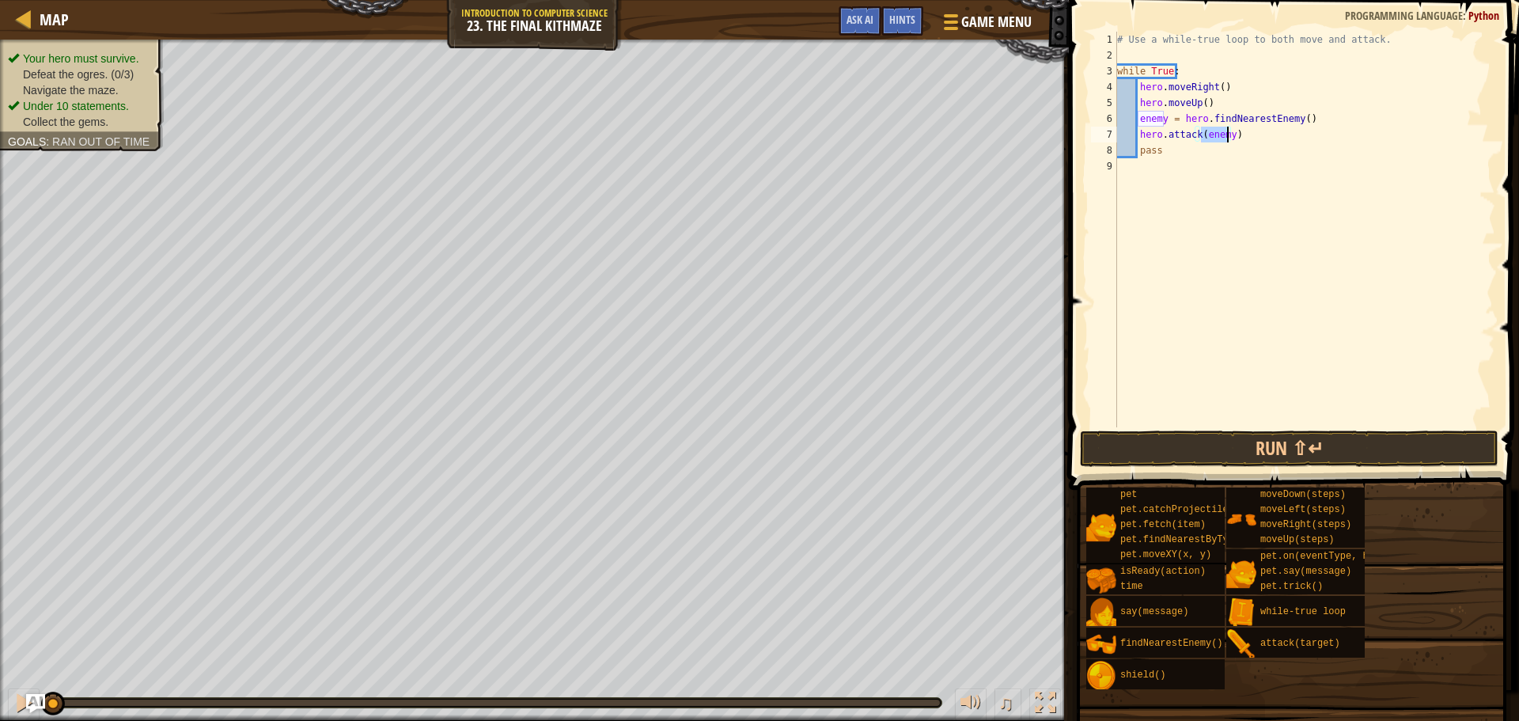
click at [1242, 123] on div "# Use a while-true loop to both move and attack. while True : hero . moveRight …" at bounding box center [1304, 245] width 381 height 427
click at [1244, 140] on div "# Use a while-true loop to both move and attack. while True : hero . moveRight …" at bounding box center [1304, 245] width 381 height 427
type textarea "hero.attack(enemy)"
type textarea "r"
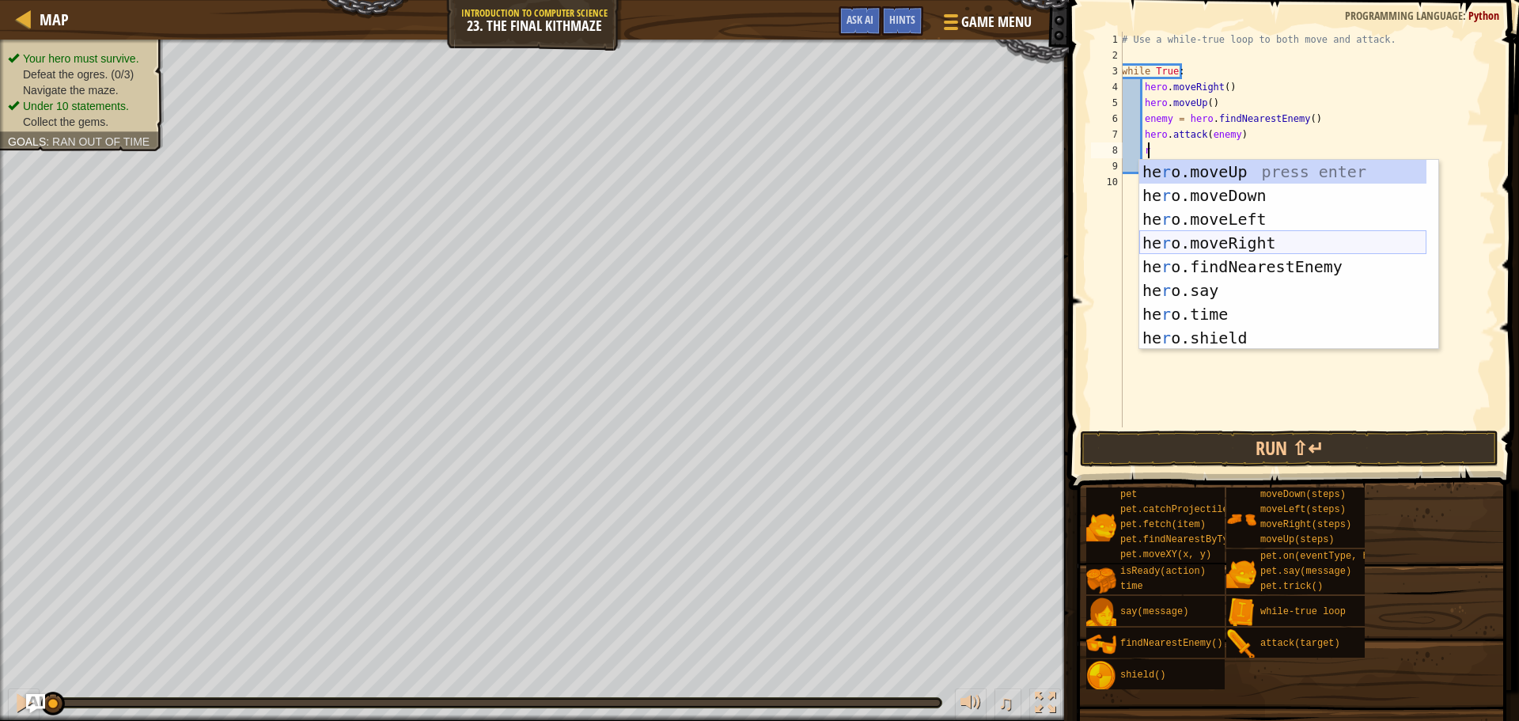
click at [1300, 236] on div "he r o.moveUp press enter he r o.moveDown press enter he r o.moveLeft press ent…" at bounding box center [1282, 278] width 287 height 237
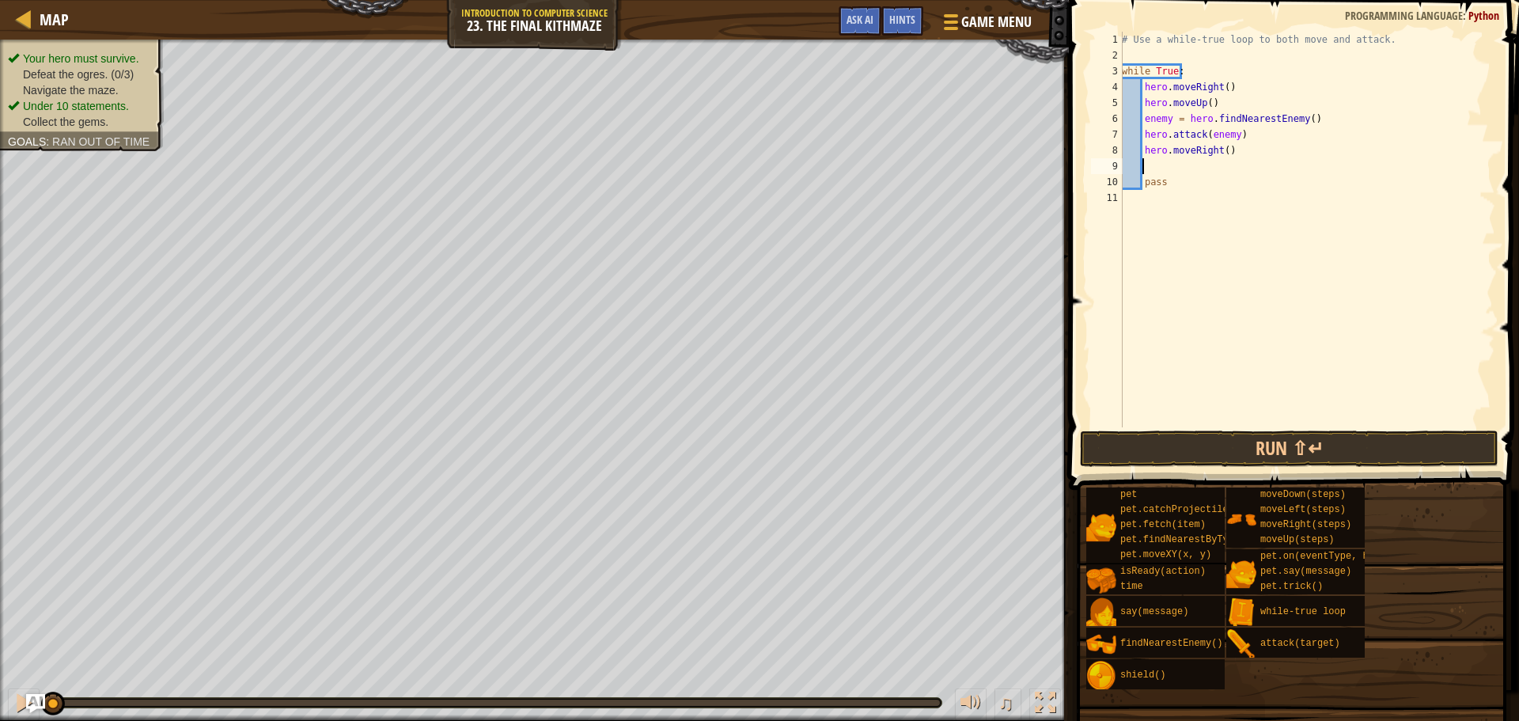
type textarea "d"
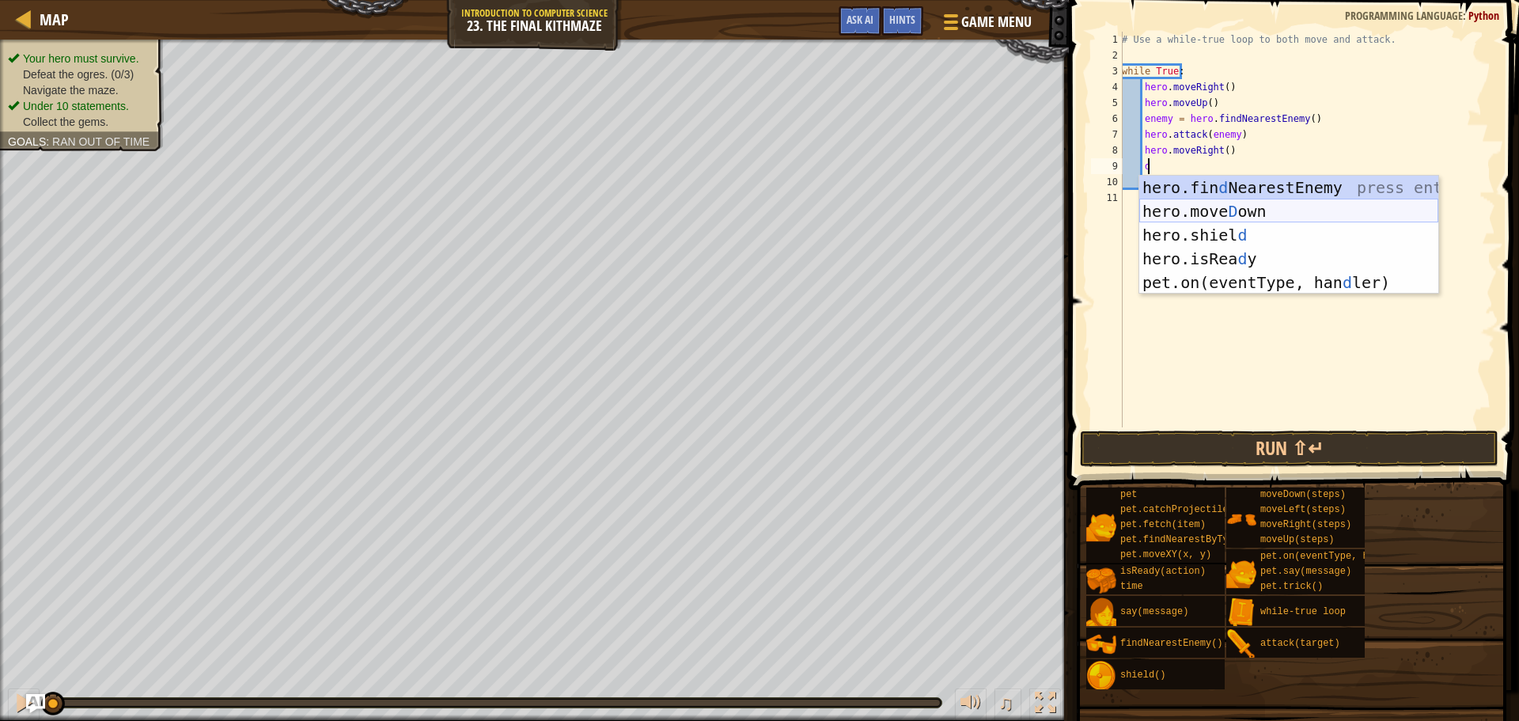
click at [1193, 214] on div "hero.fin d NearestEnemy press enter hero.[PERSON_NAME] own press enter hero.[PE…" at bounding box center [1288, 259] width 299 height 166
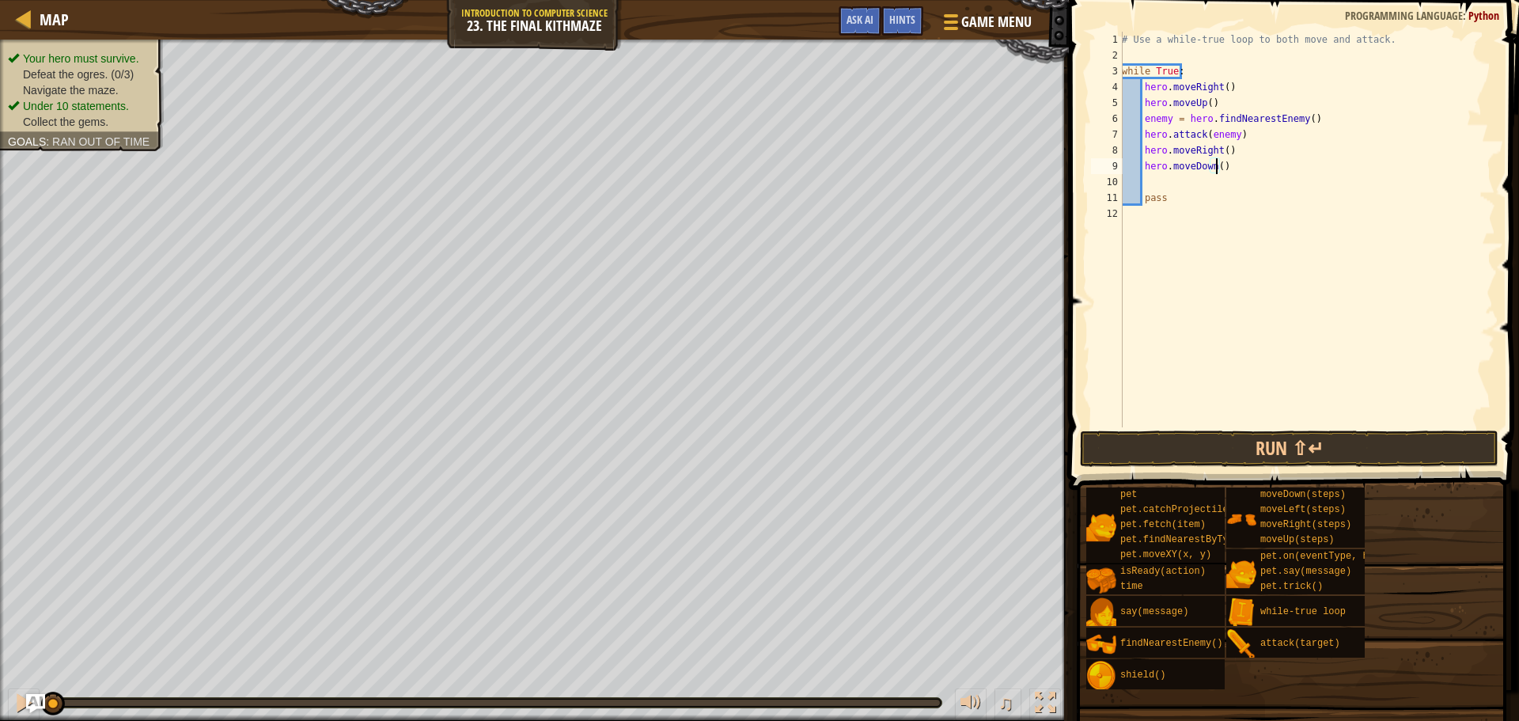
click at [1213, 168] on div "# Use a while-true loop to both move and attack. while True : hero . moveRight …" at bounding box center [1306, 245] width 377 height 427
type textarea "hero.moveDown(2)"
click at [1198, 186] on div "# Use a while-true loop to both move and attack. while True : hero . moveRight …" at bounding box center [1306, 245] width 377 height 427
type textarea "u"
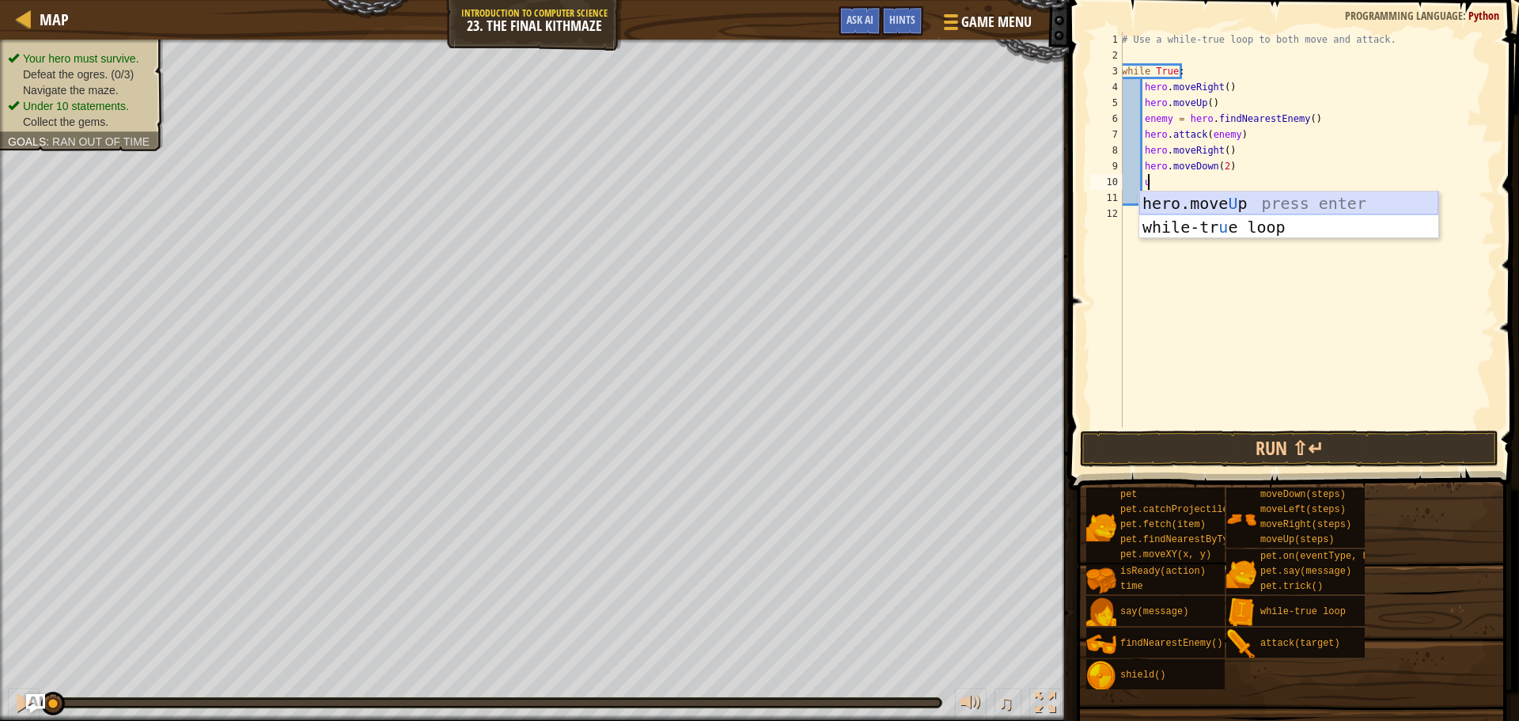
click at [1201, 199] on div "hero.move U p press enter while-tr u e loop press enter" at bounding box center [1288, 238] width 299 height 95
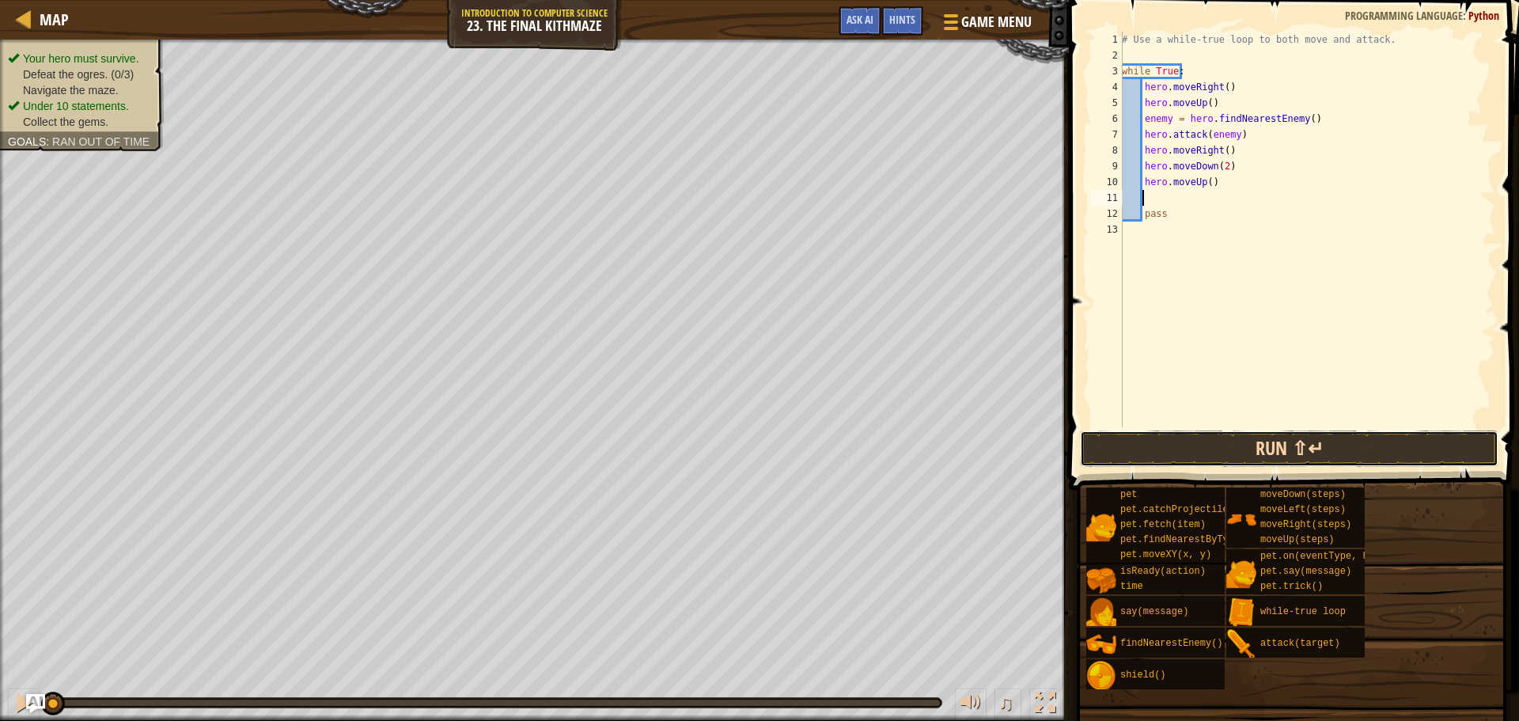
click at [1201, 449] on button "Run ⇧↵" at bounding box center [1289, 448] width 418 height 36
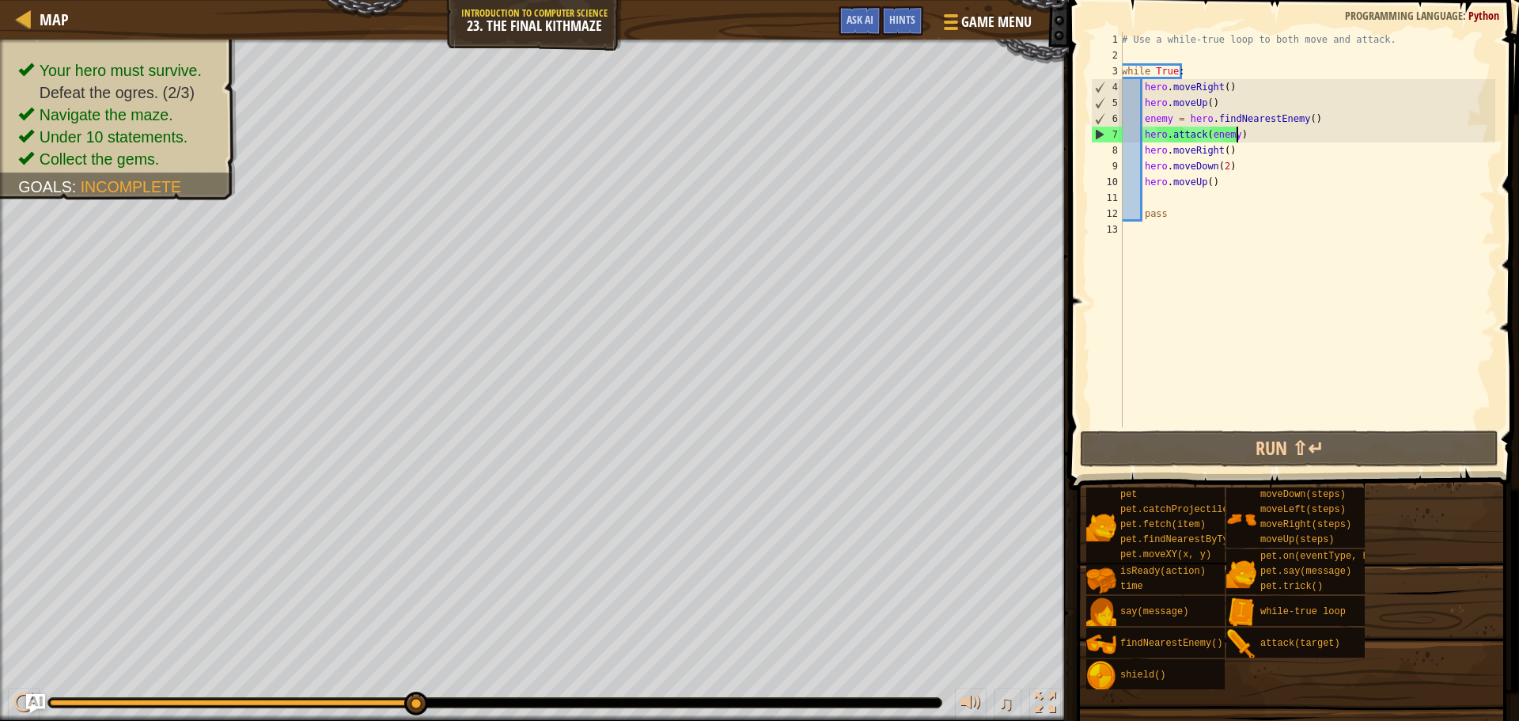
click at [1251, 132] on div "# Use a while-true loop to both move and attack. while True : hero . moveRight …" at bounding box center [1306, 245] width 377 height 427
type textarea "hero.attack(enemy)"
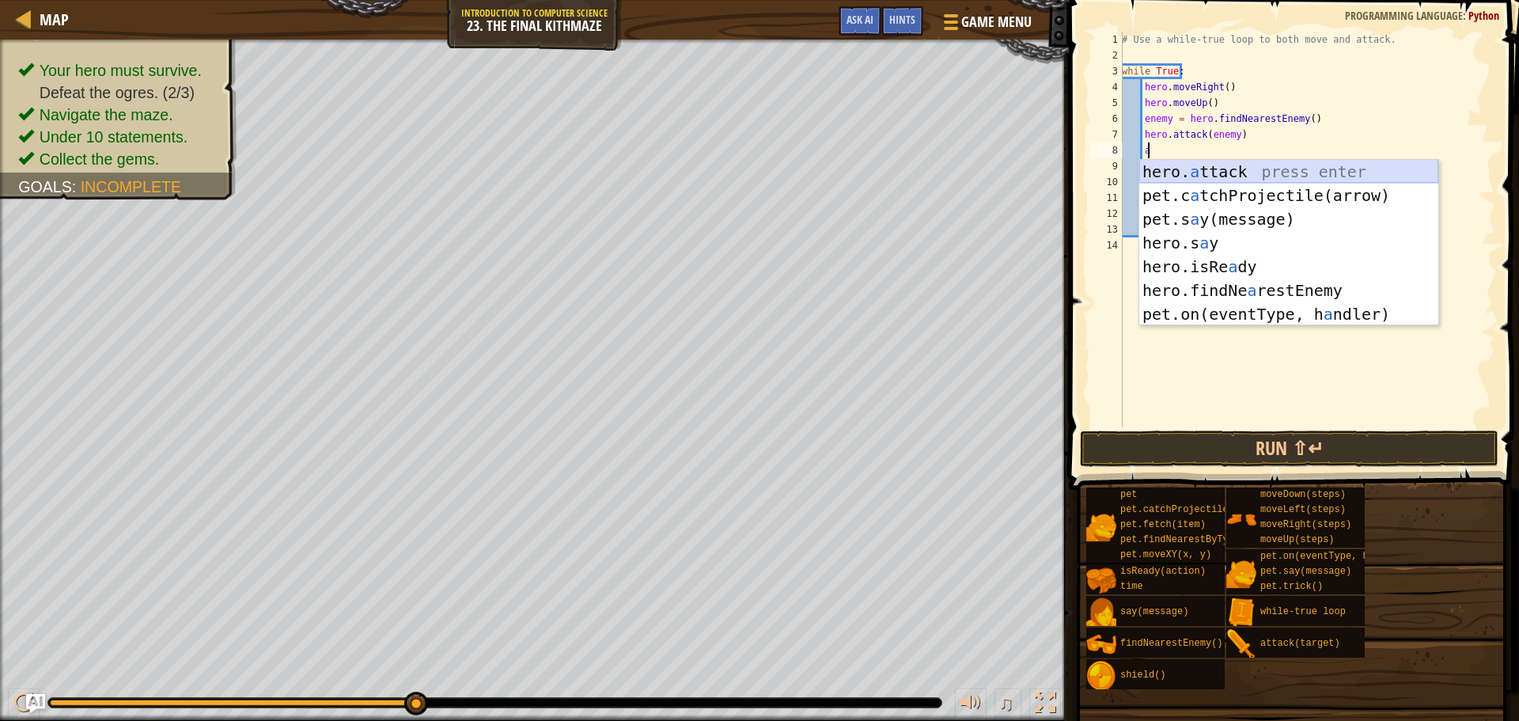
click at [1182, 168] on div "hero. a ttack press enter pet.c a tchProjectile(arrow) press enter pet.s a y(me…" at bounding box center [1288, 267] width 299 height 214
type textarea "hero.attack(enemy)"
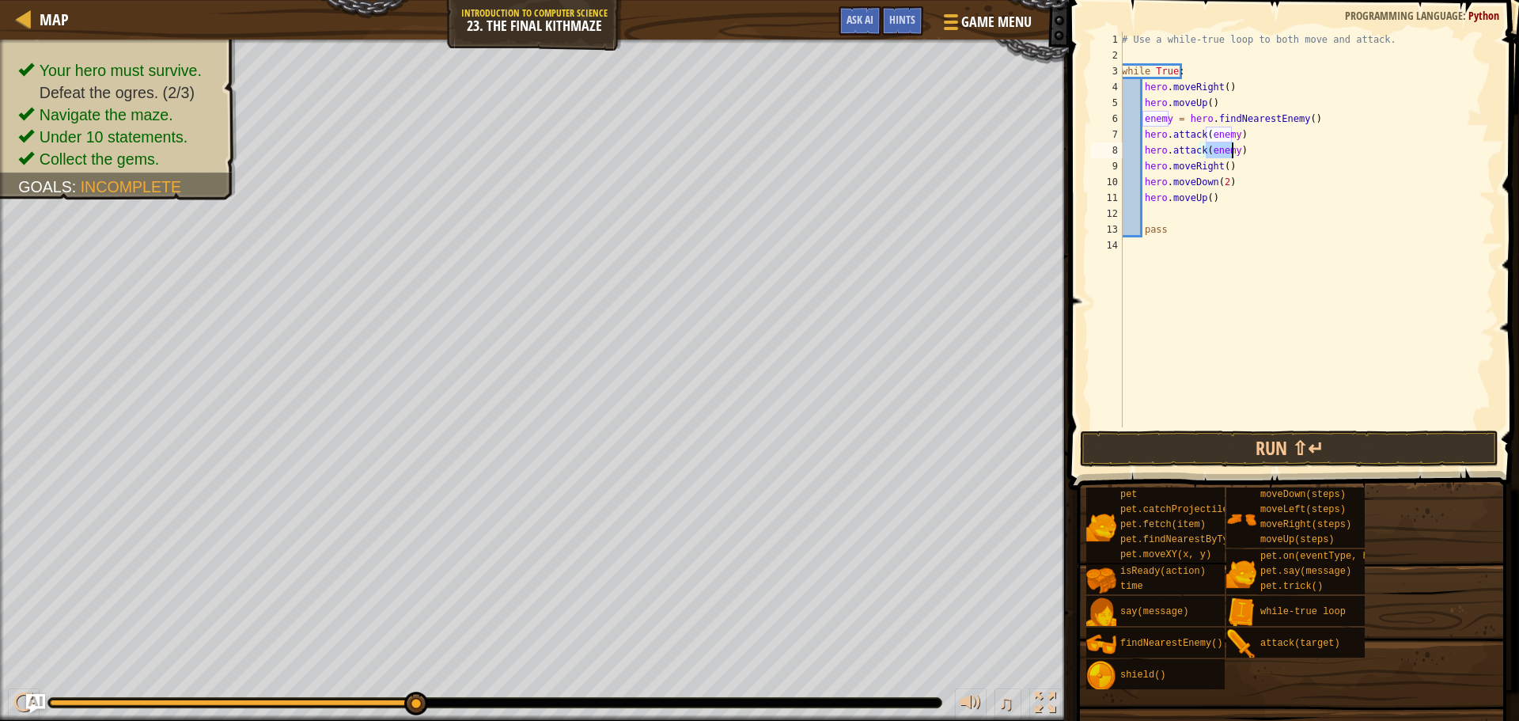
click at [1258, 218] on div "# Use a while-true loop to both move and attack. while True : hero . moveRight …" at bounding box center [1306, 245] width 377 height 427
click at [1175, 453] on button "Run ⇧↵" at bounding box center [1289, 448] width 418 height 36
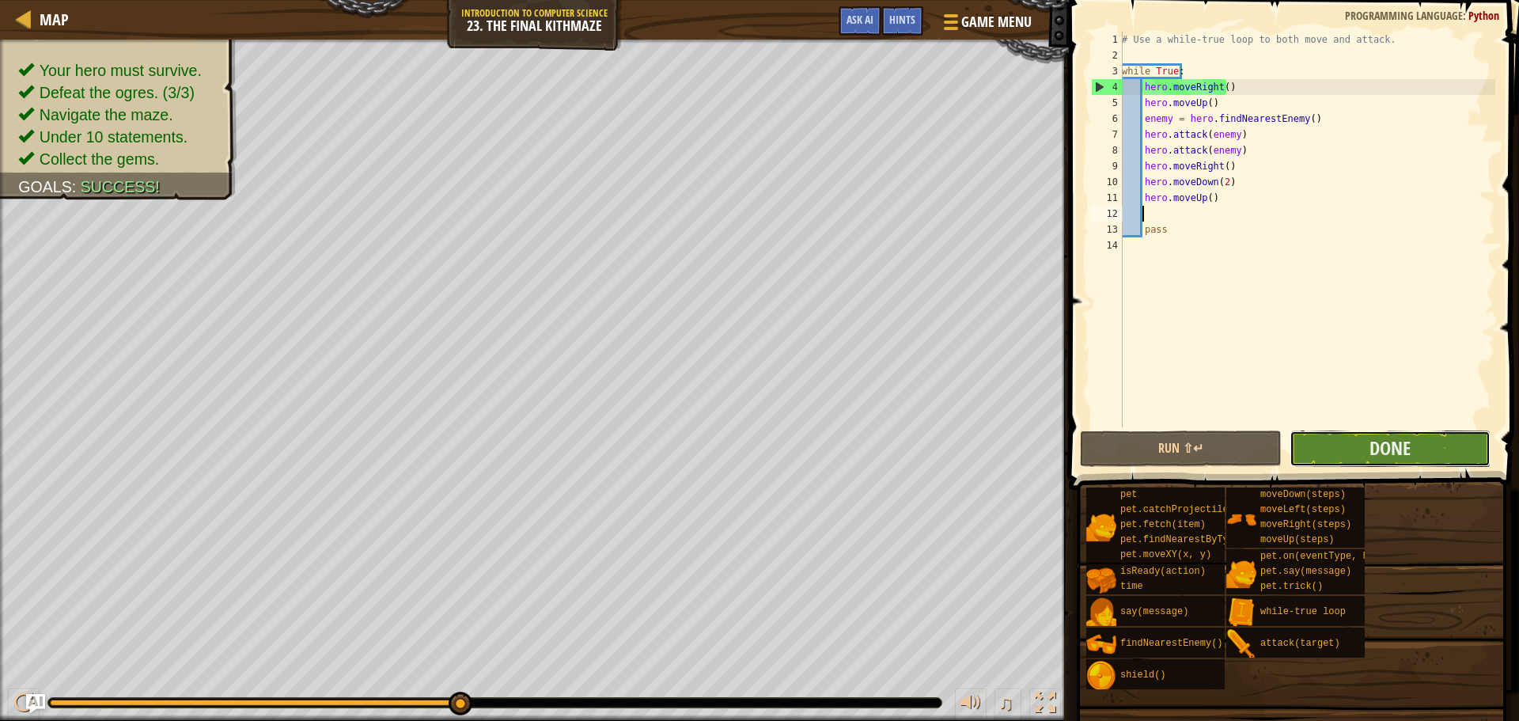
click at [1375, 430] on button "Done" at bounding box center [1389, 448] width 201 height 36
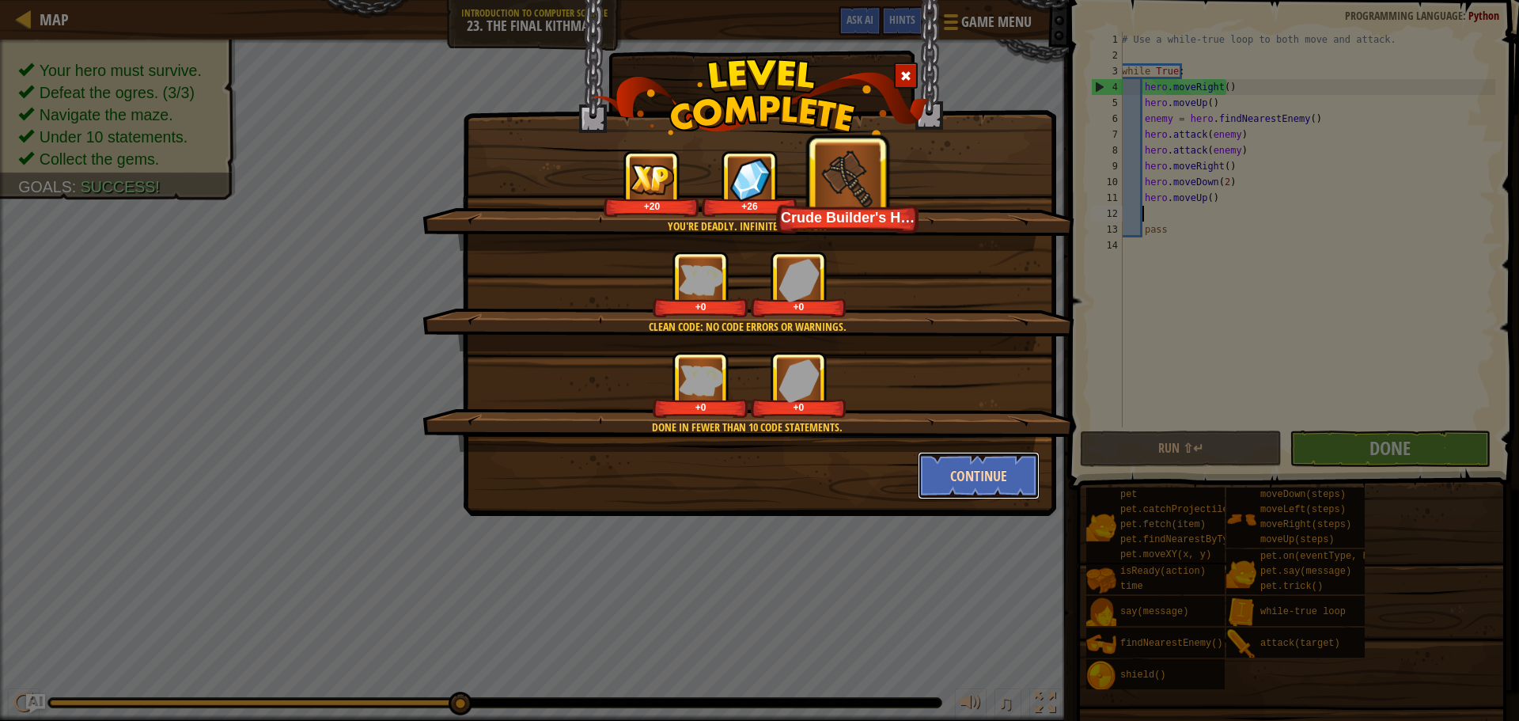
click at [976, 460] on button "Continue" at bounding box center [979, 475] width 123 height 47
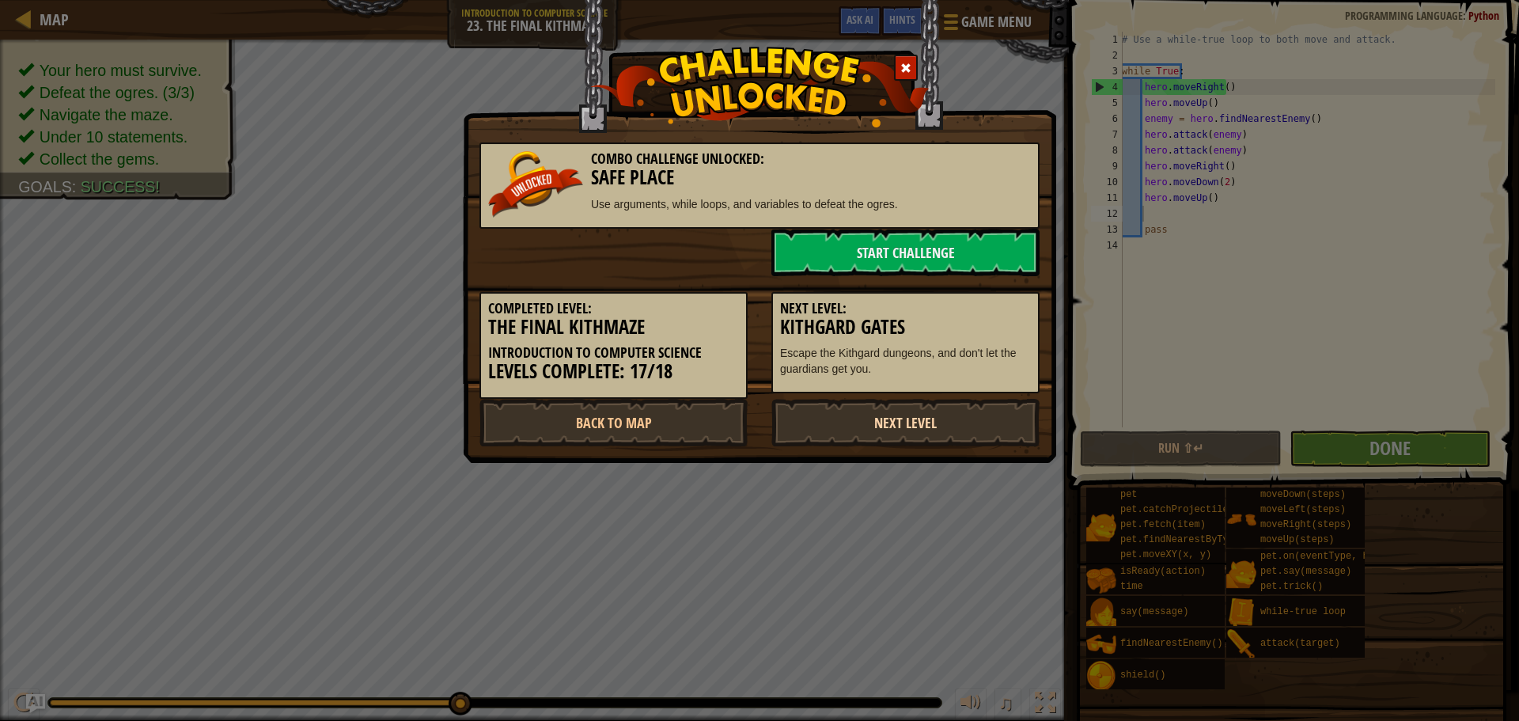
click at [922, 407] on link "Next Level" at bounding box center [905, 422] width 268 height 47
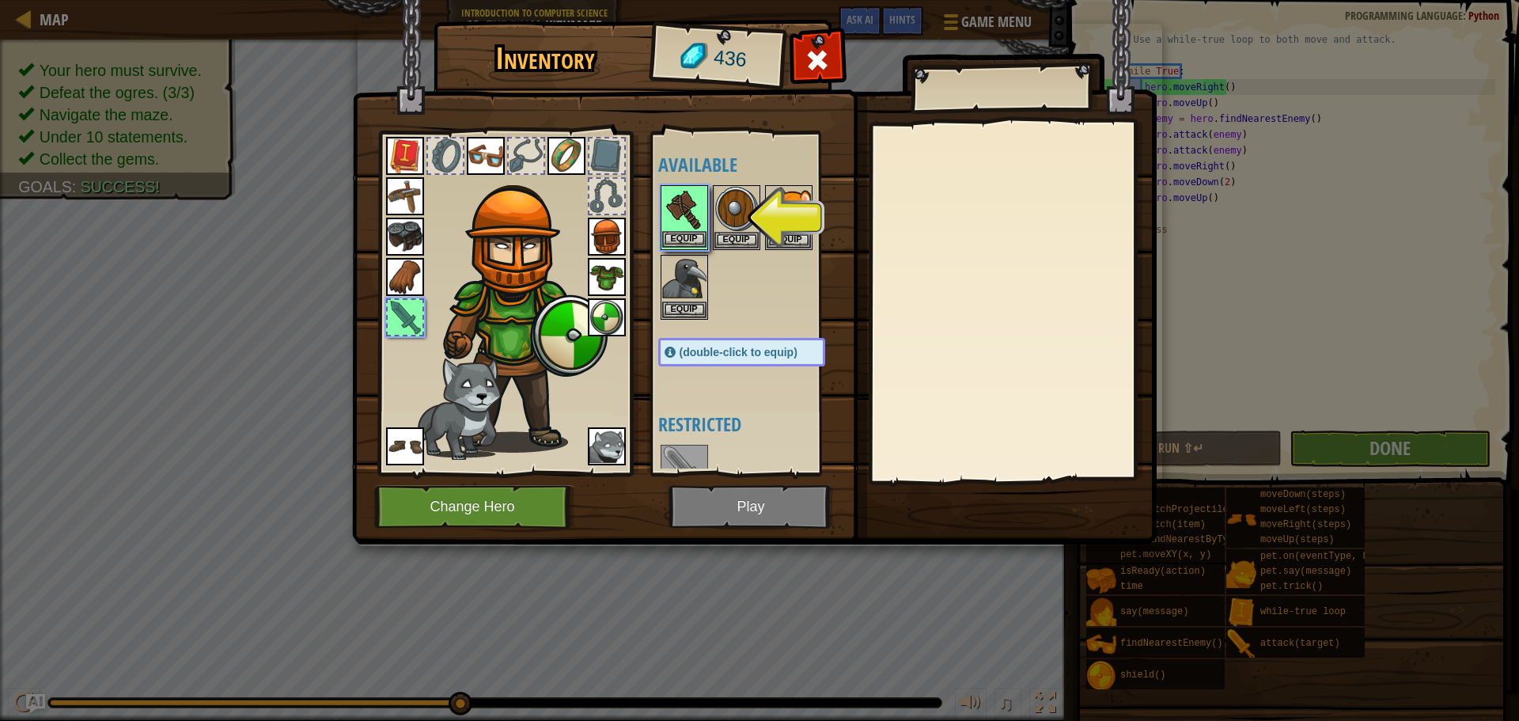
click at [683, 205] on img at bounding box center [684, 209] width 44 height 44
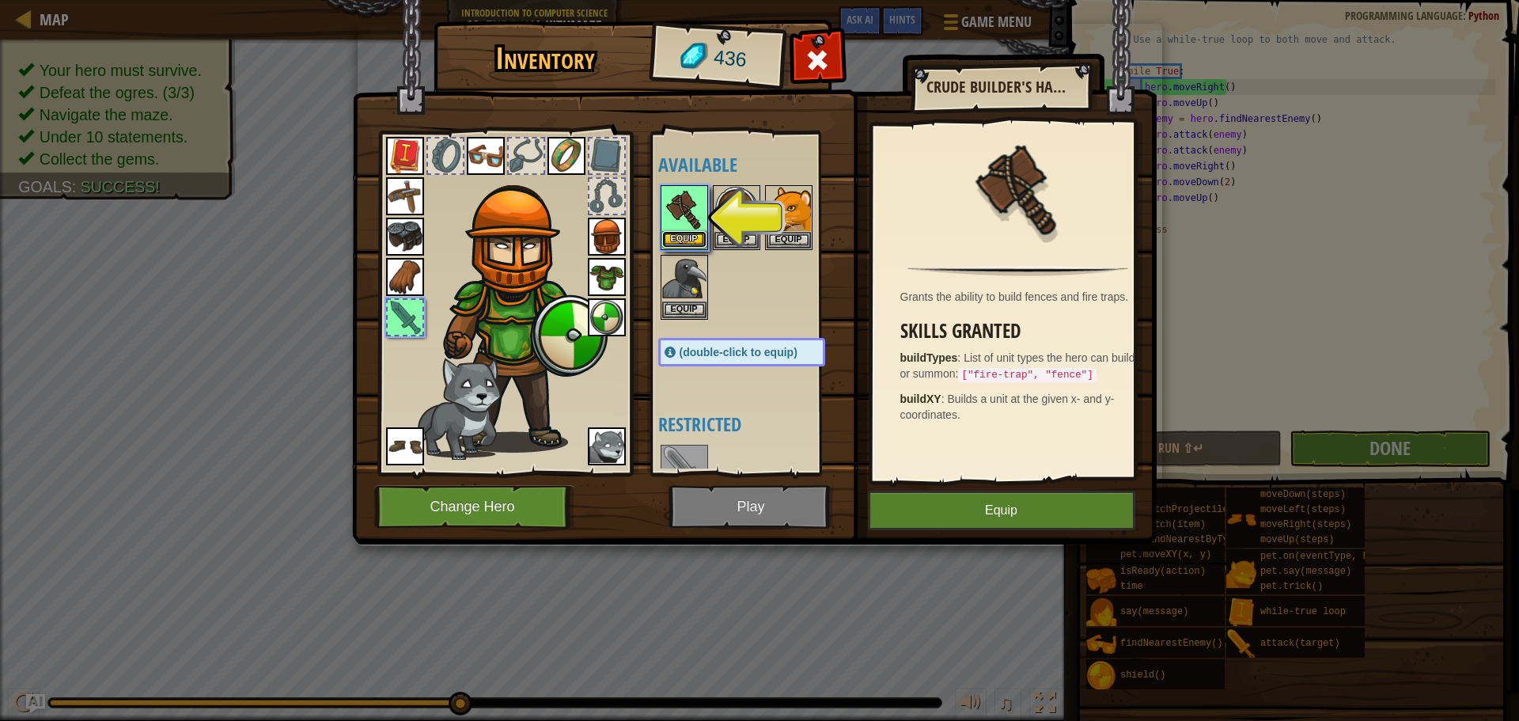
click at [698, 244] on button "Equip" at bounding box center [684, 239] width 44 height 17
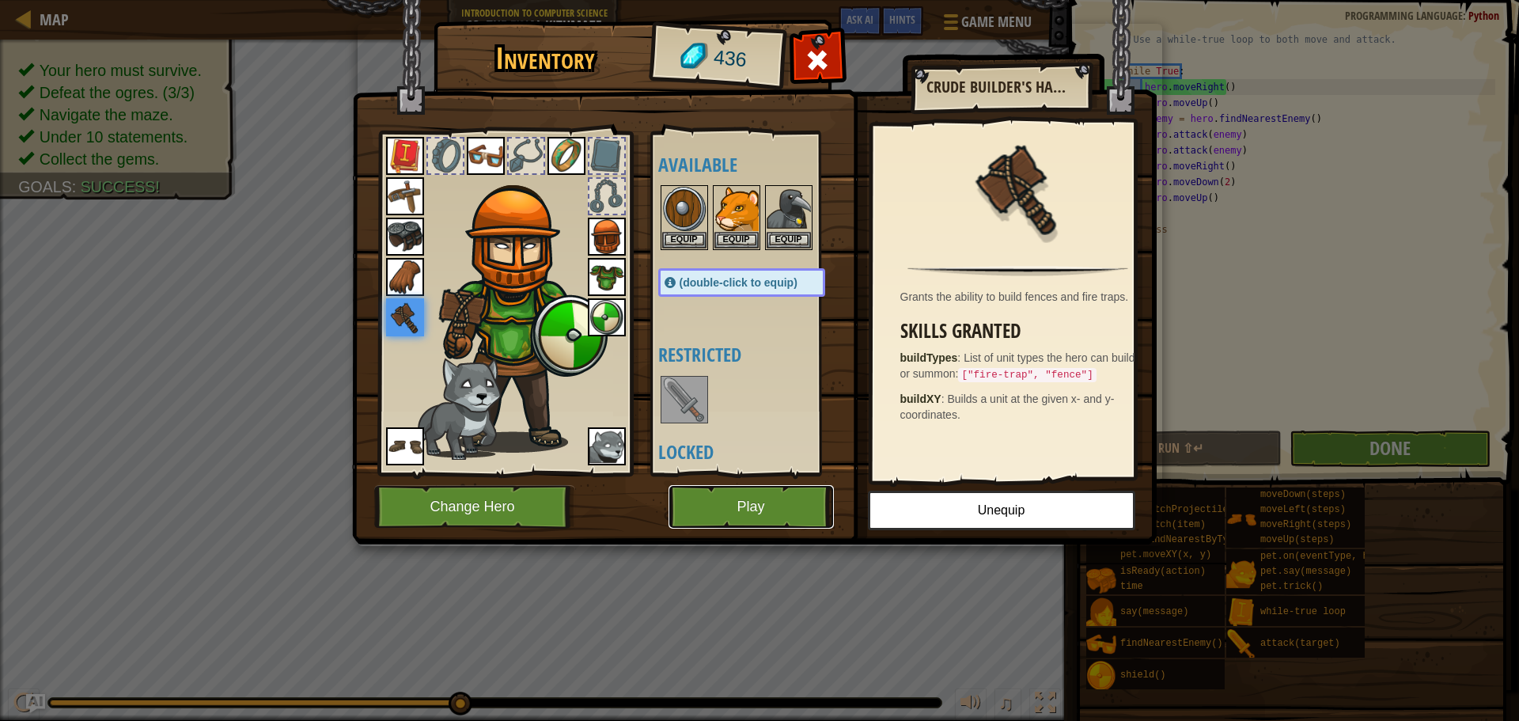
click at [716, 487] on button "Play" at bounding box center [750, 507] width 165 height 44
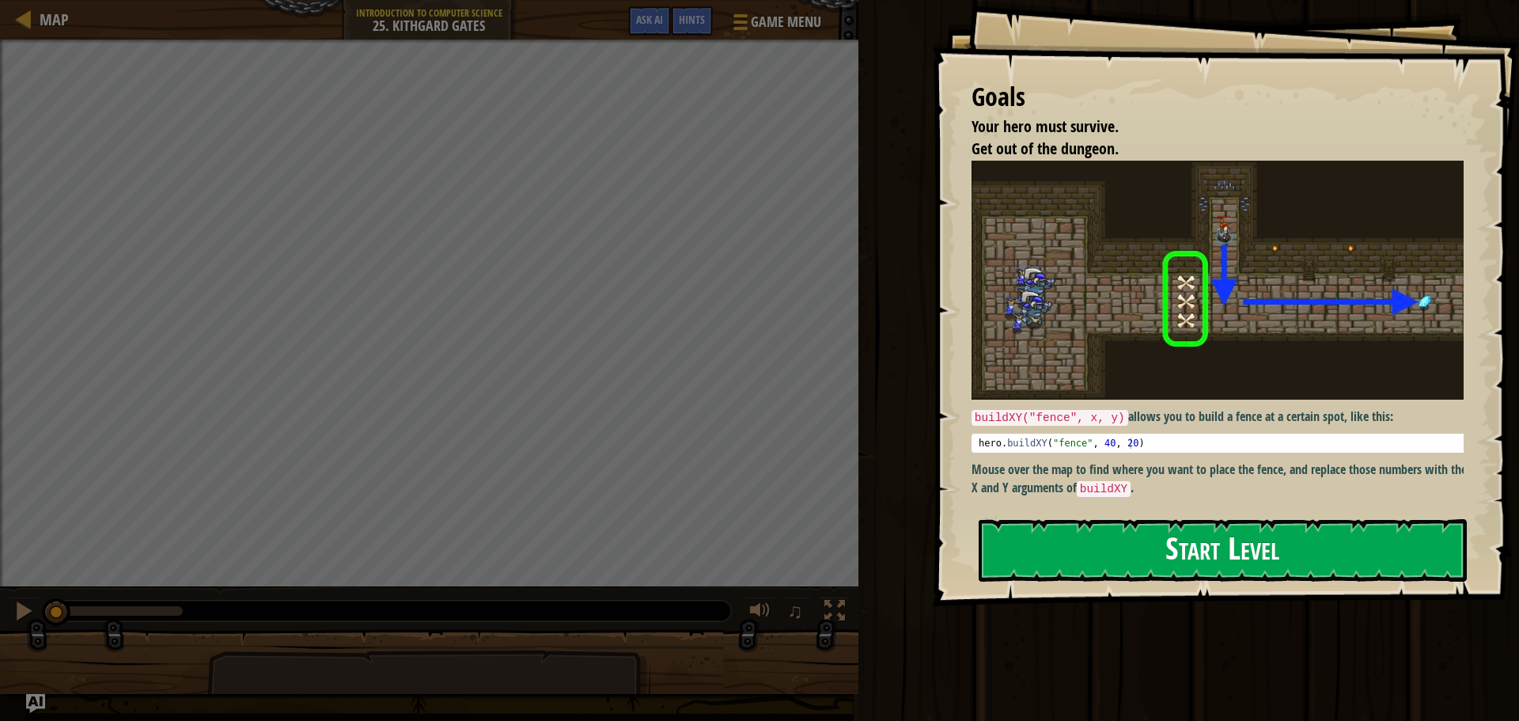
click at [1235, 544] on button "Start Level" at bounding box center [1222, 550] width 488 height 62
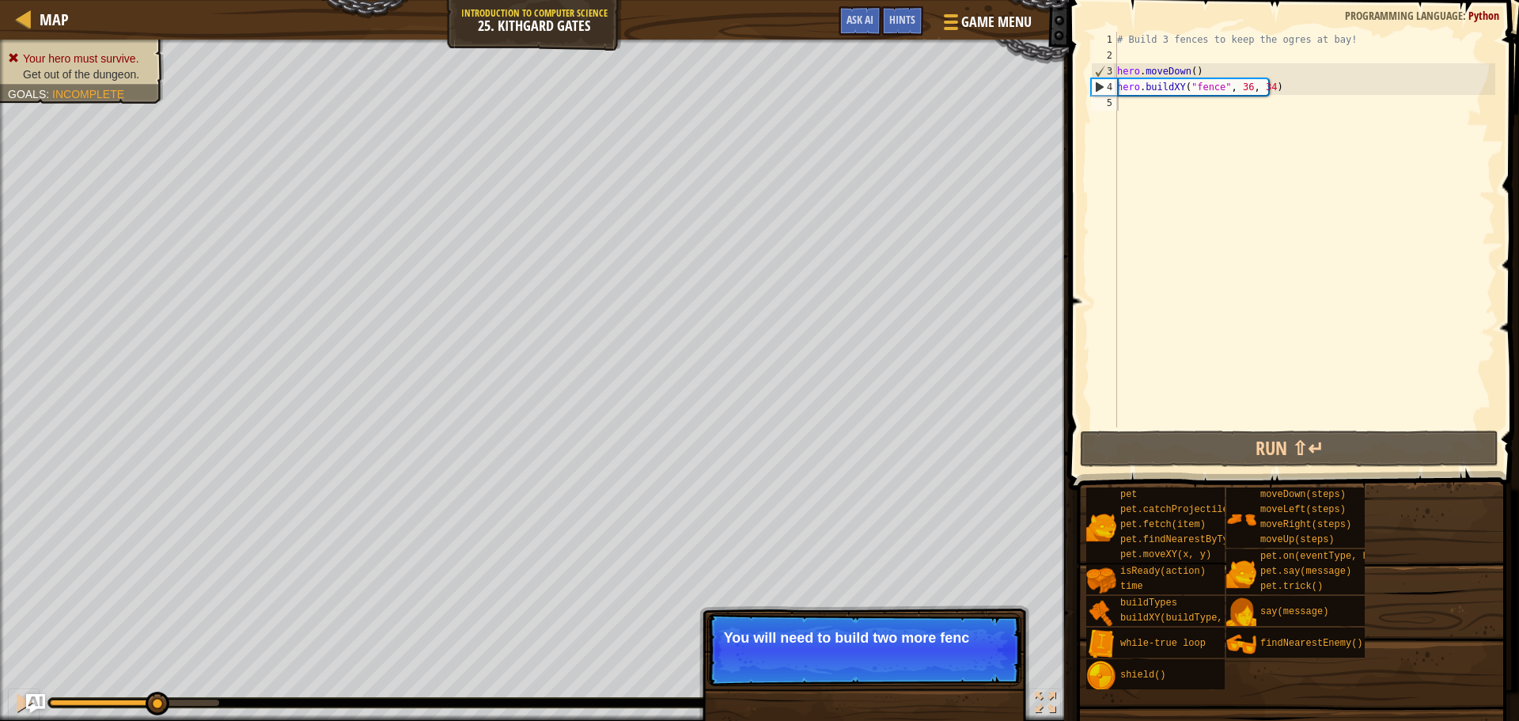
click at [843, 674] on p "Skip (esc) Continue You will need to build two more fenc" at bounding box center [864, 649] width 314 height 73
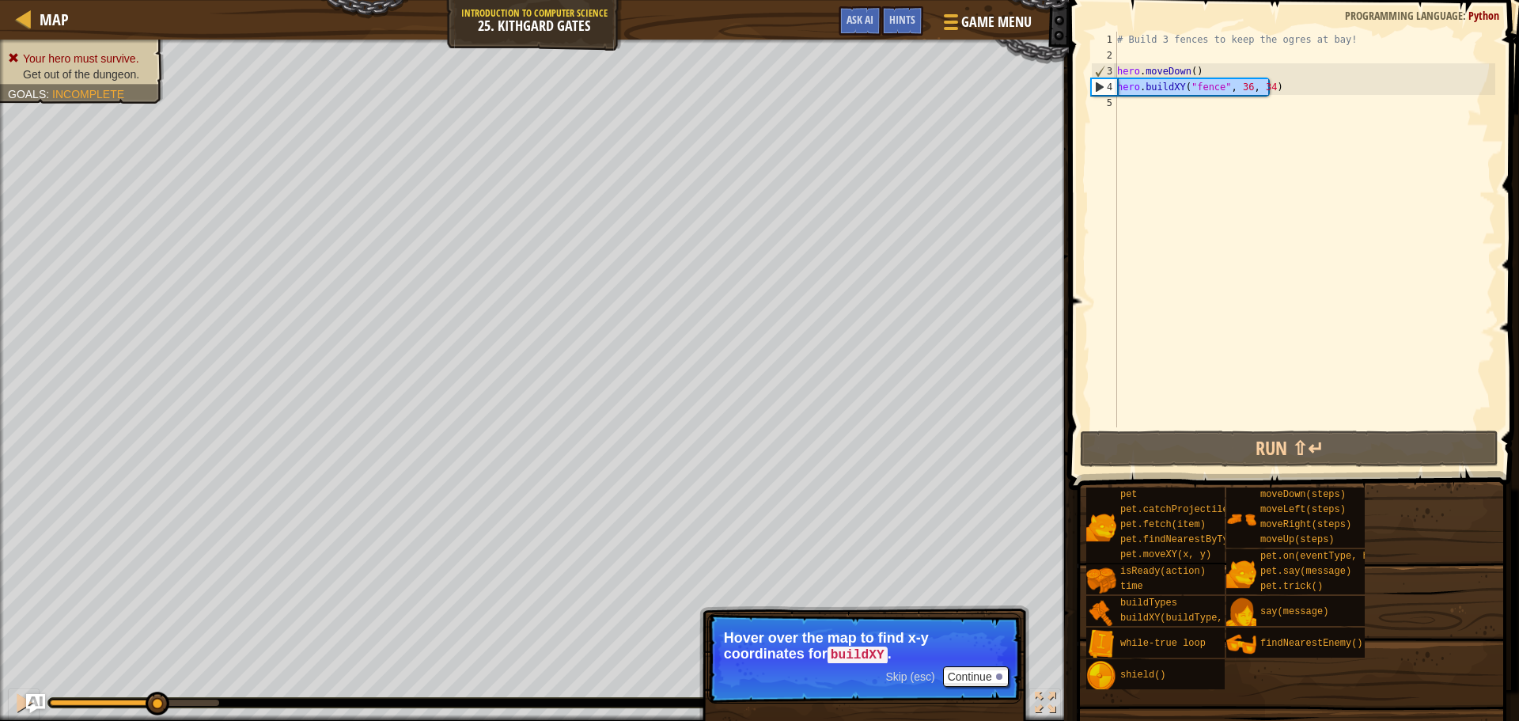
drag, startPoint x: 1281, startPoint y: 81, endPoint x: 1119, endPoint y: 89, distance: 162.4
click at [1119, 89] on div "# Build 3 fences to keep the ogres at bay! hero . moveDown ( ) hero . buildXY (…" at bounding box center [1304, 245] width 381 height 427
type textarea "hero.buildXY("fence", 36, 34)"
click at [1147, 108] on div "# Build 3 fences to keep the ogres at bay! hero . moveDown ( ) hero . buildXY (…" at bounding box center [1304, 245] width 381 height 427
paste textarea "hero.buildXY("fence", 36, 34)"
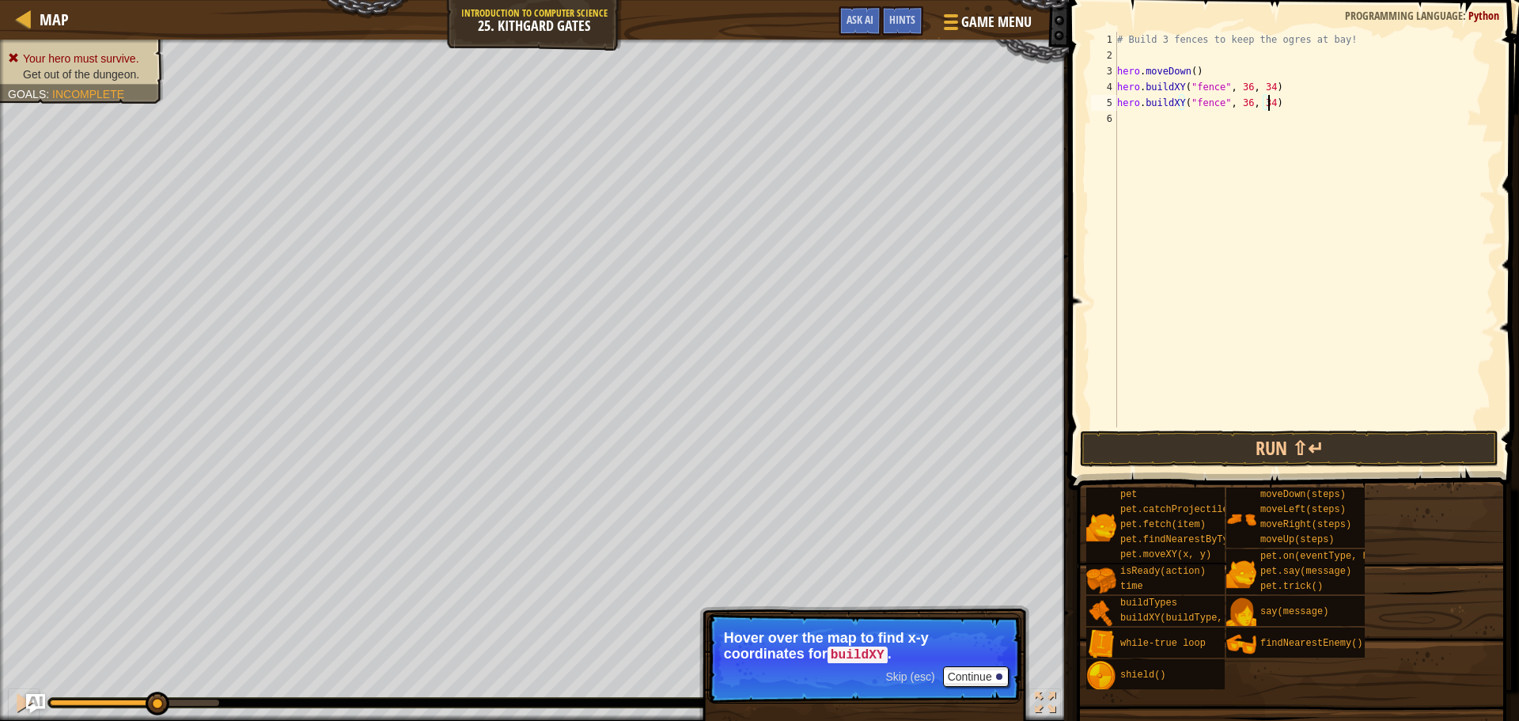
click at [1262, 104] on div "# Build 3 fences to keep the ogres at bay! hero . moveDown ( ) hero . buildXY (…" at bounding box center [1304, 245] width 381 height 427
type textarea "hero.buildXY("fence", 36, 30)"
click at [1232, 111] on div "# Build 3 fences to keep the ogres at bay! hero . moveDown ( ) hero . buildXY (…" at bounding box center [1304, 245] width 381 height 427
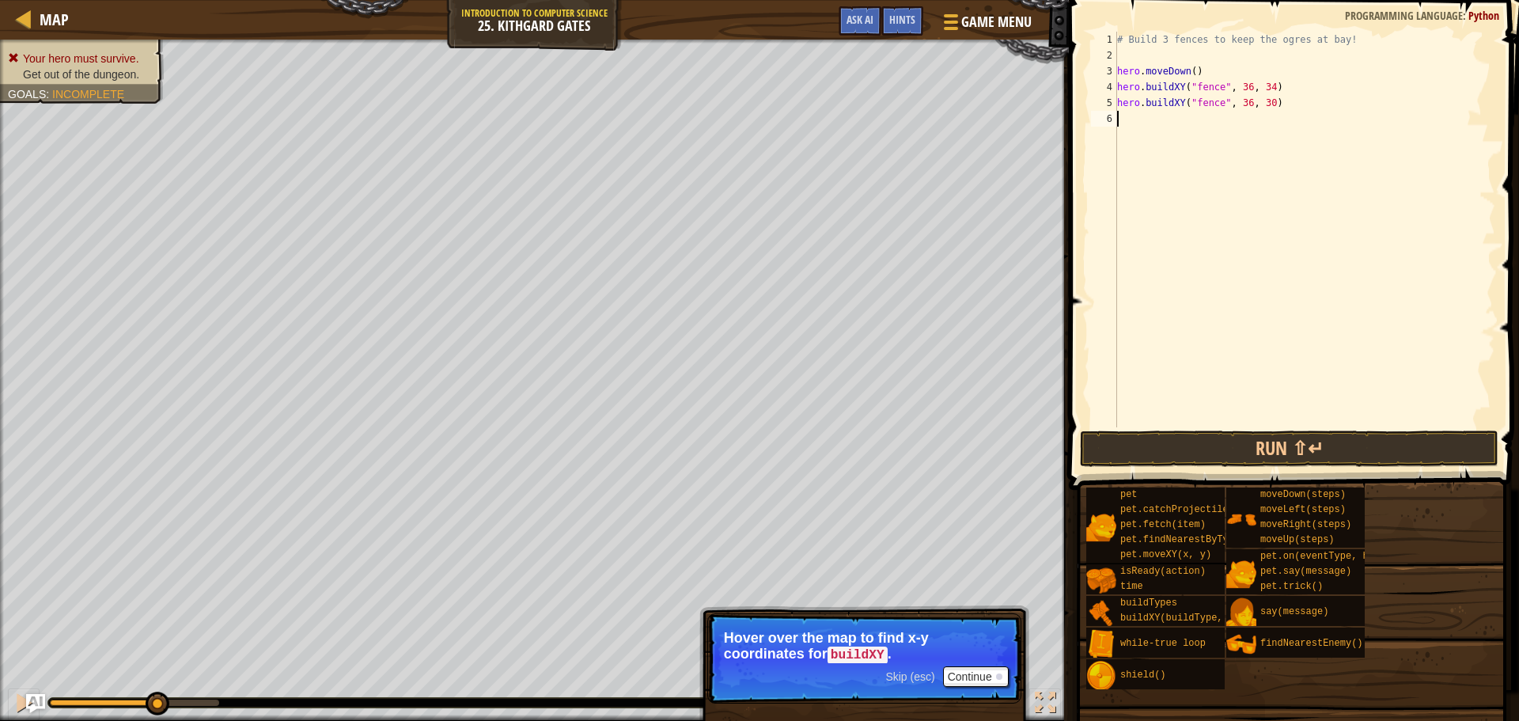
paste textarea "hero.buildXY("fence", 36, 34)"
type textarea "hero.buildXY("fence", 36,27)"
click at [1221, 445] on button "Run ⇧↵" at bounding box center [1289, 448] width 418 height 36
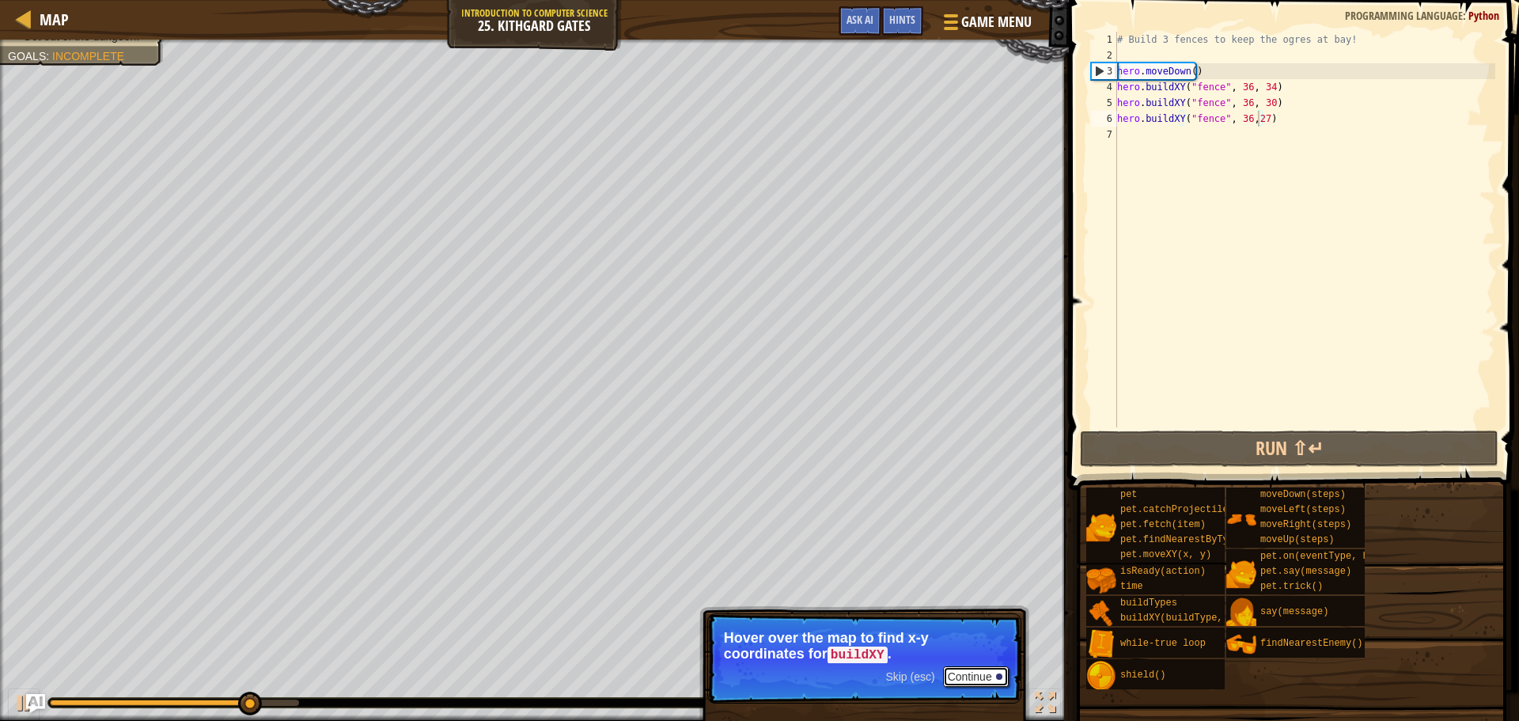
click at [960, 666] on button "Continue" at bounding box center [976, 676] width 66 height 21
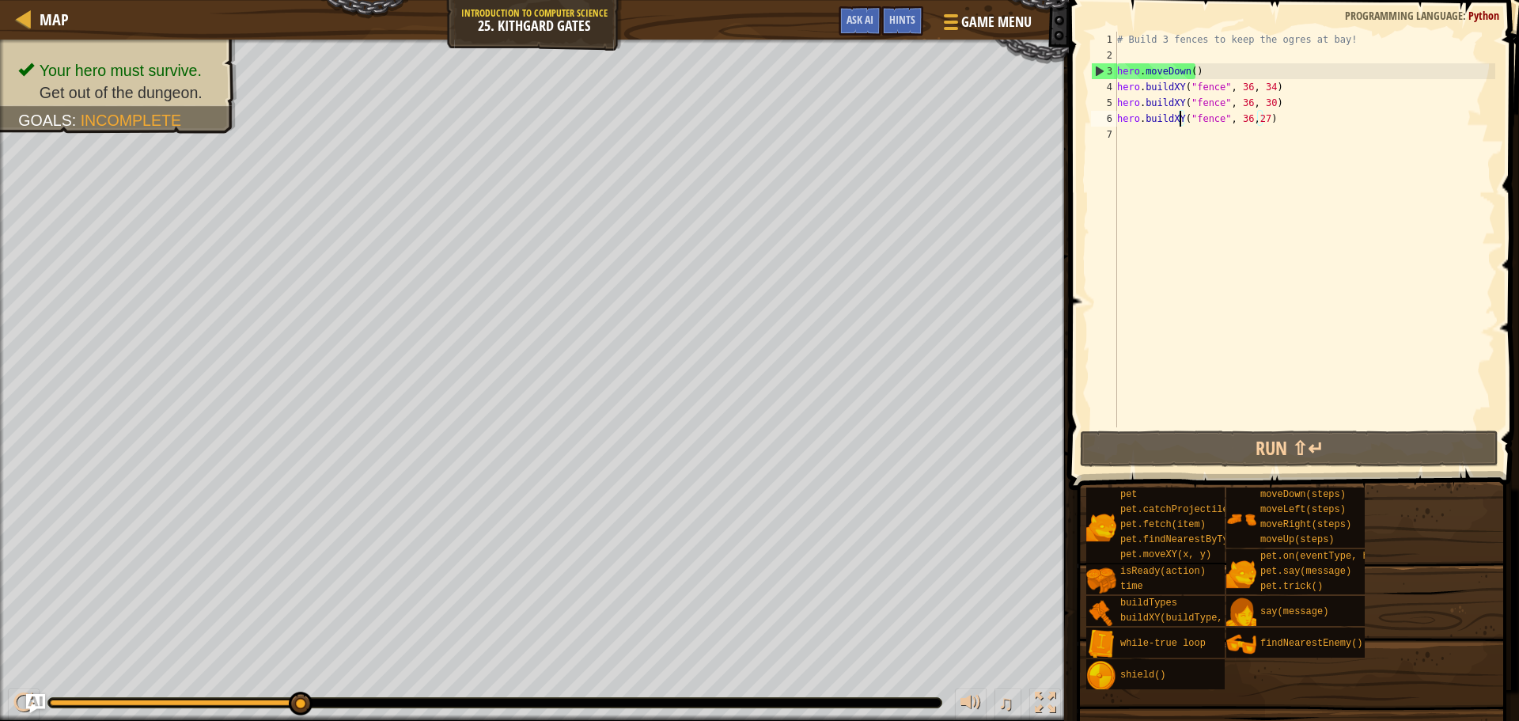
click at [1179, 126] on div "# Build 3 fences to keep the ogres at bay! hero . moveDown ( ) hero . buildXY (…" at bounding box center [1304, 245] width 381 height 427
click at [1178, 132] on div "# Build 3 fences to keep the ogres at bay! hero . moveDown ( ) hero . buildXY (…" at bounding box center [1304, 245] width 381 height 427
type textarea "w"
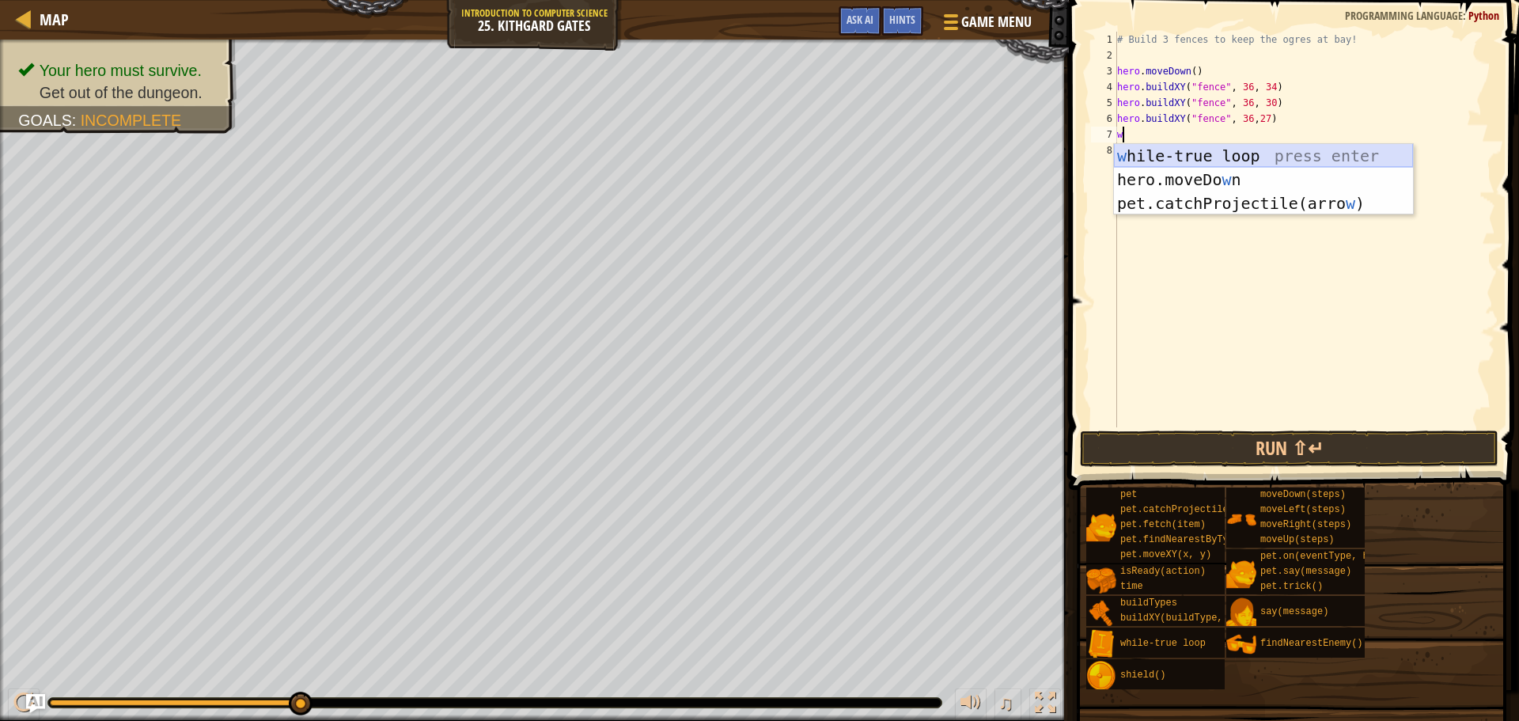
click at [1186, 150] on div "w [PERSON_NAME]-true loop press enter hero.moveDo w n press enter pet.catchProj…" at bounding box center [1263, 203] width 299 height 119
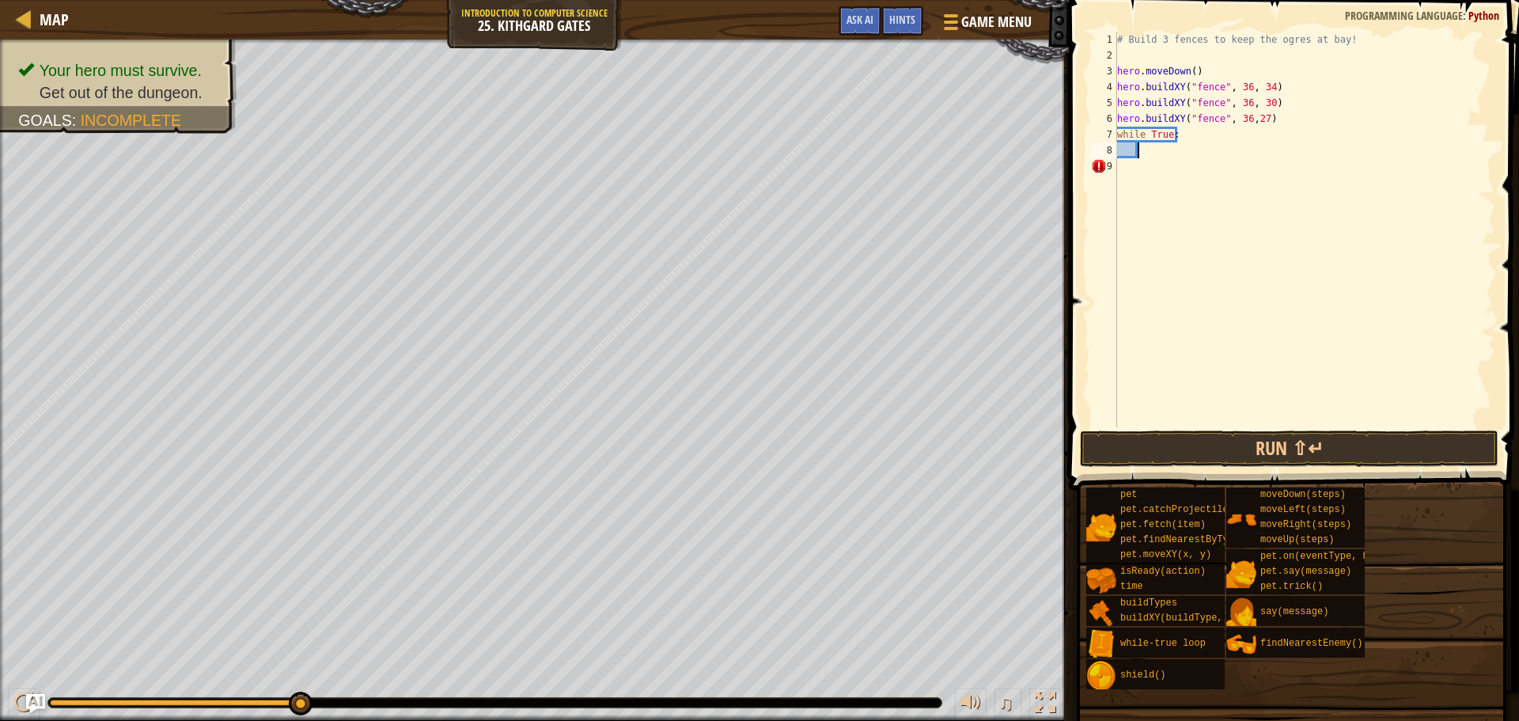
type textarea "r"
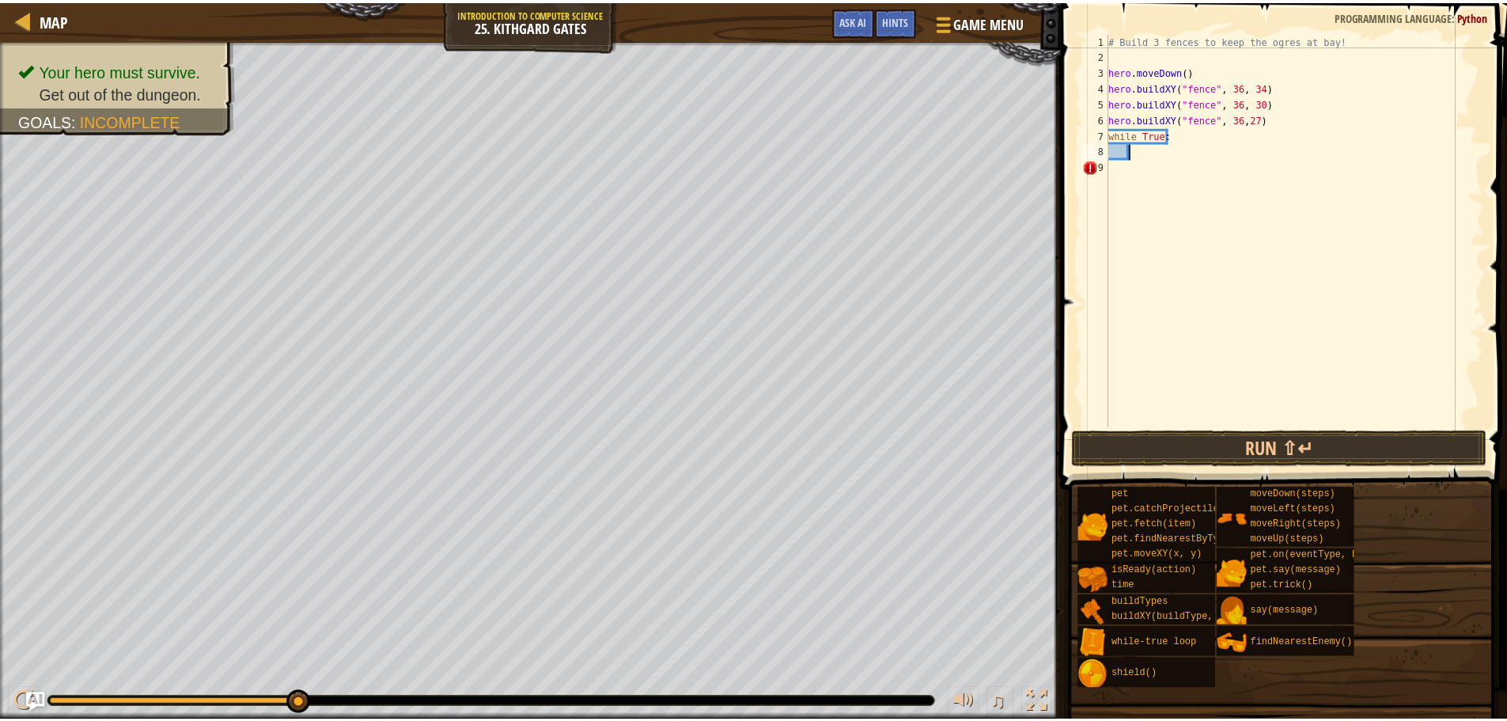
scroll to position [7, 1]
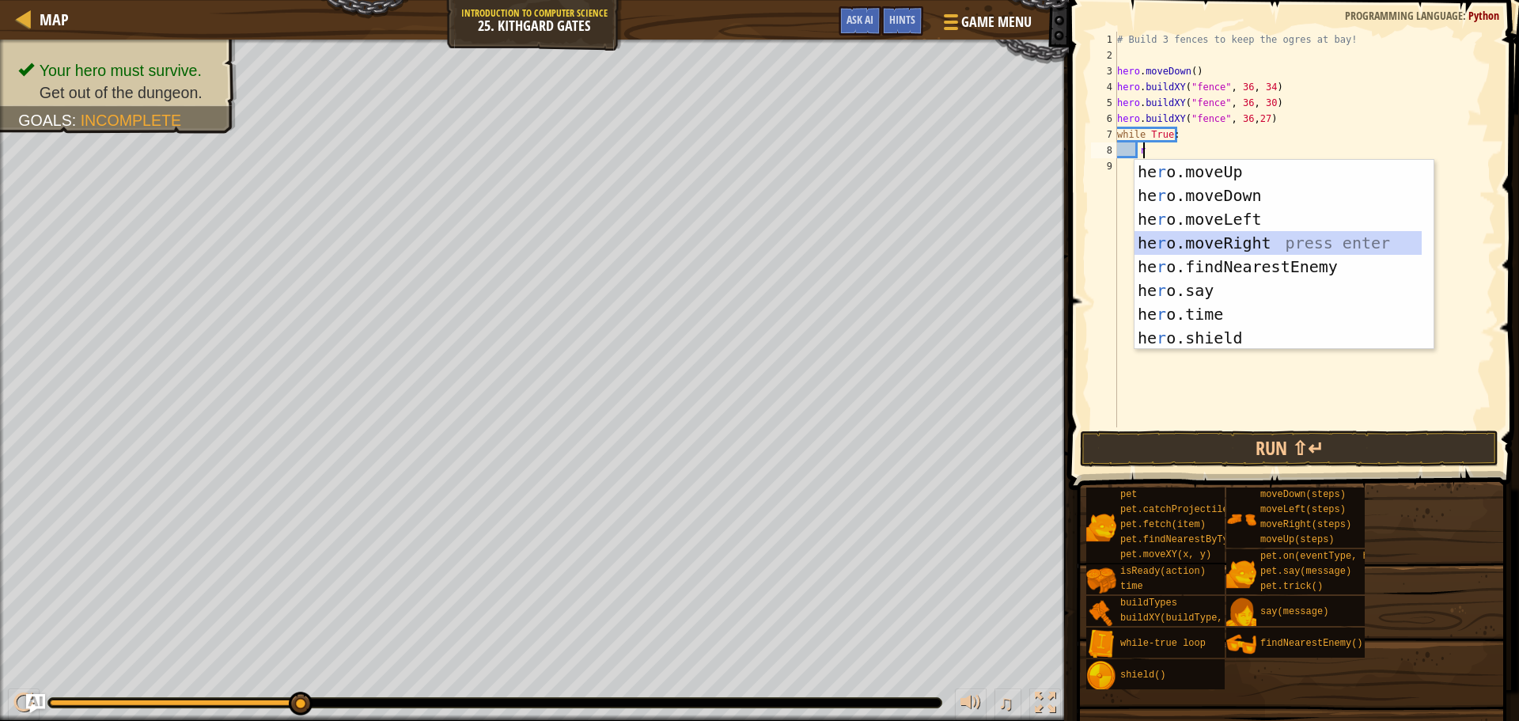
click at [1171, 238] on div "he r o.moveUp press enter he r o.moveDown press enter he r o.moveLeft press ent…" at bounding box center [1277, 278] width 287 height 237
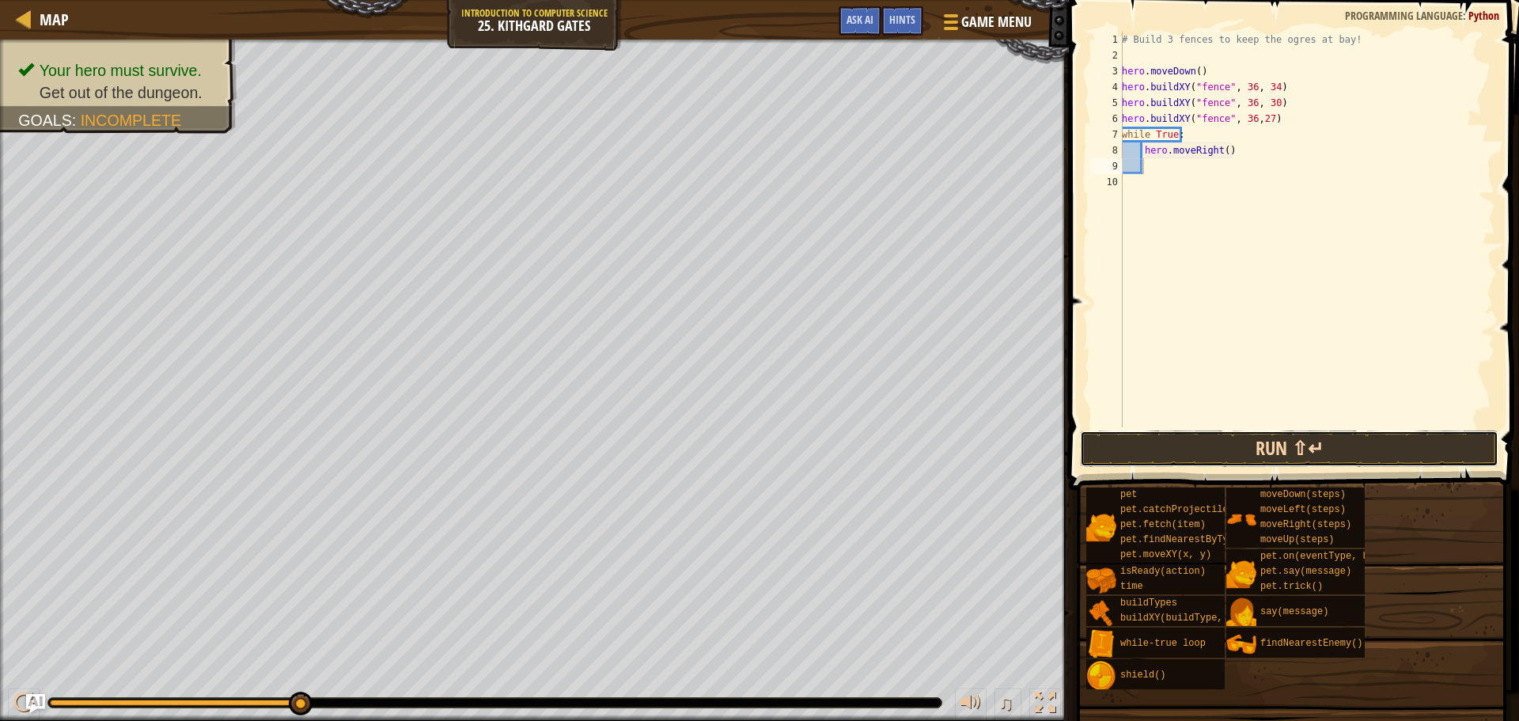
click at [1198, 437] on button "Run ⇧↵" at bounding box center [1289, 448] width 418 height 36
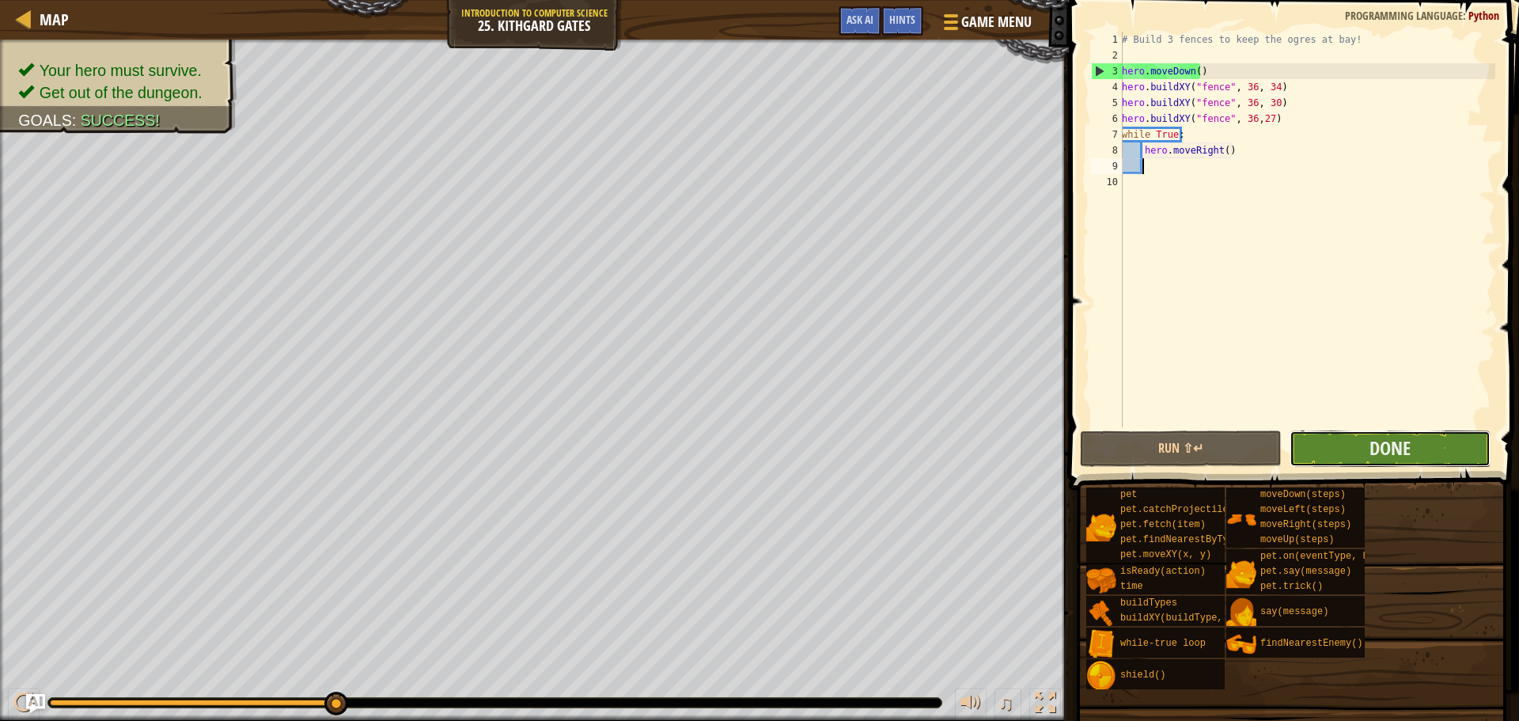
click at [1417, 456] on button "Done" at bounding box center [1389, 448] width 201 height 36
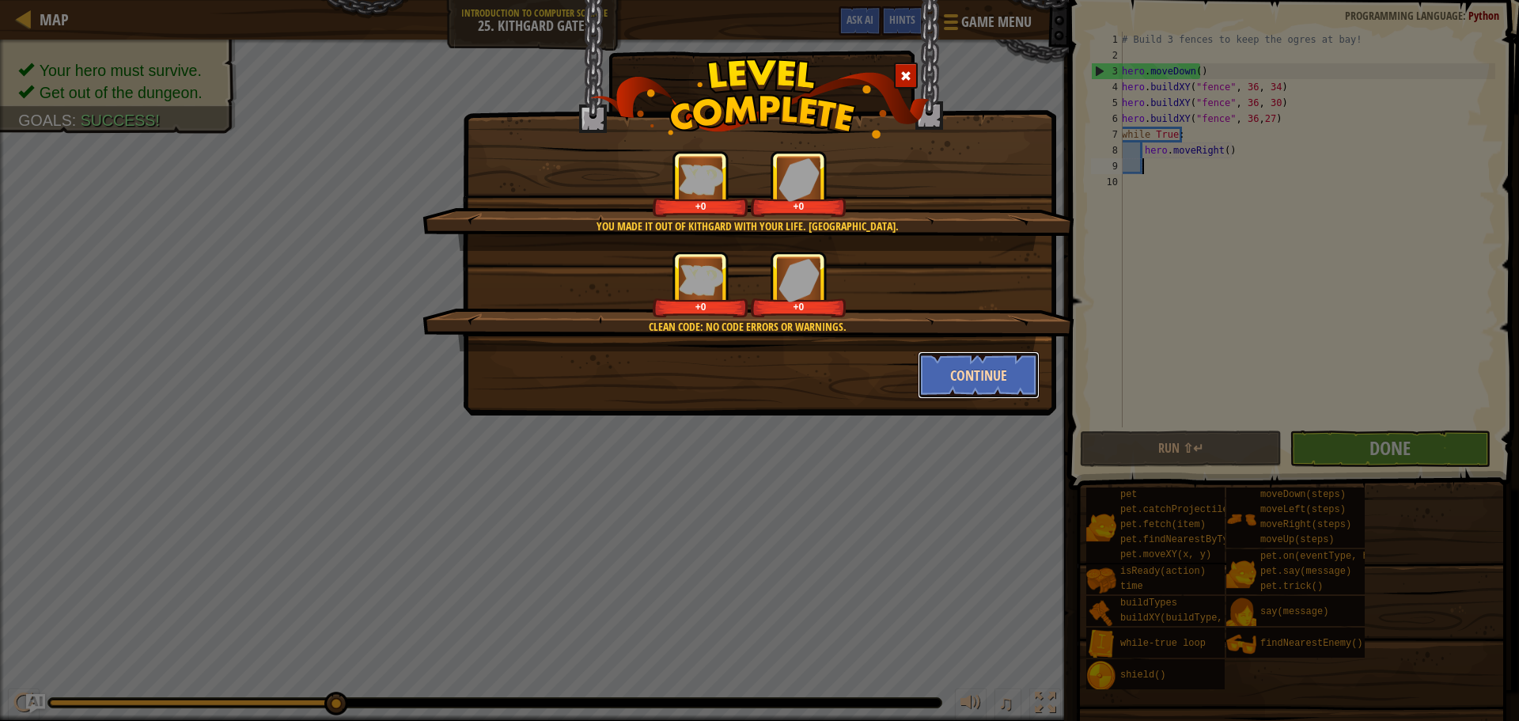
click at [950, 378] on button "Continue" at bounding box center [979, 374] width 123 height 47
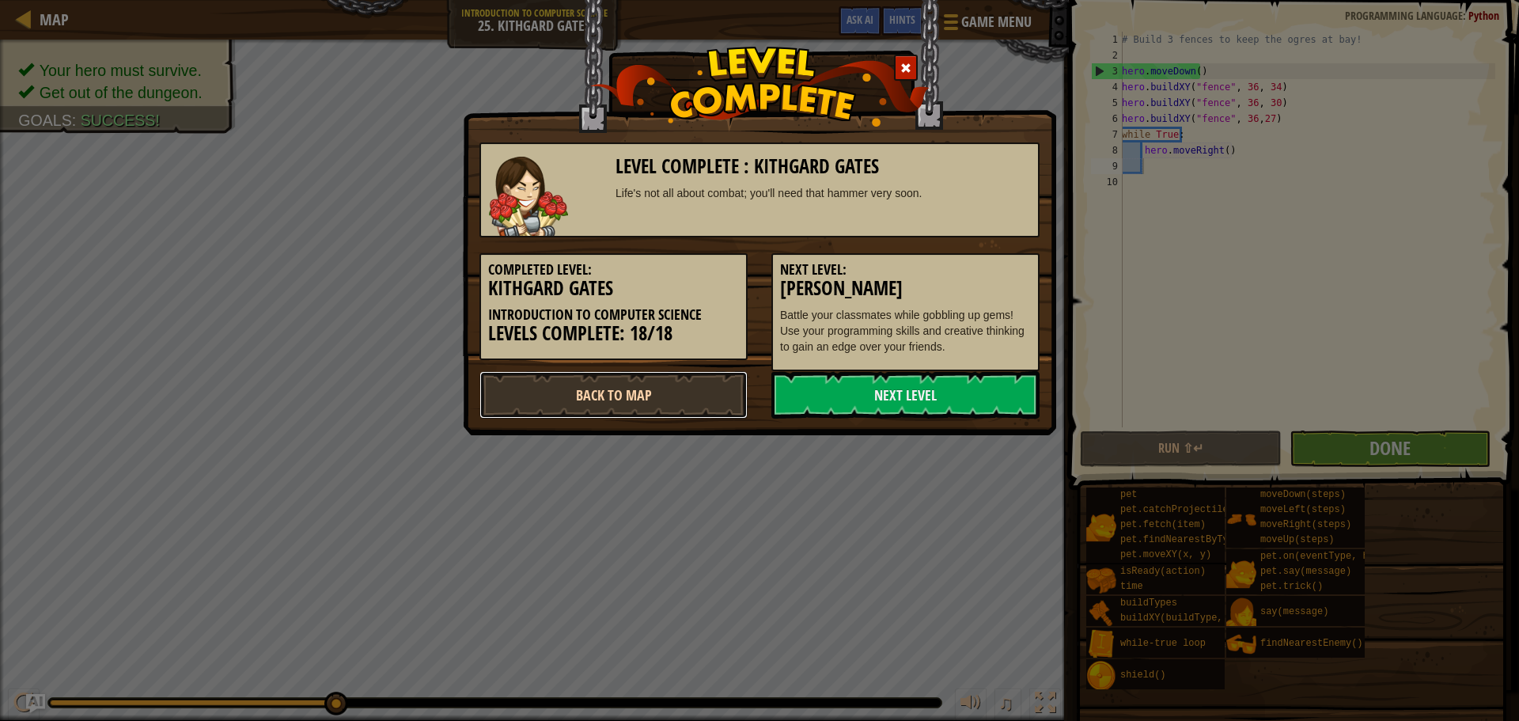
click at [672, 406] on link "Back to Map" at bounding box center [613, 394] width 268 height 47
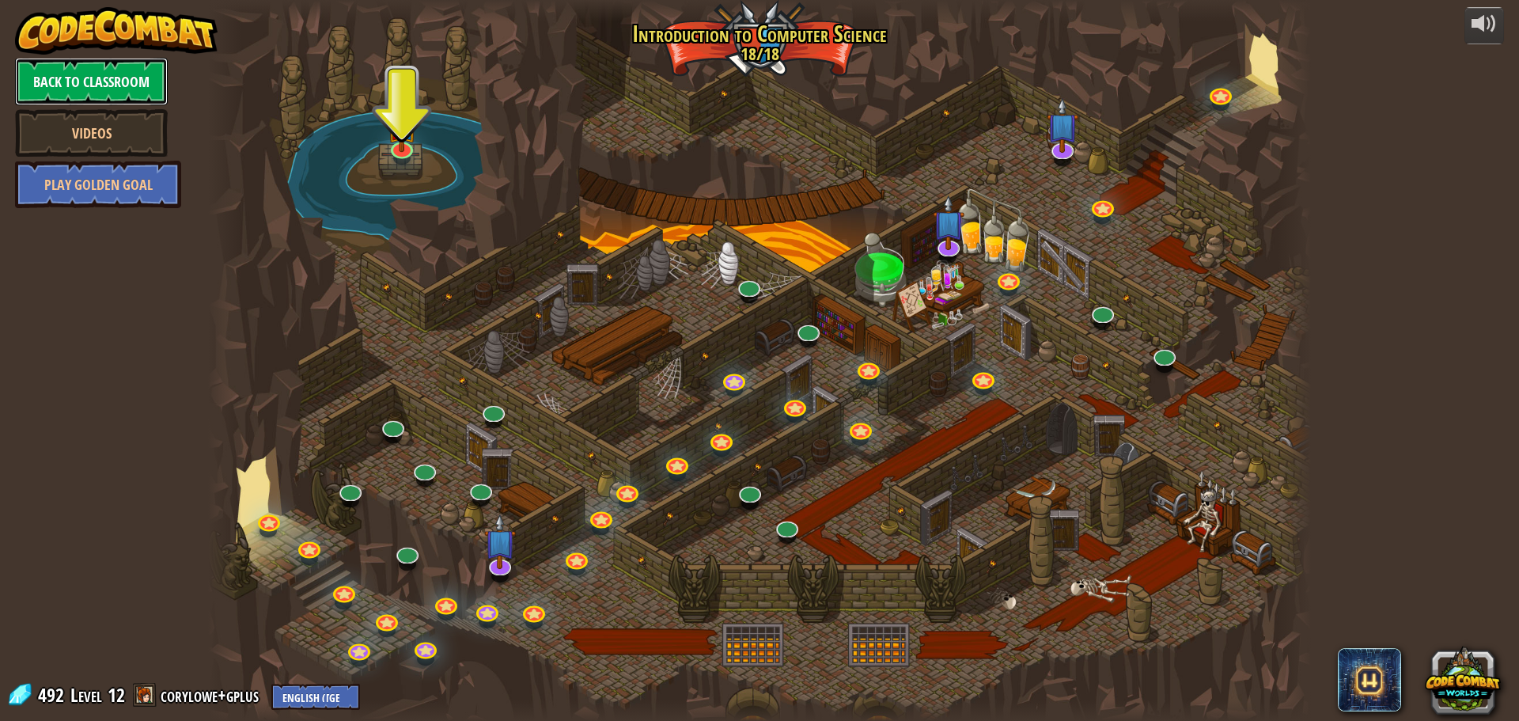
click at [129, 91] on link "Back to Classroom" at bounding box center [91, 81] width 153 height 47
